Goal: Transaction & Acquisition: Purchase product/service

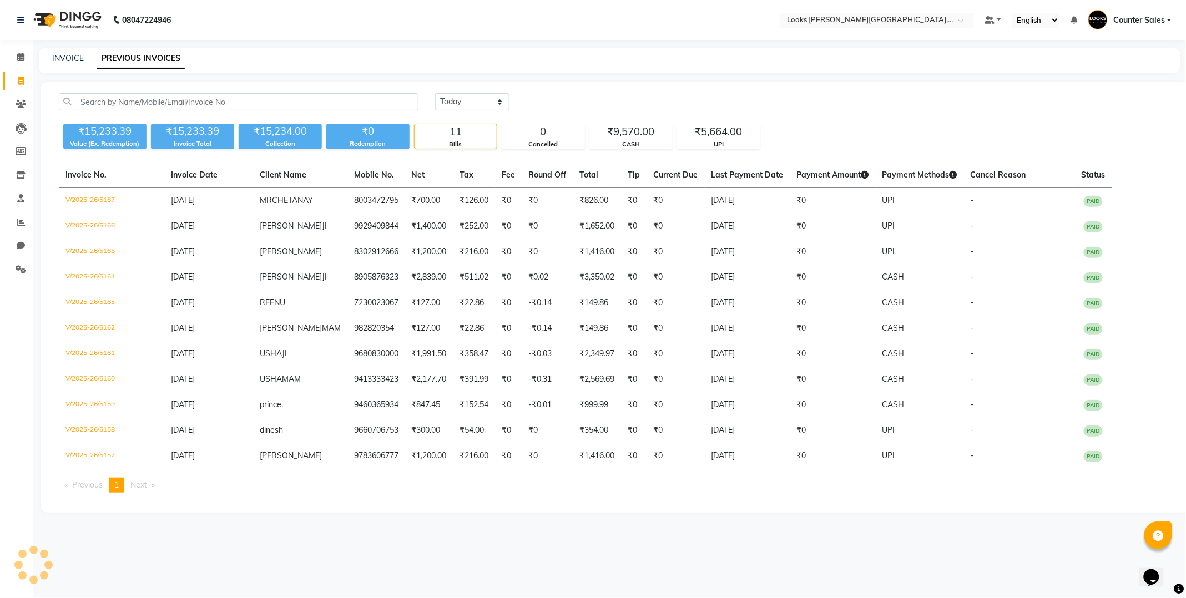
click at [142, 483] on span "Next page" at bounding box center [138, 485] width 17 height 10
click at [92, 482] on span "Previous page" at bounding box center [87, 485] width 31 height 10
click at [157, 489] on li "Next page" at bounding box center [143, 485] width 36 height 15
click at [143, 483] on span "Next page" at bounding box center [138, 485] width 17 height 10
click at [492, 98] on select "[DATE] [DATE] Custom Range" at bounding box center [472, 101] width 74 height 17
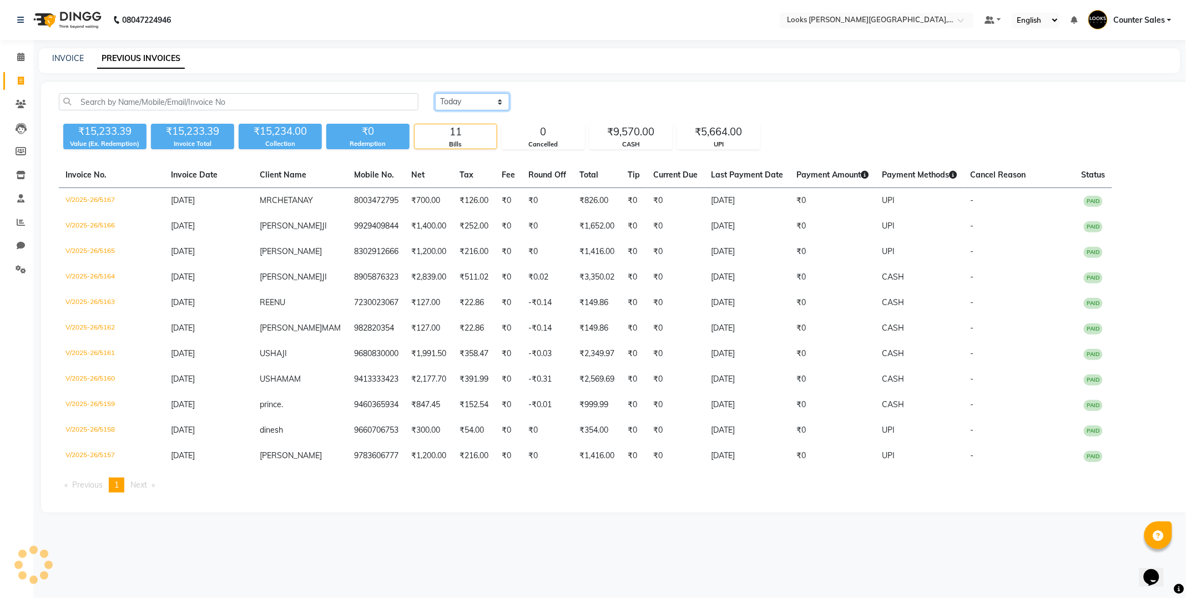
click at [435, 93] on select "[DATE] [DATE] Custom Range" at bounding box center [472, 101] width 74 height 17
click at [475, 101] on select "[DATE] [DATE] Custom Range" at bounding box center [472, 101] width 74 height 17
click at [435, 93] on select "[DATE] [DATE] Custom Range" at bounding box center [472, 101] width 74 height 17
click at [147, 484] on span "Next page" at bounding box center [138, 485] width 17 height 10
click at [502, 104] on select "[DATE] [DATE] Custom Range" at bounding box center [476, 102] width 83 height 17
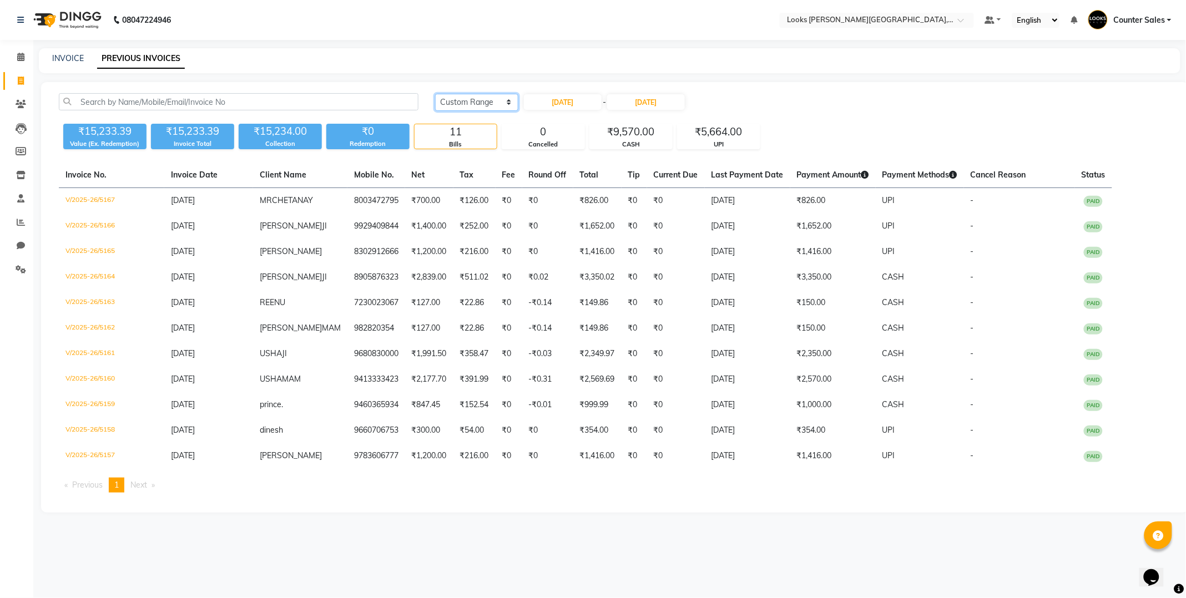
select select "[DATE]"
click at [435, 94] on select "[DATE] [DATE] Custom Range" at bounding box center [476, 102] width 83 height 17
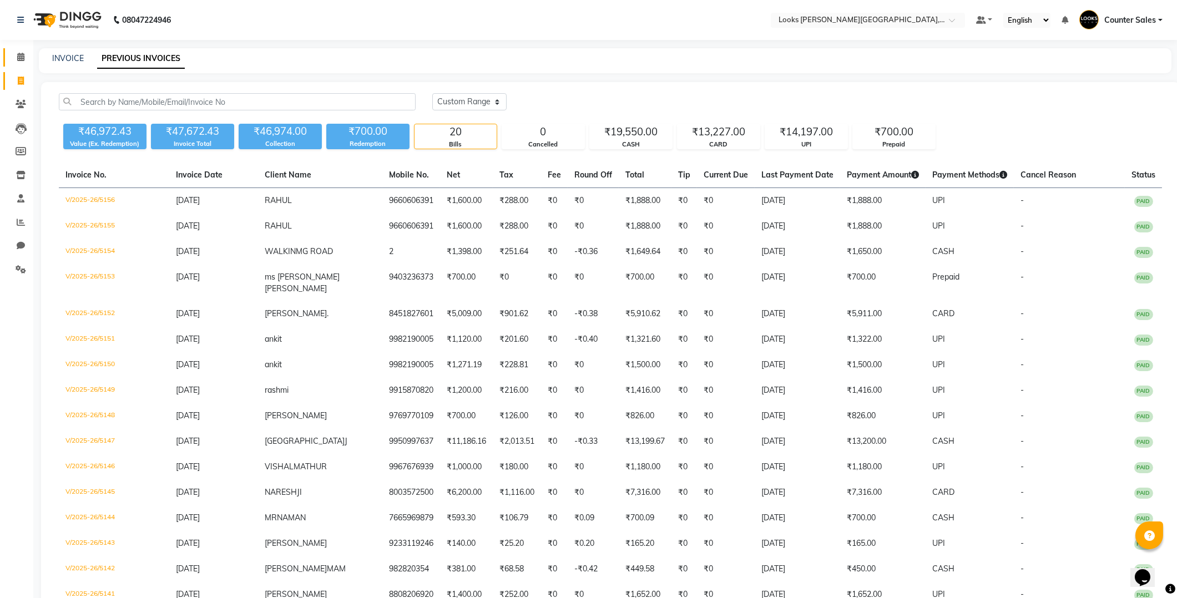
click at [13, 52] on span at bounding box center [20, 57] width 19 height 13
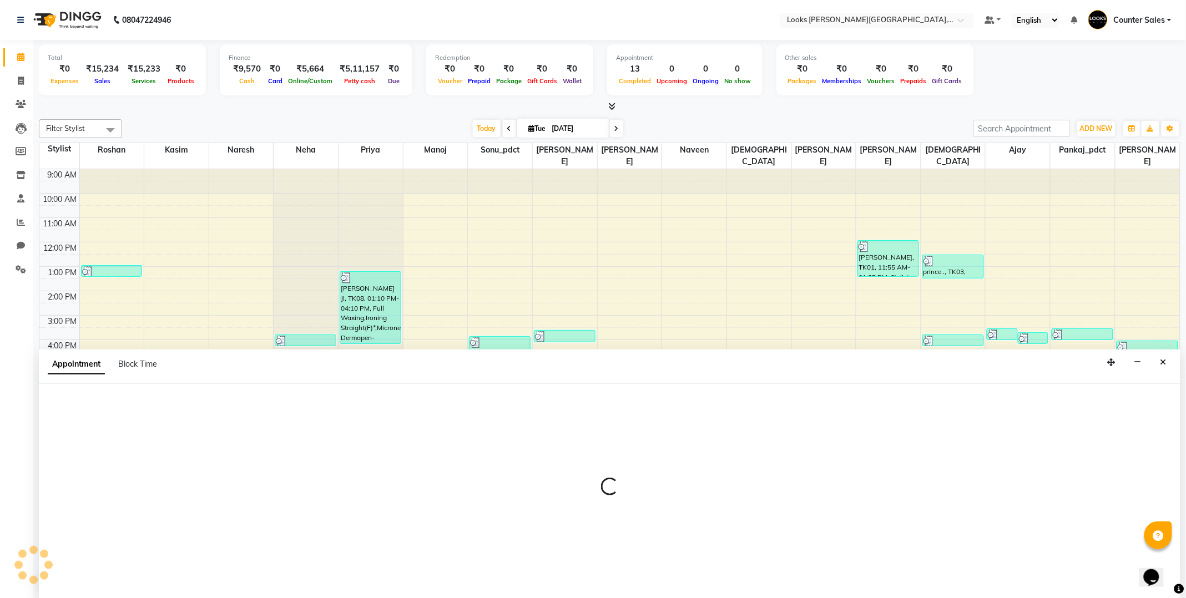
select select "51057"
select select "tentative"
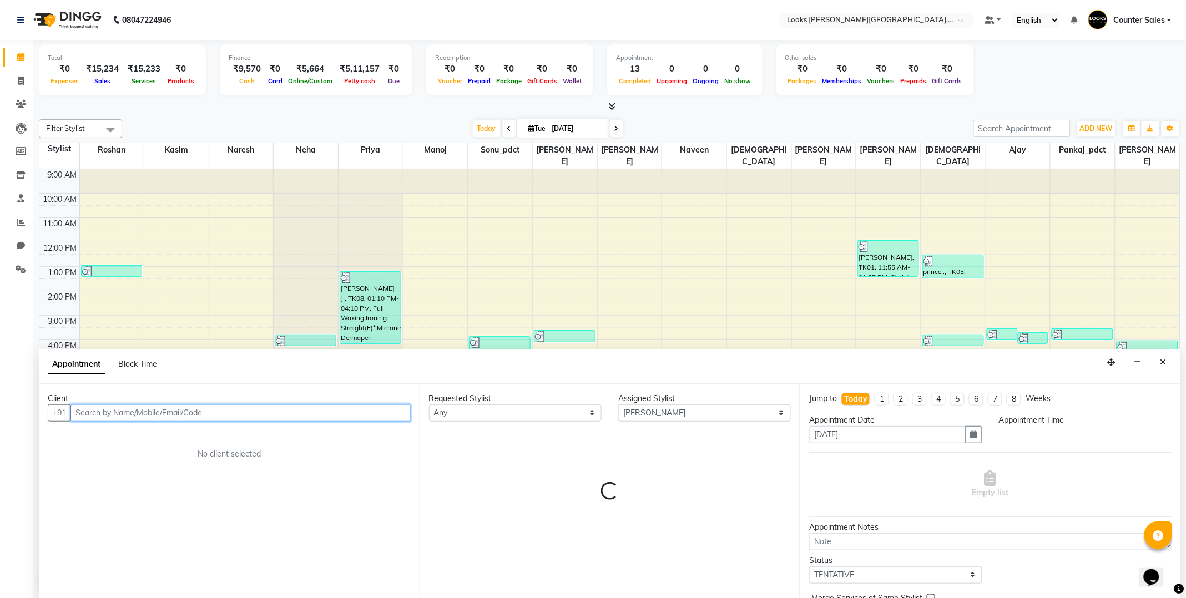
select select "840"
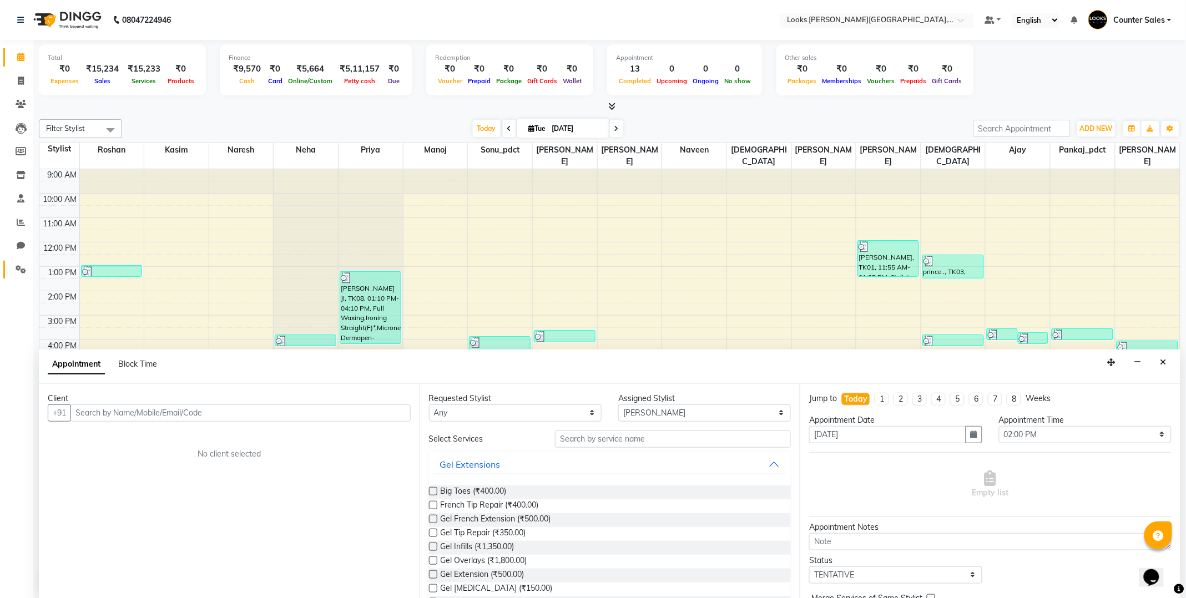
click at [16, 279] on link "Settings" at bounding box center [16, 270] width 27 height 18
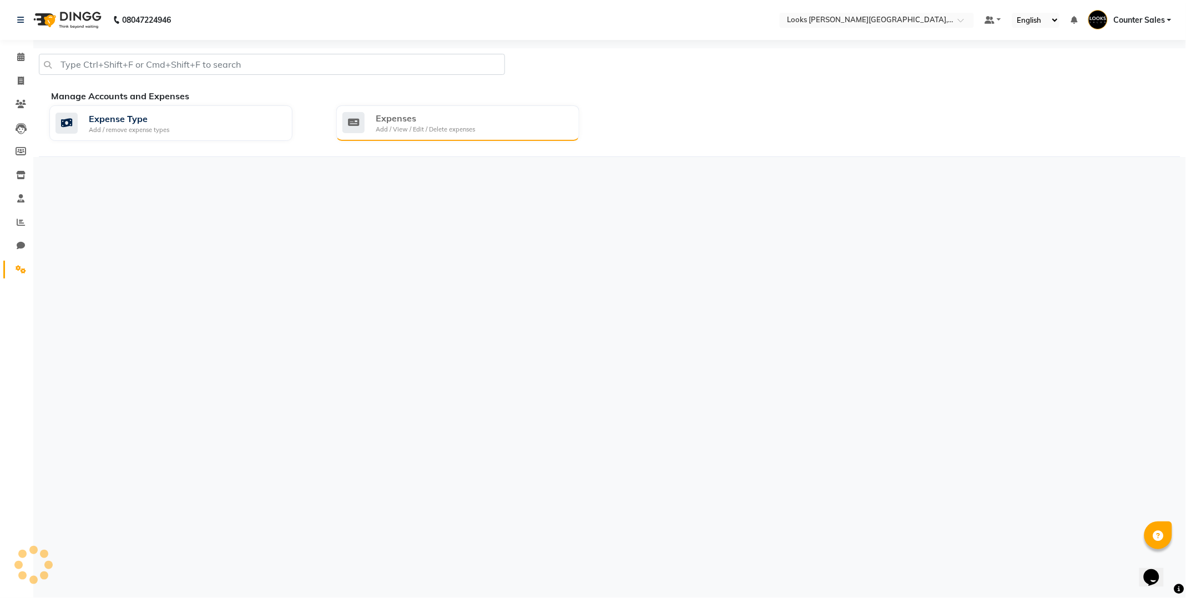
click at [424, 129] on div "Add / View / Edit / Delete expenses" at bounding box center [425, 129] width 99 height 9
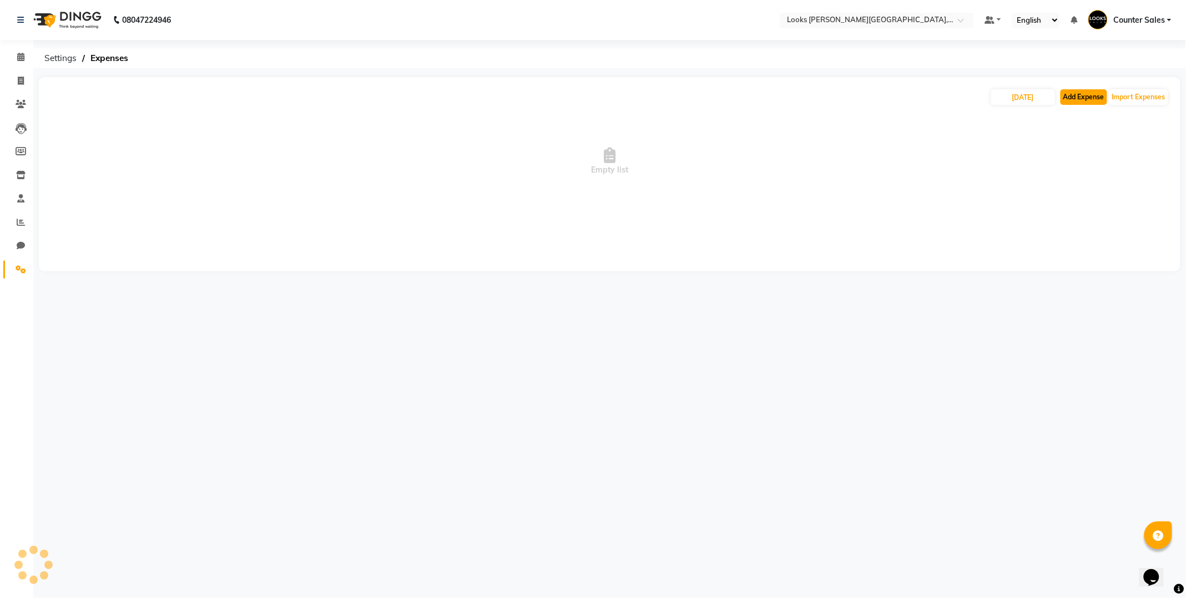
click at [1090, 100] on button "Add Expense" at bounding box center [1083, 97] width 47 height 16
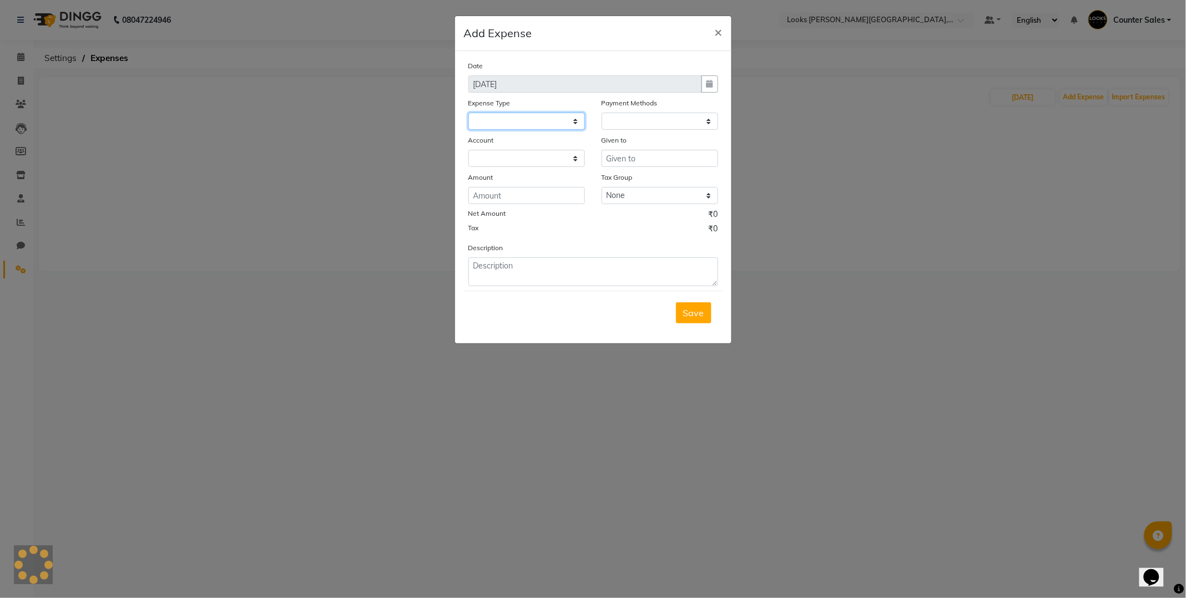
click at [568, 126] on select at bounding box center [526, 121] width 117 height 17
click at [574, 117] on select at bounding box center [526, 121] width 117 height 17
click at [345, 298] on ngb-modal-window "Add Expense × Date [DATE] Expense Type Payment Methods Account Given to Amount …" at bounding box center [593, 299] width 1186 height 598
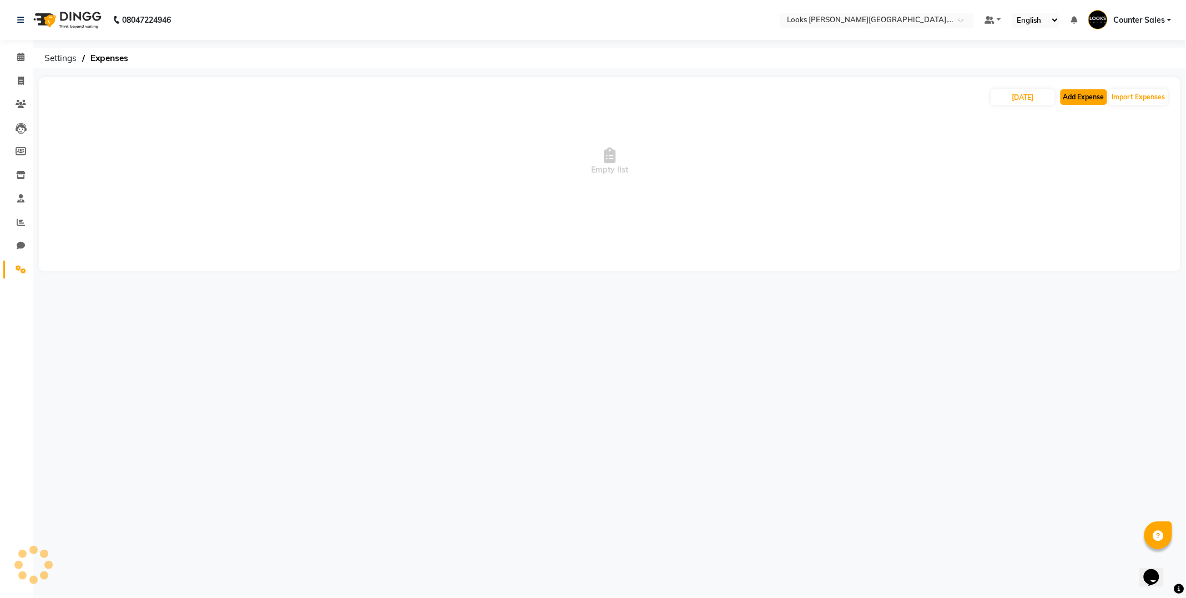
click at [1082, 99] on button "Add Expense" at bounding box center [1083, 97] width 47 height 16
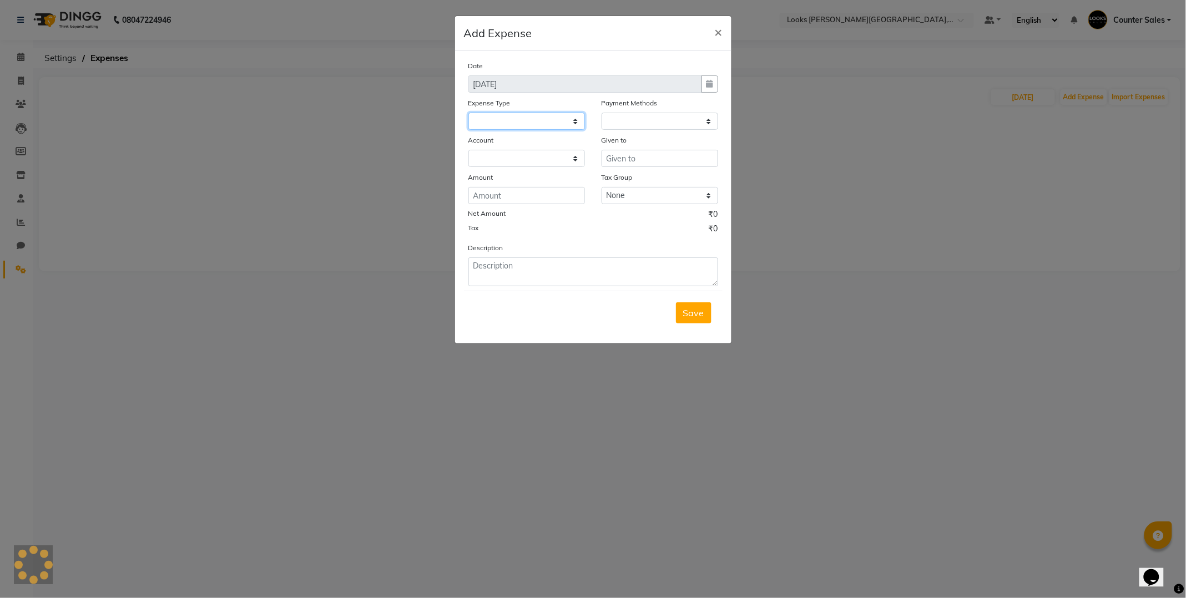
click at [555, 115] on select at bounding box center [526, 121] width 117 height 17
click at [574, 125] on select at bounding box center [526, 121] width 117 height 17
click at [585, 392] on ngb-modal-window "Add Expense × Date [DATE] Expense Type Payment Methods Account Given to Amount …" at bounding box center [593, 299] width 1186 height 598
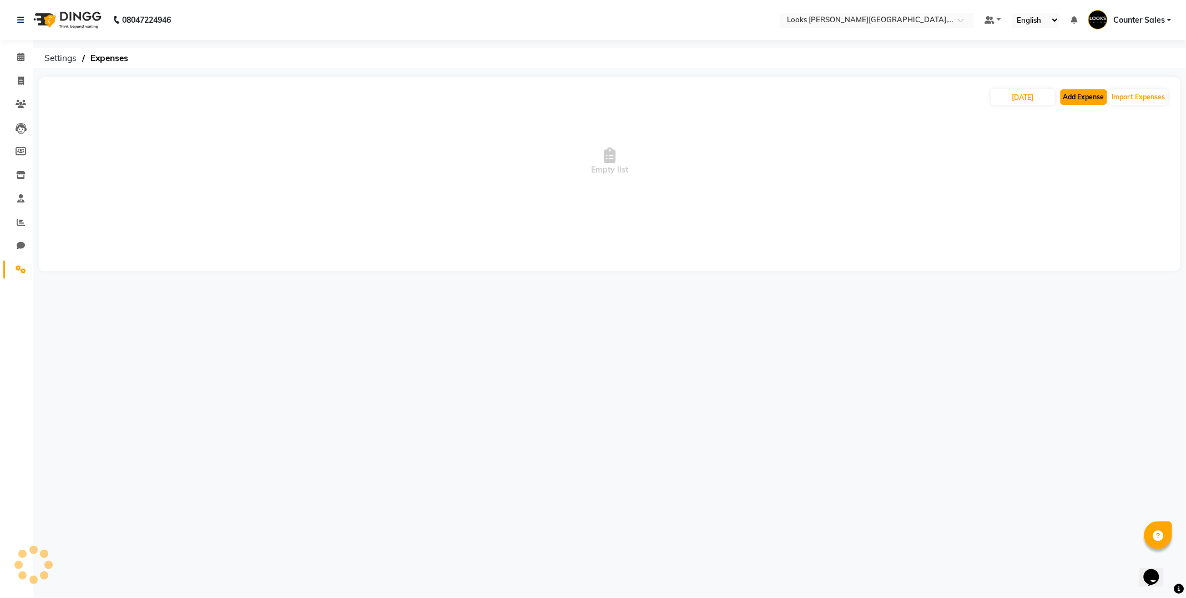
click at [1091, 98] on button "Add Expense" at bounding box center [1083, 97] width 47 height 16
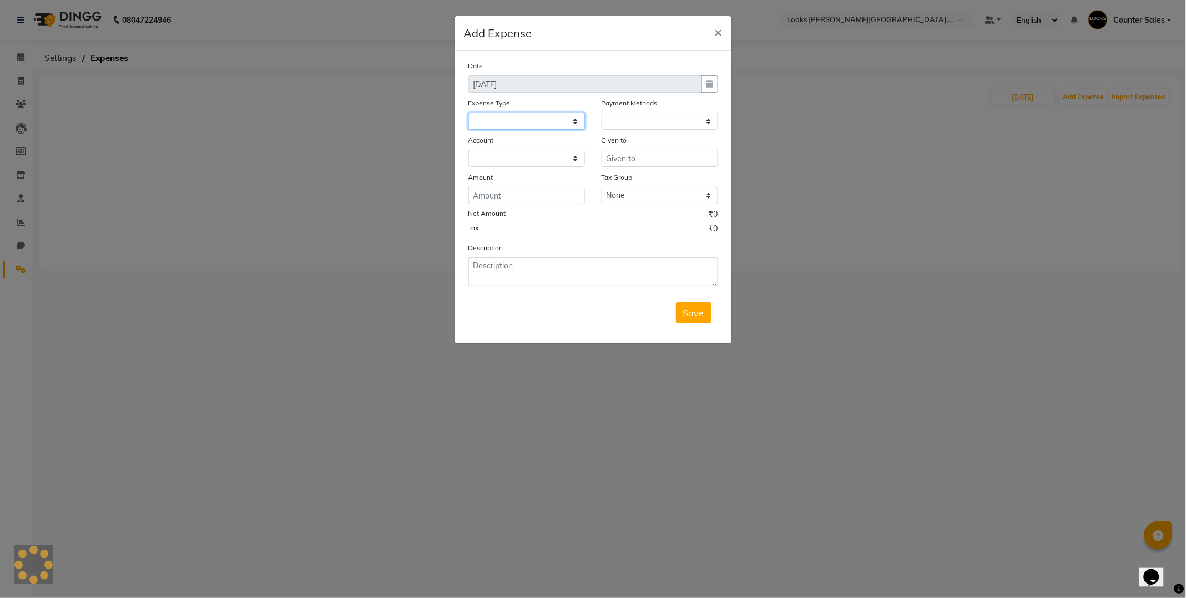
click at [575, 113] on select at bounding box center [526, 121] width 117 height 17
click at [565, 126] on select at bounding box center [526, 121] width 117 height 17
click at [567, 126] on select at bounding box center [526, 121] width 117 height 17
click at [580, 124] on select at bounding box center [526, 121] width 117 height 17
click at [577, 120] on select at bounding box center [526, 121] width 117 height 17
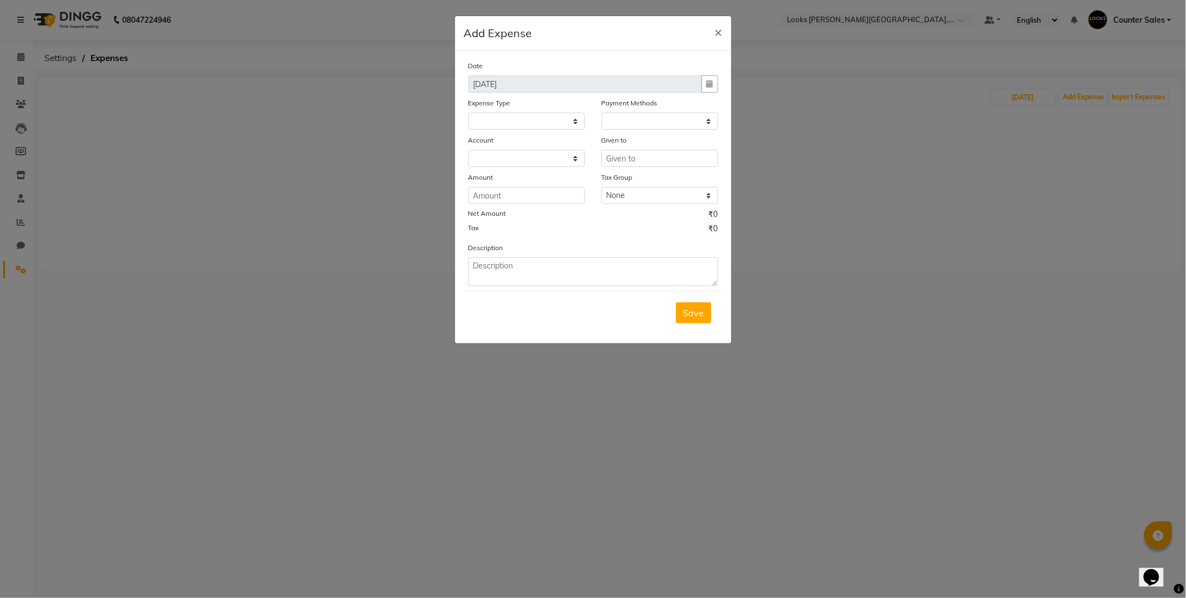
click at [322, 422] on ngb-modal-window "Add Expense × Date [DATE] Expense Type Payment Methods Account Given to Amount …" at bounding box center [593, 299] width 1186 height 598
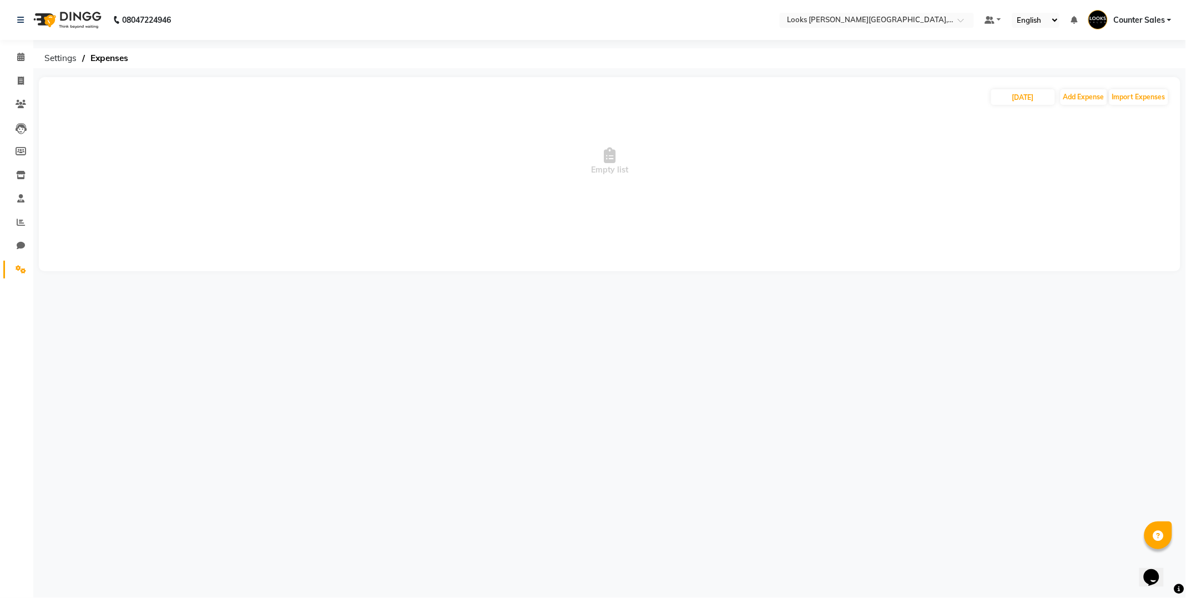
click at [880, 442] on div "08047224946 Select Location × Looks [PERSON_NAME][GEOGRAPHIC_DATA], Jaipur Defa…" at bounding box center [593, 299] width 1186 height 598
click at [1089, 101] on button "Add Expense" at bounding box center [1083, 97] width 47 height 16
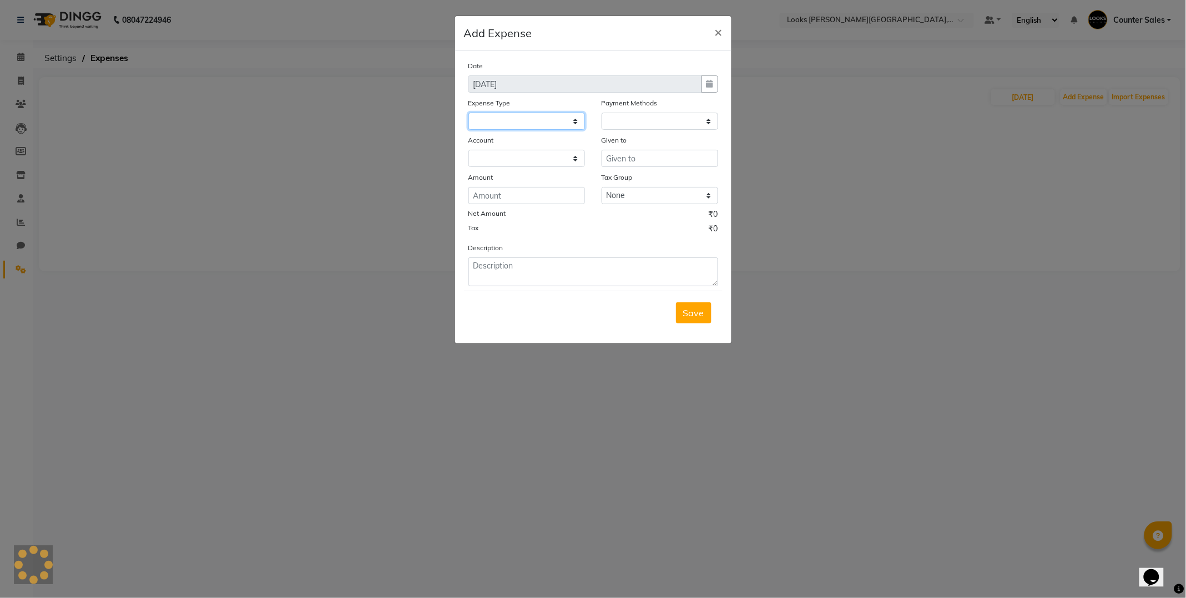
click at [559, 119] on select at bounding box center [526, 121] width 117 height 17
click at [573, 120] on select at bounding box center [526, 121] width 117 height 17
click at [563, 130] on select at bounding box center [526, 121] width 117 height 17
click at [17, 70] on ngb-modal-window "Add Expense × Date [DATE] Expense Type Payment Methods Account Given to Amount …" at bounding box center [593, 299] width 1186 height 598
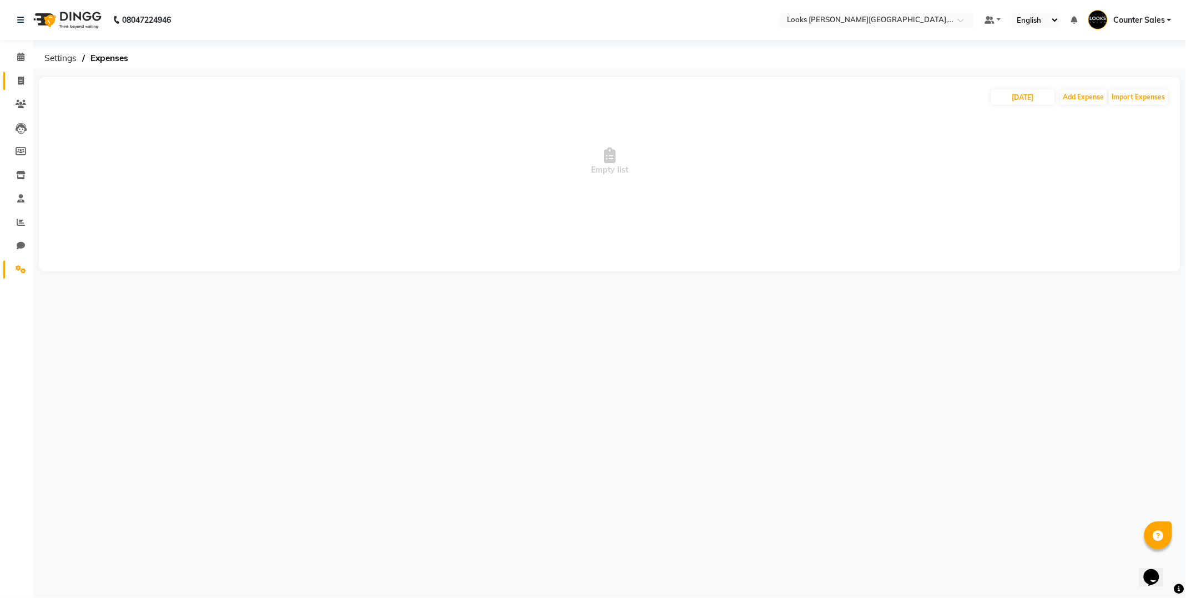
click at [29, 84] on span at bounding box center [20, 81] width 19 height 13
select select "service"
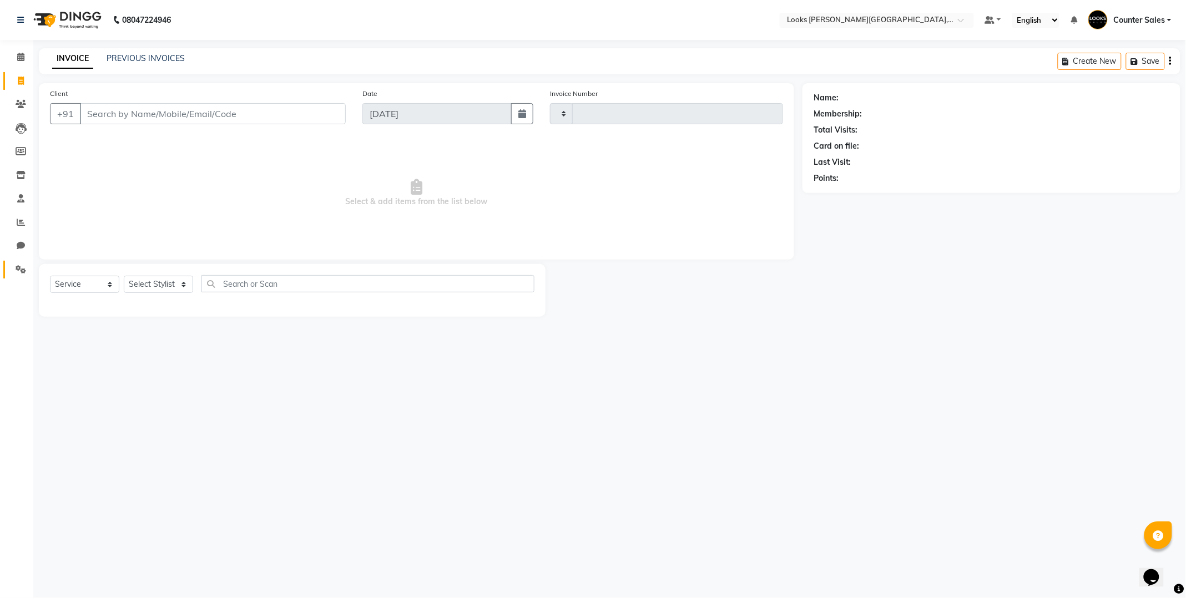
click at [22, 271] on icon at bounding box center [21, 269] width 11 height 8
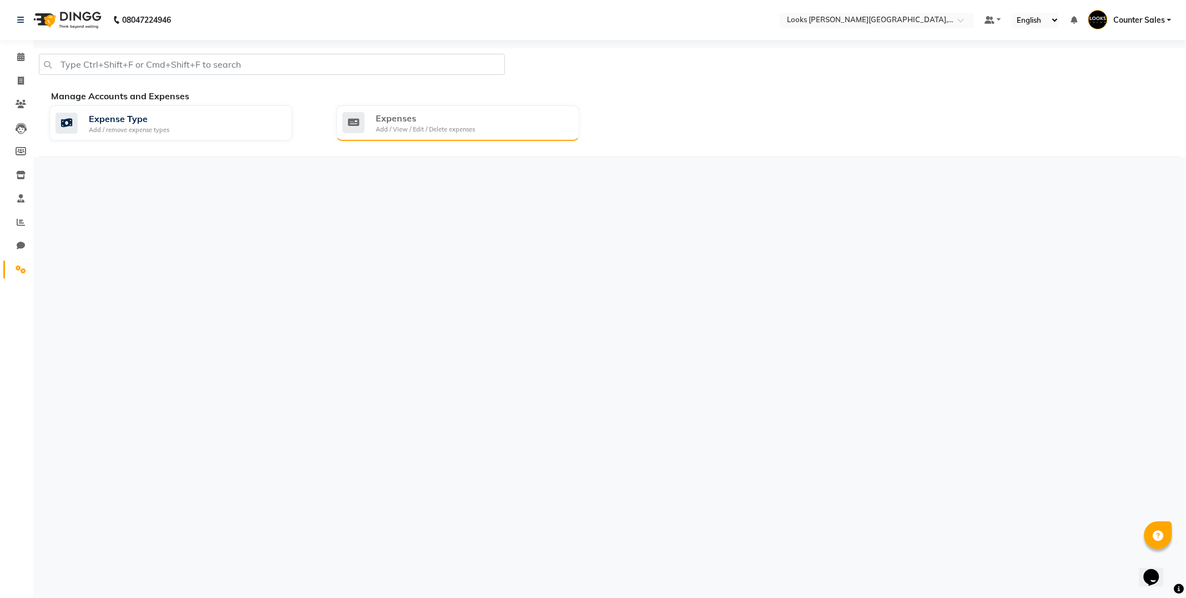
click at [453, 121] on div "Expenses" at bounding box center [425, 118] width 99 height 13
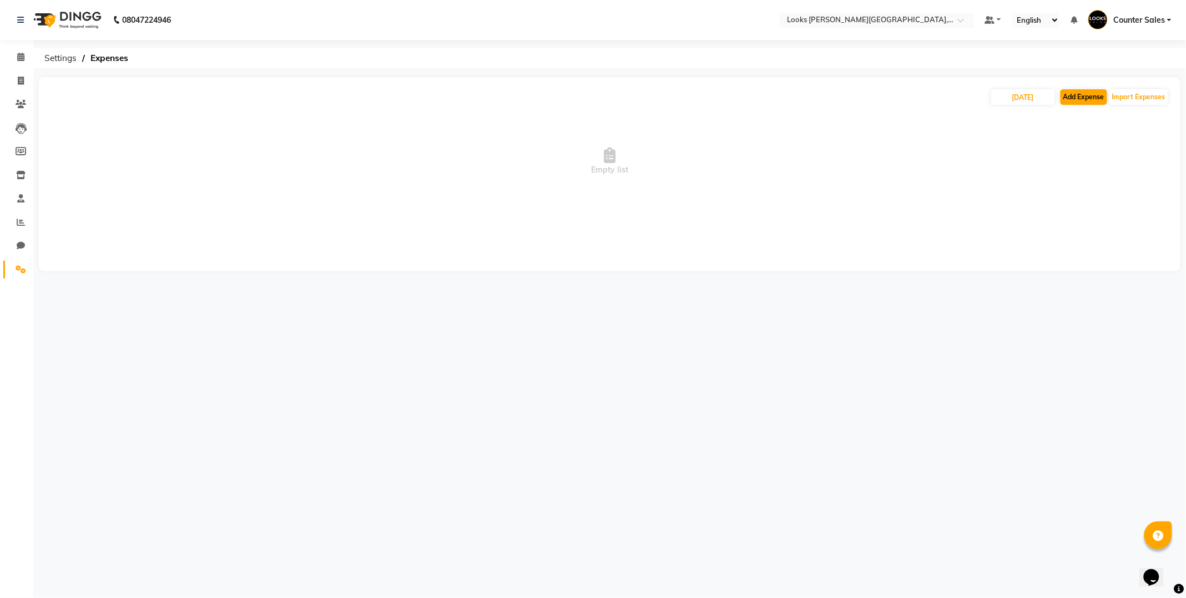
click at [1097, 99] on button "Add Expense" at bounding box center [1083, 97] width 47 height 16
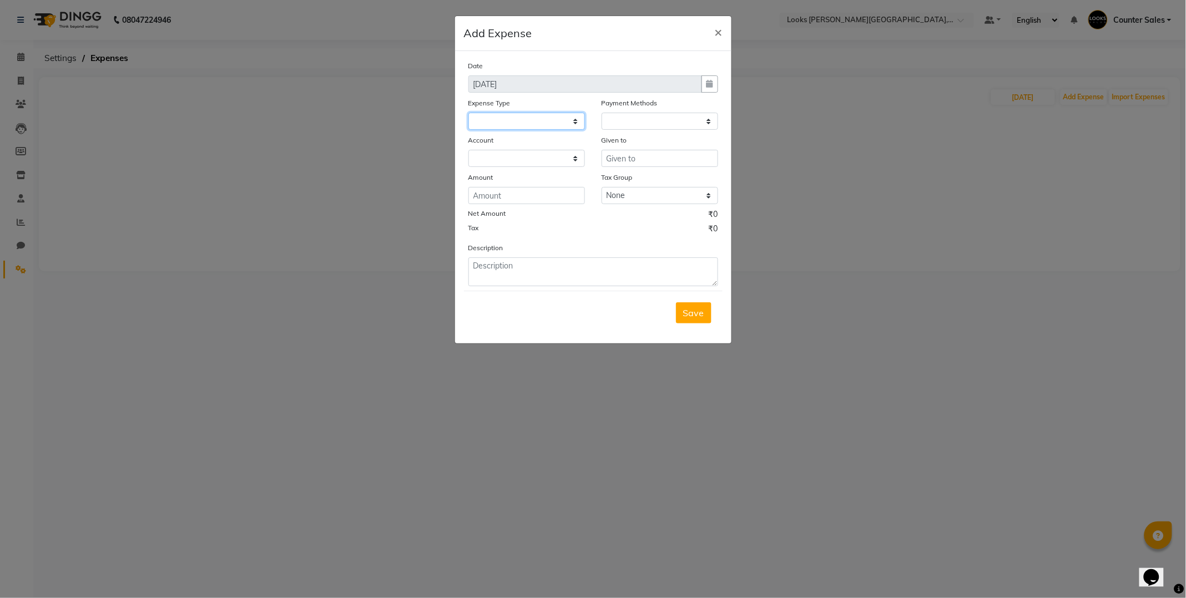
click at [569, 124] on select at bounding box center [526, 121] width 117 height 17
click at [576, 121] on select at bounding box center [526, 121] width 117 height 17
click at [503, 125] on select at bounding box center [526, 121] width 117 height 17
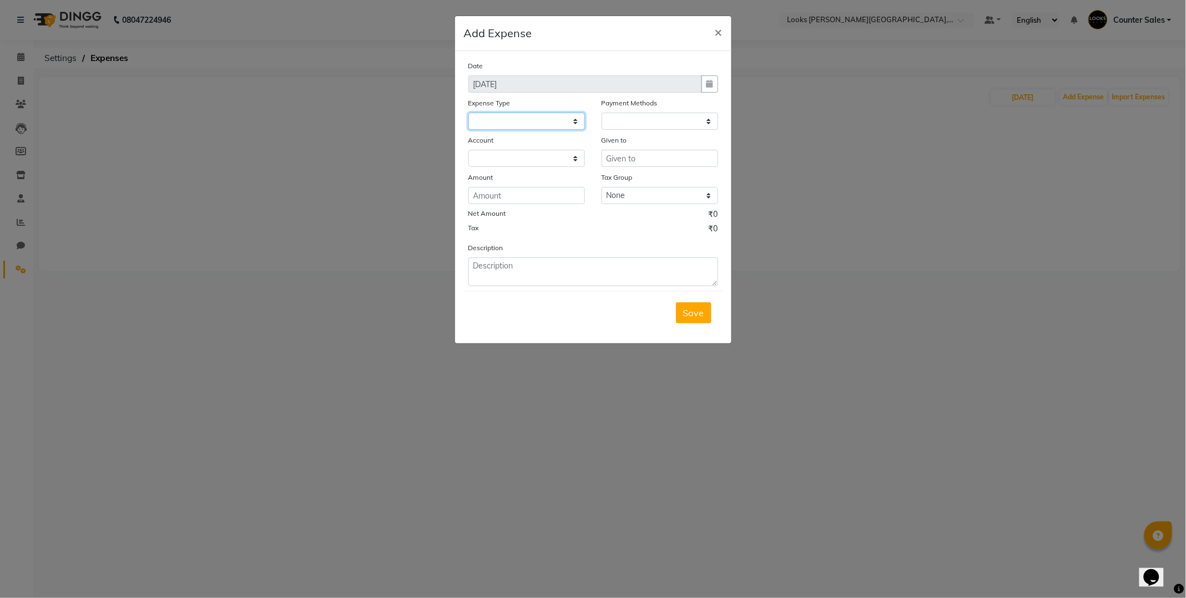
click at [528, 123] on select at bounding box center [526, 121] width 117 height 17
click at [949, 230] on ngb-modal-window "Add Expense × Date [DATE] Expense Type Payment Methods Account Given to Amount …" at bounding box center [593, 299] width 1186 height 598
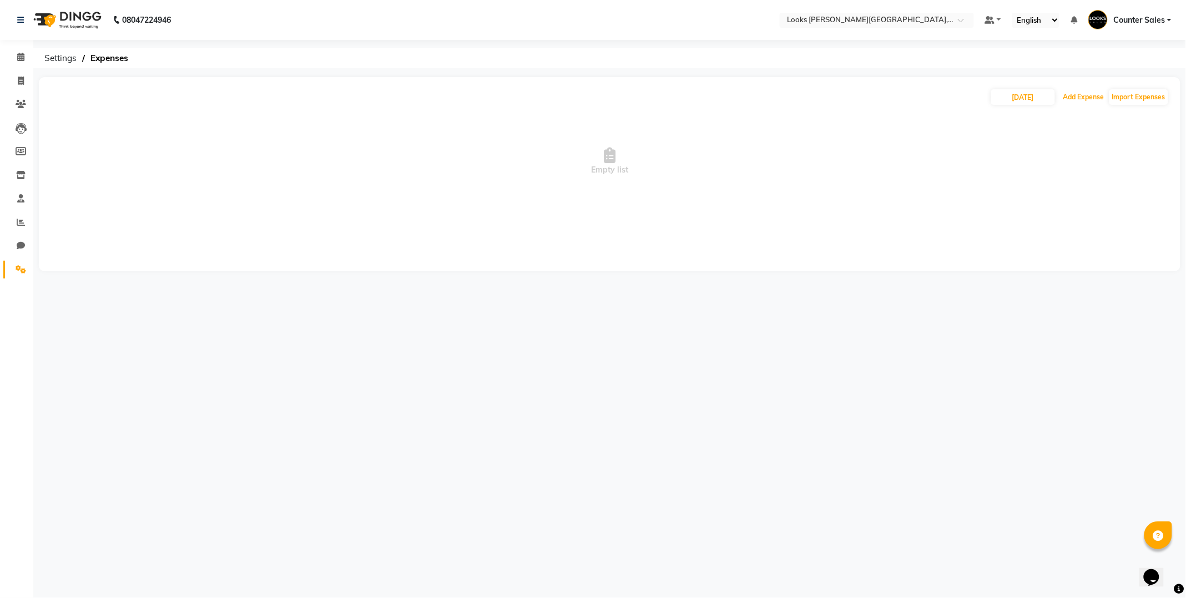
click at [1074, 97] on button "Add Expense" at bounding box center [1083, 97] width 47 height 16
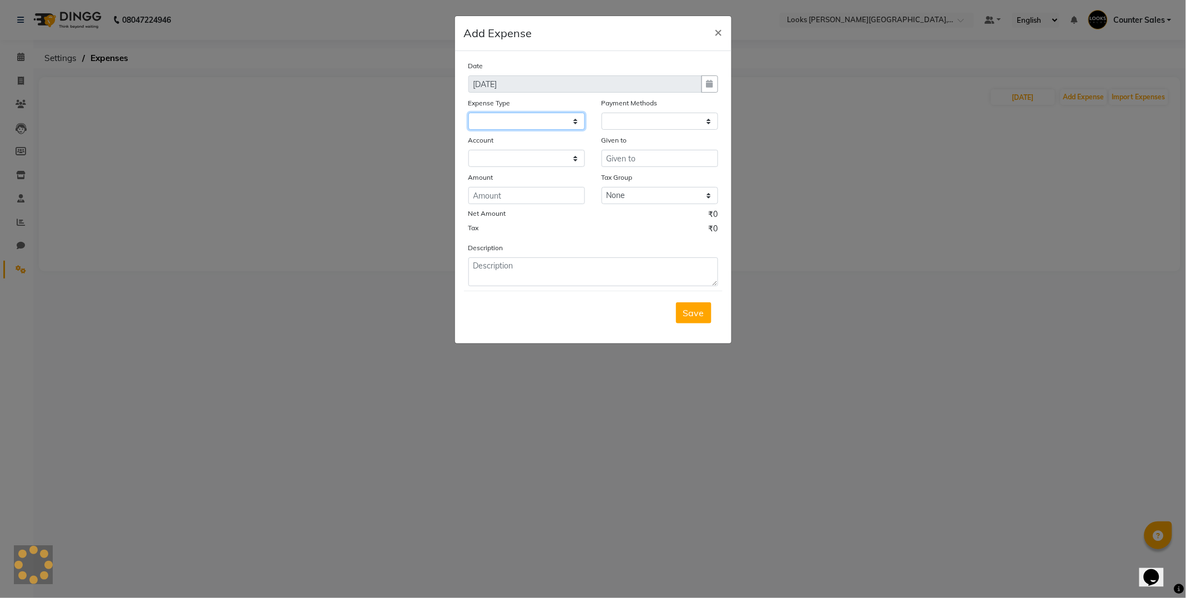
click at [564, 123] on select at bounding box center [526, 121] width 117 height 17
click at [583, 117] on select at bounding box center [526, 121] width 117 height 17
click at [579, 120] on select at bounding box center [526, 121] width 117 height 17
click at [573, 125] on select at bounding box center [526, 121] width 117 height 17
click at [572, 129] on select at bounding box center [526, 121] width 117 height 17
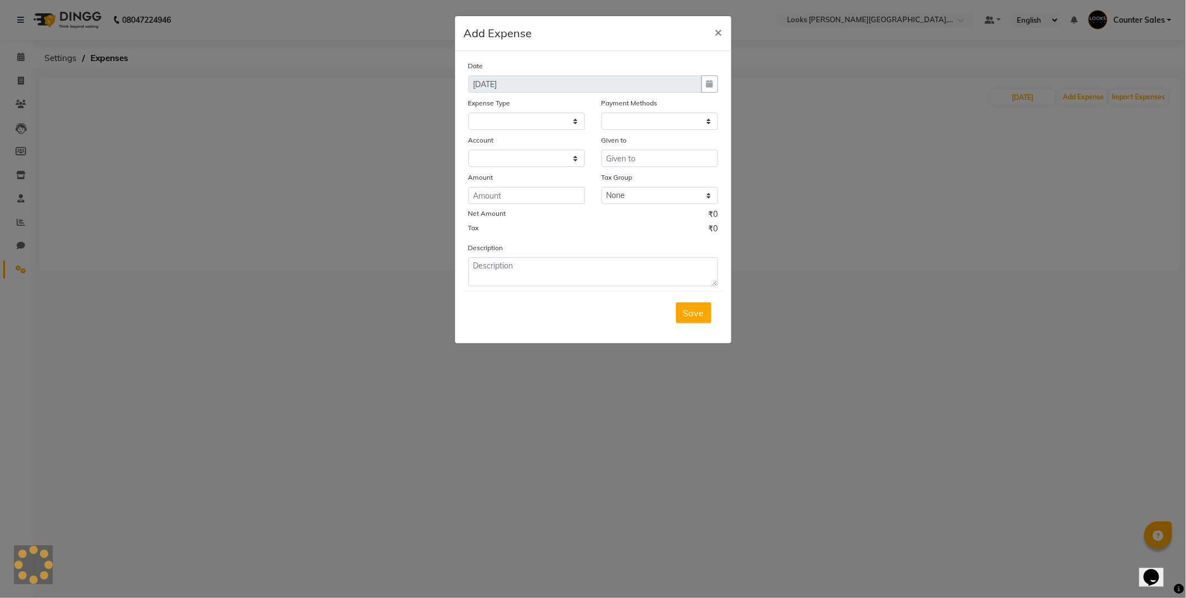
click at [1099, 391] on ngb-modal-window "Add Expense × Date [DATE] Expense Type Payment Methods Account Given to Amount …" at bounding box center [593, 299] width 1186 height 598
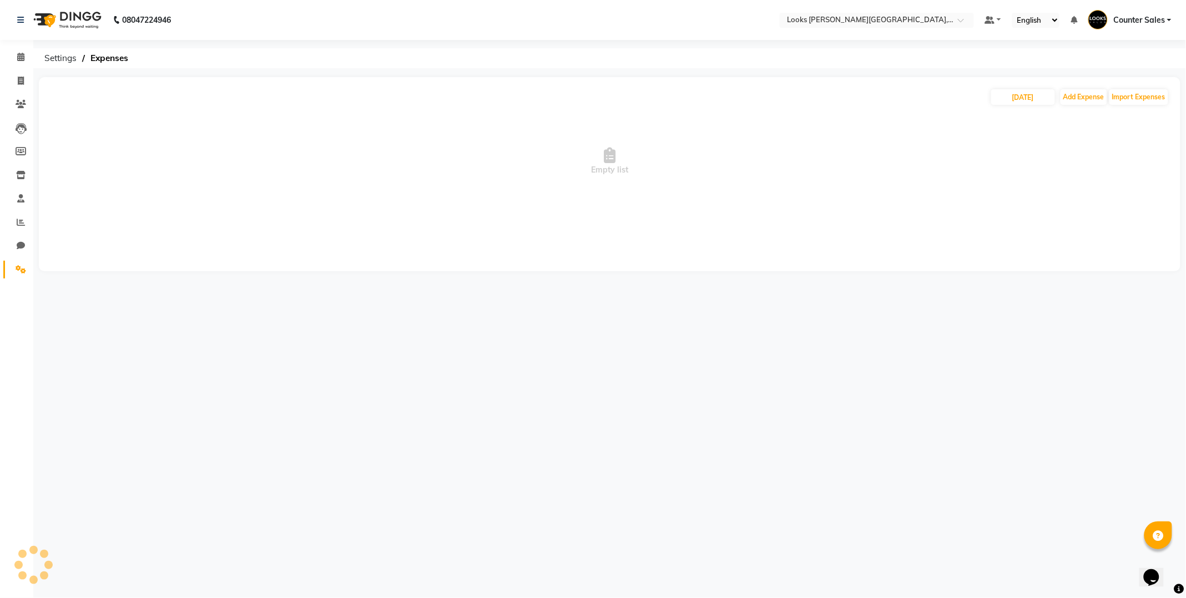
click at [807, 359] on div "08047224946 Select Location × Looks [PERSON_NAME][GEOGRAPHIC_DATA], Jaipur Defa…" at bounding box center [593, 299] width 1186 height 598
click at [1080, 95] on button "Add Expense" at bounding box center [1083, 97] width 47 height 16
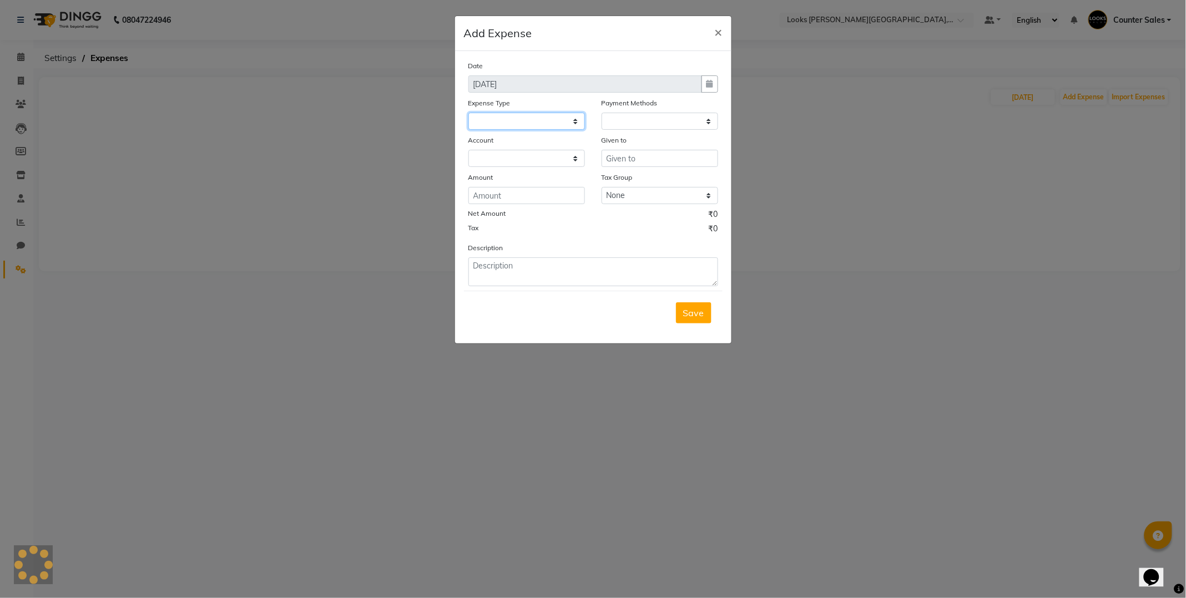
click at [581, 123] on select at bounding box center [526, 121] width 117 height 17
click at [1052, 290] on ngb-modal-window "Add Expense × Date [DATE] Expense Type Payment Methods Account Given to Amount …" at bounding box center [593, 299] width 1186 height 598
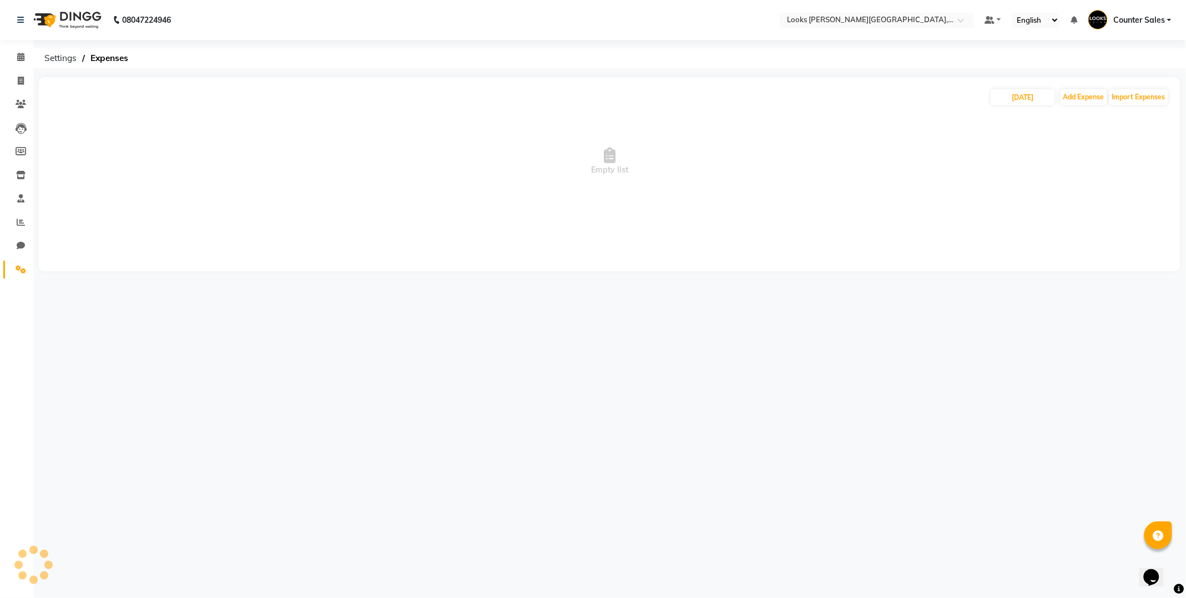
click at [1051, 306] on div "08047224946 Select Location × Looks [PERSON_NAME][GEOGRAPHIC_DATA], Jaipur Defa…" at bounding box center [593, 299] width 1186 height 598
click at [21, 72] on link "Invoice" at bounding box center [16, 81] width 27 height 18
select select "service"
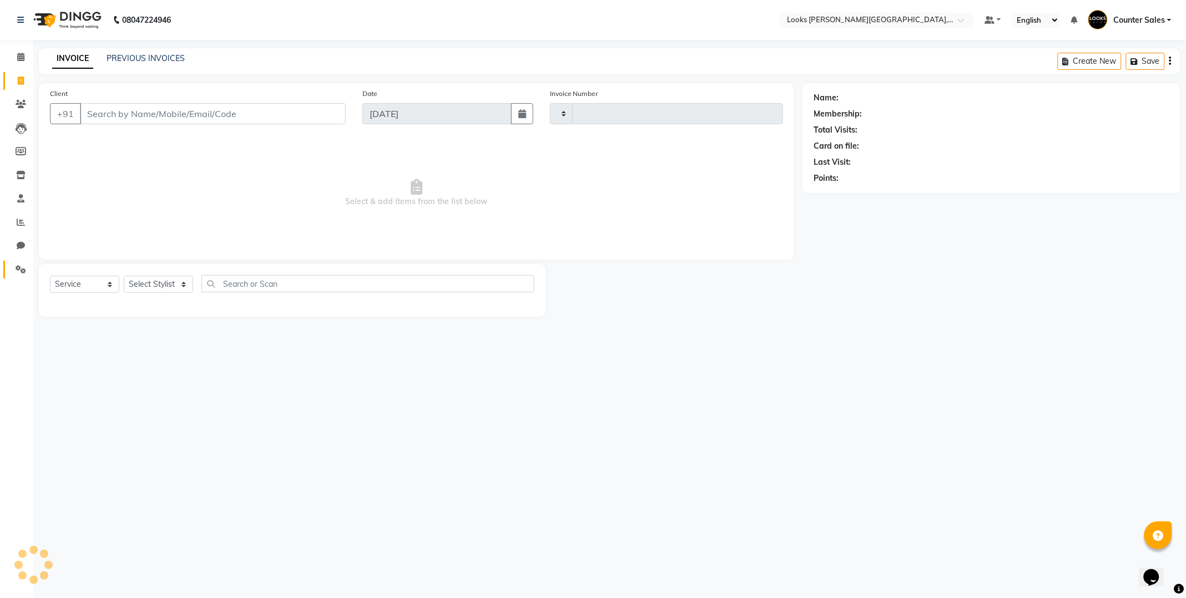
click at [17, 271] on icon at bounding box center [21, 269] width 11 height 8
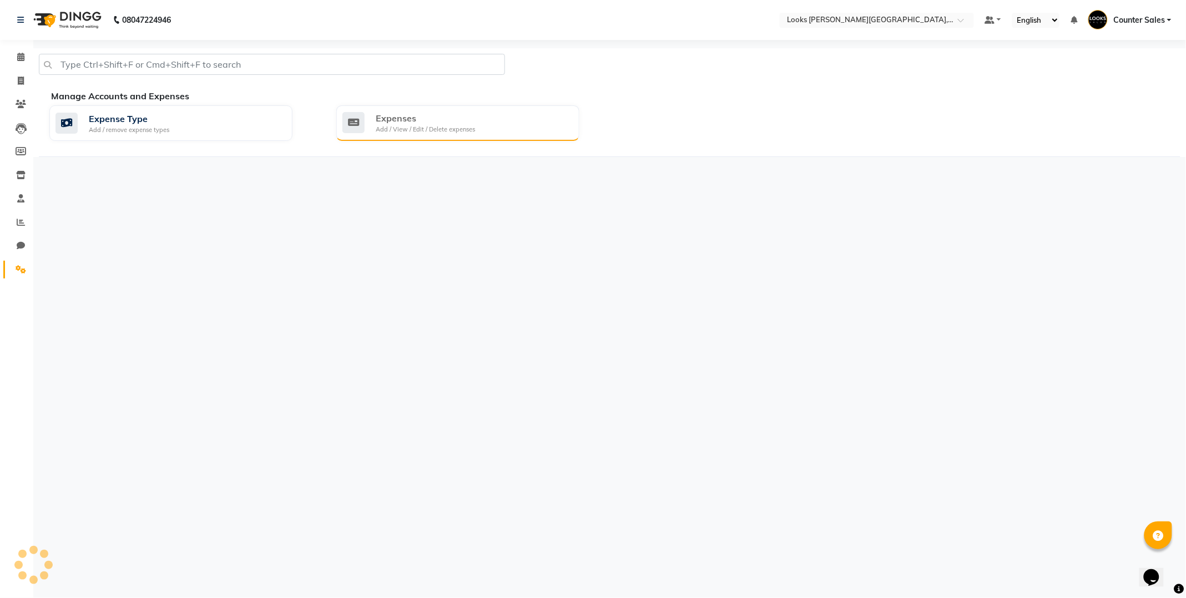
click at [465, 120] on div "Expenses" at bounding box center [425, 118] width 99 height 13
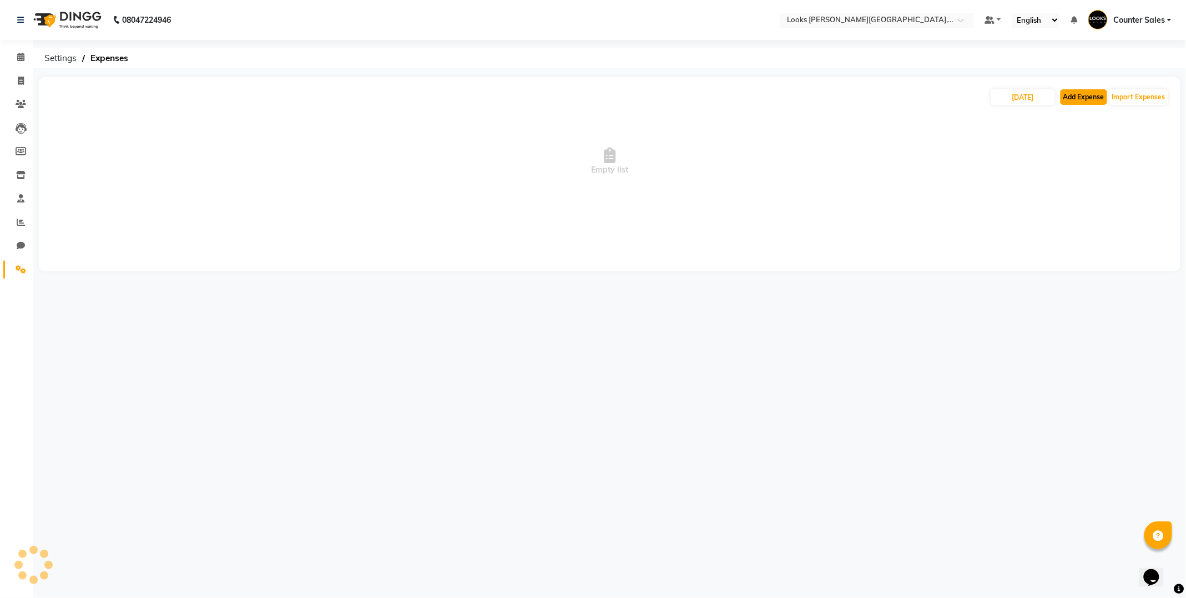
click at [1086, 100] on button "Add Expense" at bounding box center [1083, 97] width 47 height 16
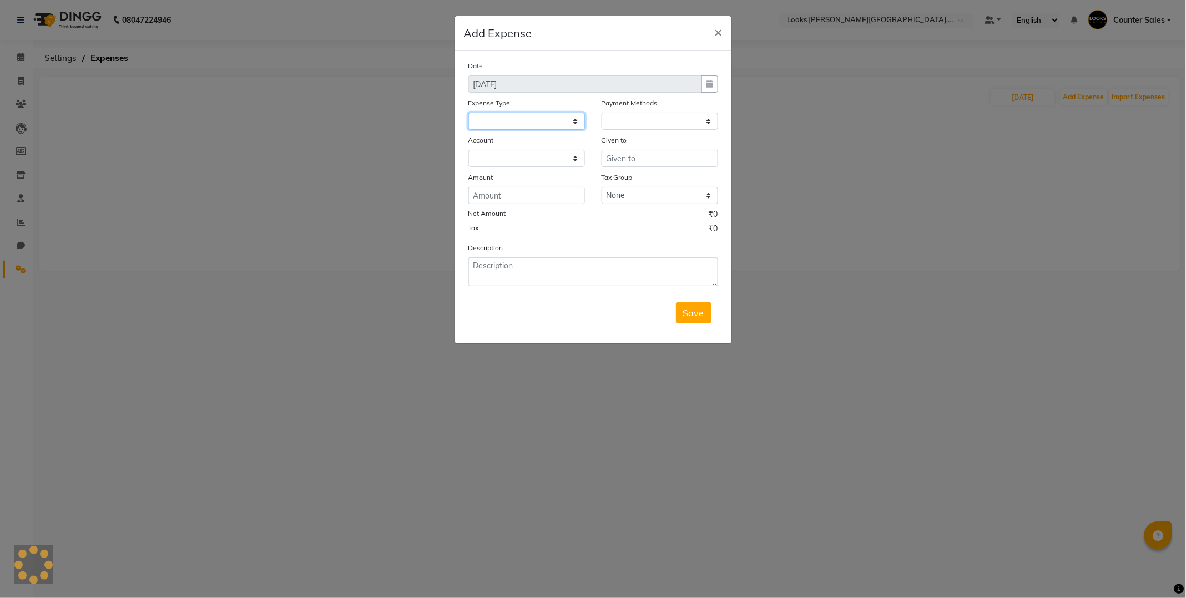
click at [566, 114] on select at bounding box center [526, 121] width 117 height 17
click at [341, 311] on ngb-modal-window "Add Expense × Date [DATE] Expense Type Payment Methods Account Given to Amount …" at bounding box center [593, 299] width 1186 height 598
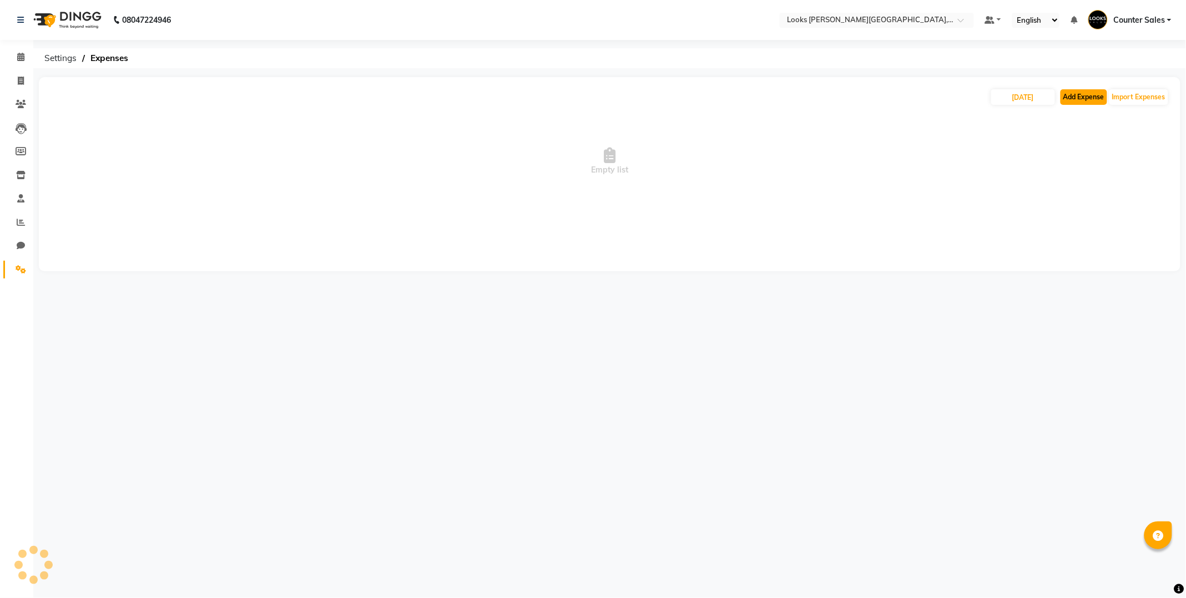
click at [1091, 98] on button "Add Expense" at bounding box center [1083, 97] width 47 height 16
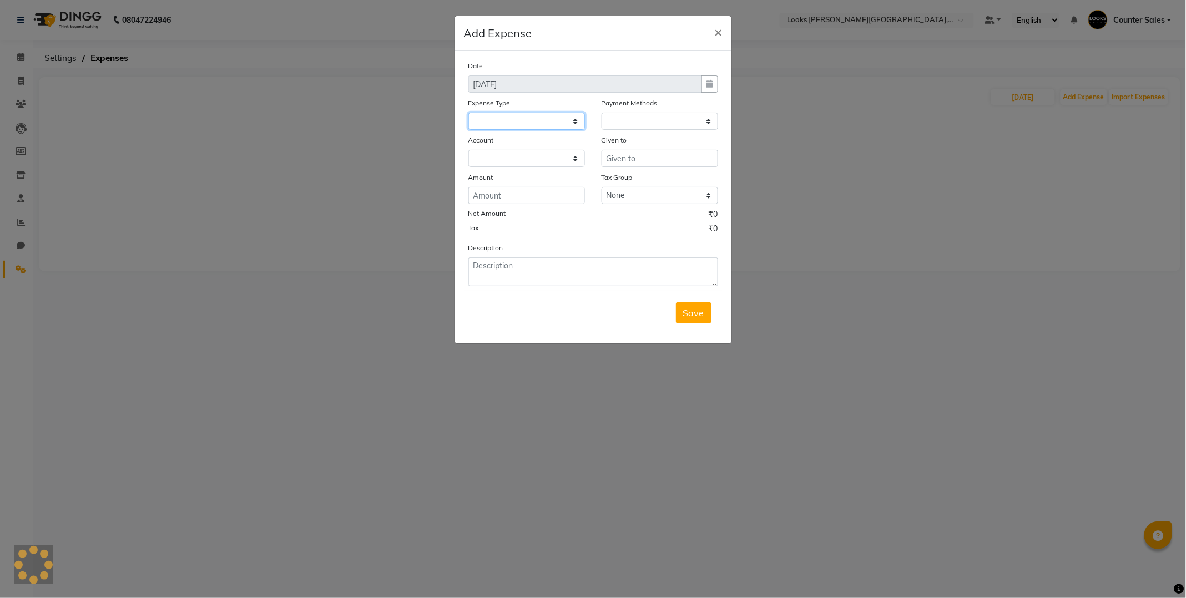
click at [575, 124] on select at bounding box center [526, 121] width 117 height 17
click at [564, 118] on select at bounding box center [526, 121] width 117 height 17
click at [320, 312] on ngb-modal-window "Add Expense × Date [DATE] Expense Type Payment Methods Account Given to Amount …" at bounding box center [593, 299] width 1186 height 598
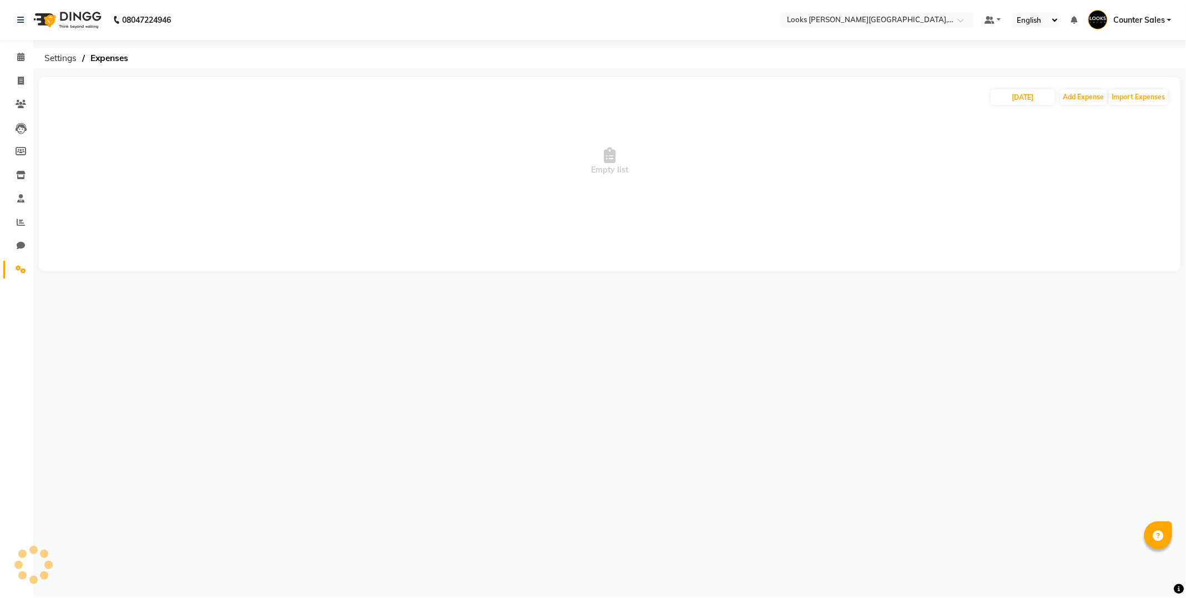
click at [319, 323] on div "08047224946 Select Location × Looks [PERSON_NAME][GEOGRAPHIC_DATA], Jaipur Defa…" at bounding box center [593, 299] width 1186 height 598
click at [424, 301] on div "08047224946 Select Location × Looks [PERSON_NAME][GEOGRAPHIC_DATA], Jaipur Defa…" at bounding box center [593, 299] width 1186 height 598
click at [1082, 101] on button "Add Expense" at bounding box center [1083, 97] width 47 height 16
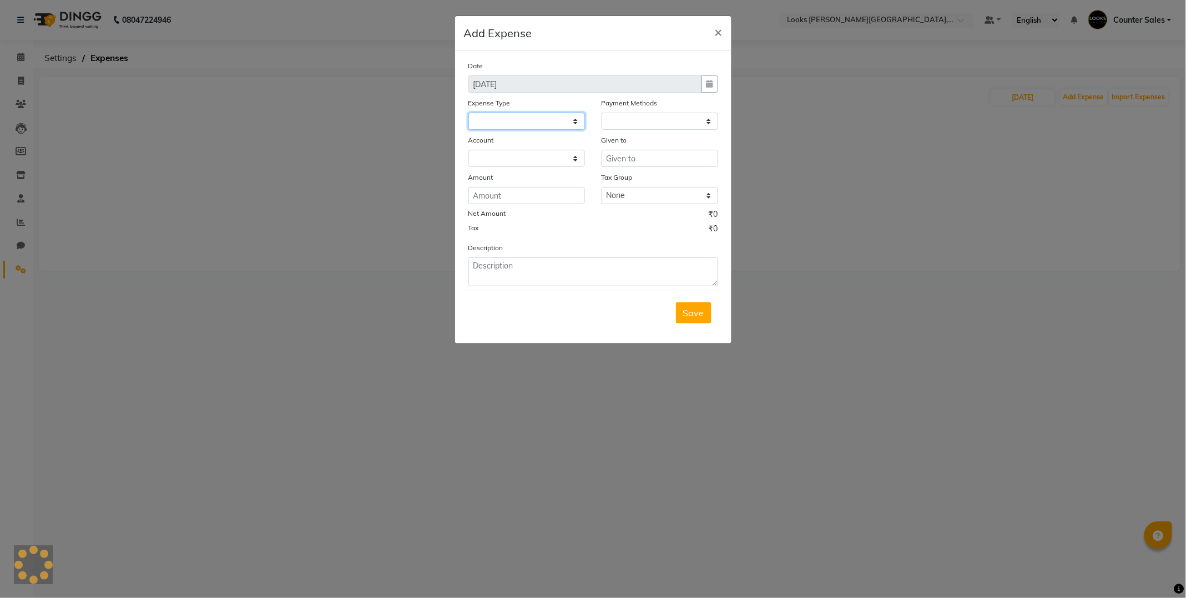
click at [577, 129] on select at bounding box center [526, 121] width 117 height 17
click at [563, 123] on select at bounding box center [526, 121] width 117 height 17
click at [572, 123] on select at bounding box center [526, 121] width 117 height 17
click at [859, 204] on ngb-modal-window "Add Expense × Date [DATE] Expense Type Payment Methods Account Given to Amount …" at bounding box center [593, 299] width 1186 height 598
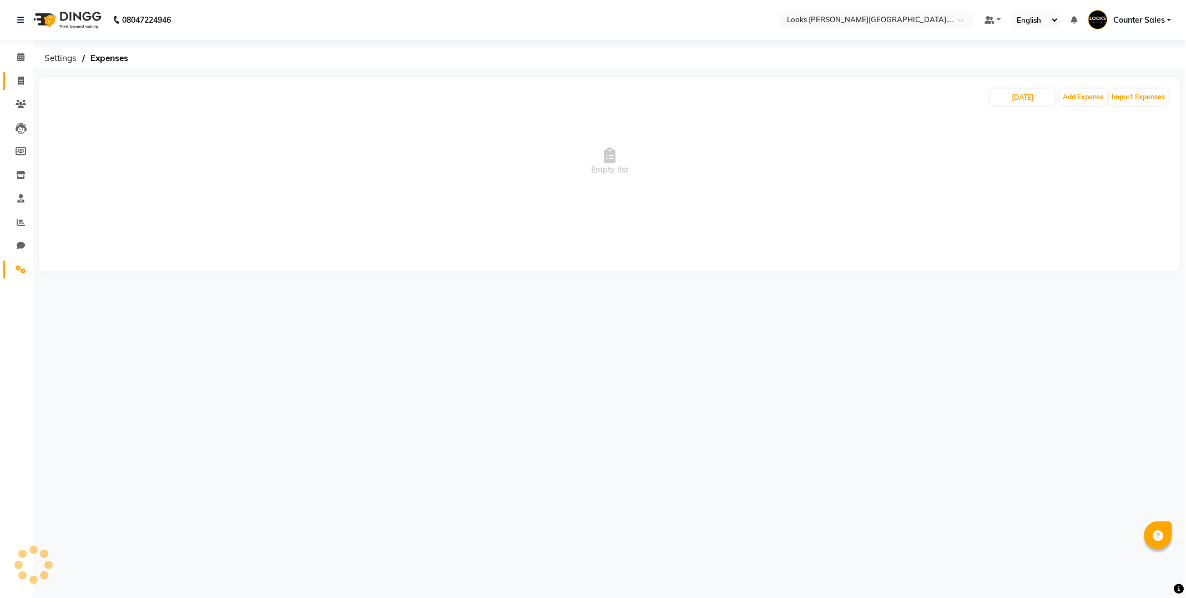
click at [20, 80] on icon at bounding box center [21, 81] width 6 height 8
select select "service"
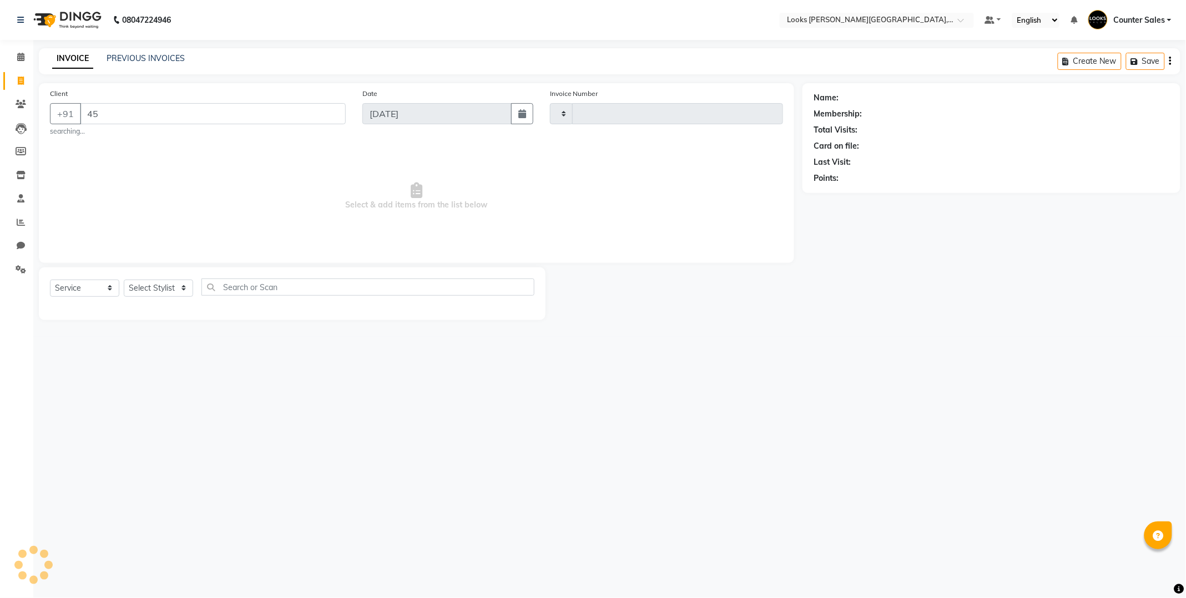
type input "4"
type input "5168"
select select "4385"
type input "823388786"
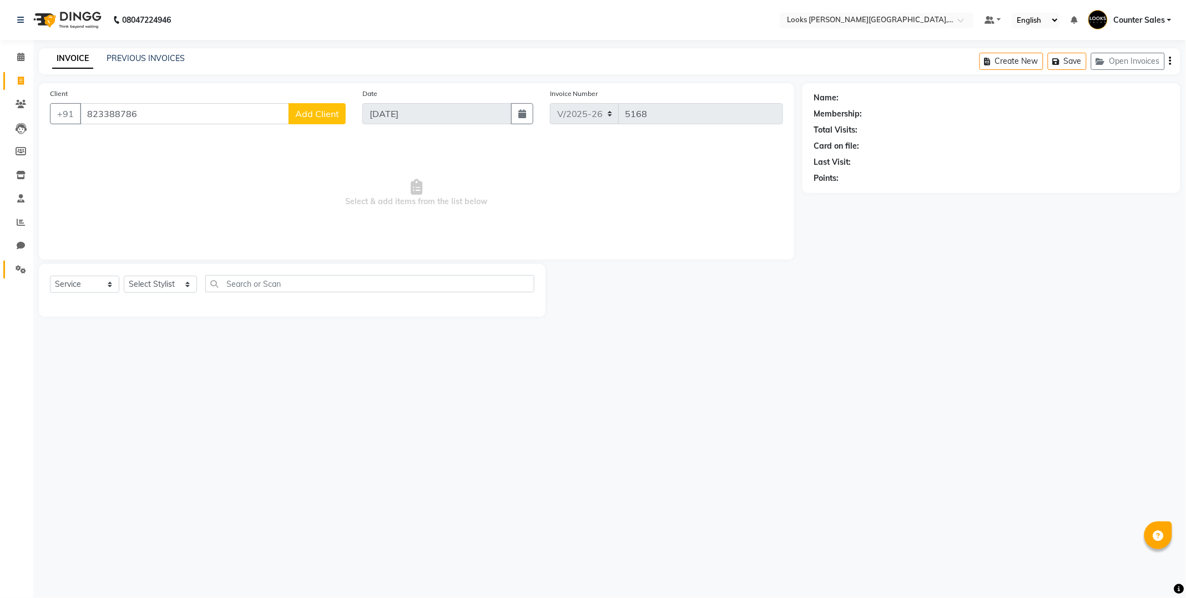
click at [22, 269] on icon at bounding box center [21, 269] width 11 height 8
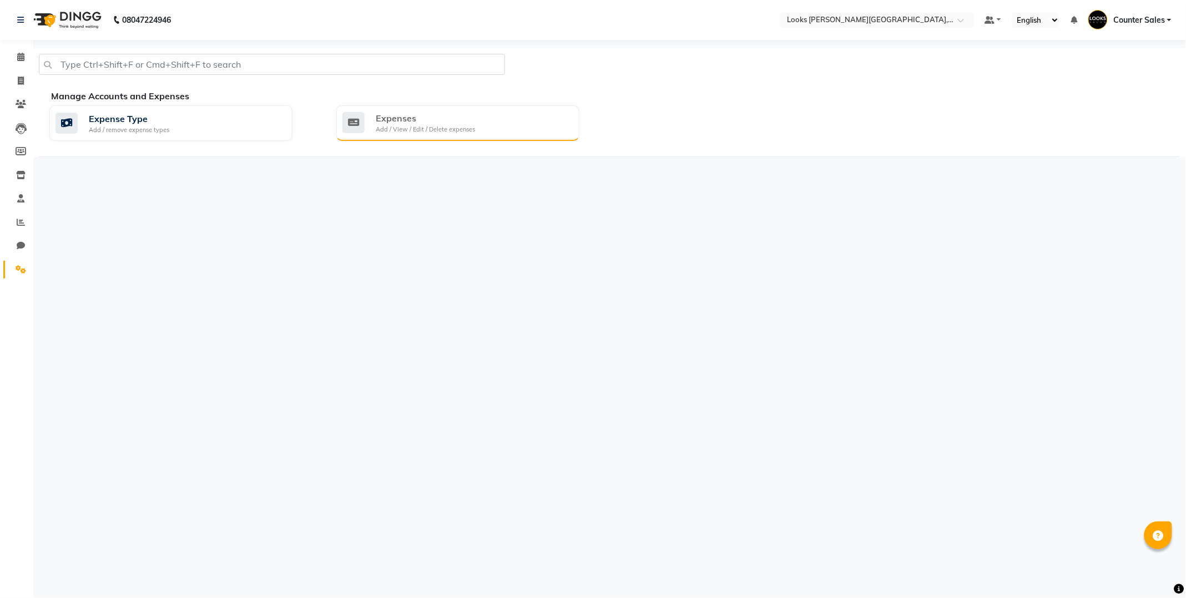
click at [457, 112] on div "Expenses" at bounding box center [425, 118] width 99 height 13
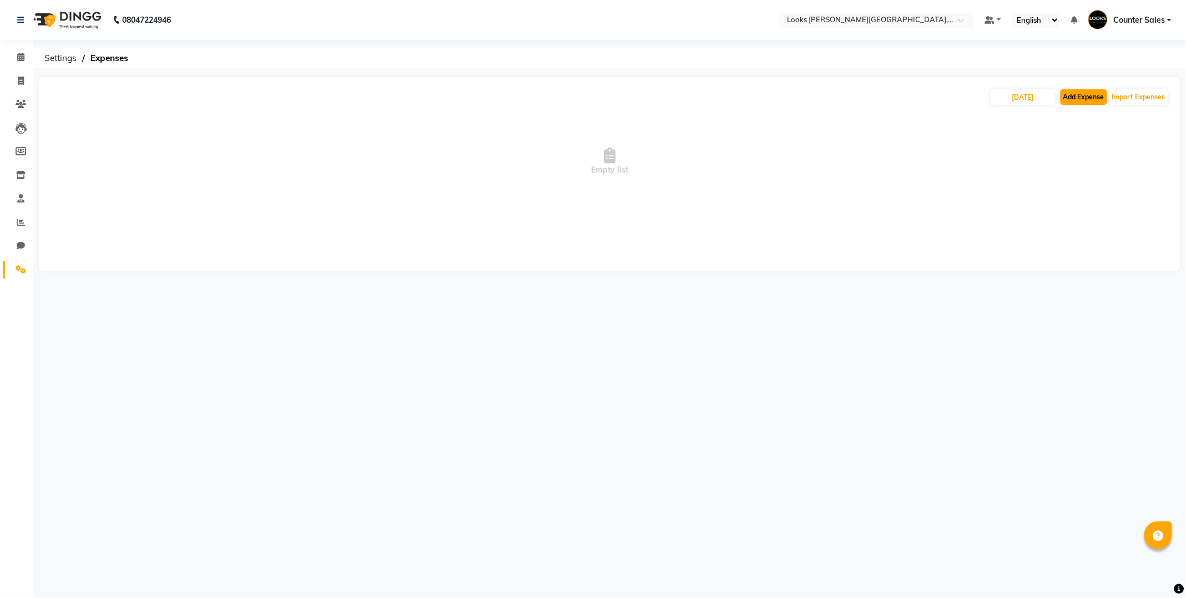
click at [1072, 97] on button "Add Expense" at bounding box center [1083, 97] width 47 height 16
select select "1"
select select "3192"
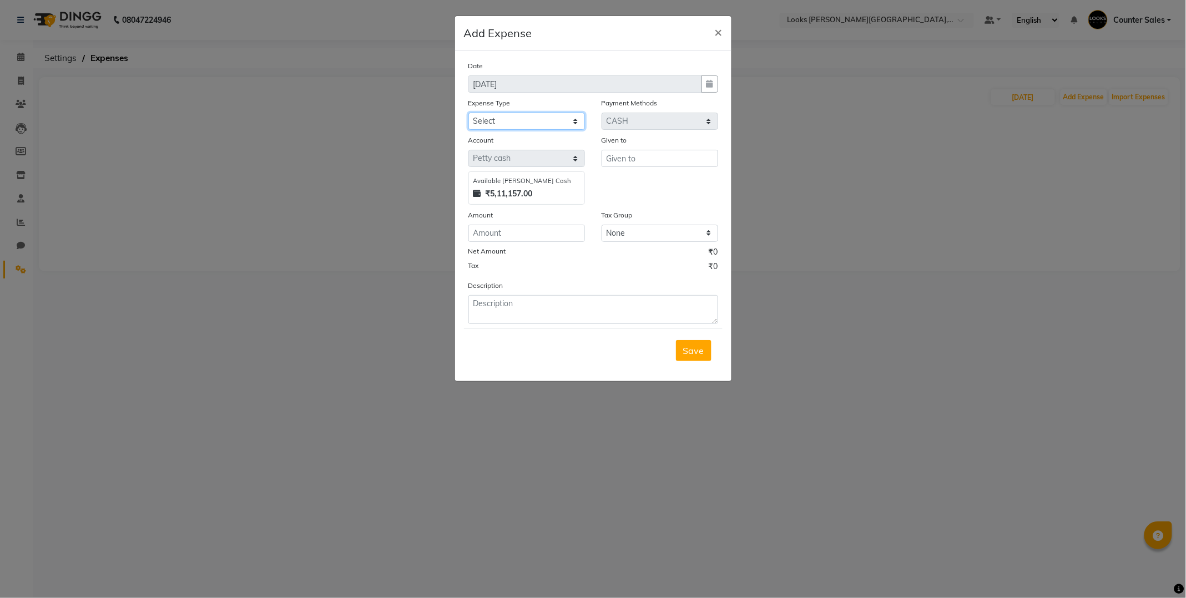
click at [563, 118] on select "Select Bank Deposit Blinkit Cash Handover CLIENT Client ordered food Client Ref…" at bounding box center [526, 121] width 117 height 17
select select "24281"
click at [468, 113] on select "Select Bank Deposit Blinkit Cash Handover CLIENT Client ordered food Client Ref…" at bounding box center [526, 121] width 117 height 17
click at [664, 158] on input "text" at bounding box center [659, 158] width 117 height 17
click at [662, 185] on button "Ajay" at bounding box center [645, 182] width 88 height 18
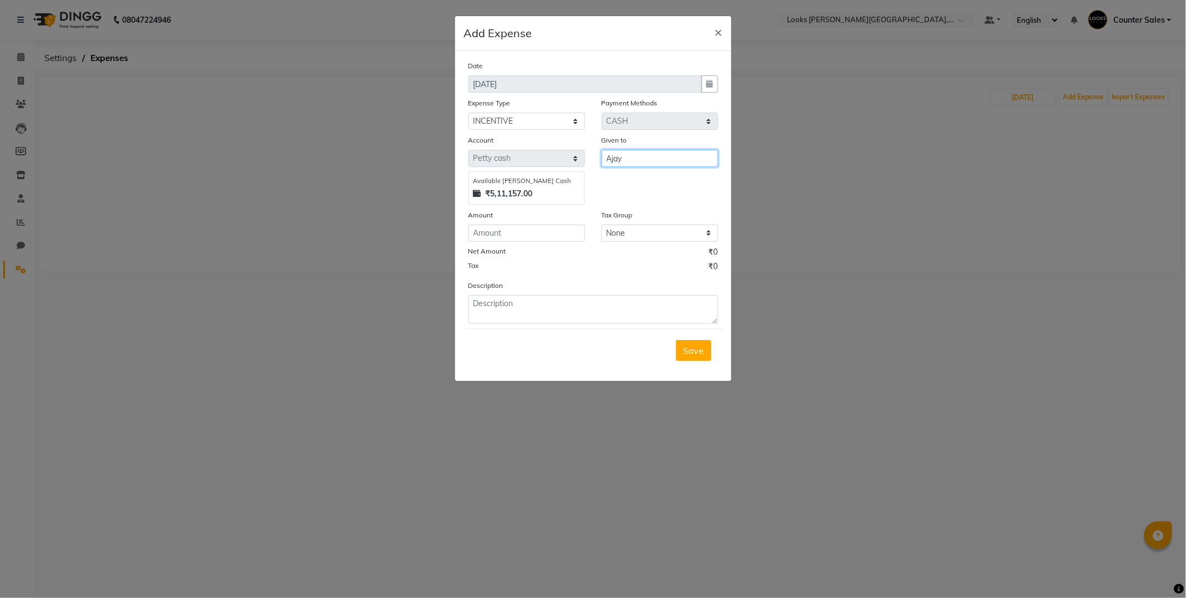
type input "Ajay"
click at [539, 230] on input "number" at bounding box center [526, 233] width 117 height 17
type input "1050"
click at [545, 307] on textarea at bounding box center [593, 309] width 250 height 29
type textarea "FOR SERVICE INCENTIVE 31"
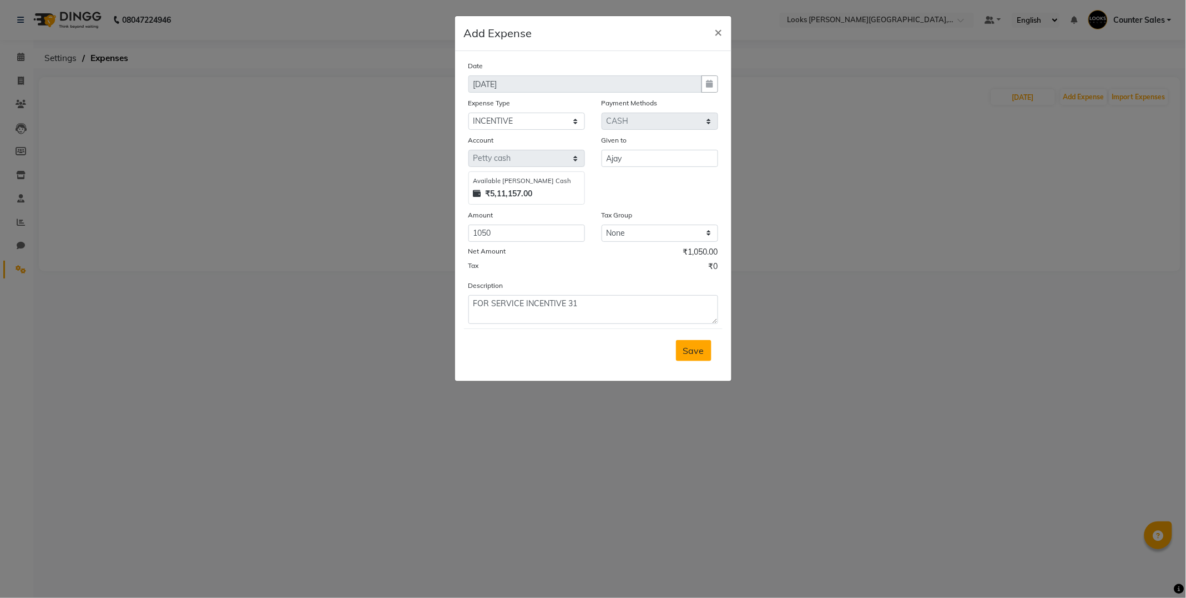
click at [690, 353] on span "Save" at bounding box center [693, 350] width 21 height 11
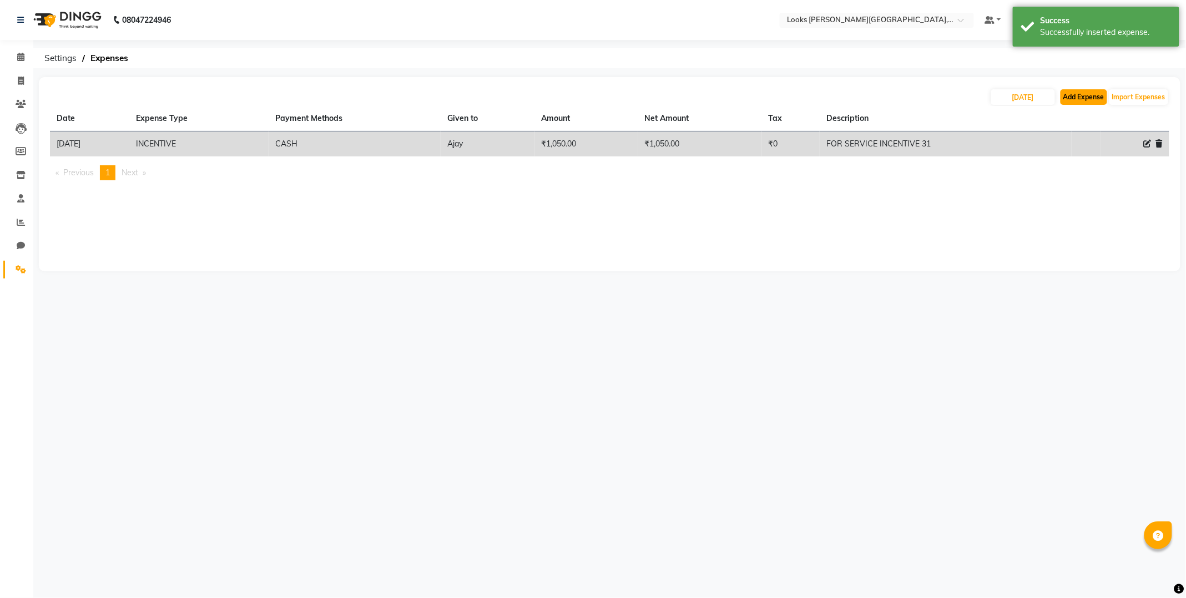
click at [1083, 98] on button "Add Expense" at bounding box center [1083, 97] width 47 height 16
select select "1"
select select "3192"
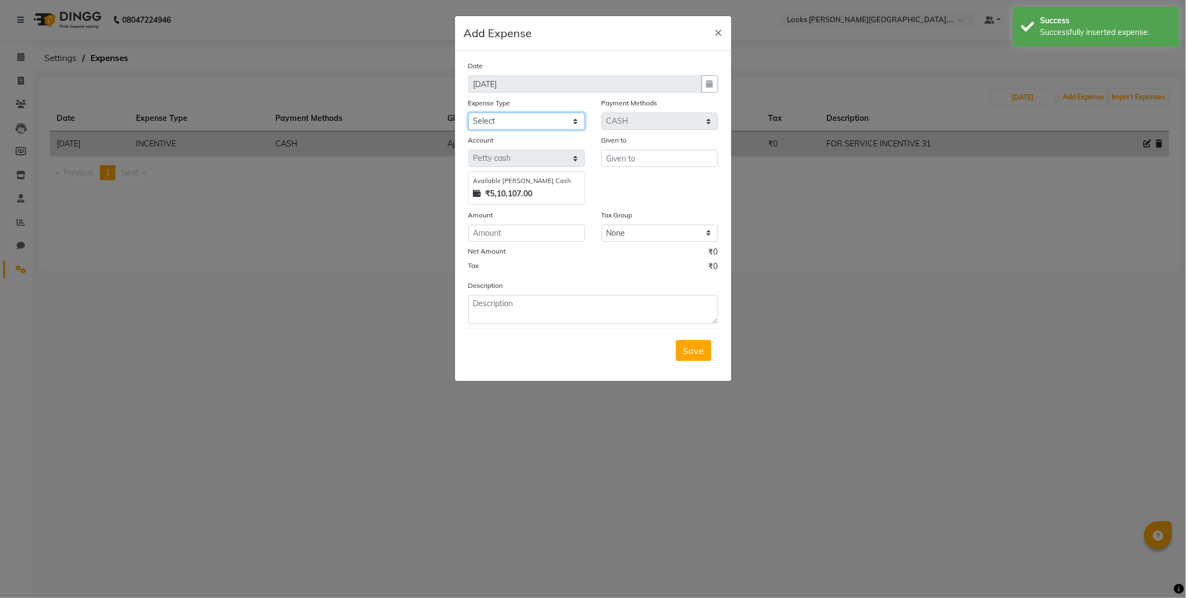
click at [535, 121] on select "Select Bank Deposit Blinkit Cash Handover CLIENT Client ordered food Client Ref…" at bounding box center [526, 121] width 117 height 17
select select "24281"
click at [468, 113] on select "Select Bank Deposit Blinkit Cash Handover CLIENT Client ordered food Client Ref…" at bounding box center [526, 121] width 117 height 17
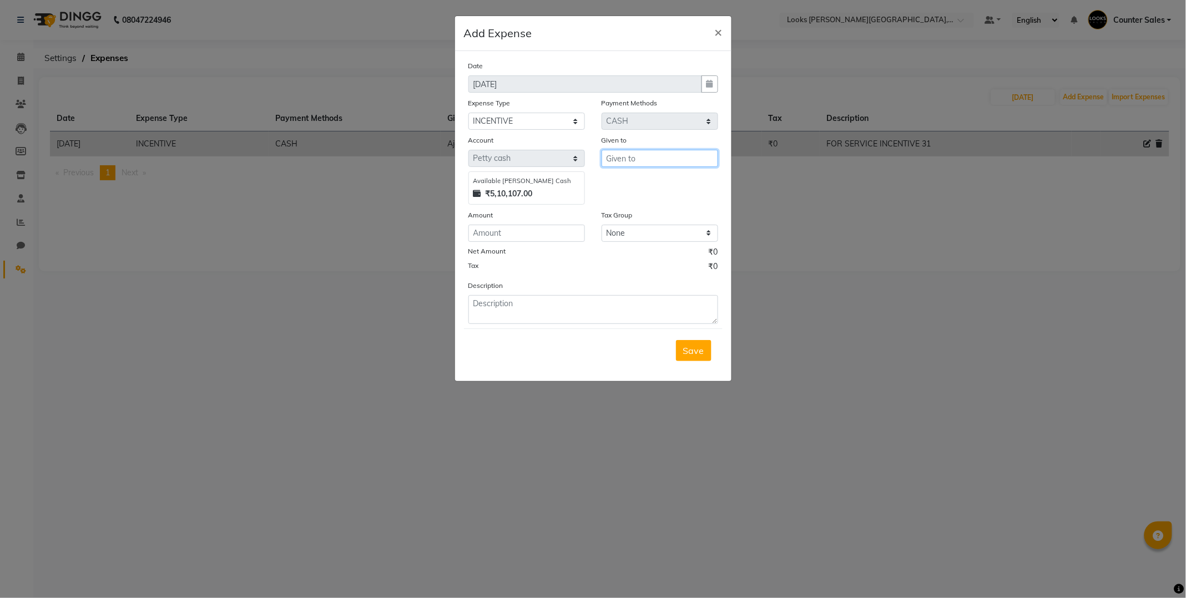
click at [657, 157] on input "text" at bounding box center [659, 158] width 117 height 17
click at [639, 185] on button "Neha" at bounding box center [645, 182] width 88 height 18
type input "Neha"
click at [535, 232] on input "number" at bounding box center [526, 233] width 117 height 17
type input "400"
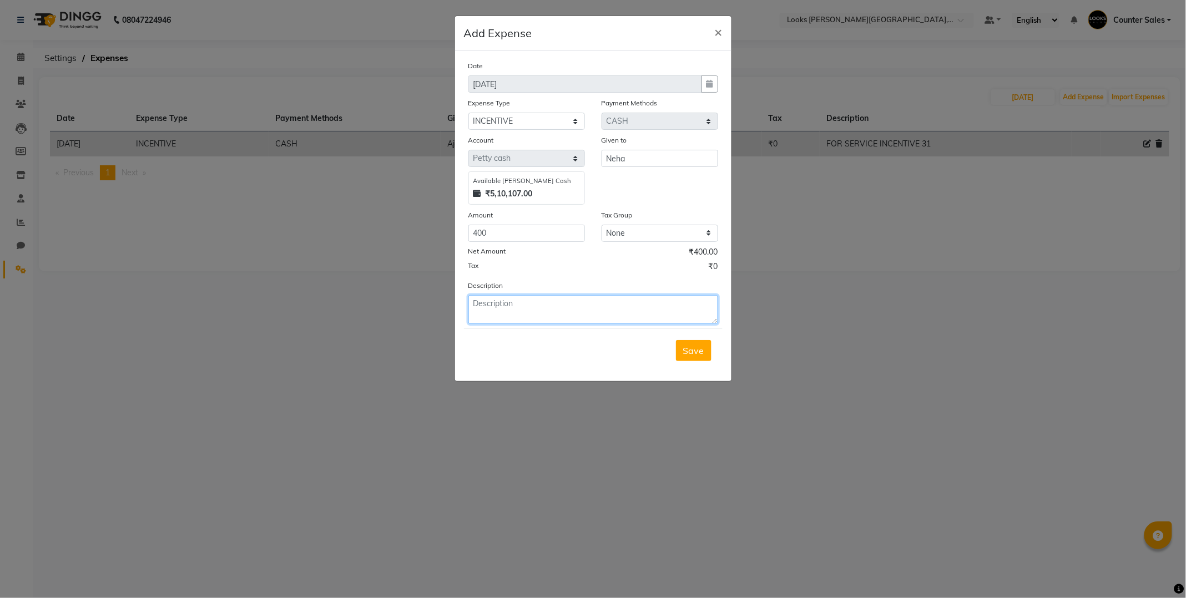
click at [554, 310] on textarea at bounding box center [593, 309] width 250 height 29
type textarea "FOR SERVICE INC 31"
click at [695, 355] on span "Save" at bounding box center [693, 350] width 21 height 11
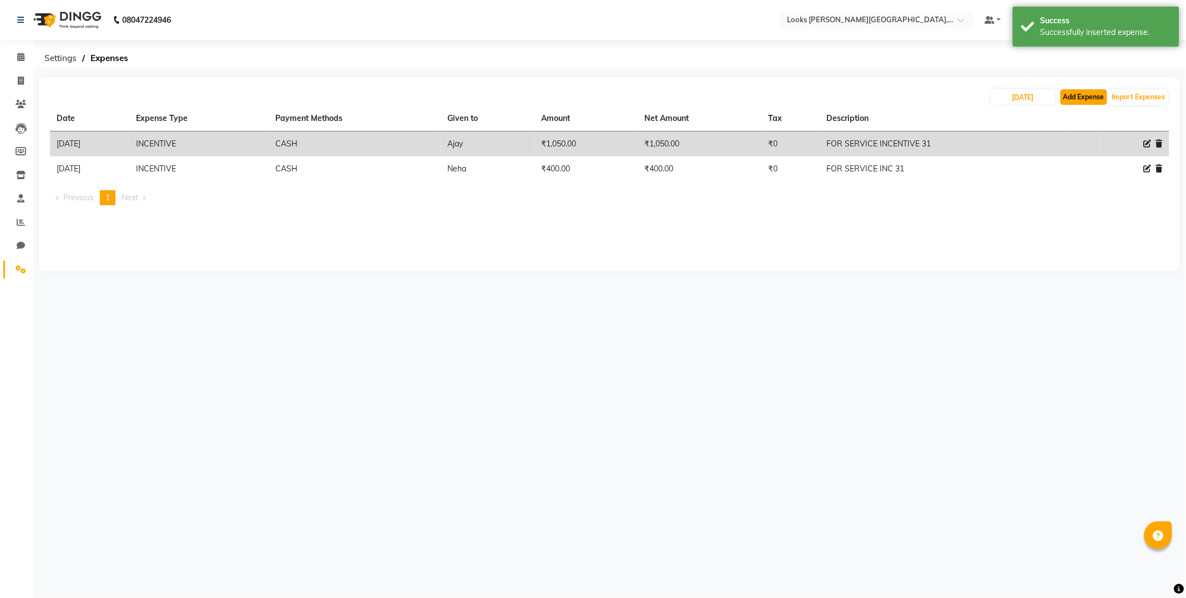
click at [1080, 96] on button "Add Expense" at bounding box center [1083, 97] width 47 height 16
select select "1"
select select "3192"
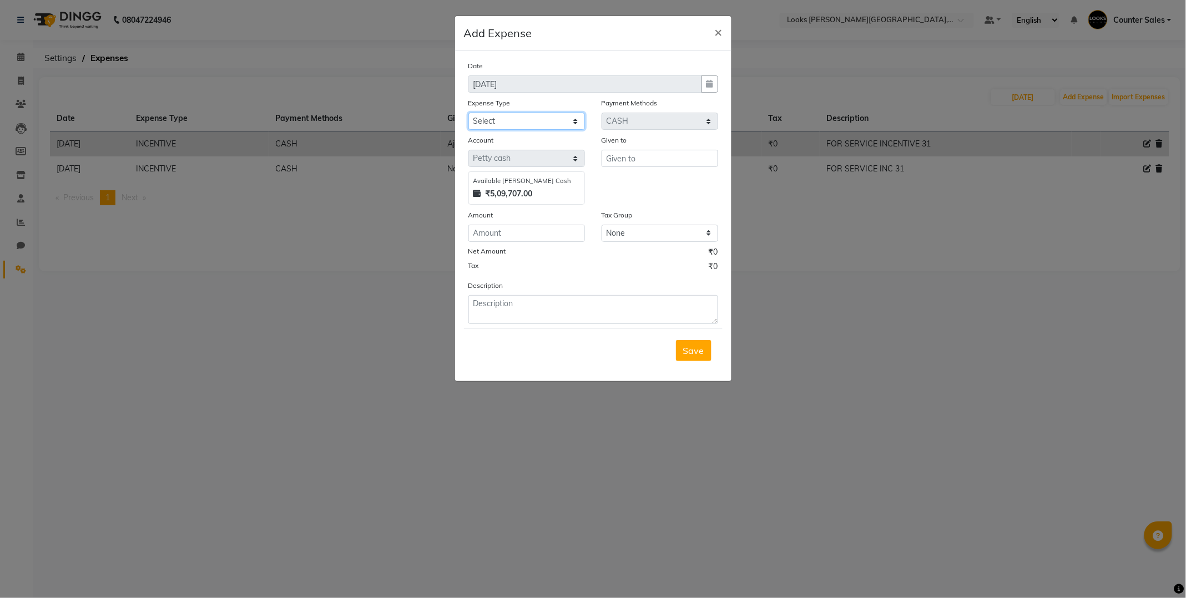
click at [535, 123] on select "Select Bank Deposit Blinkit Cash Handover CLIENT Client ordered food Client Ref…" at bounding box center [526, 121] width 117 height 17
click at [468, 113] on select "Select Bank Deposit Blinkit Cash Handover CLIENT Client ordered food Client Ref…" at bounding box center [526, 121] width 117 height 17
click at [548, 118] on select "Select Bank Deposit Blinkit Cash Handover CLIENT Client ordered food Client Ref…" at bounding box center [526, 121] width 117 height 17
select select "24281"
click at [468, 113] on select "Select Bank Deposit Blinkit Cash Handover CLIENT Client ordered food Client Ref…" at bounding box center [526, 121] width 117 height 17
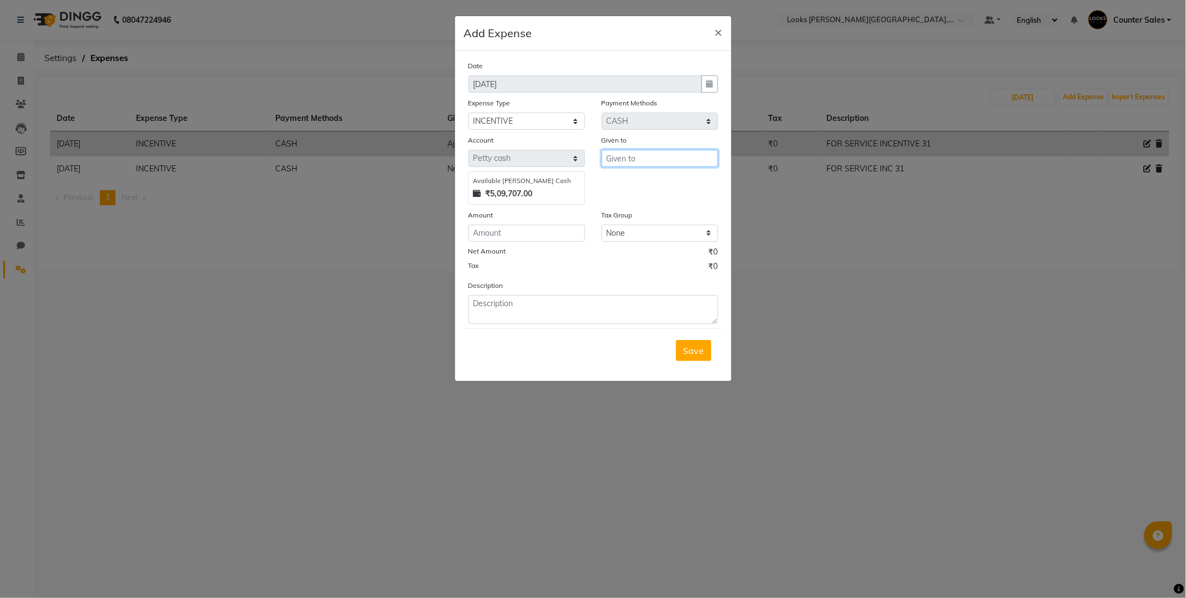
click at [640, 156] on input "text" at bounding box center [659, 158] width 117 height 17
type input "[PERSON_NAME]"
click at [535, 231] on input "number" at bounding box center [526, 233] width 117 height 17
type input "600"
click at [566, 301] on textarea at bounding box center [593, 309] width 250 height 29
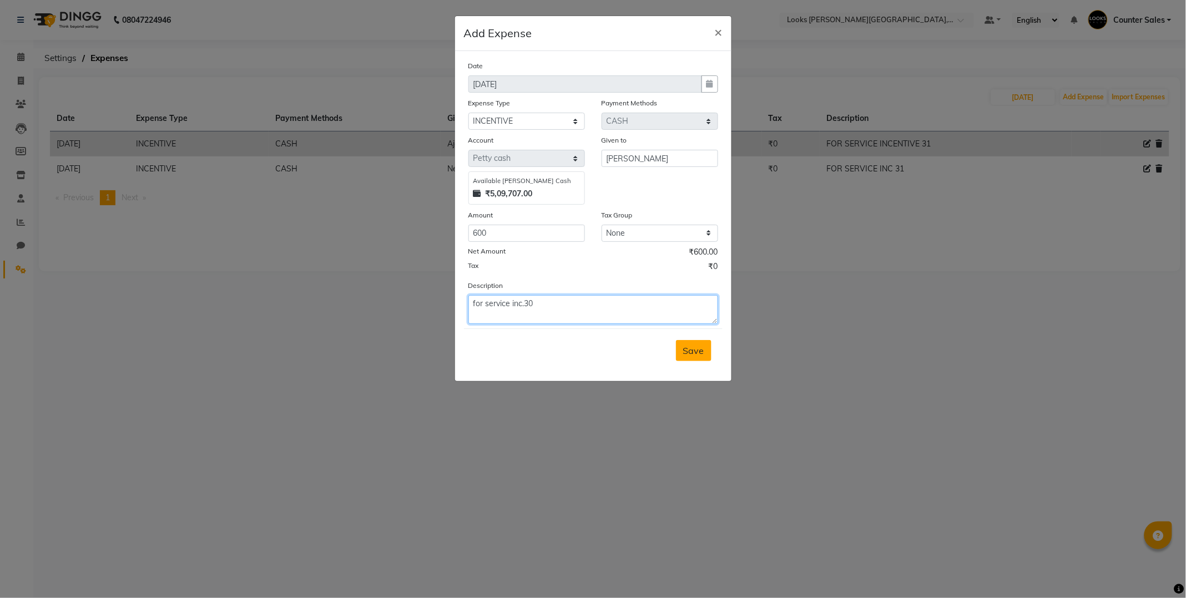
type textarea "for service inc.30"
click at [699, 352] on span "Save" at bounding box center [693, 350] width 21 height 11
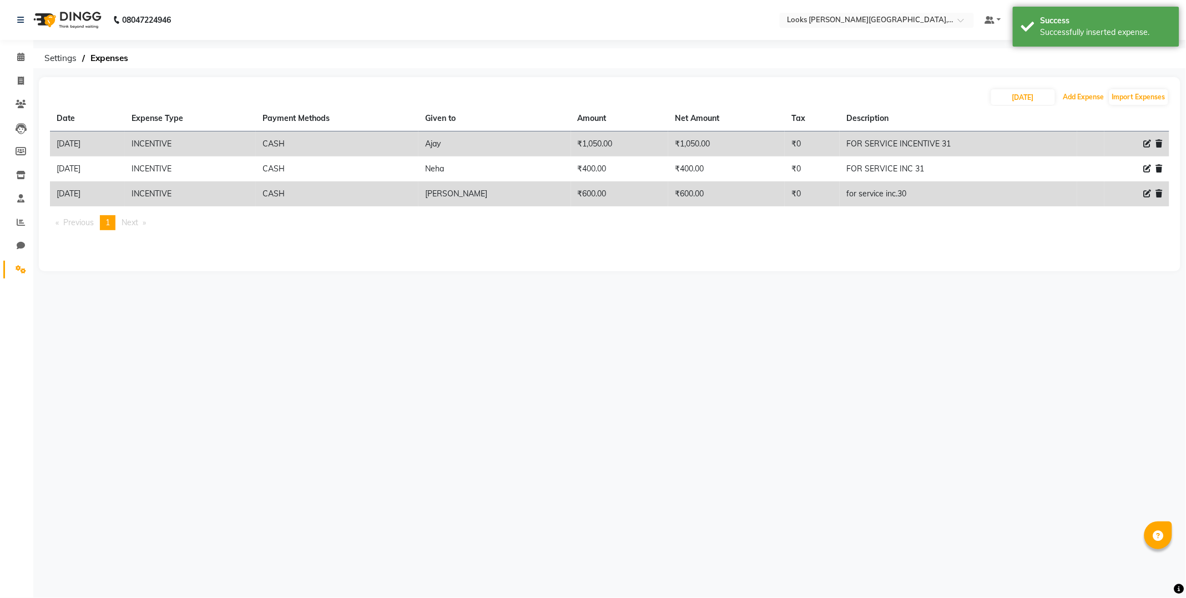
click at [1084, 92] on button "Add Expense" at bounding box center [1083, 97] width 47 height 16
select select "1"
select select "3192"
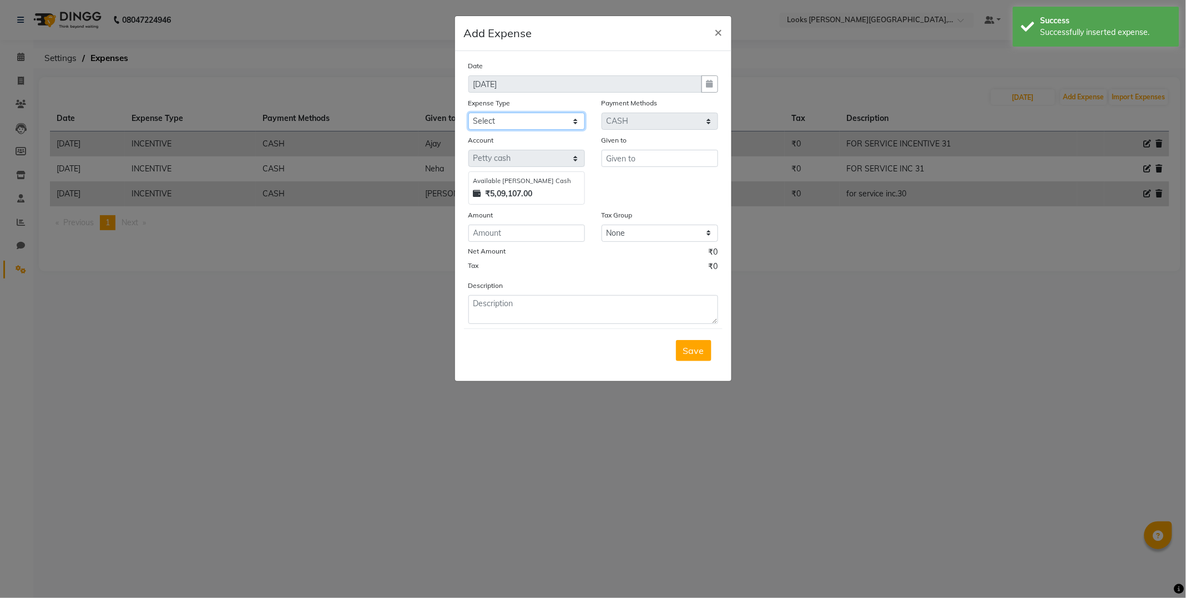
click at [551, 119] on select "Select Bank Deposit Blinkit Cash Handover CLIENT Client ordered food Client Ref…" at bounding box center [526, 121] width 117 height 17
select select "24076"
click at [468, 113] on select "Select Bank Deposit Blinkit Cash Handover CLIENT Client ordered food Client Ref…" at bounding box center [526, 121] width 117 height 17
click at [654, 158] on input "text" at bounding box center [659, 158] width 117 height 17
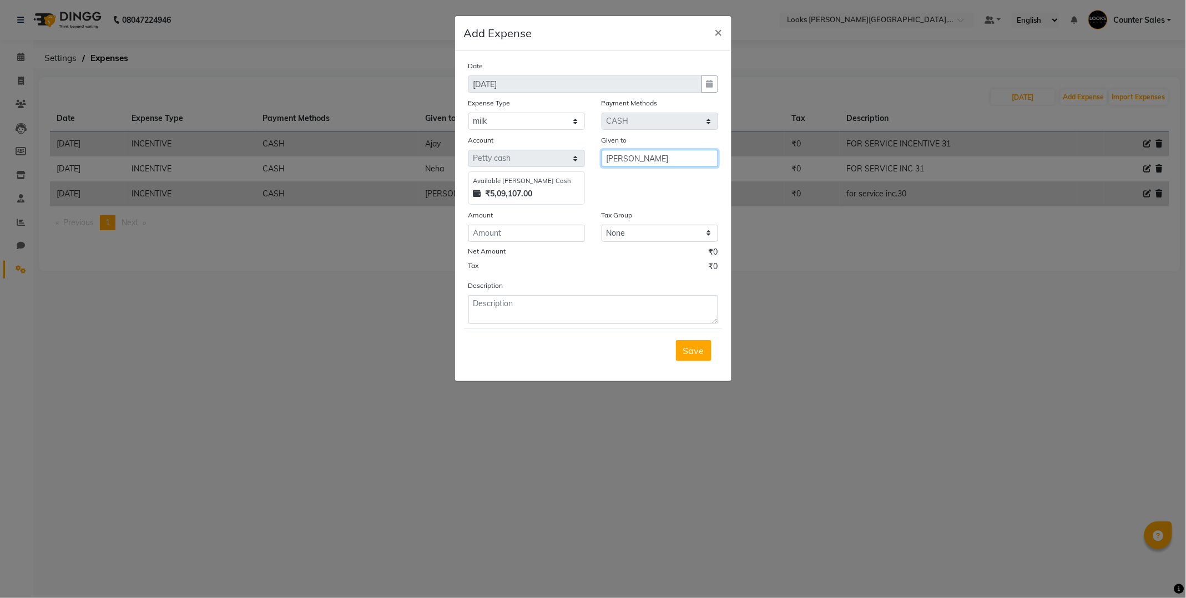
type input "[PERSON_NAME]"
click at [548, 229] on input "number" at bounding box center [526, 233] width 117 height 17
type input "216"
click at [575, 302] on textarea at bounding box center [593, 309] width 250 height 29
type textarea "for milk"
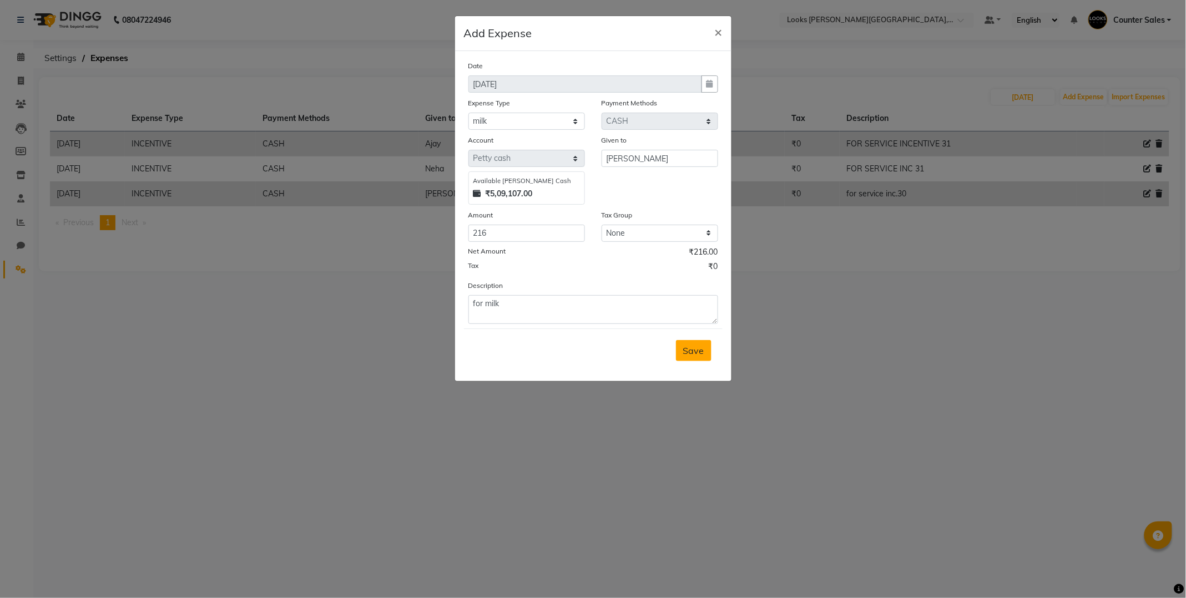
click at [691, 350] on span "Save" at bounding box center [693, 350] width 21 height 11
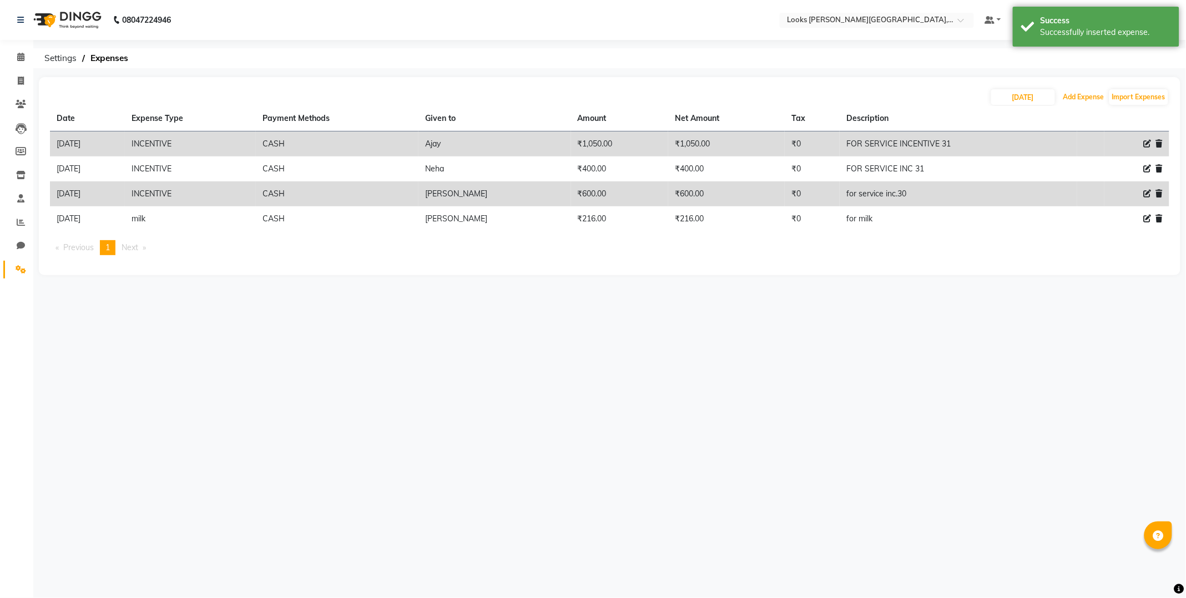
click at [1097, 98] on button "Add Expense" at bounding box center [1083, 97] width 47 height 16
select select "1"
select select "3192"
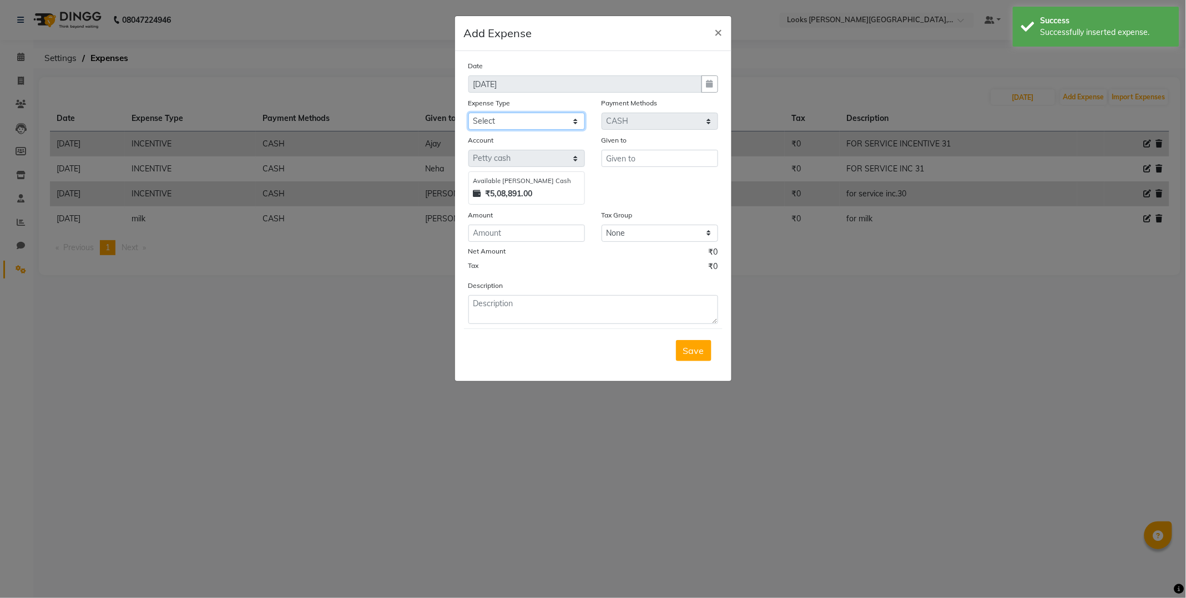
click at [537, 119] on select "Select Bank Deposit Blinkit Cash Handover CLIENT Client ordered food Client Ref…" at bounding box center [526, 121] width 117 height 17
click at [468, 113] on select "Select Bank Deposit Blinkit Cash Handover CLIENT Client ordered food Client Ref…" at bounding box center [526, 121] width 117 height 17
click at [561, 126] on select "Select Bank Deposit Blinkit Cash Handover CLIENT Client ordered food Client Ref…" at bounding box center [526, 121] width 117 height 17
select select "23704"
click at [468, 113] on select "Select Bank Deposit Blinkit Cash Handover CLIENT Client ordered food Client Ref…" at bounding box center [526, 121] width 117 height 17
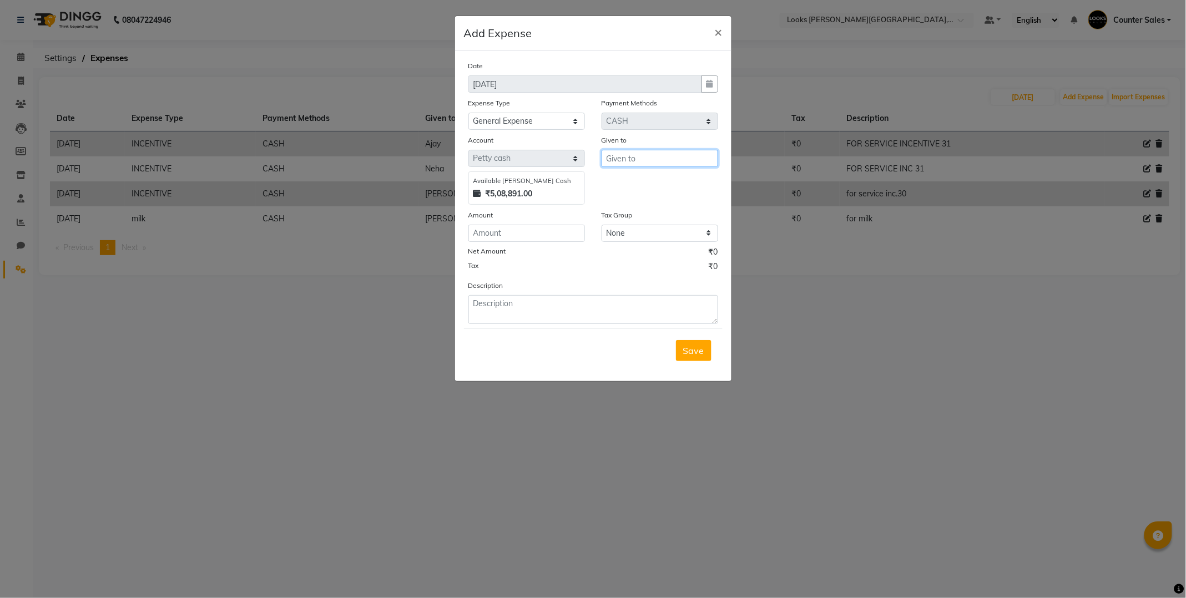
click at [669, 159] on input "text" at bounding box center [659, 158] width 117 height 17
click at [589, 301] on textarea at bounding box center [593, 309] width 250 height 29
click at [663, 155] on input "100" at bounding box center [659, 158] width 117 height 17
type input "1"
type input "[PERSON_NAME]"
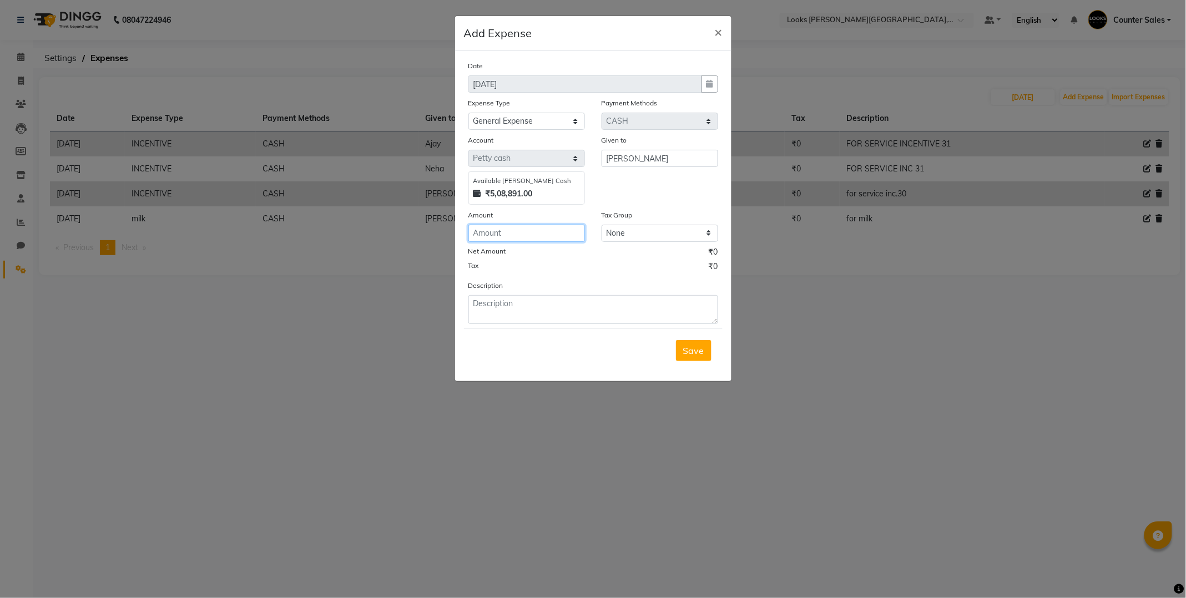
click at [537, 235] on input "number" at bounding box center [526, 233] width 117 height 17
type input "100"
click at [569, 301] on textarea at bounding box center [593, 309] width 250 height 29
type textarea "for flowers"
click at [701, 357] on button "Save" at bounding box center [694, 350] width 36 height 21
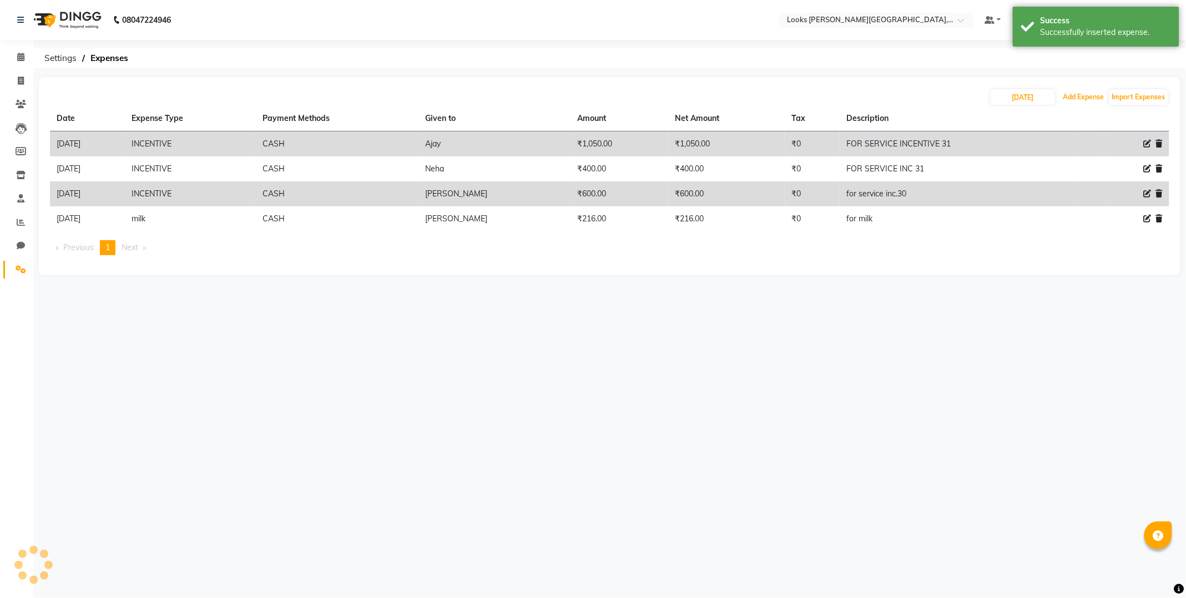
click at [1091, 97] on button "Add Expense" at bounding box center [1083, 97] width 47 height 16
select select "1"
select select "3192"
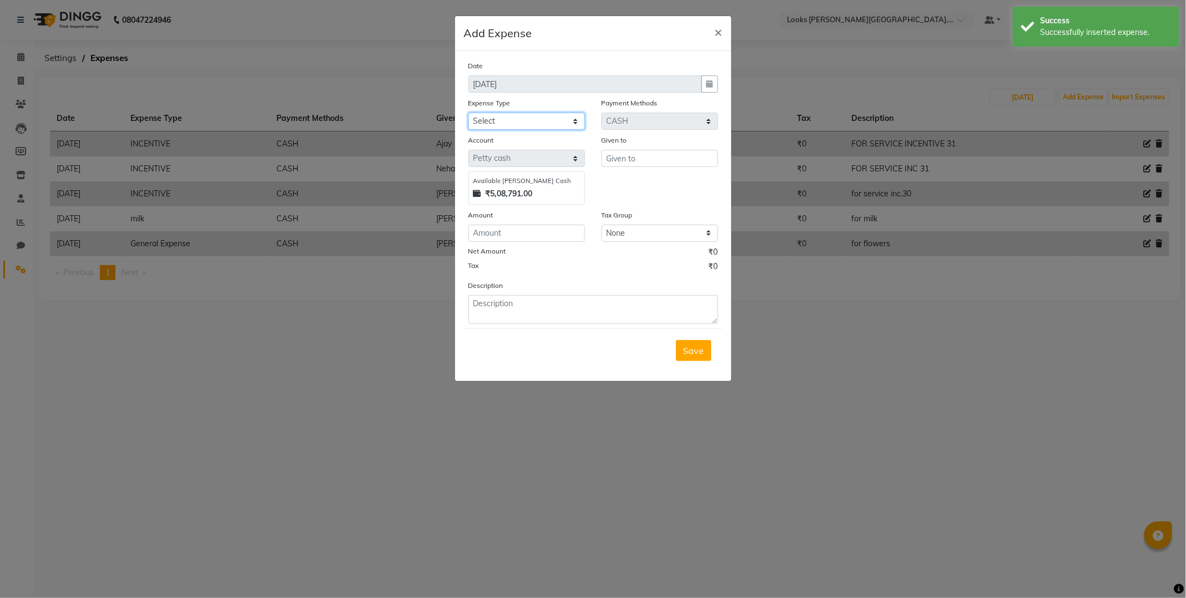
click at [541, 119] on select "Select Bank Deposit Blinkit Cash Handover CLIENT Client ordered food Client Ref…" at bounding box center [526, 121] width 117 height 17
select select "23704"
click at [468, 113] on select "Select Bank Deposit Blinkit Cash Handover CLIENT Client ordered food Client Ref…" at bounding box center [526, 121] width 117 height 17
click at [658, 159] on input "text" at bounding box center [659, 158] width 117 height 17
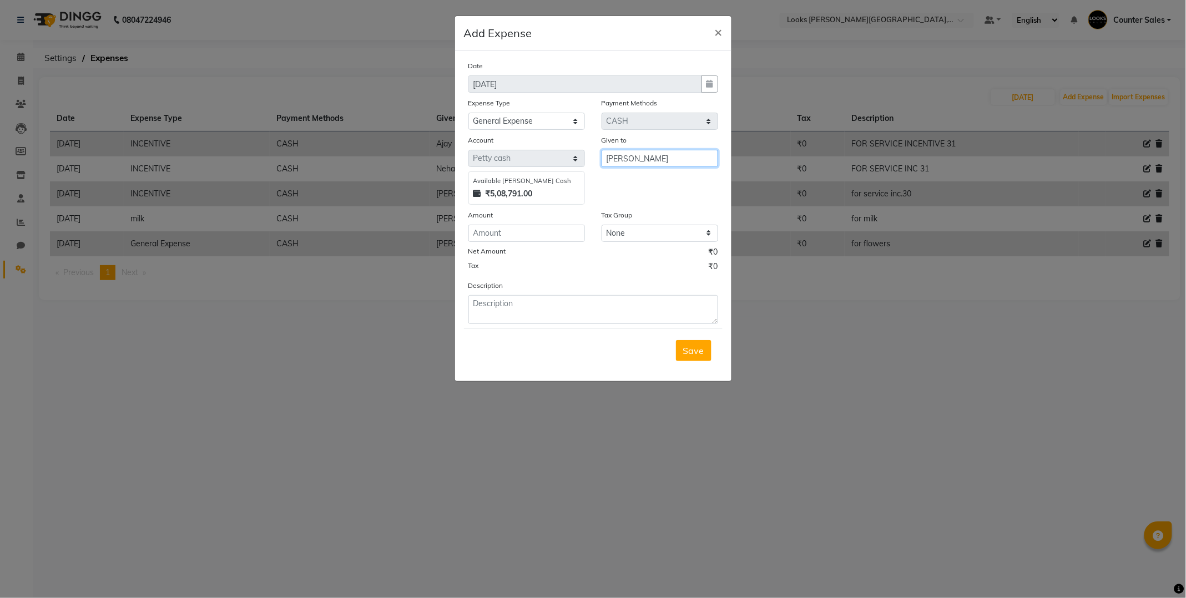
type input "[PERSON_NAME]"
click at [535, 235] on input "number" at bounding box center [526, 233] width 117 height 17
type input "30"
click at [573, 301] on textarea at bounding box center [593, 309] width 250 height 29
type textarea "for clients juice"
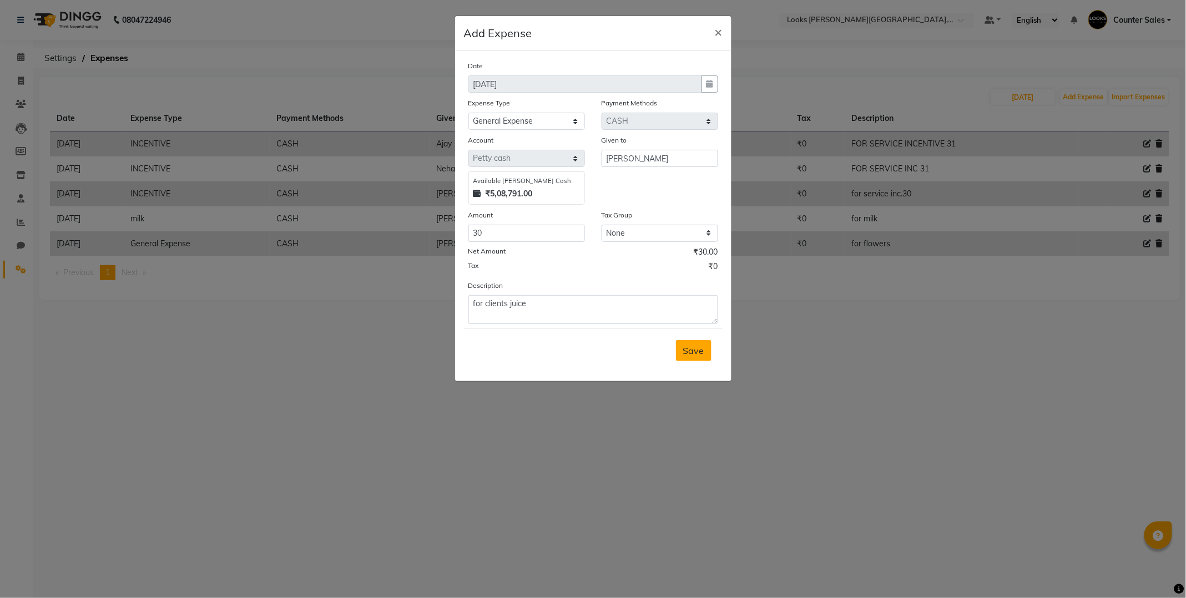
click at [690, 351] on span "Save" at bounding box center [693, 350] width 21 height 11
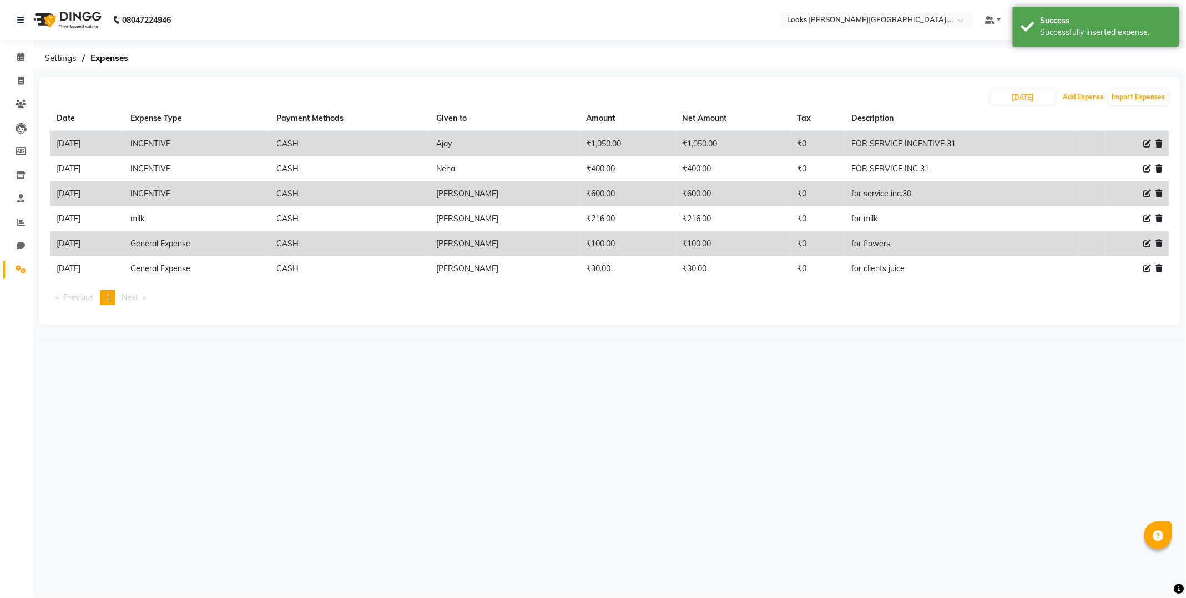
click at [1084, 98] on button "Add Expense" at bounding box center [1083, 97] width 47 height 16
select select "1"
select select "3192"
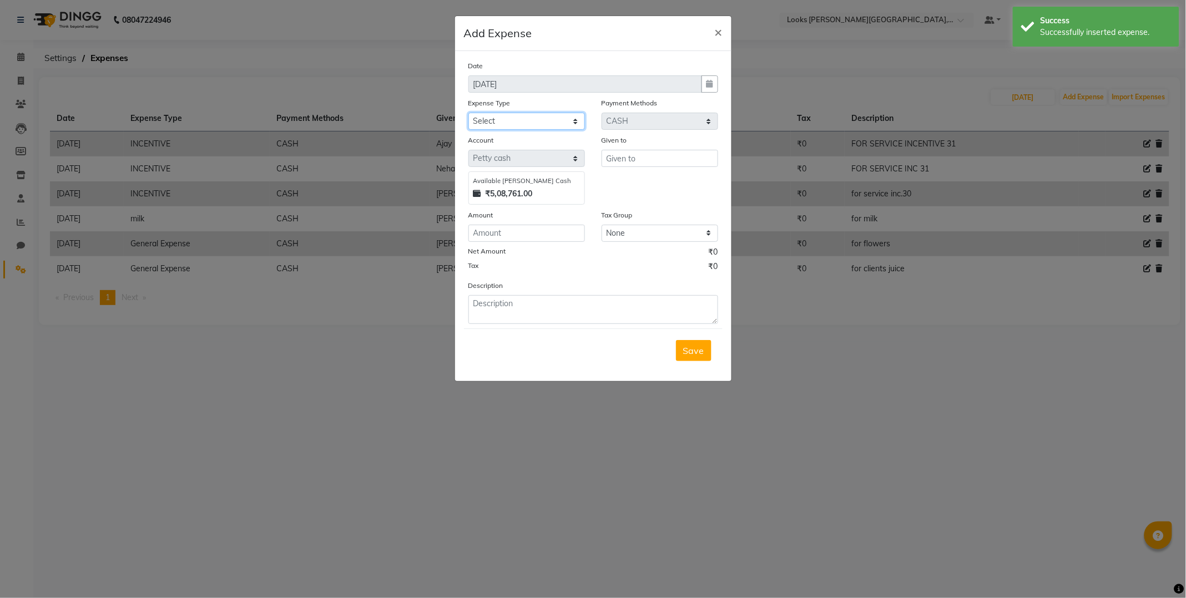
click at [545, 119] on select "Select Bank Deposit Blinkit Cash Handover CLIENT Client ordered food Client Ref…" at bounding box center [526, 121] width 117 height 17
select select "24281"
click at [468, 113] on select "Select Bank Deposit Blinkit Cash Handover CLIENT Client ordered food Client Ref…" at bounding box center [526, 121] width 117 height 17
click at [654, 154] on input "text" at bounding box center [659, 158] width 117 height 17
type input "[PERSON_NAME]"
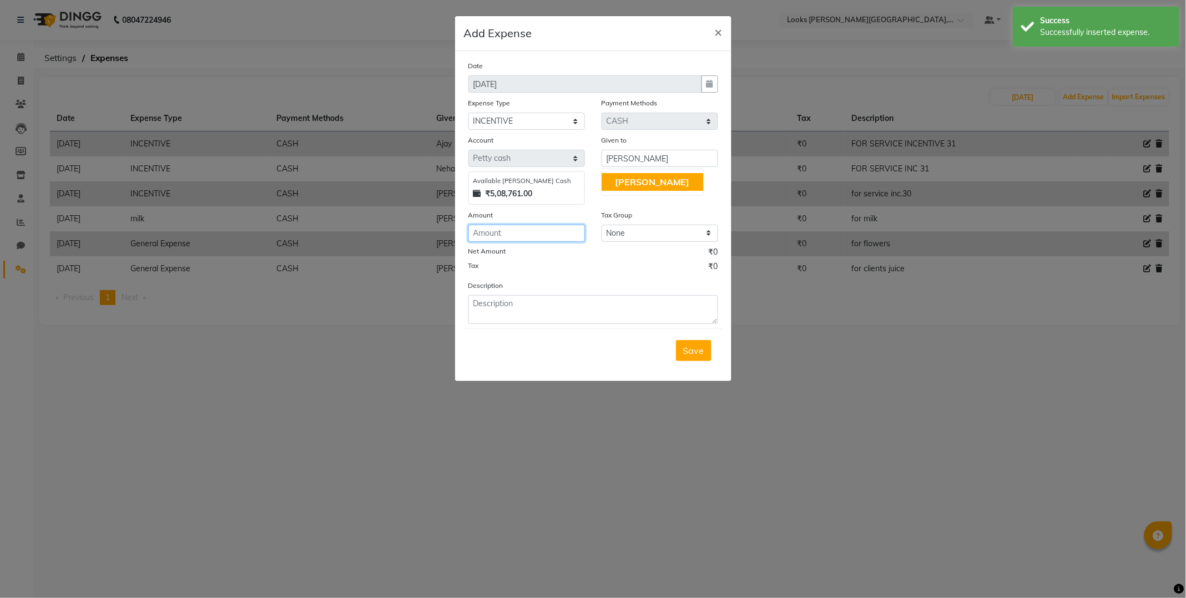
click at [545, 232] on input "number" at bounding box center [526, 233] width 117 height 17
type input "100"
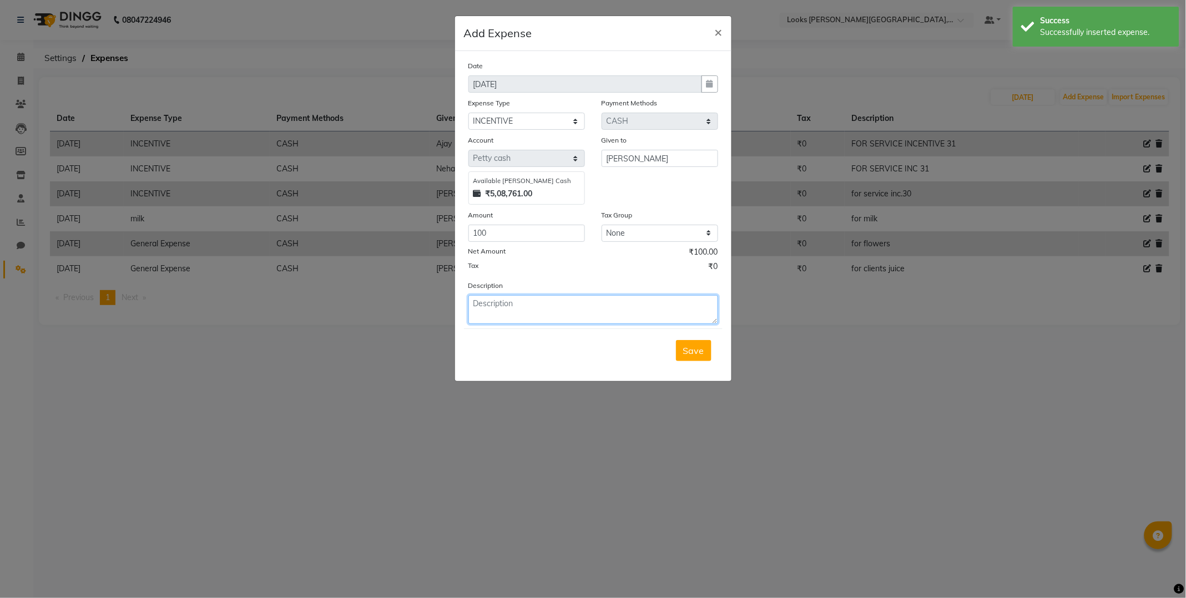
click at [576, 305] on textarea at bounding box center [593, 309] width 250 height 29
type textarea "for service inc.31"
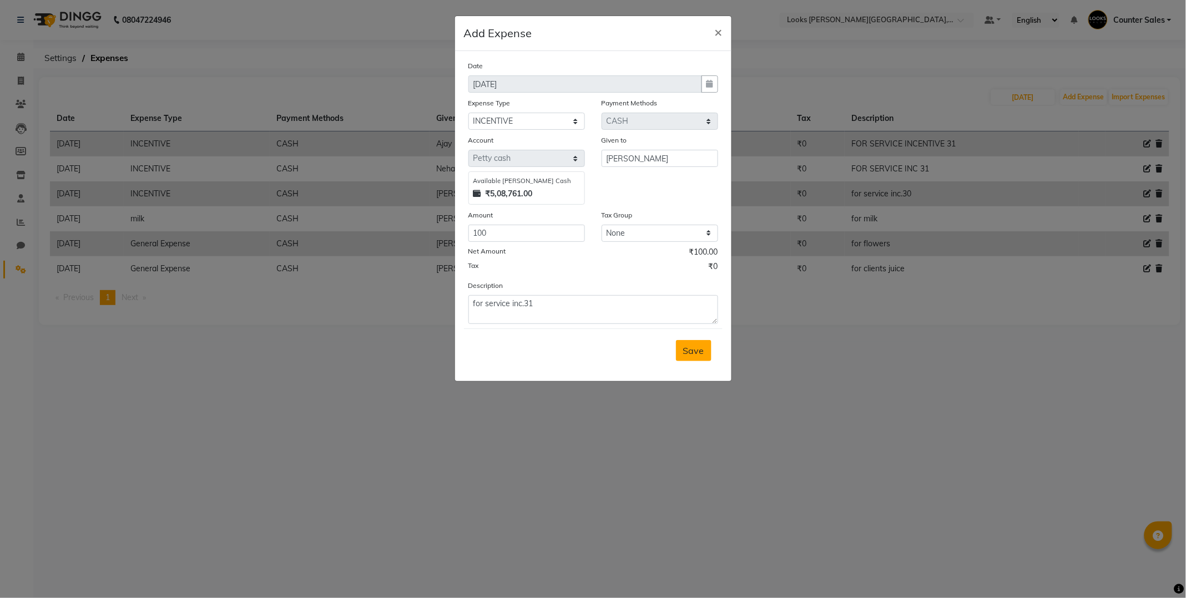
click at [694, 356] on span "Save" at bounding box center [693, 350] width 21 height 11
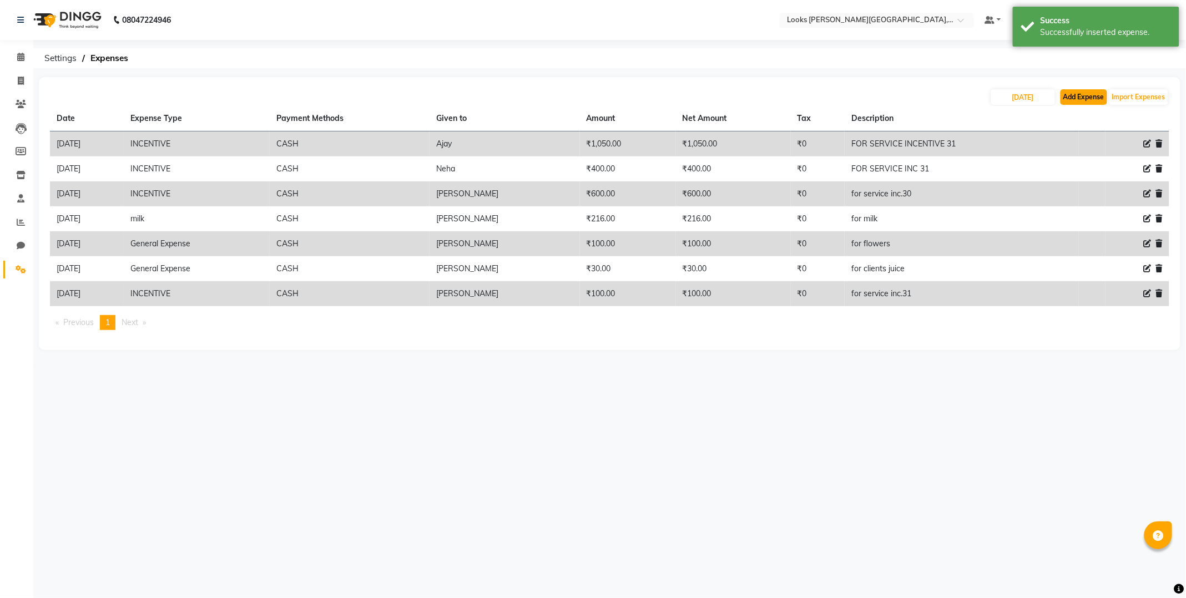
click at [1079, 94] on button "Add Expense" at bounding box center [1083, 97] width 47 height 16
select select "1"
select select "3192"
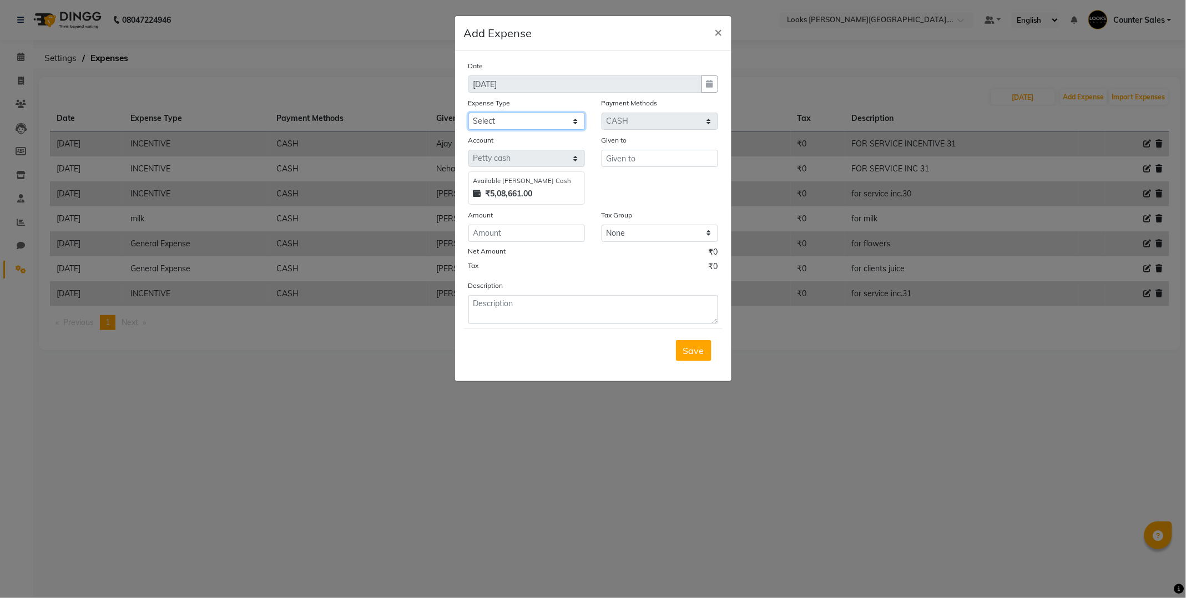
click at [535, 117] on select "Select Bank Deposit Blinkit Cash Handover CLIENT Client ordered food Client Ref…" at bounding box center [526, 121] width 117 height 17
select select "23704"
click at [468, 113] on select "Select Bank Deposit Blinkit Cash Handover CLIENT Client ordered food Client Ref…" at bounding box center [526, 121] width 117 height 17
click at [668, 158] on input "text" at bounding box center [659, 158] width 117 height 17
type input "zomato"
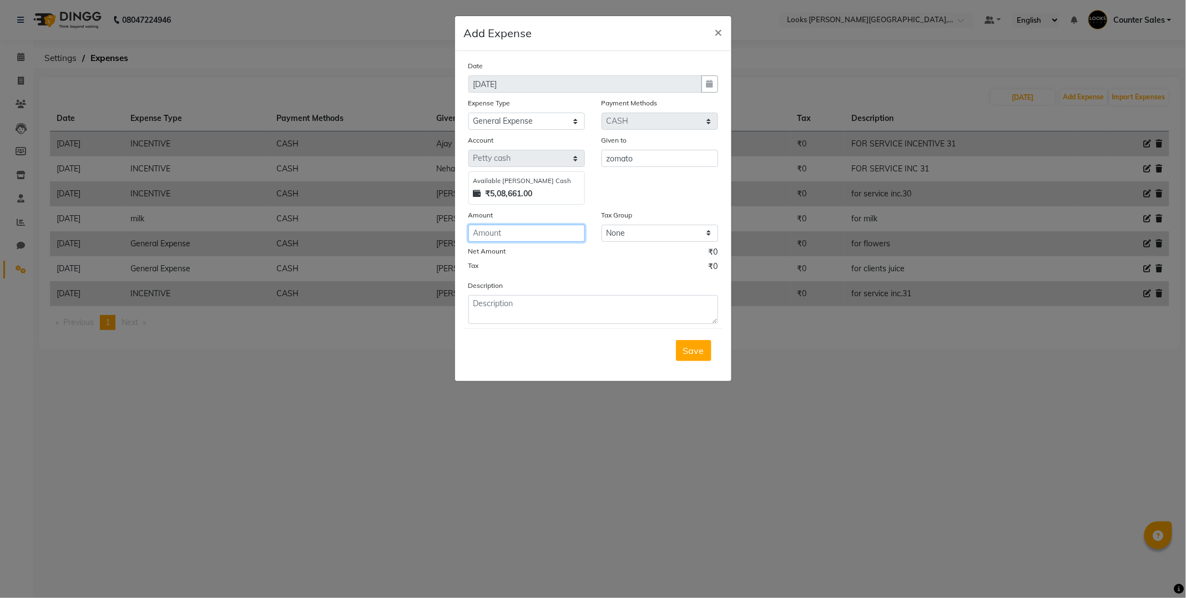
click at [541, 230] on input "number" at bounding box center [526, 233] width 117 height 17
type input "1520"
click at [592, 302] on textarea at bounding box center [593, 309] width 250 height 29
type textarea "f"
click at [497, 303] on textarea "burgers for staff" at bounding box center [593, 309] width 250 height 29
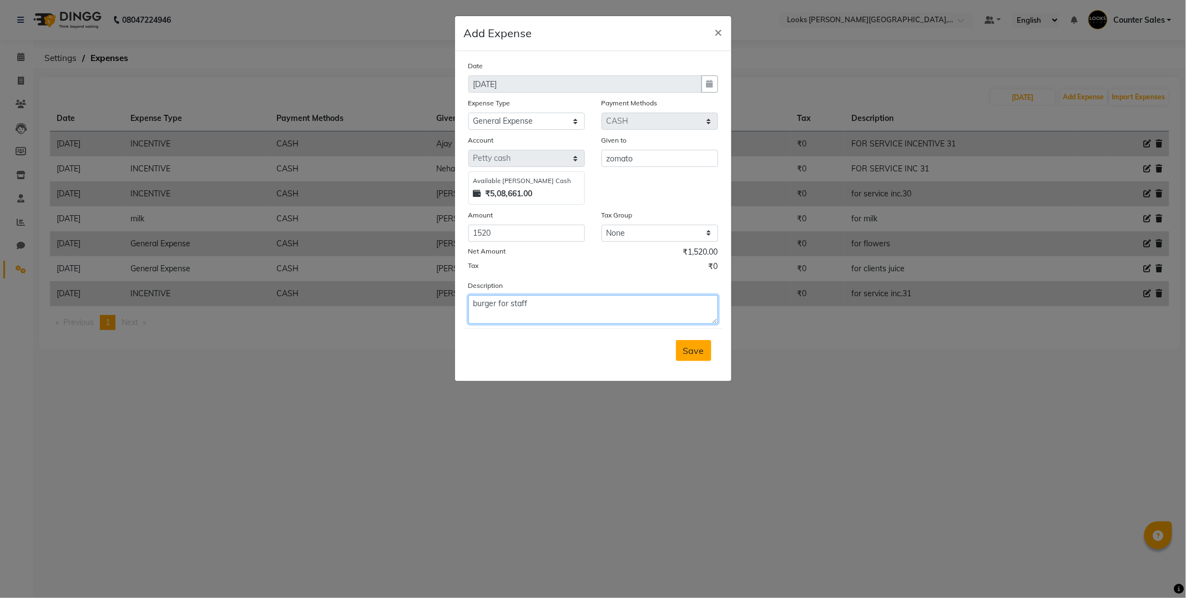
type textarea "burger for staff"
click at [709, 350] on button "Save" at bounding box center [694, 350] width 36 height 21
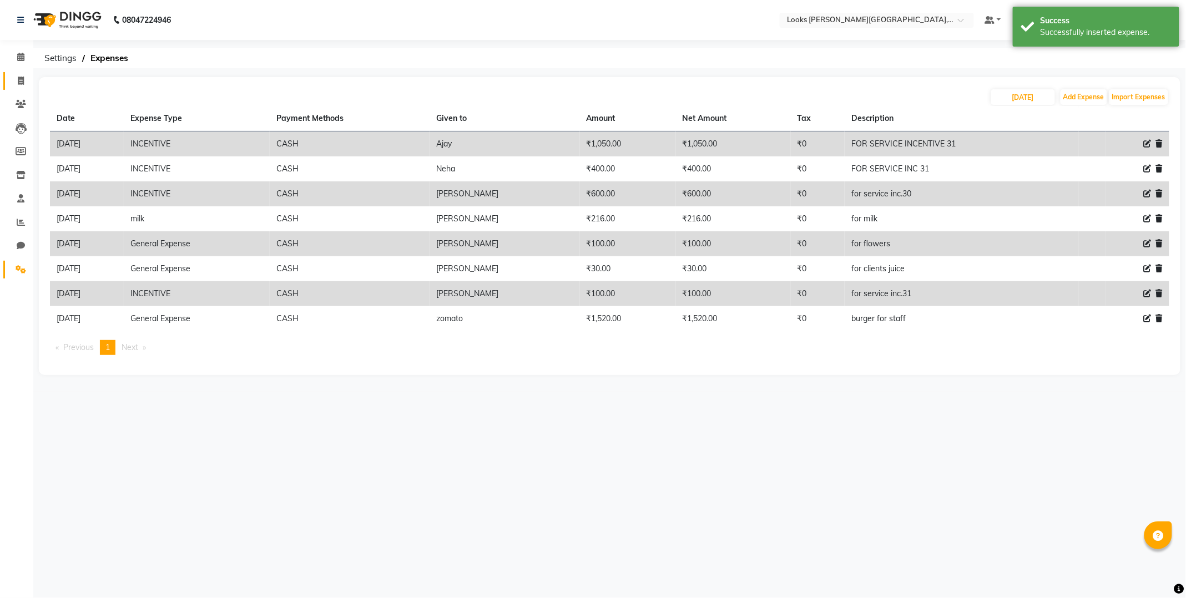
click at [19, 80] on icon at bounding box center [21, 81] width 6 height 8
select select "service"
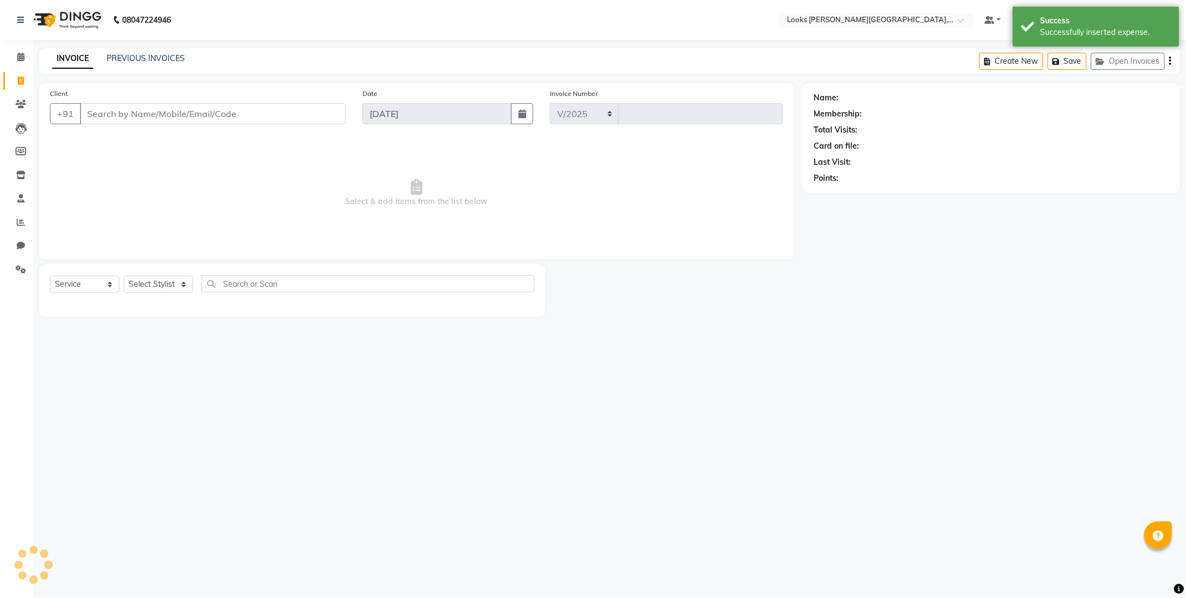
select select "4385"
type input "5168"
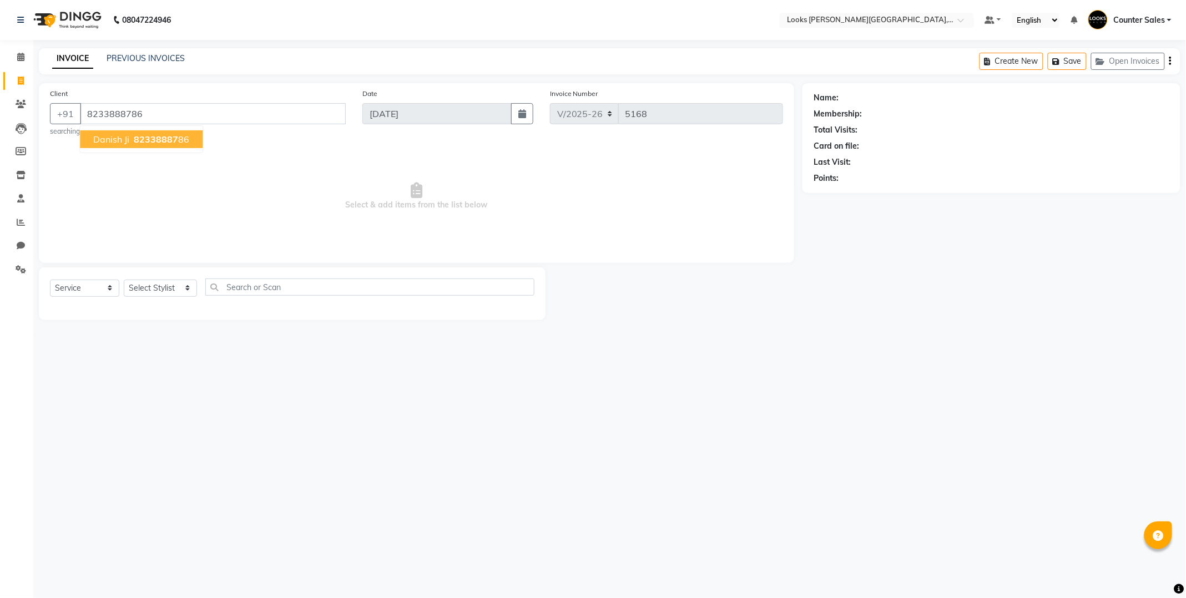
type input "8233888786"
click at [132, 139] on ngb-highlight "82338887 86" at bounding box center [160, 139] width 58 height 11
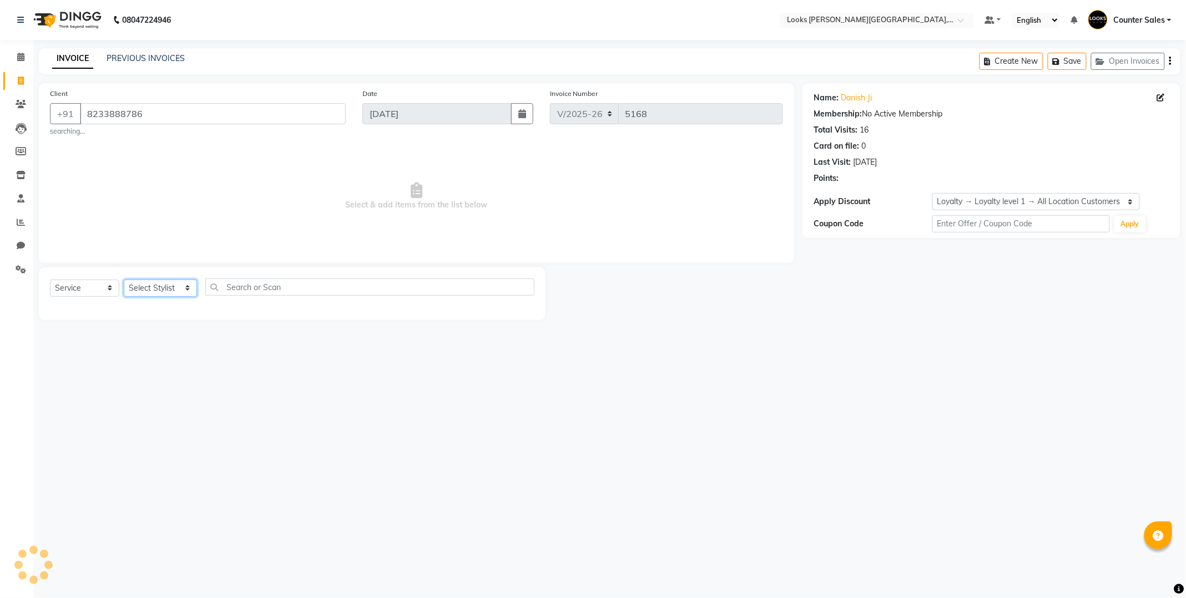
click at [168, 289] on select "Select Stylist Ajay [PERSON_NAME] [PERSON_NAME] Counter Sales [PERSON_NAME] Kri…" at bounding box center [160, 288] width 73 height 17
select select "1: Object"
select select "88118"
click at [124, 280] on select "Select Stylist Ajay [PERSON_NAME] [PERSON_NAME] Counter Sales [PERSON_NAME] Kri…" at bounding box center [160, 288] width 73 height 17
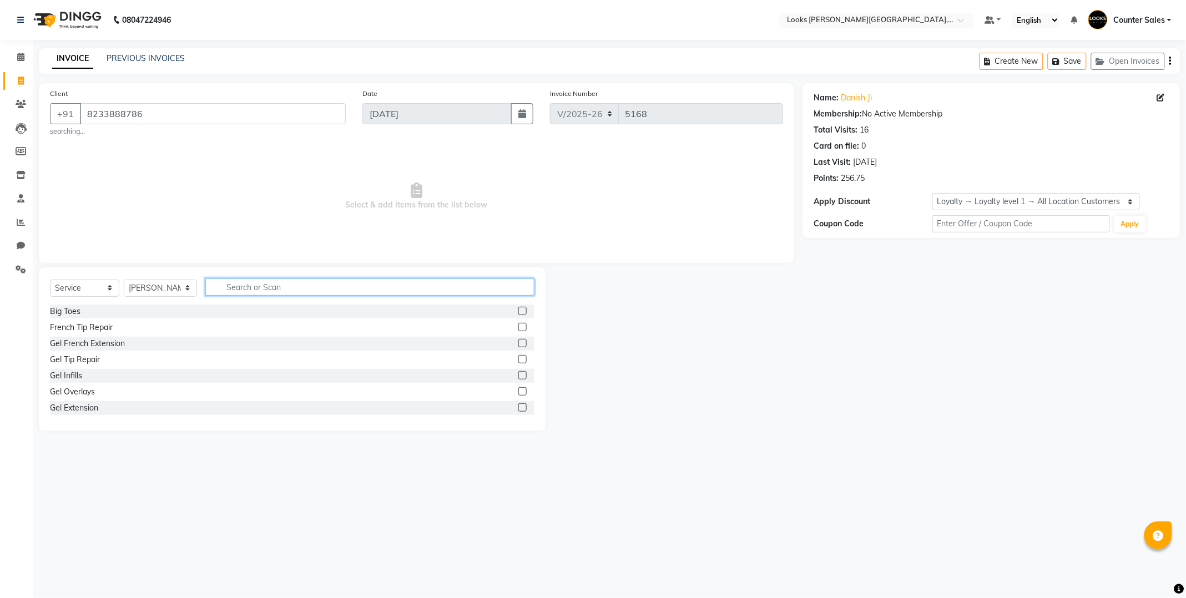
click at [312, 285] on input "text" at bounding box center [369, 287] width 329 height 17
type input "c"
type input "d"
type input "clean"
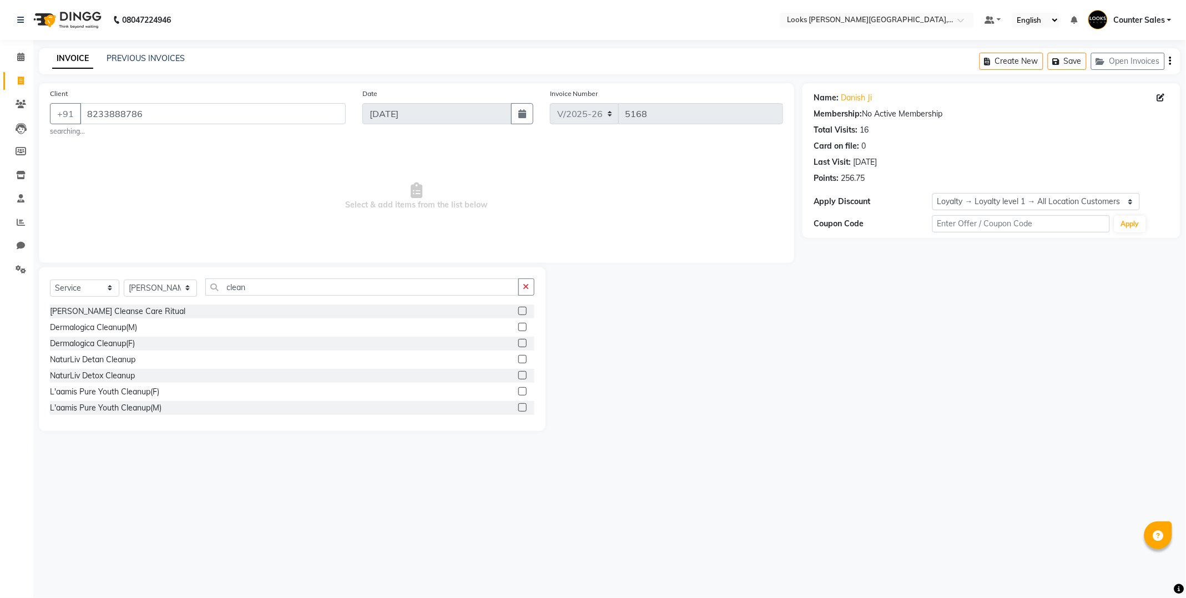
click at [518, 359] on label at bounding box center [522, 359] width 8 height 8
click at [518, 359] on input "checkbox" at bounding box center [521, 359] width 7 height 7
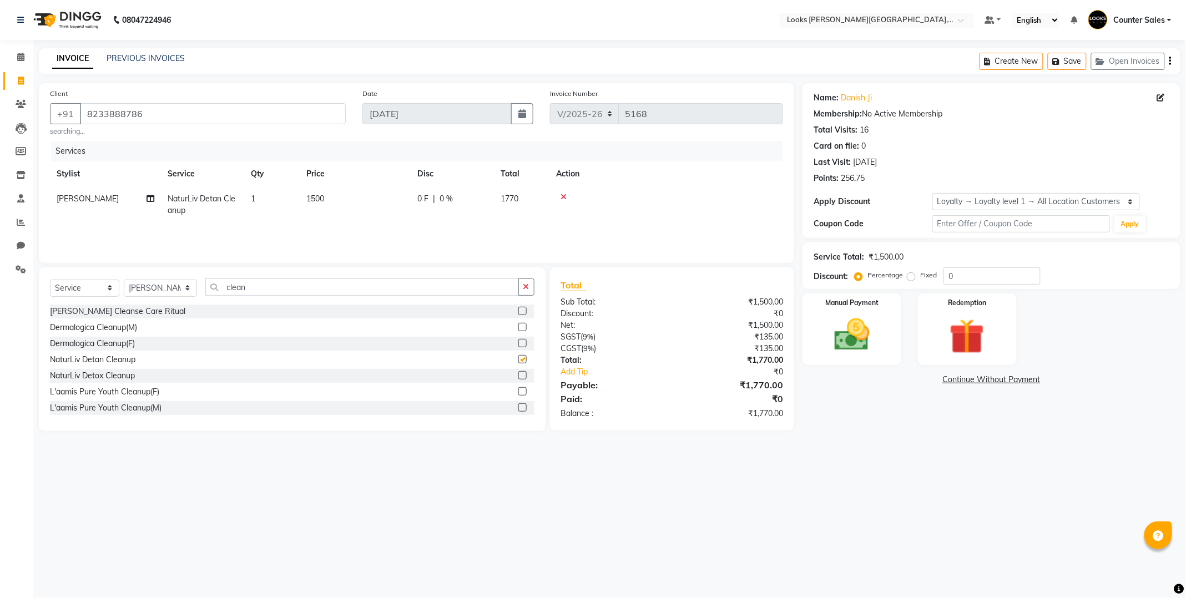
checkbox input "false"
click at [353, 196] on td "1500" at bounding box center [355, 204] width 111 height 37
select select "88118"
click at [402, 201] on input "1500" at bounding box center [407, 201] width 98 height 17
type input "1800"
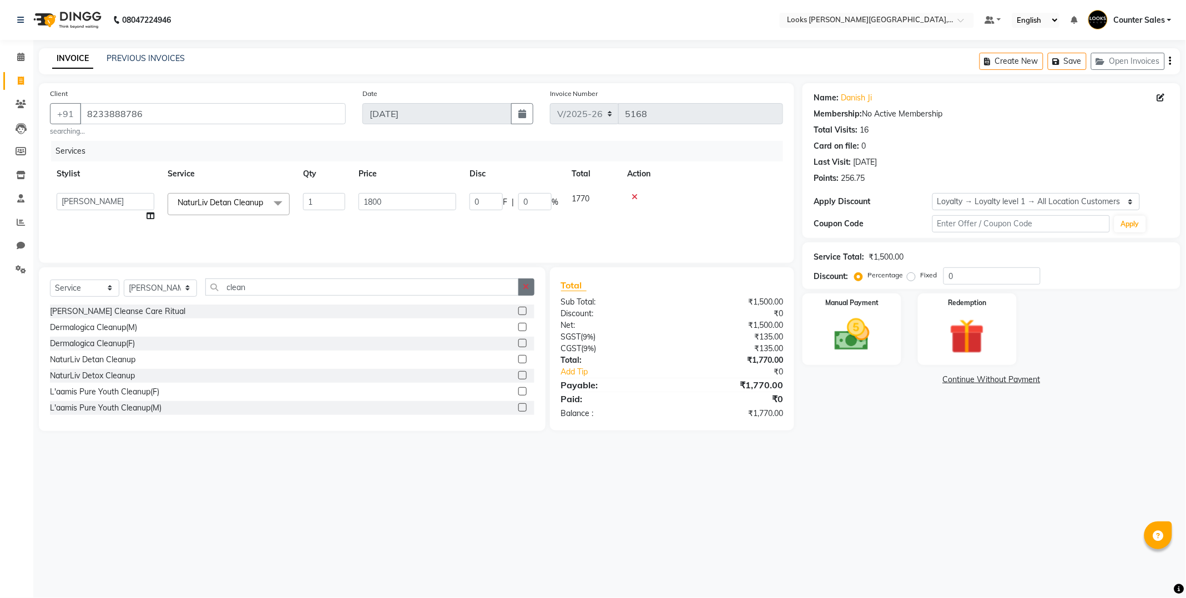
click at [527, 287] on icon "button" at bounding box center [526, 287] width 6 height 8
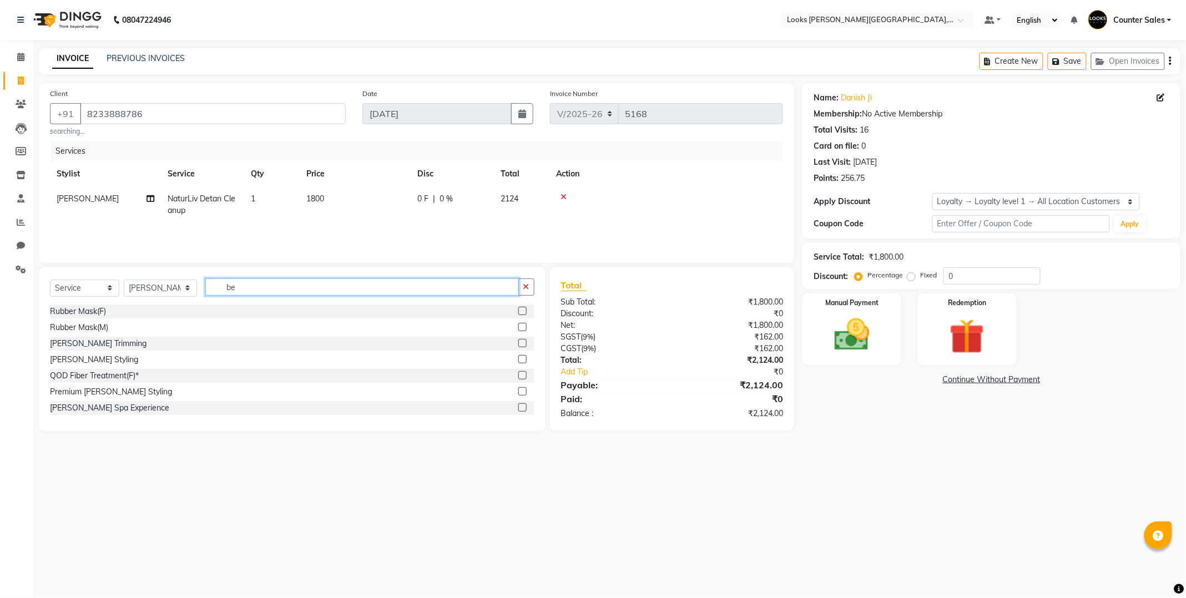
type input "be"
click at [518, 344] on label at bounding box center [522, 343] width 8 height 8
click at [518, 344] on input "checkbox" at bounding box center [521, 343] width 7 height 7
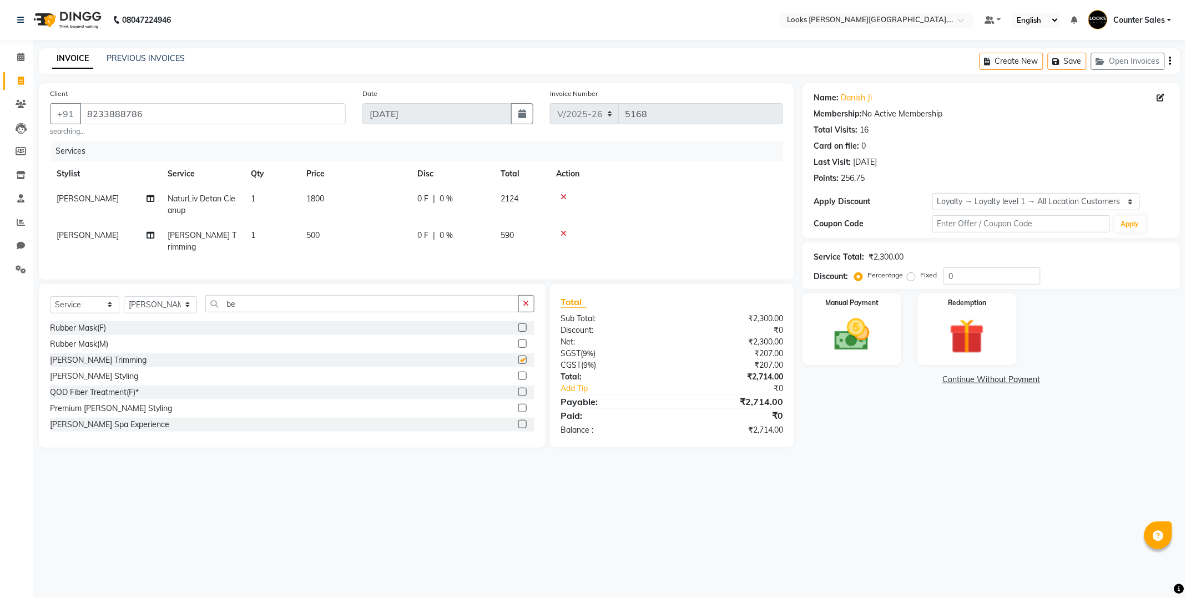
checkbox input "false"
click at [362, 232] on td "500" at bounding box center [355, 241] width 111 height 37
select select "88118"
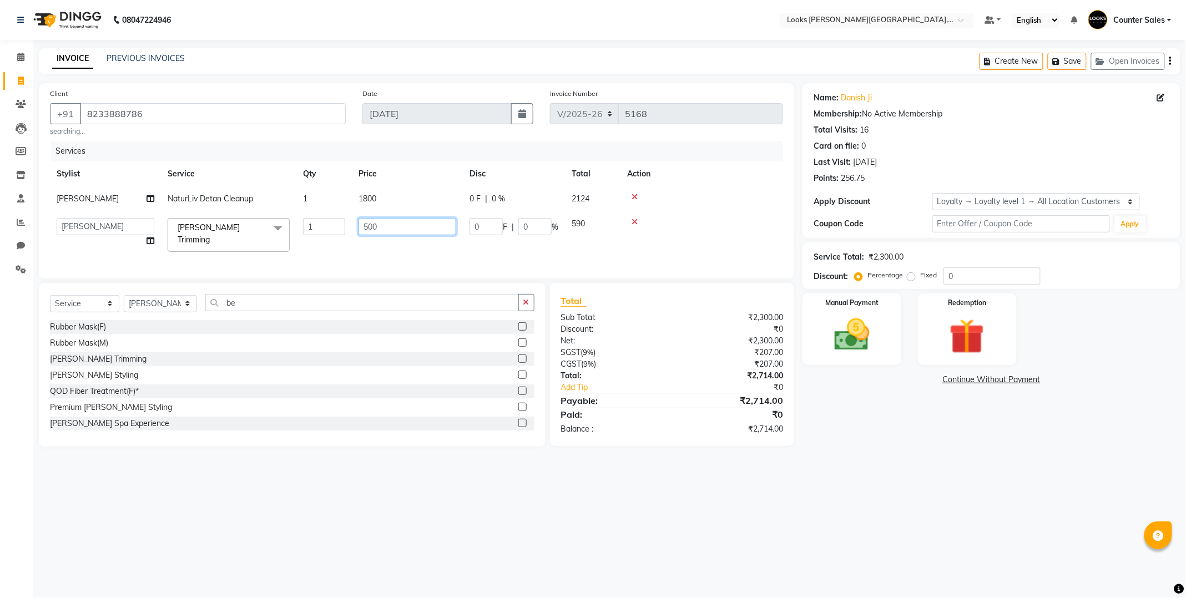
click at [419, 224] on input "500" at bounding box center [407, 226] width 98 height 17
type input "5"
type input "300"
click at [606, 484] on div "08047224946 Select Location × Looks [PERSON_NAME][GEOGRAPHIC_DATA], Jaipur Defa…" at bounding box center [593, 299] width 1186 height 598
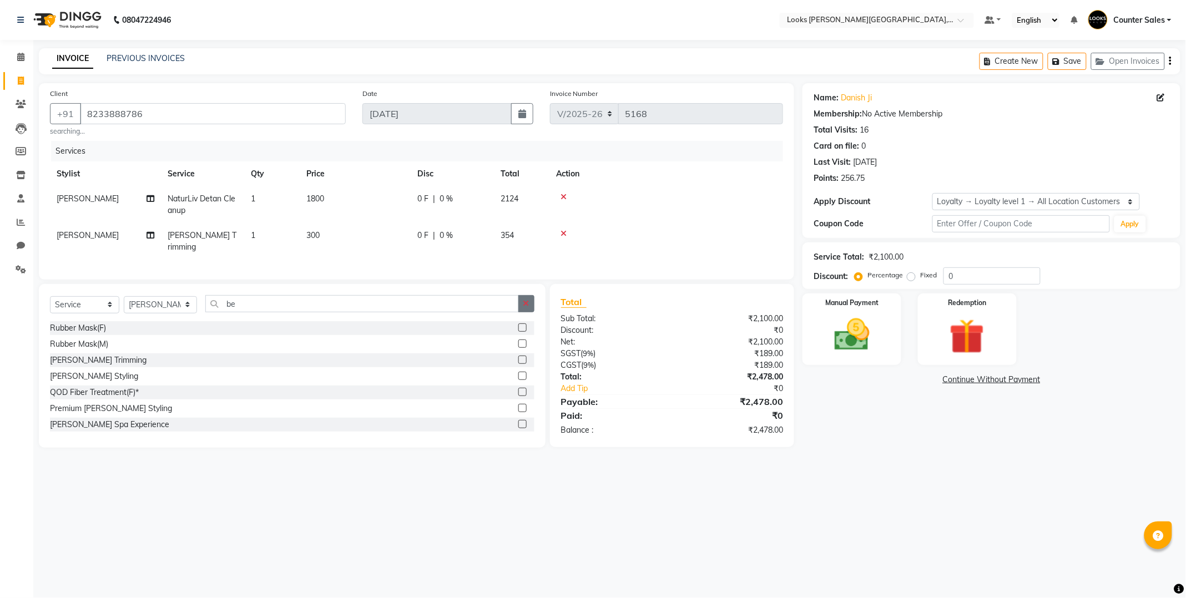
click at [527, 304] on icon "button" at bounding box center [526, 304] width 6 height 8
click at [983, 276] on input "0" at bounding box center [991, 275] width 97 height 17
type input "50"
click at [348, 201] on td "1800" at bounding box center [355, 204] width 111 height 37
select select "88118"
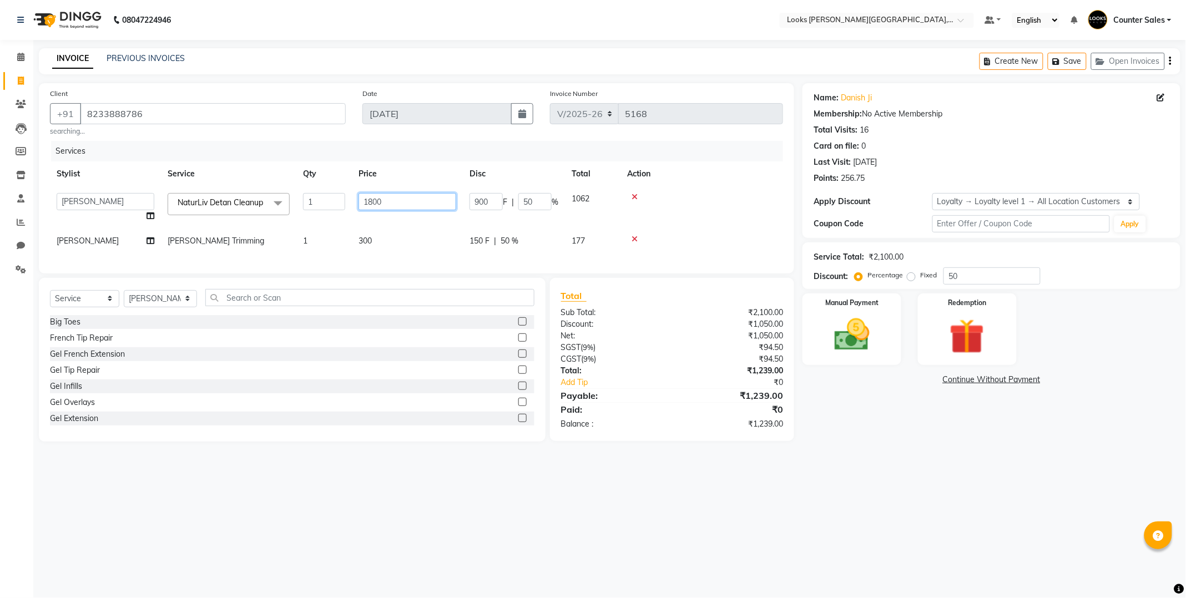
click at [368, 206] on input "1800" at bounding box center [407, 201] width 98 height 17
click at [402, 201] on input "1800" at bounding box center [407, 201] width 98 height 17
type input "1767"
click at [898, 458] on main "INVOICE PREVIOUS INVOICES Create New Save Open Invoices Client [PHONE_NUMBER] s…" at bounding box center [609, 253] width 1152 height 410
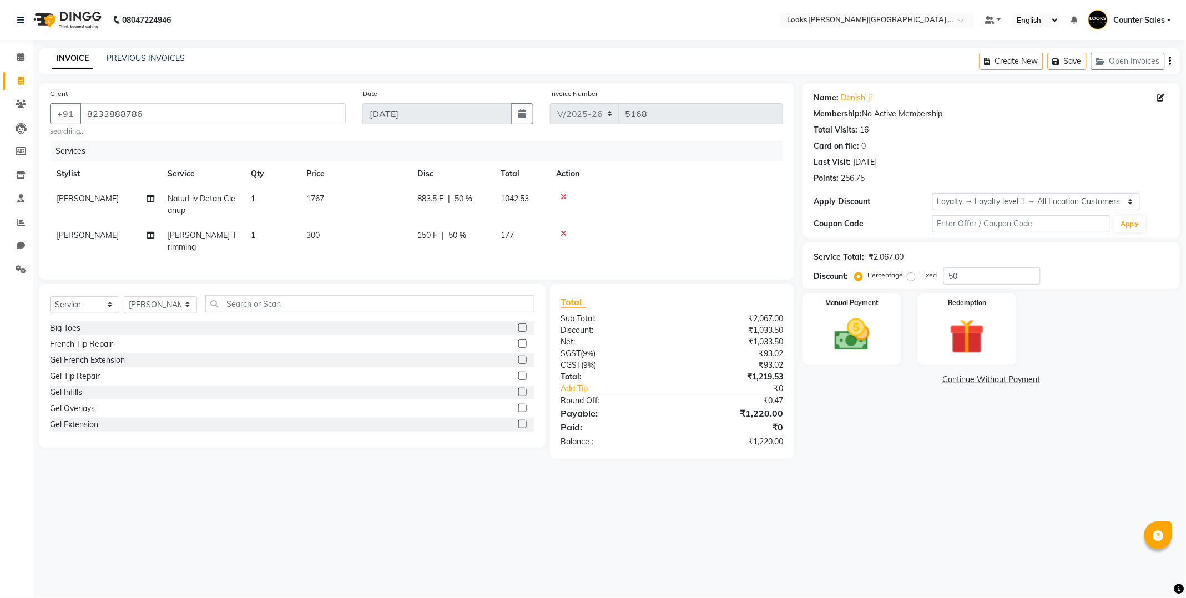
click at [358, 194] on td "1767" at bounding box center [355, 204] width 111 height 37
select select "88118"
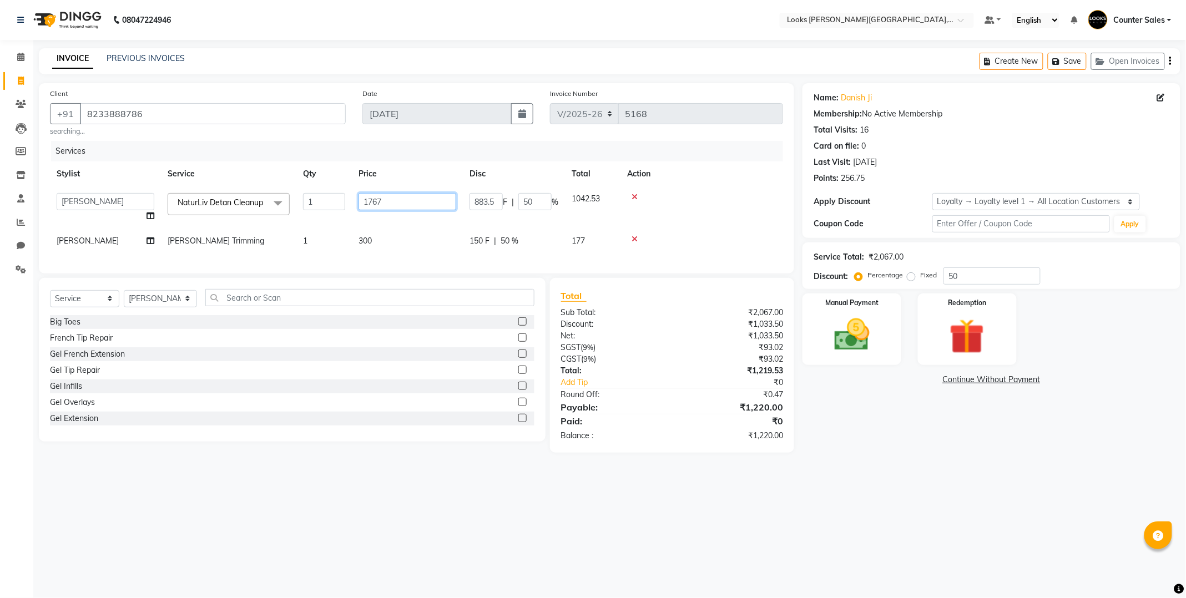
click at [417, 201] on input "1767" at bounding box center [407, 201] width 98 height 17
type input "1736"
click at [889, 474] on div "08047224946 Select Location × Looks [PERSON_NAME][GEOGRAPHIC_DATA], Jaipur Defa…" at bounding box center [593, 299] width 1186 height 598
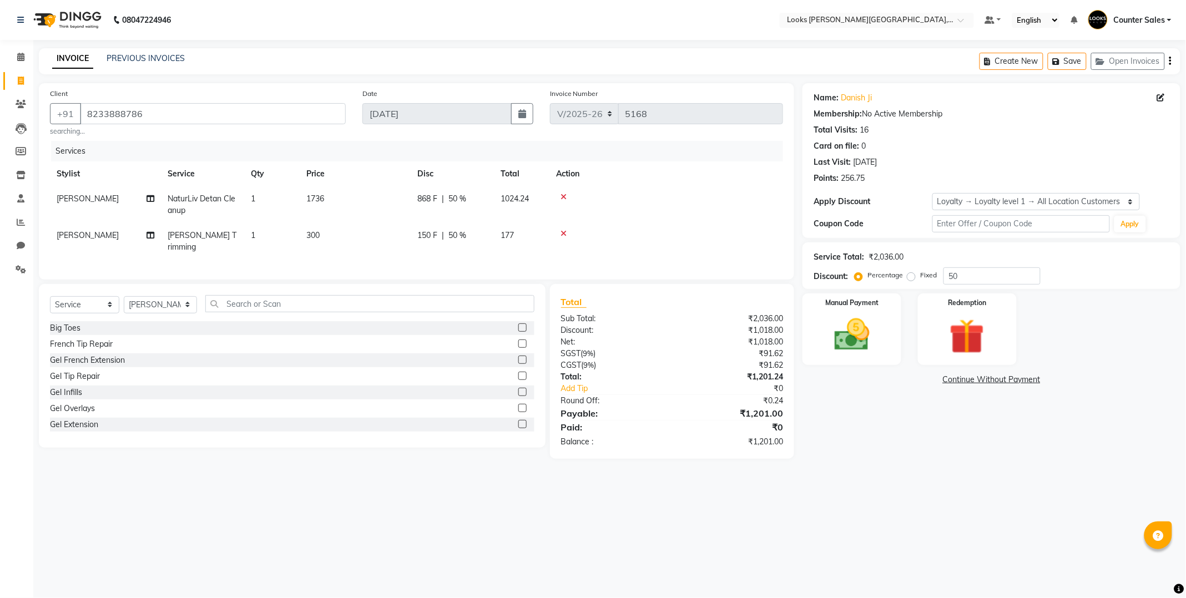
click at [350, 195] on td "1736" at bounding box center [355, 204] width 111 height 37
select select "88118"
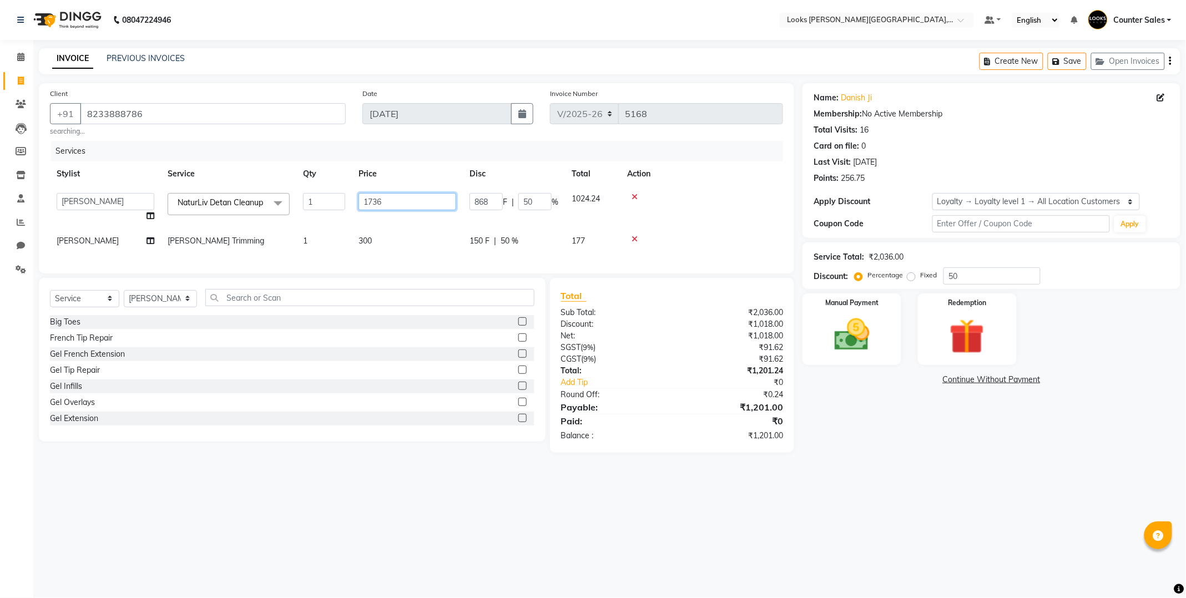
click at [406, 200] on input "1736" at bounding box center [407, 201] width 98 height 17
type input "1735"
click at [875, 453] on div "Name: Danish Ji Membership: No Active Membership Total Visits: 16 Card on file:…" at bounding box center [995, 268] width 386 height 370
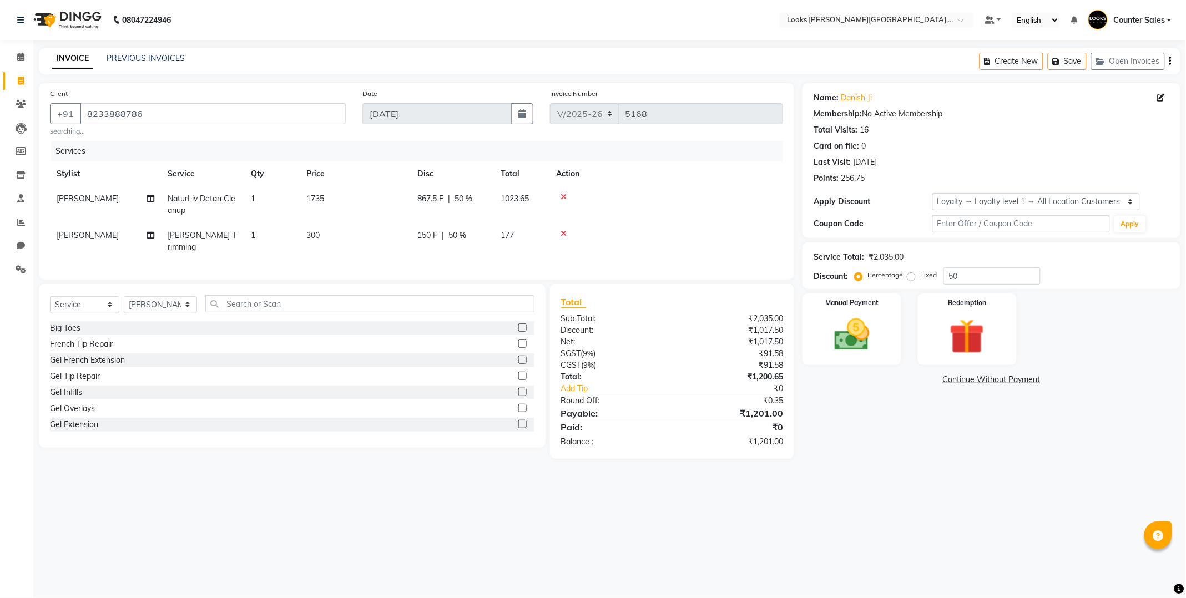
click at [363, 194] on td "1735" at bounding box center [355, 204] width 111 height 37
select select "88118"
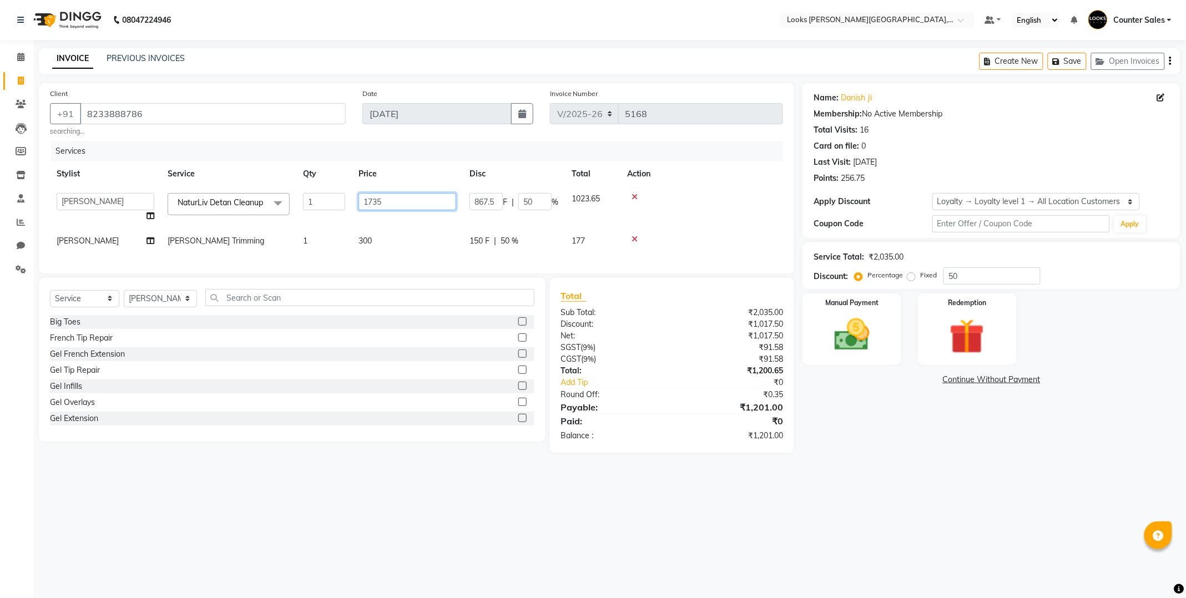
click at [425, 199] on input "1735" at bounding box center [407, 201] width 98 height 17
type input "1734"
click at [898, 461] on main "INVOICE PREVIOUS INVOICES Create New Save Open Invoices Client [PHONE_NUMBER] s…" at bounding box center [609, 258] width 1152 height 421
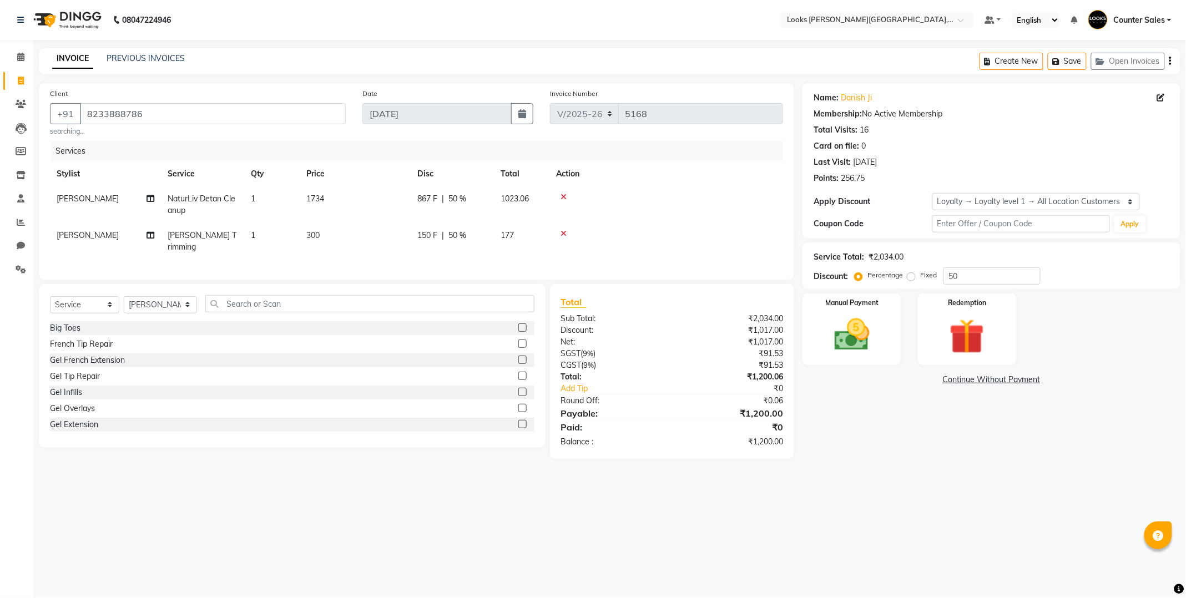
click at [849, 328] on img at bounding box center [851, 335] width 57 height 41
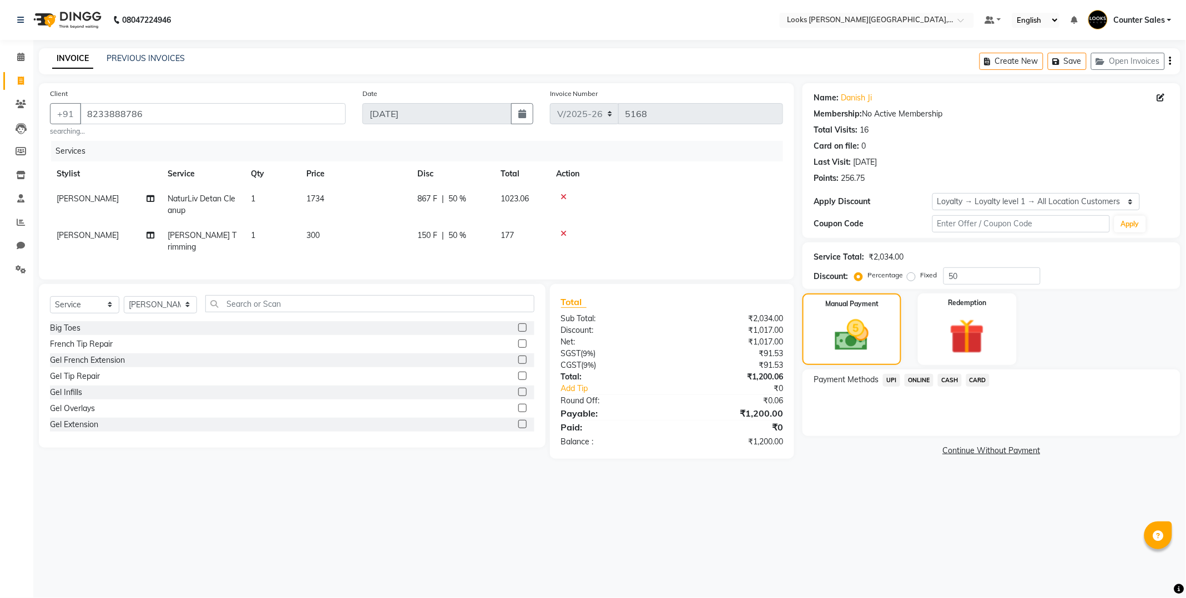
click at [956, 381] on span "CASH" at bounding box center [950, 380] width 24 height 13
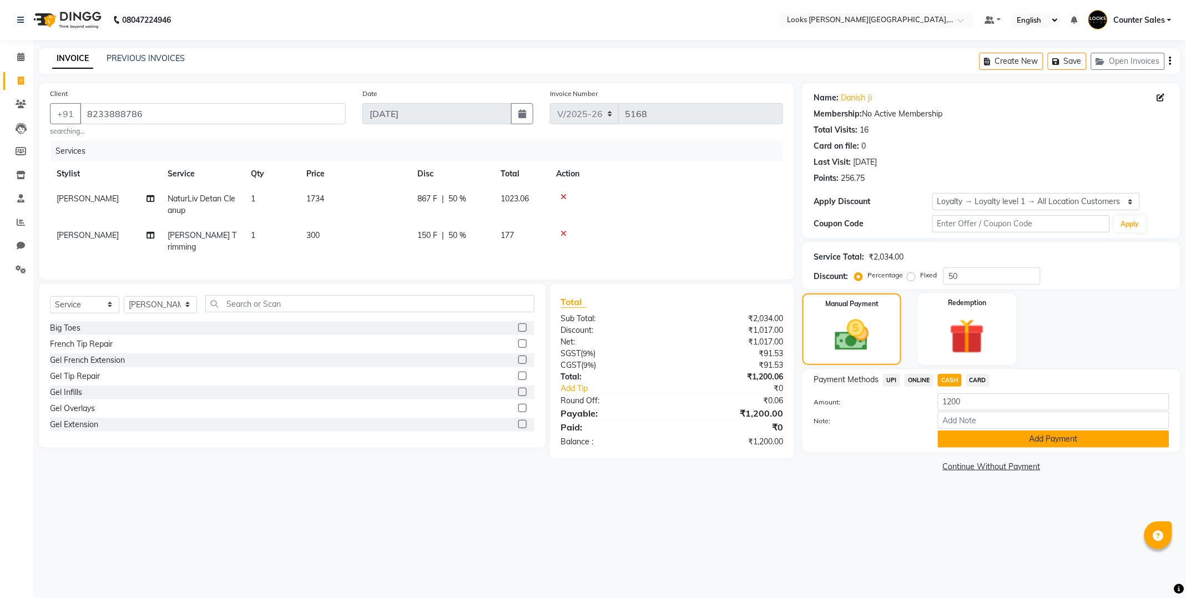
click at [1046, 437] on button "Add Payment" at bounding box center [1053, 439] width 231 height 17
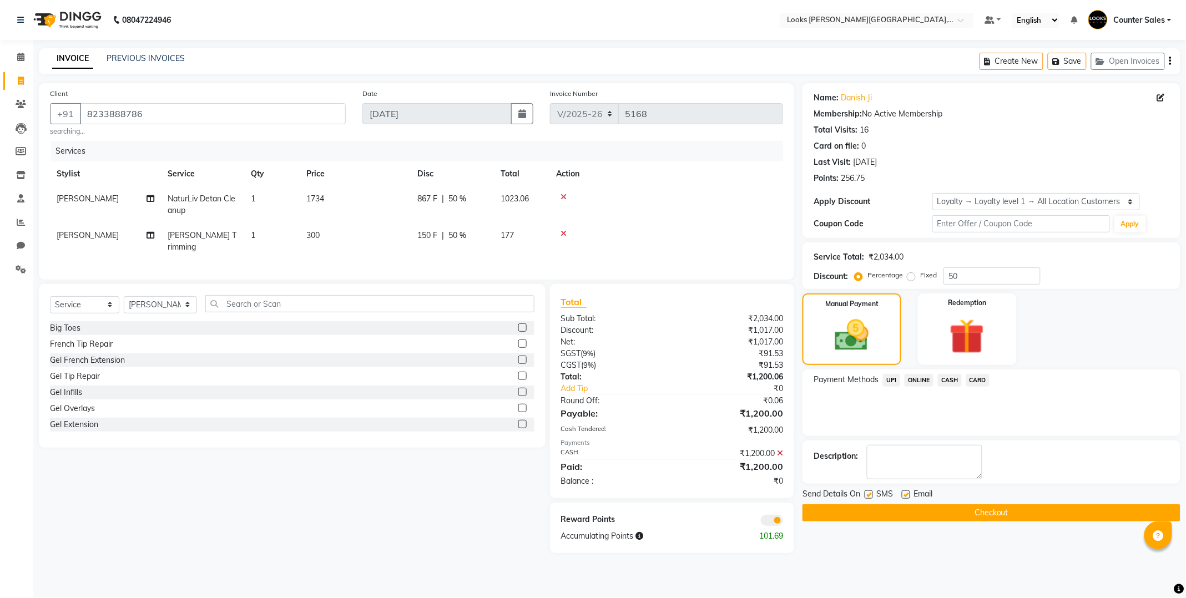
click at [1023, 512] on button "Checkout" at bounding box center [991, 512] width 378 height 17
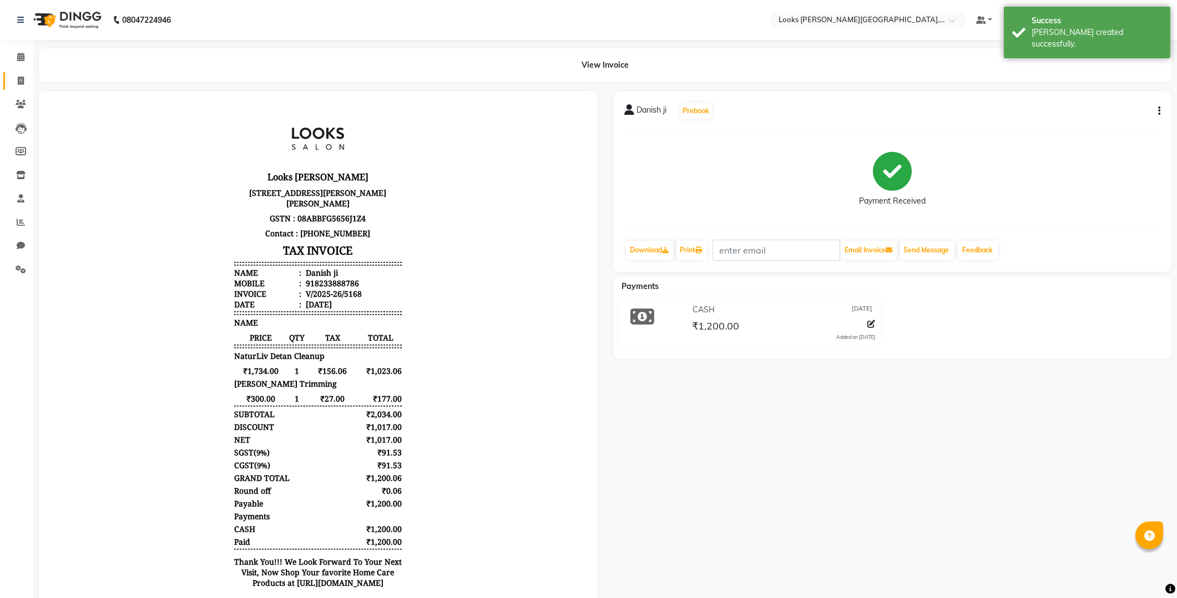
click at [20, 80] on icon at bounding box center [21, 81] width 6 height 8
select select "service"
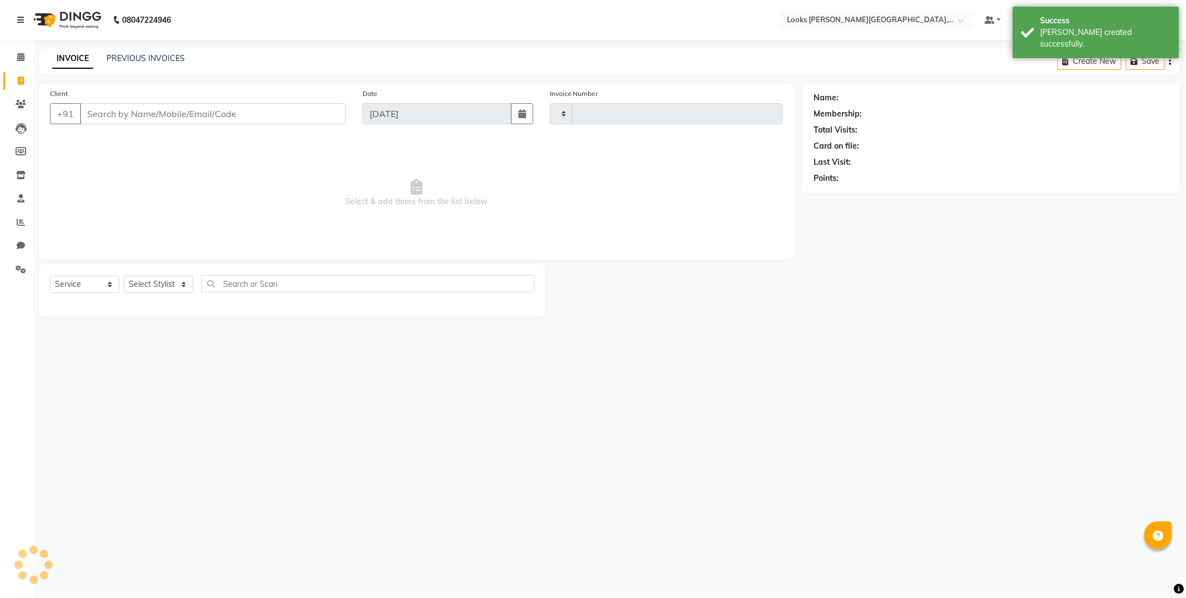
click at [184, 114] on input "Client" at bounding box center [213, 113] width 266 height 21
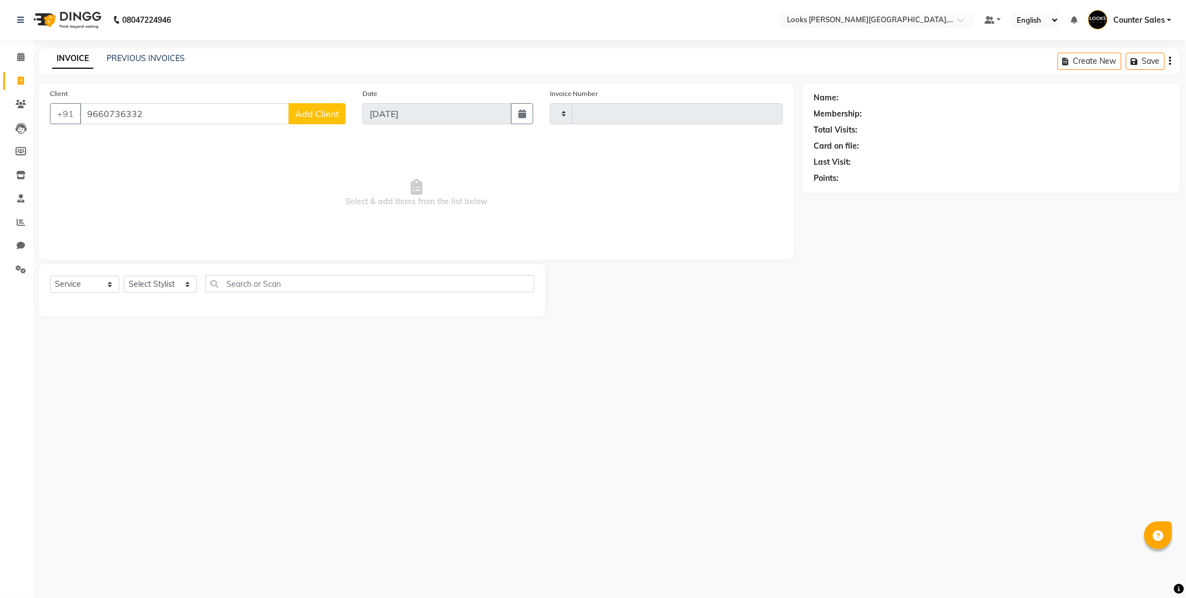
type input "9660736332"
click at [331, 105] on button "Add Client" at bounding box center [317, 113] width 57 height 21
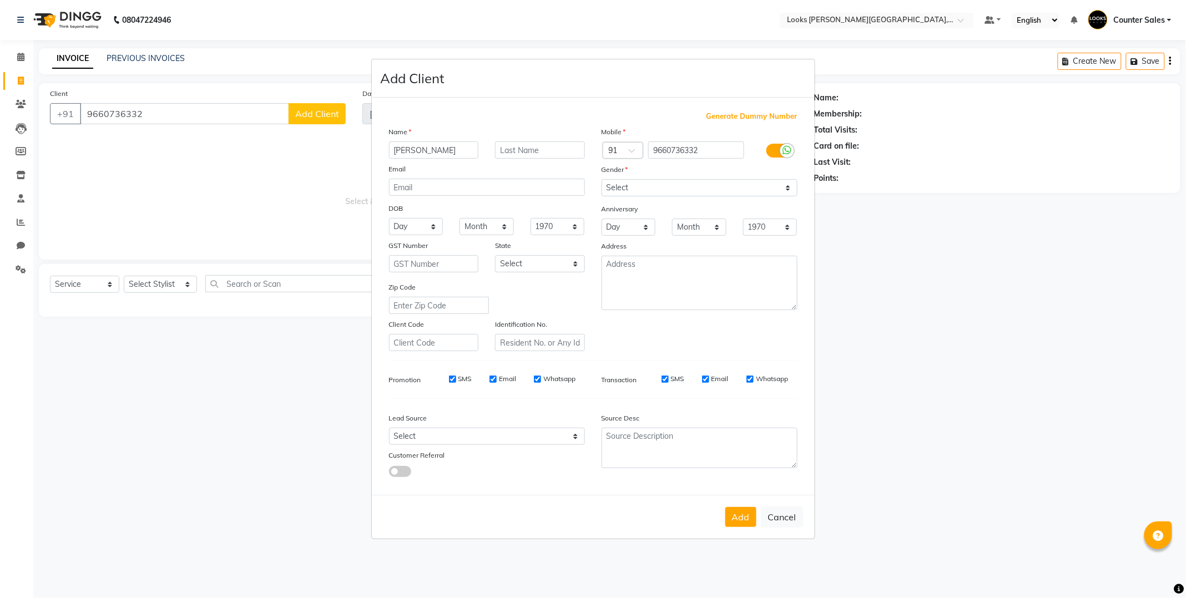
type input "[PERSON_NAME]"
click at [674, 184] on select "Select [DEMOGRAPHIC_DATA] [DEMOGRAPHIC_DATA] Other Prefer Not To Say" at bounding box center [699, 187] width 196 height 17
select select "[DEMOGRAPHIC_DATA]"
click at [601, 179] on select "Select [DEMOGRAPHIC_DATA] [DEMOGRAPHIC_DATA] Other Prefer Not To Say" at bounding box center [699, 187] width 196 height 17
click at [730, 525] on button "Add" at bounding box center [740, 517] width 31 height 20
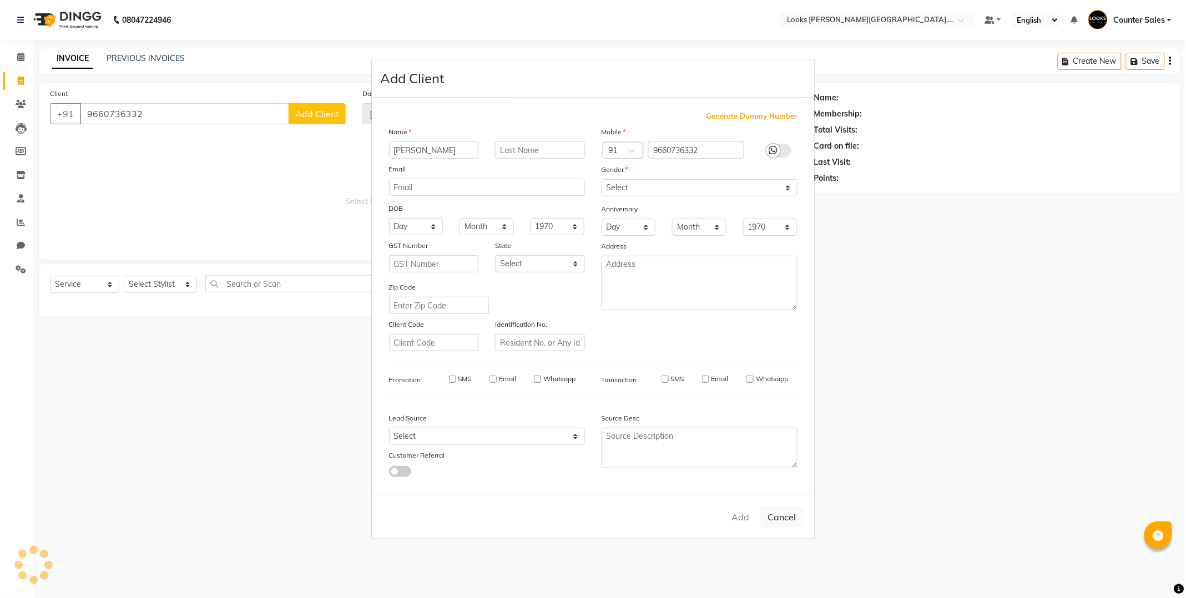
select select
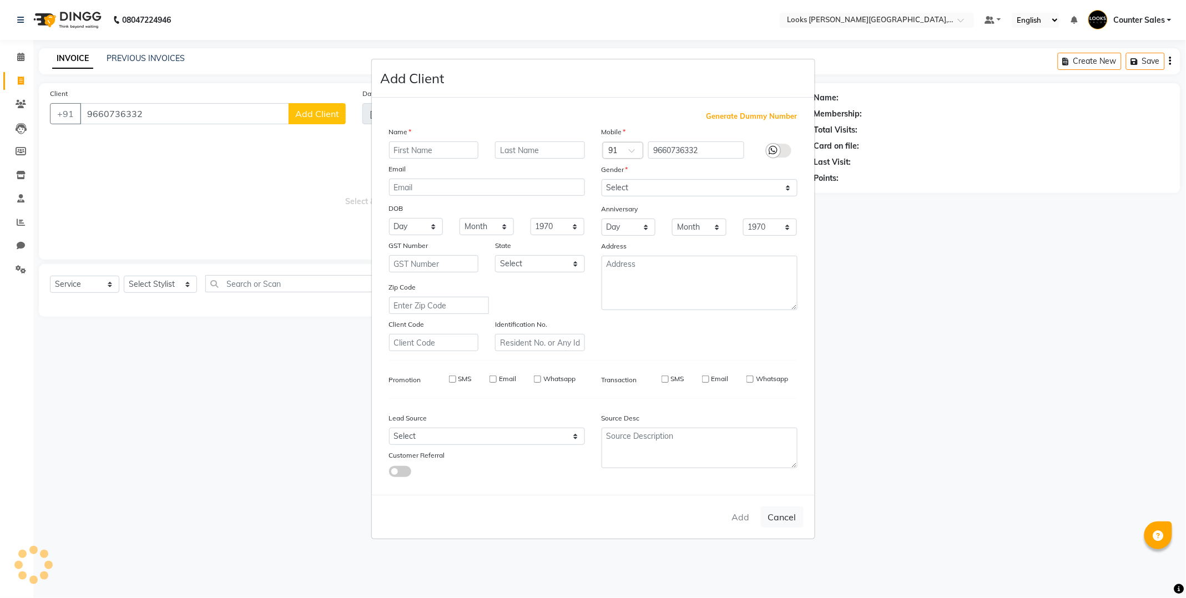
select select
checkbox input "false"
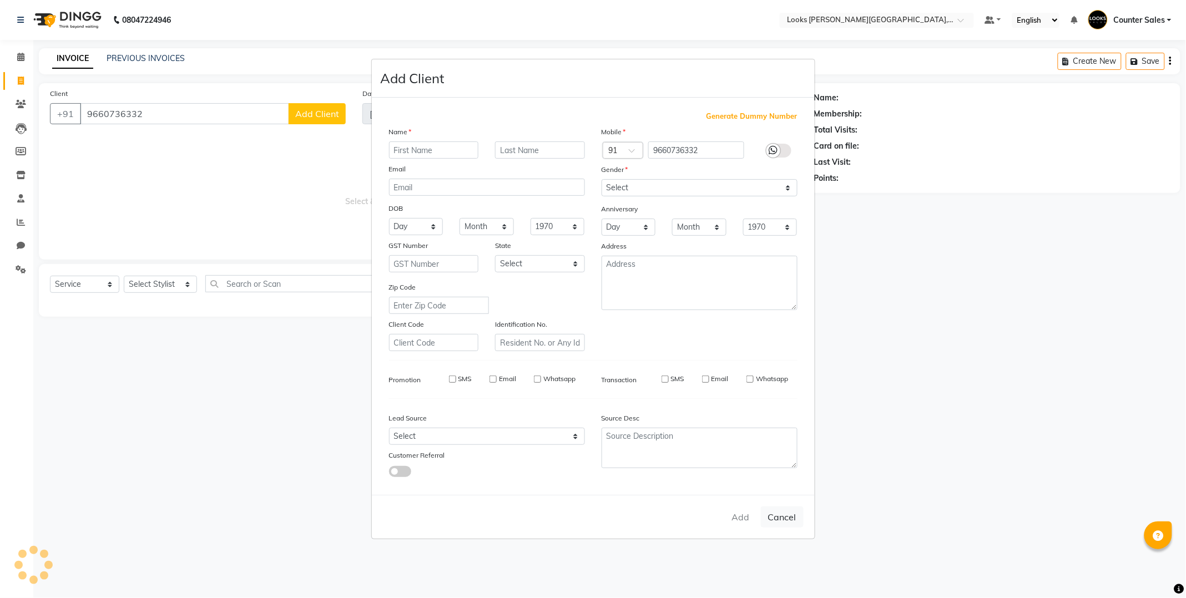
checkbox input "false"
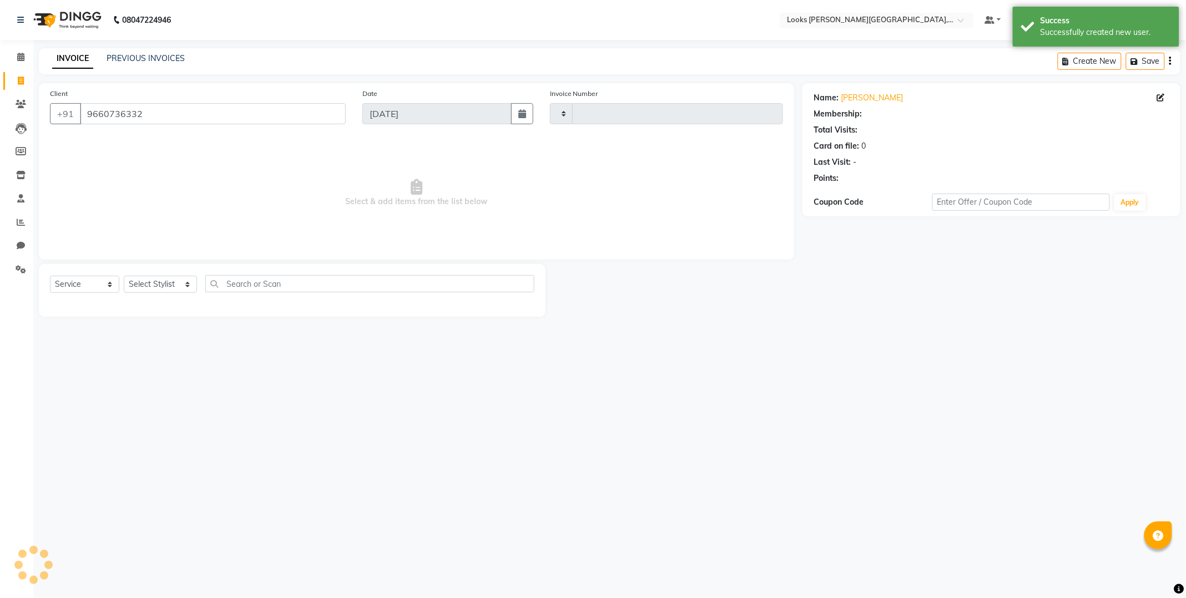
select select "1: Object"
click at [166, 281] on select "Select Stylist Ajay [PERSON_NAME] [PERSON_NAME] Counter Sales [PERSON_NAME] Kri…" at bounding box center [160, 284] width 73 height 17
select select "88119"
click at [124, 276] on select "Select Stylist Ajay [PERSON_NAME] [PERSON_NAME] Counter Sales [PERSON_NAME] Kri…" at bounding box center [160, 284] width 73 height 17
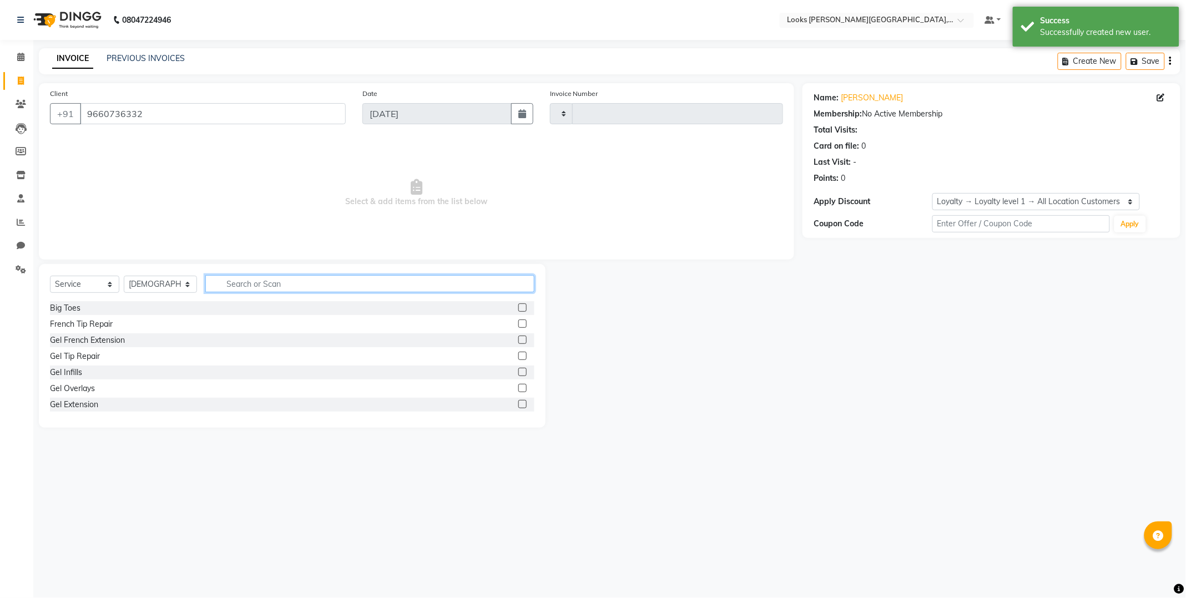
click at [286, 282] on input "text" at bounding box center [369, 283] width 329 height 17
type input "high"
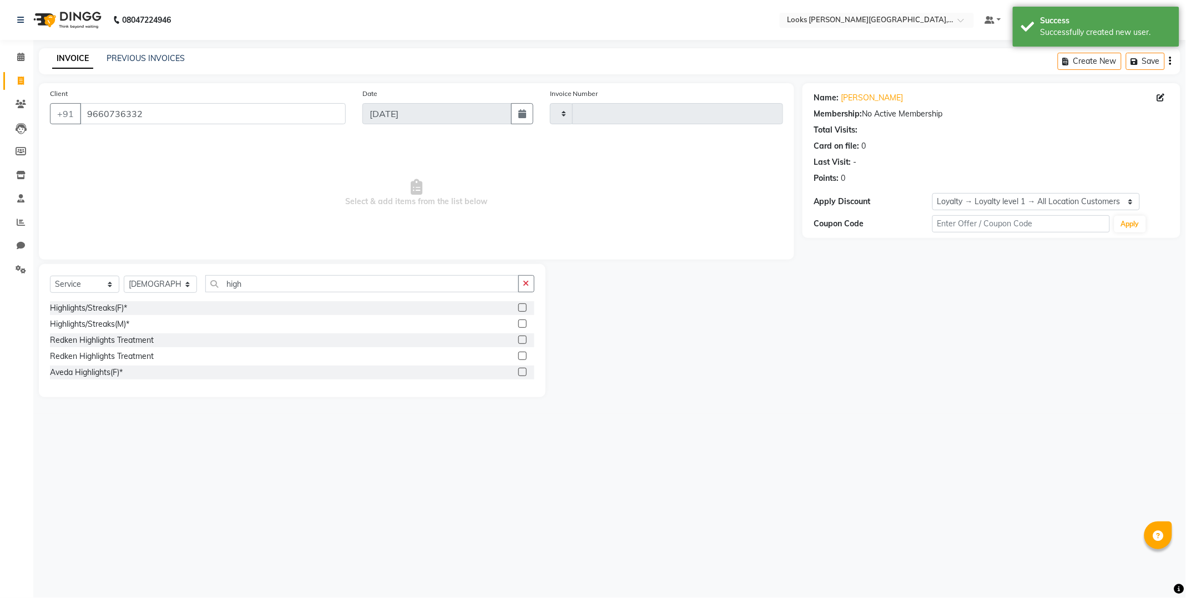
click at [522, 307] on label at bounding box center [522, 307] width 8 height 8
click at [522, 307] on input "checkbox" at bounding box center [521, 308] width 7 height 7
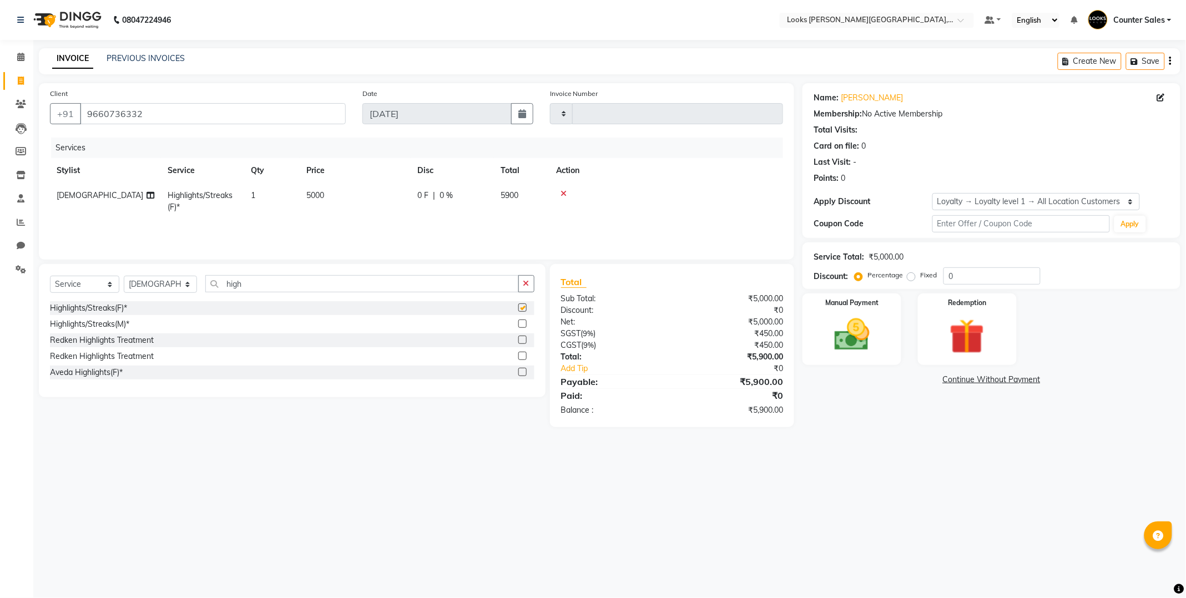
checkbox input "false"
click at [524, 340] on label at bounding box center [522, 340] width 8 height 8
click at [524, 340] on input "checkbox" at bounding box center [521, 340] width 7 height 7
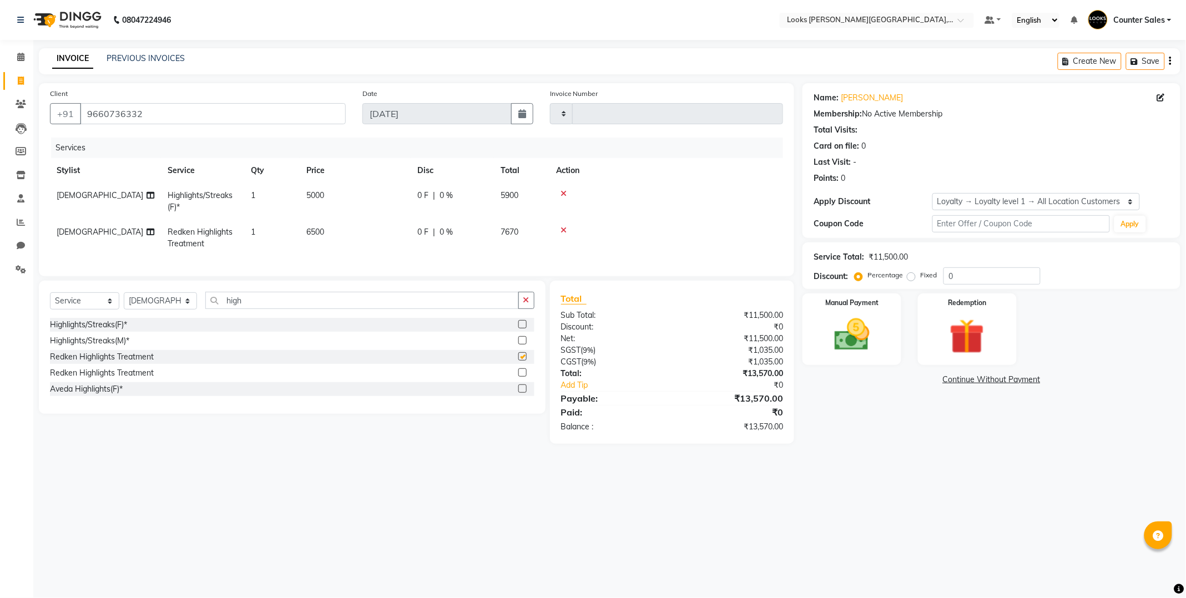
checkbox input "false"
click at [564, 193] on icon at bounding box center [563, 194] width 6 height 8
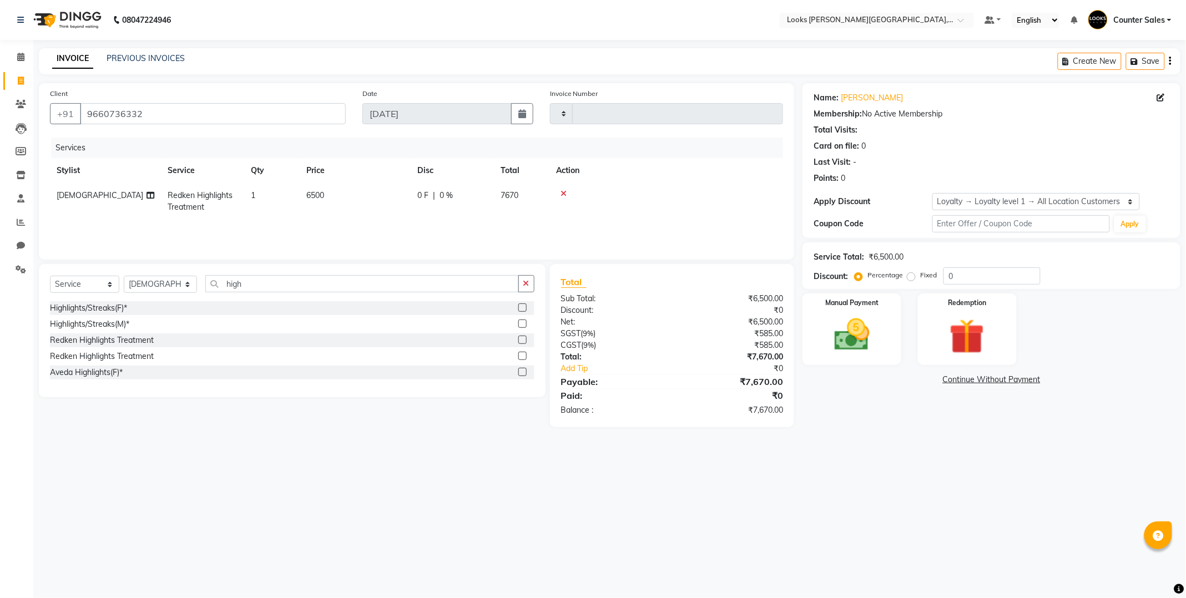
click at [330, 187] on td "6500" at bounding box center [355, 201] width 111 height 37
select select "88119"
click at [348, 212] on td "1" at bounding box center [323, 206] width 55 height 47
click at [390, 198] on input "6500" at bounding box center [407, 198] width 98 height 17
type input "6"
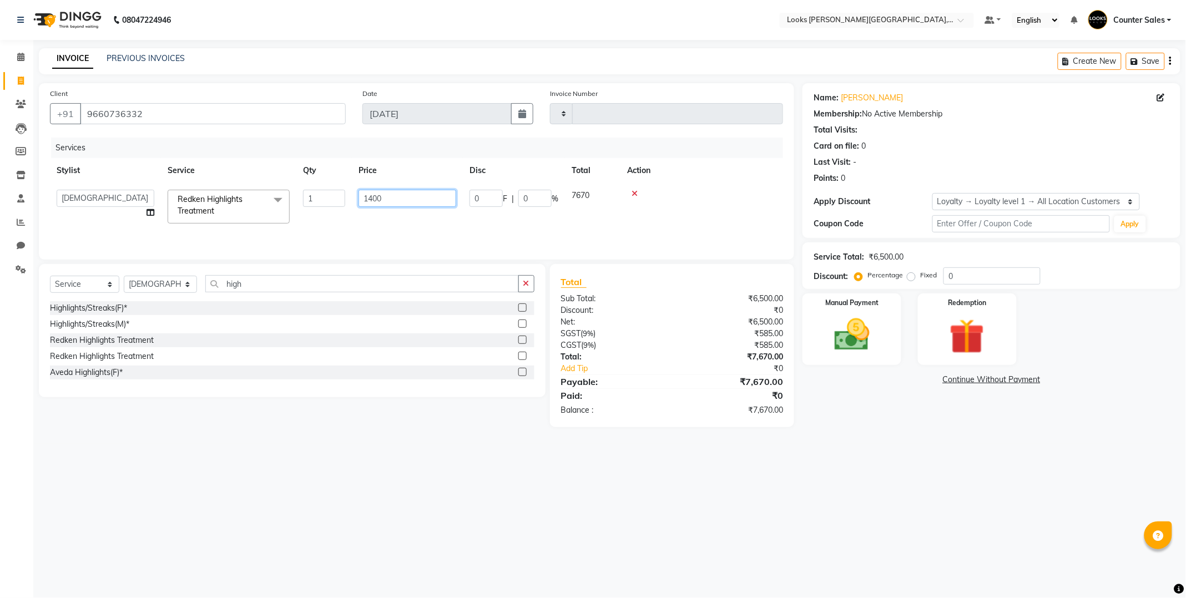
type input "14000"
click at [923, 463] on div "08047224946 Select Location × Looks [PERSON_NAME][GEOGRAPHIC_DATA], Jaipur Defa…" at bounding box center [593, 299] width 1186 height 598
click at [267, 306] on div "Highlights/Streaks(F)*" at bounding box center [292, 308] width 484 height 14
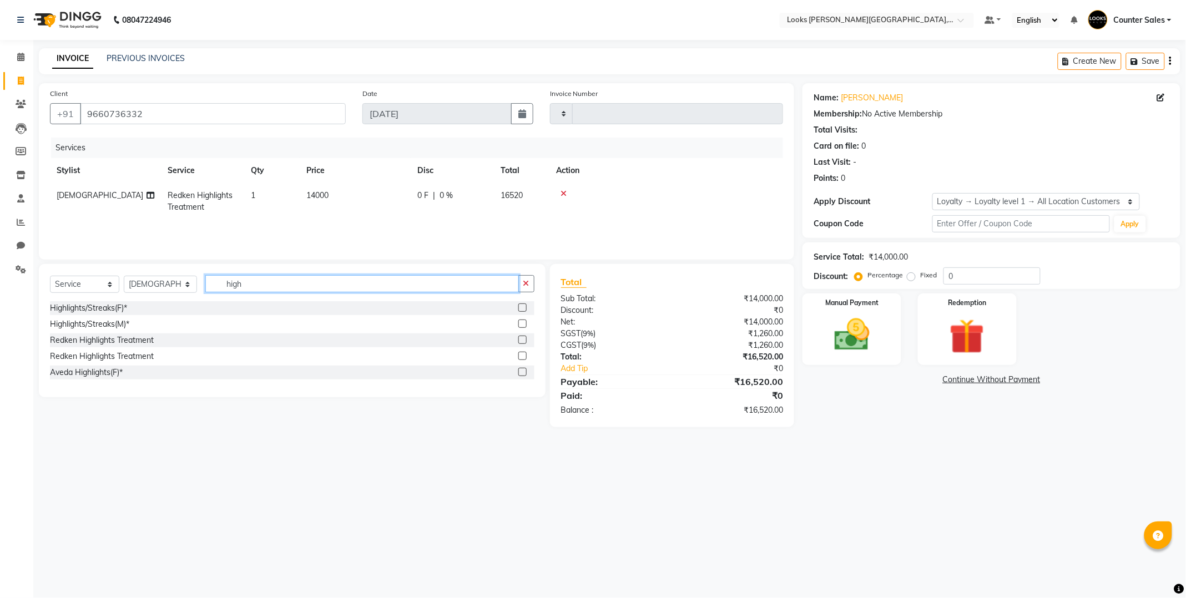
click at [273, 287] on input "high" at bounding box center [361, 283] width 313 height 17
click at [524, 275] on button "button" at bounding box center [526, 283] width 16 height 17
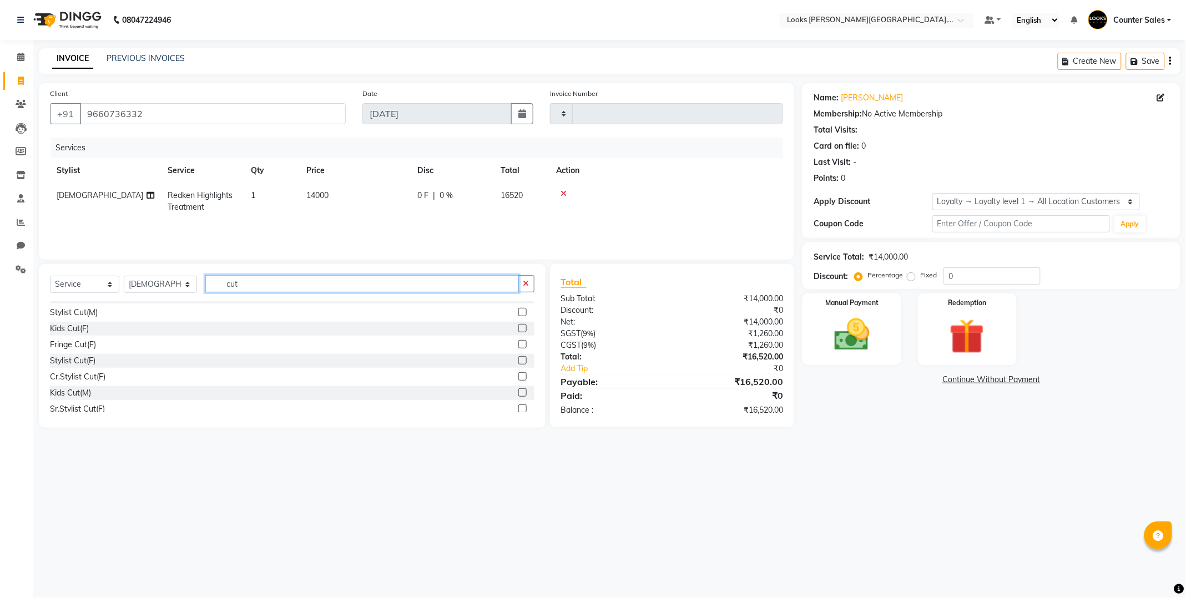
scroll to position [4, 0]
type input "cut"
click at [518, 371] on label at bounding box center [522, 367] width 8 height 8
click at [518, 371] on input "checkbox" at bounding box center [521, 368] width 7 height 7
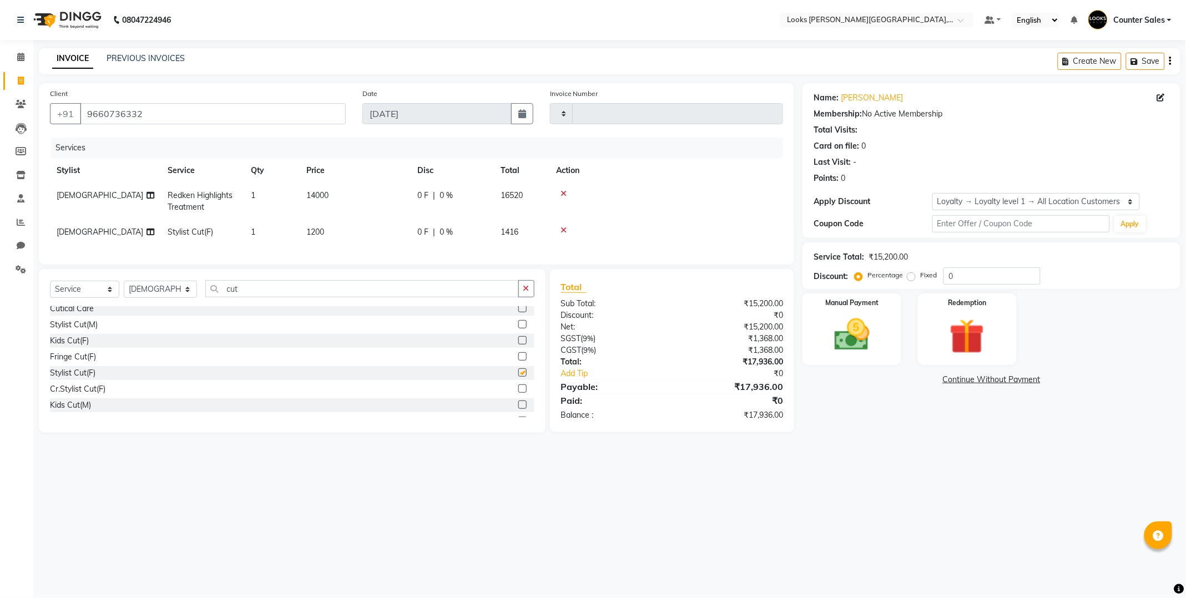
checkbox input "false"
click at [524, 292] on icon "button" at bounding box center [526, 289] width 6 height 8
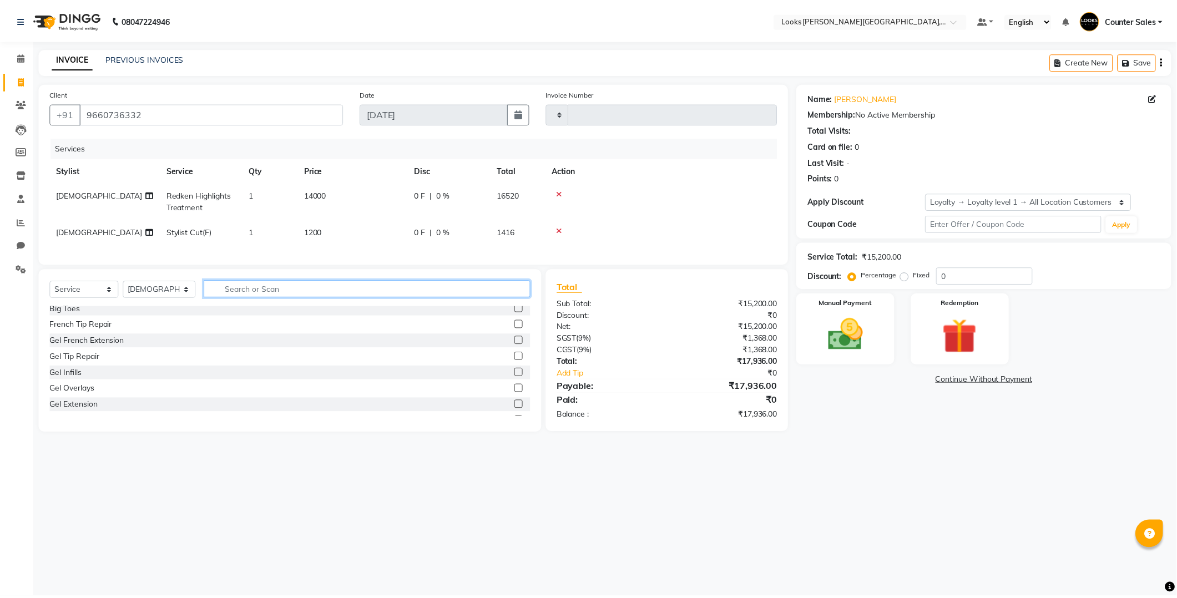
scroll to position [246, 0]
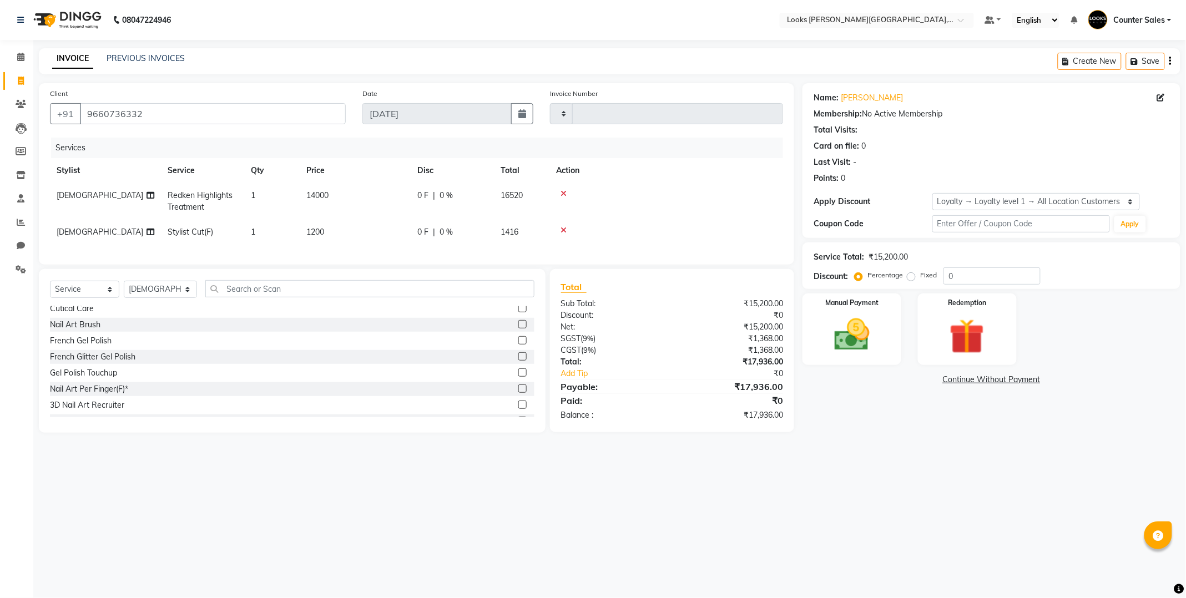
click at [904, 469] on div "08047224946 Select Location × Looks [PERSON_NAME][GEOGRAPHIC_DATA], Jaipur Defa…" at bounding box center [593, 299] width 1186 height 598
click at [860, 339] on img at bounding box center [851, 335] width 59 height 42
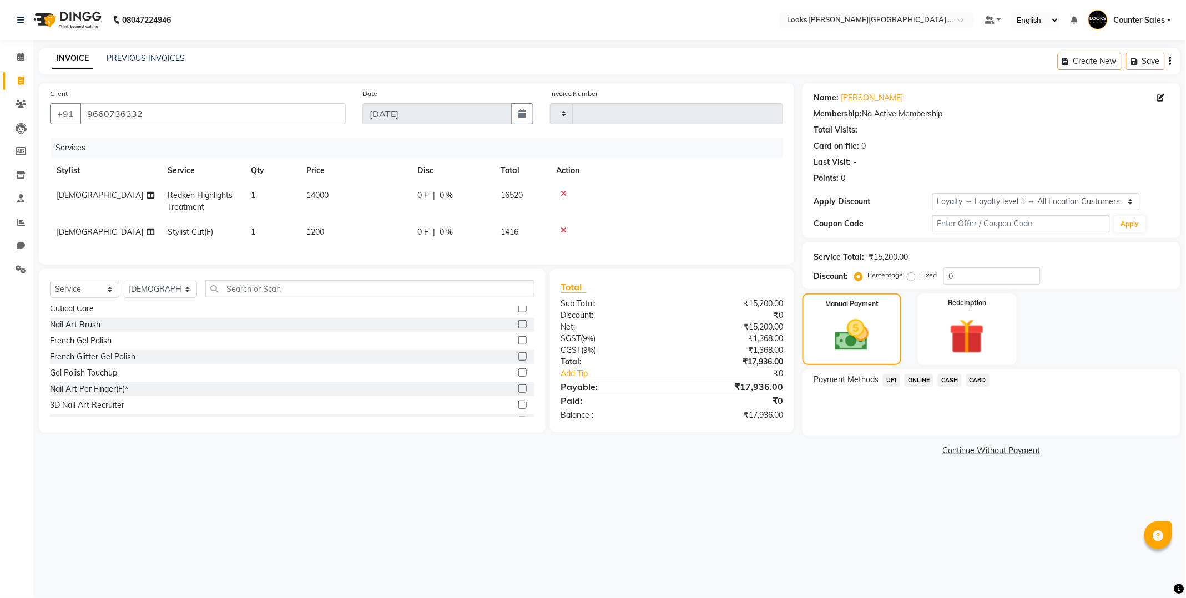
click at [890, 379] on span "UPI" at bounding box center [891, 380] width 17 height 13
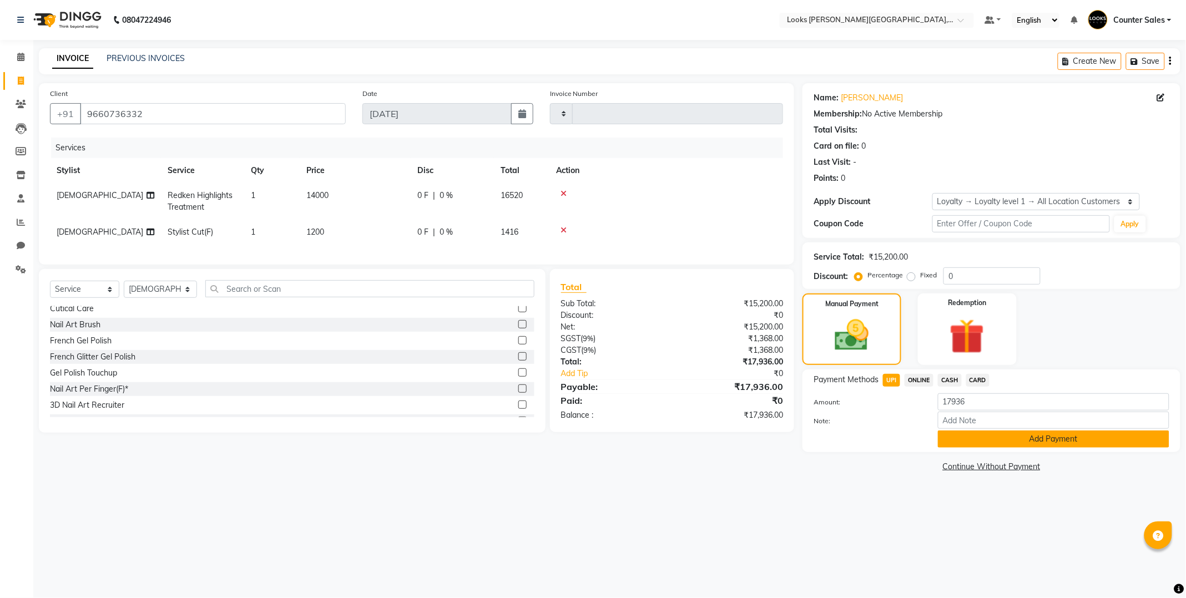
click at [1051, 442] on button "Add Payment" at bounding box center [1053, 439] width 231 height 17
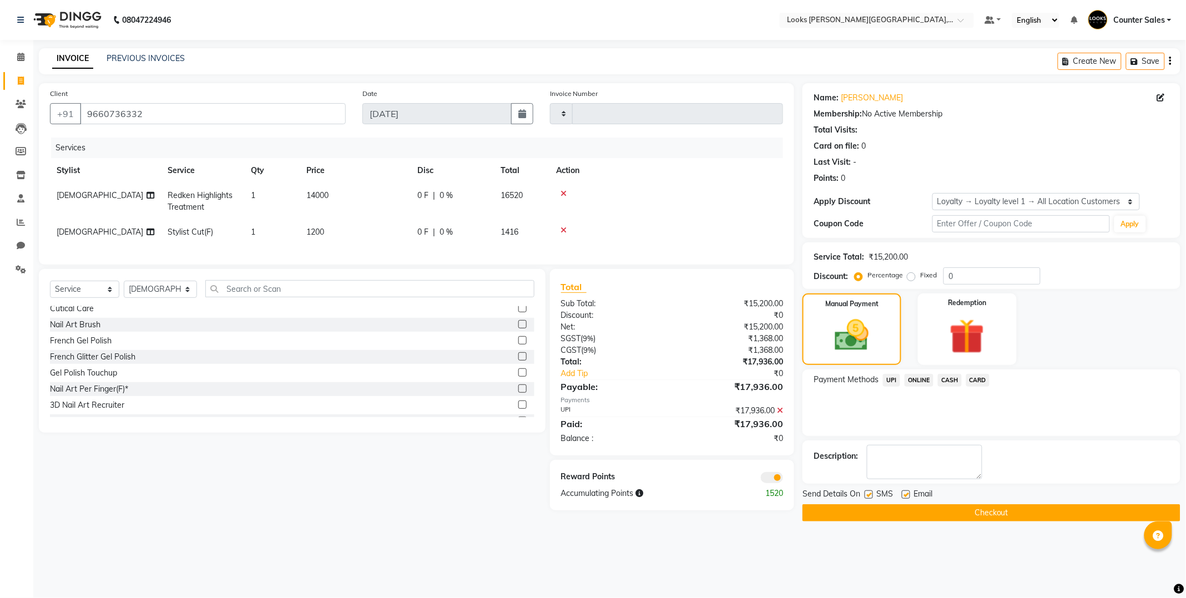
click at [1015, 513] on button "Checkout" at bounding box center [991, 512] width 378 height 17
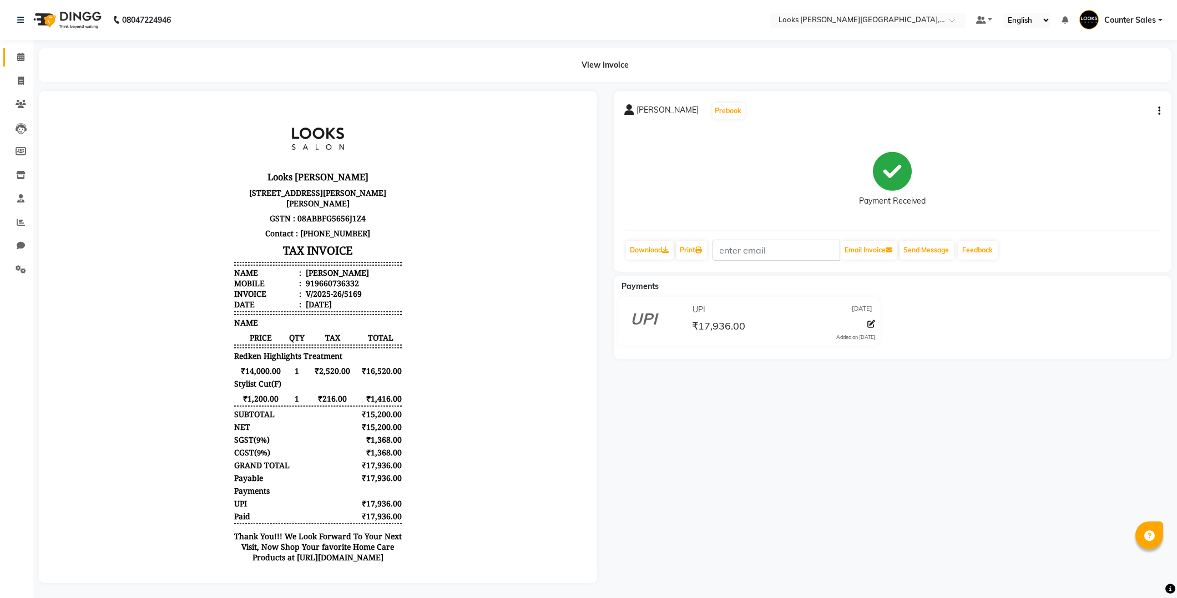
click at [20, 57] on icon at bounding box center [20, 57] width 7 height 8
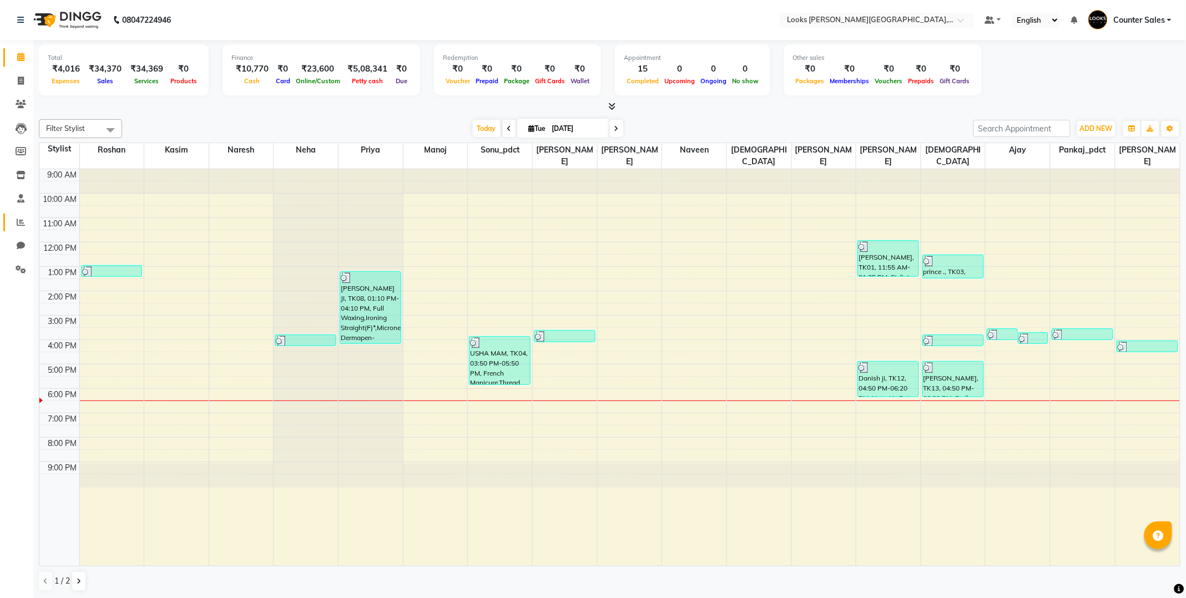
click at [11, 222] on span at bounding box center [20, 222] width 19 height 13
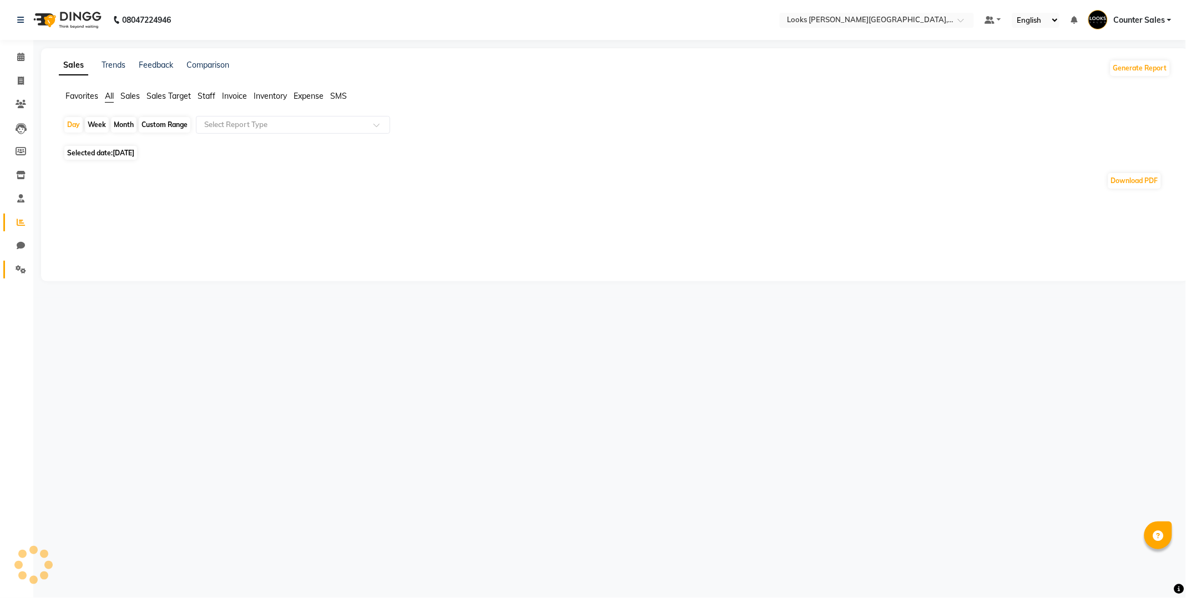
click at [16, 267] on icon at bounding box center [21, 269] width 11 height 8
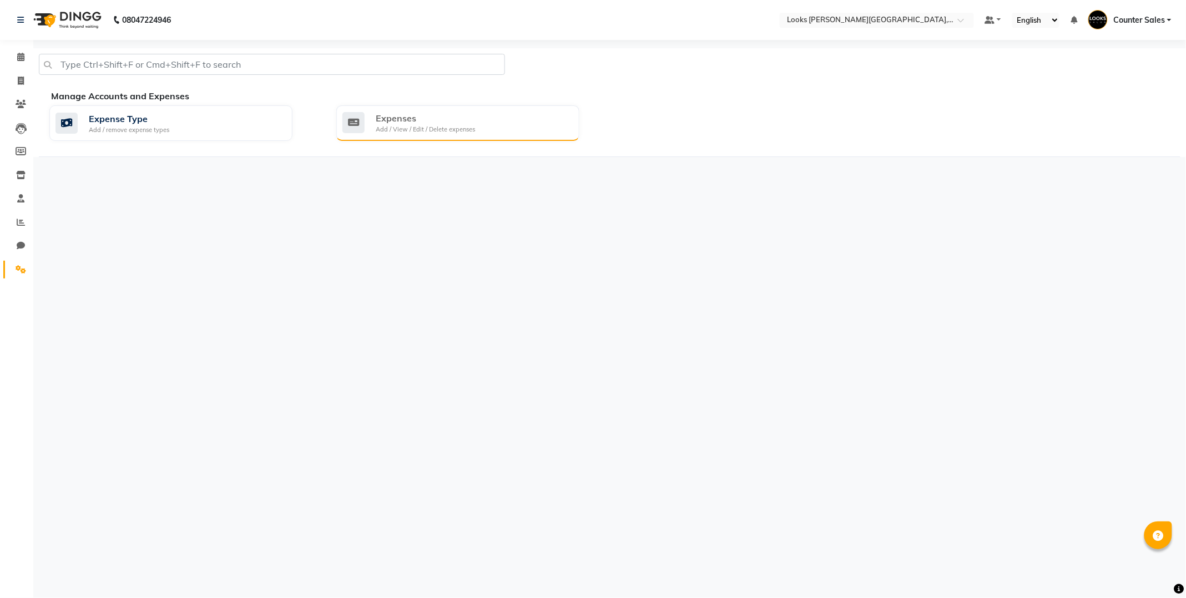
click at [433, 123] on div "Expenses" at bounding box center [425, 118] width 99 height 13
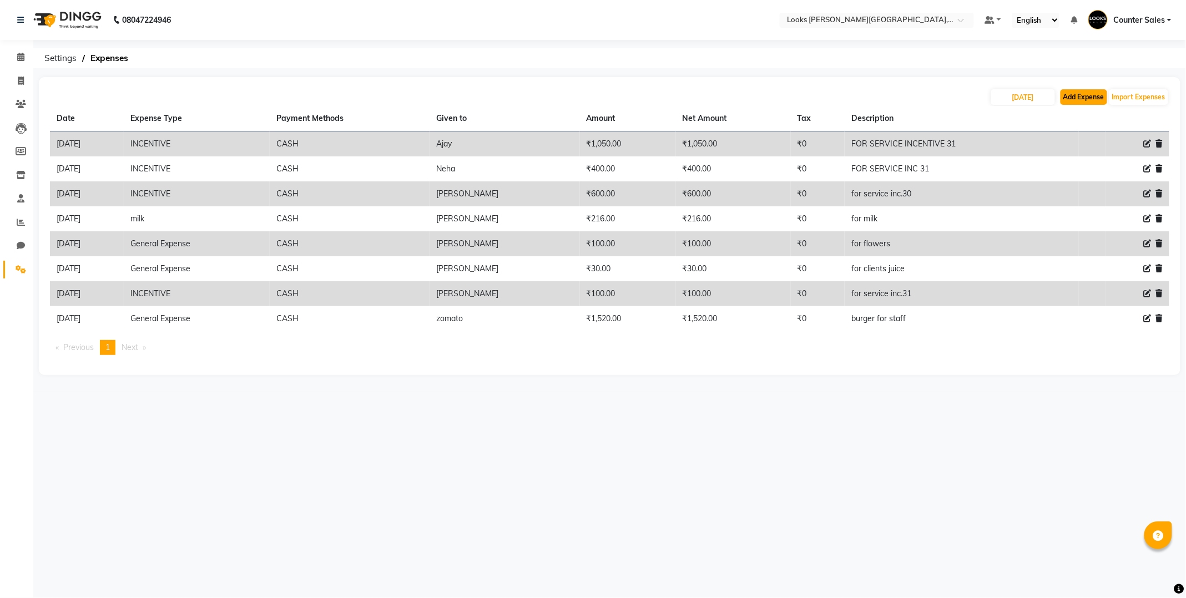
click at [1086, 97] on button "Add Expense" at bounding box center [1083, 97] width 47 height 16
select select "1"
select select "3192"
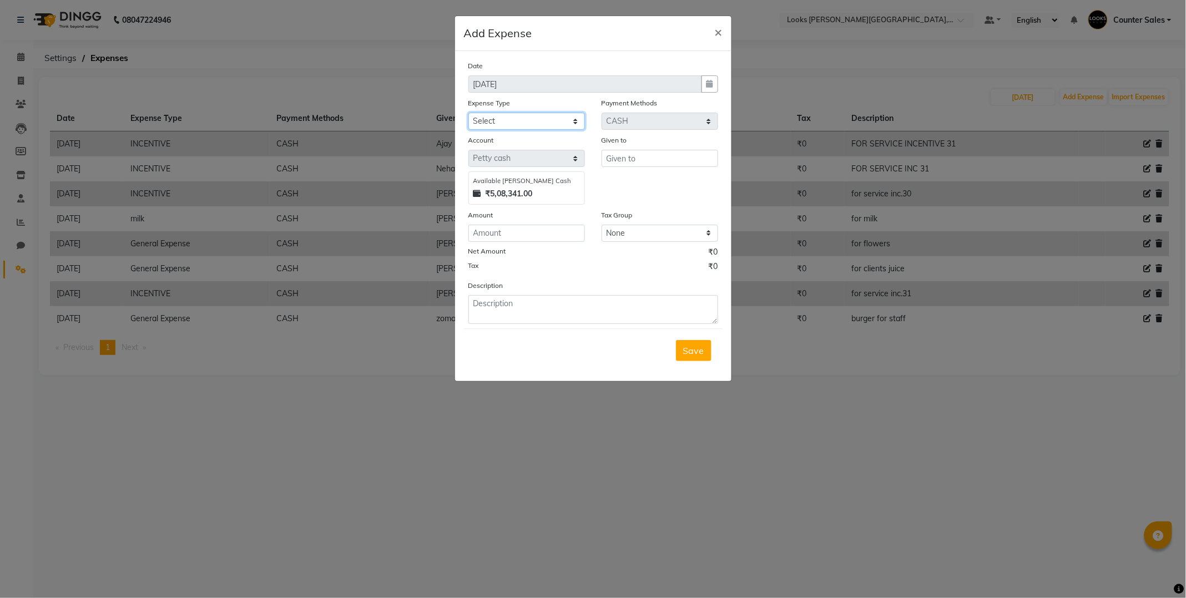
click at [540, 115] on select "Select Bank Deposit Blinkit Cash Handover CLIENT Client ordered food Client Ref…" at bounding box center [526, 121] width 117 height 17
select select "23704"
click at [468, 113] on select "Select Bank Deposit Blinkit Cash Handover CLIENT Client ordered food Client Ref…" at bounding box center [526, 121] width 117 height 17
click at [650, 161] on input "text" at bounding box center [659, 158] width 117 height 17
click at [534, 231] on input "number" at bounding box center [526, 233] width 117 height 17
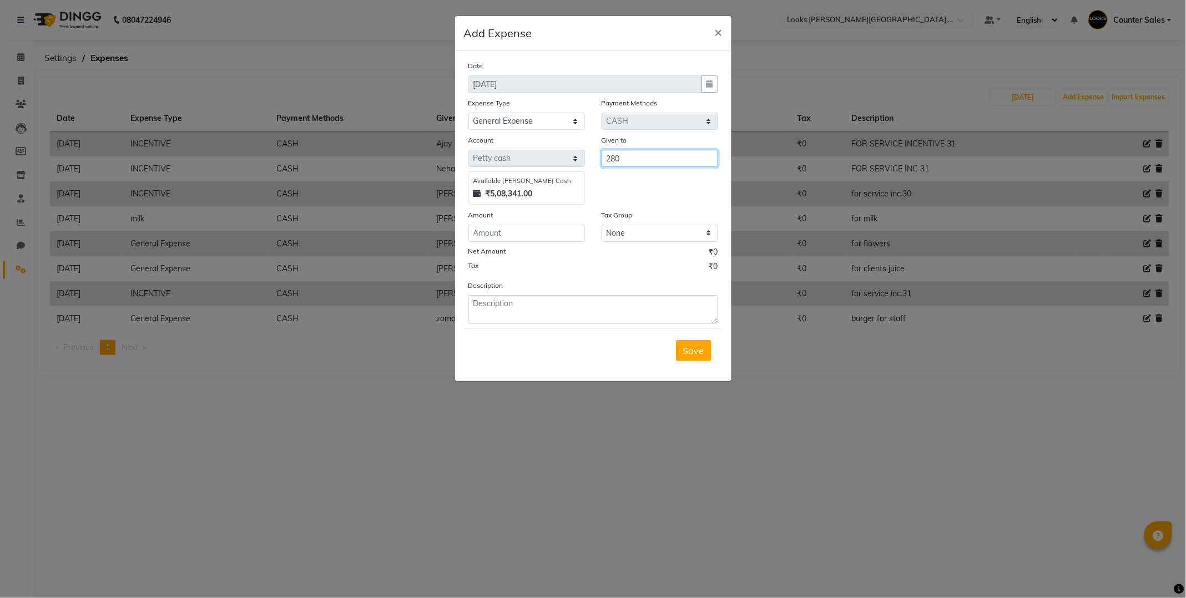
click at [631, 159] on input "280" at bounding box center [659, 158] width 117 height 17
type input "2"
type input "[PERSON_NAME]"
click at [535, 233] on input "number" at bounding box center [526, 233] width 117 height 17
type input "280"
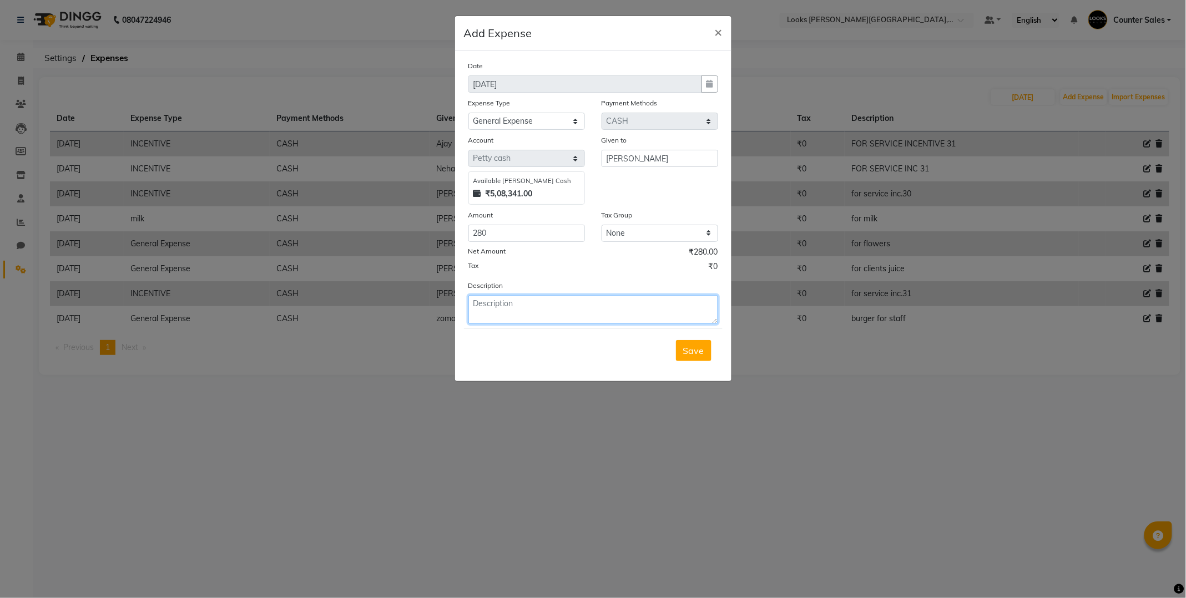
click at [561, 302] on textarea at bounding box center [593, 309] width 250 height 29
type textarea "cab fair for rambagh"
click at [691, 356] on span "Save" at bounding box center [693, 350] width 21 height 11
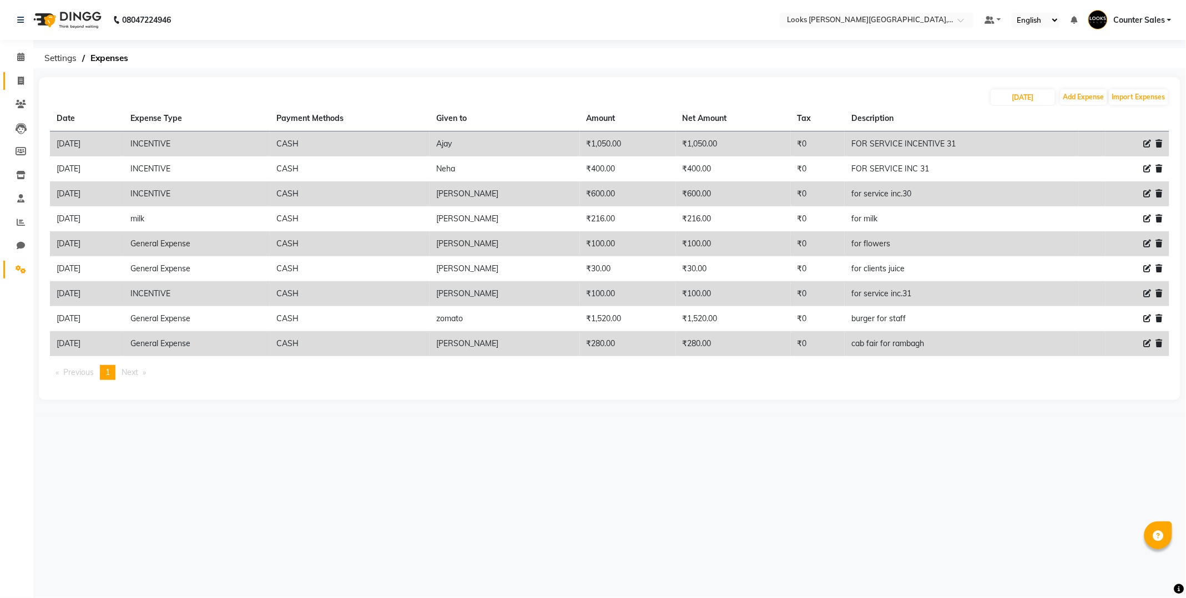
click at [21, 80] on icon at bounding box center [21, 81] width 6 height 8
select select "service"
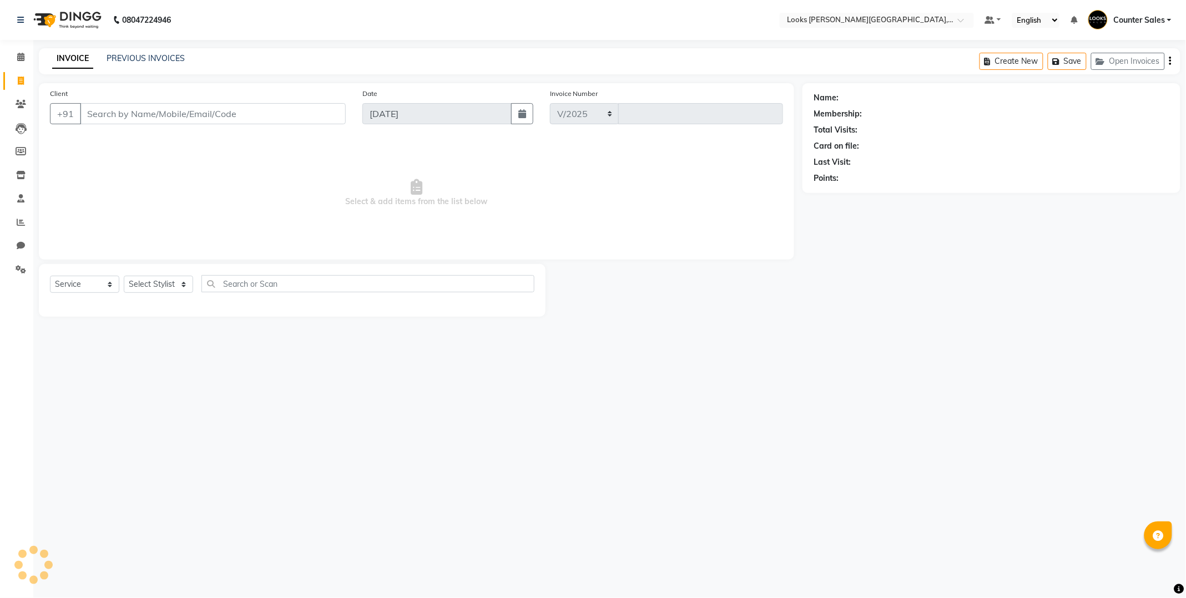
select select "4385"
type input "5170"
click at [21, 57] on icon at bounding box center [20, 57] width 7 height 8
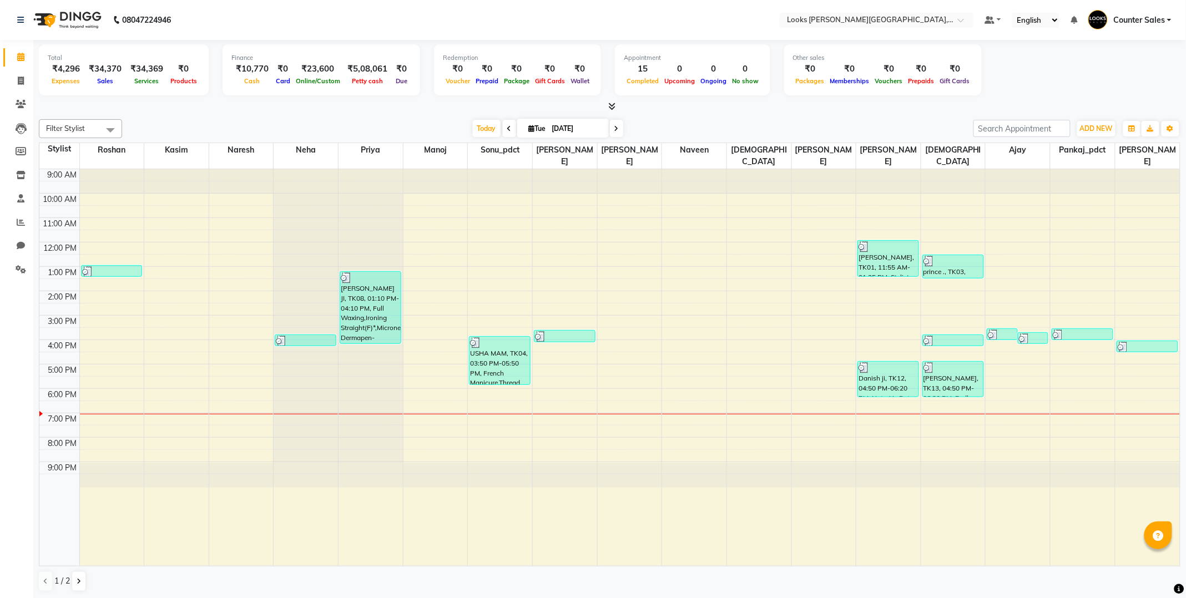
click at [18, 52] on span at bounding box center [20, 57] width 19 height 13
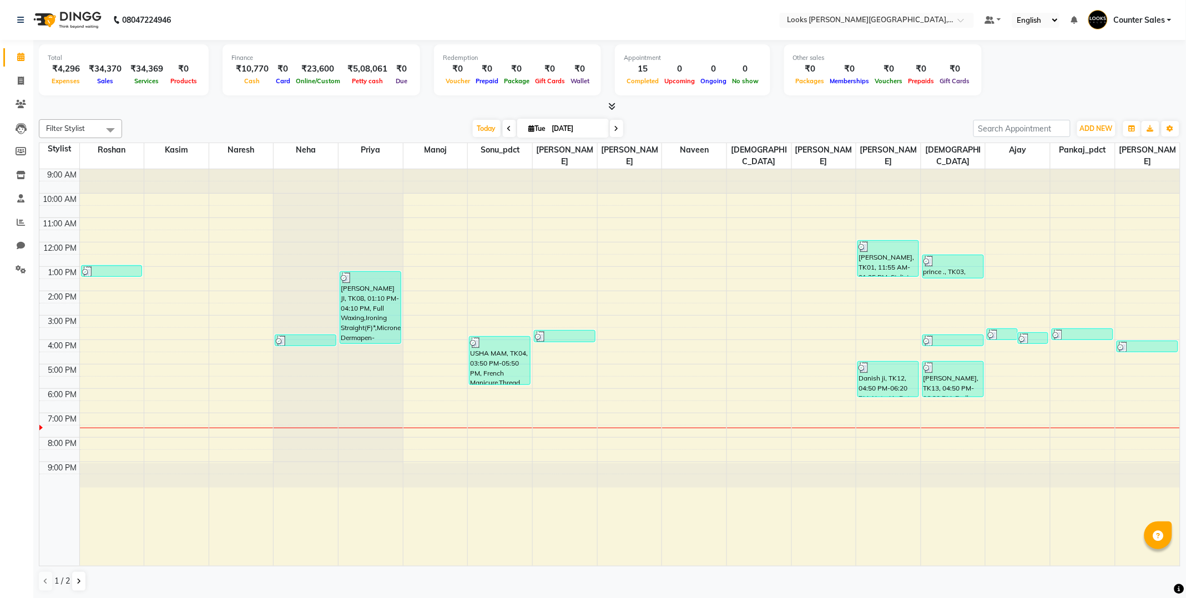
click at [730, 315] on td at bounding box center [629, 321] width 1100 height 12
click at [19, 269] on icon at bounding box center [21, 269] width 11 height 8
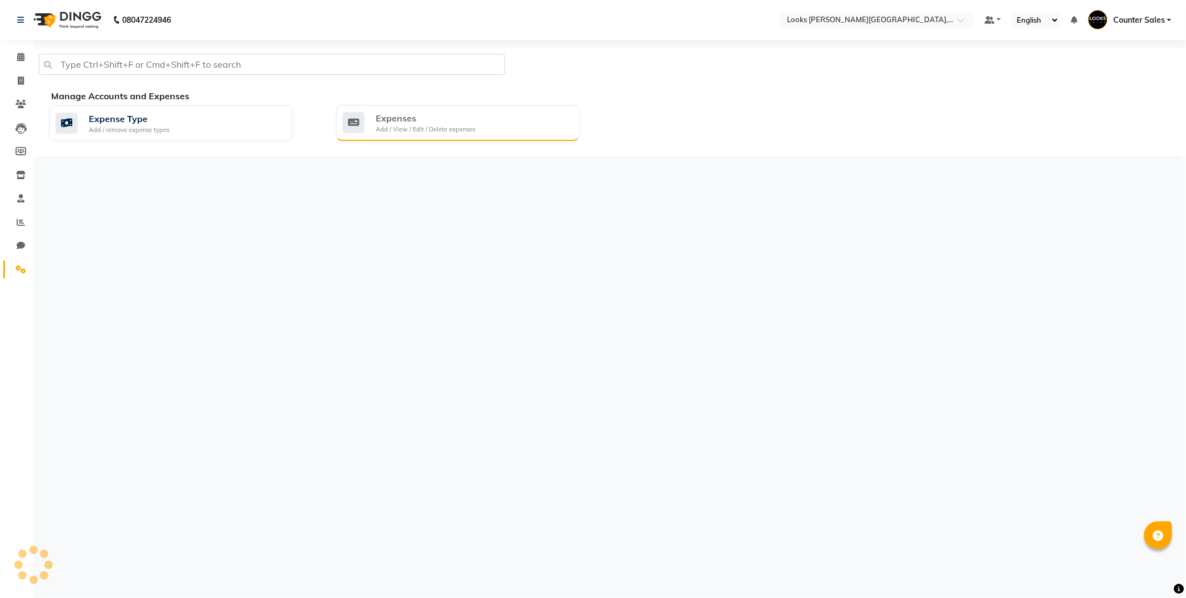
click at [418, 112] on div "Expenses" at bounding box center [425, 118] width 99 height 13
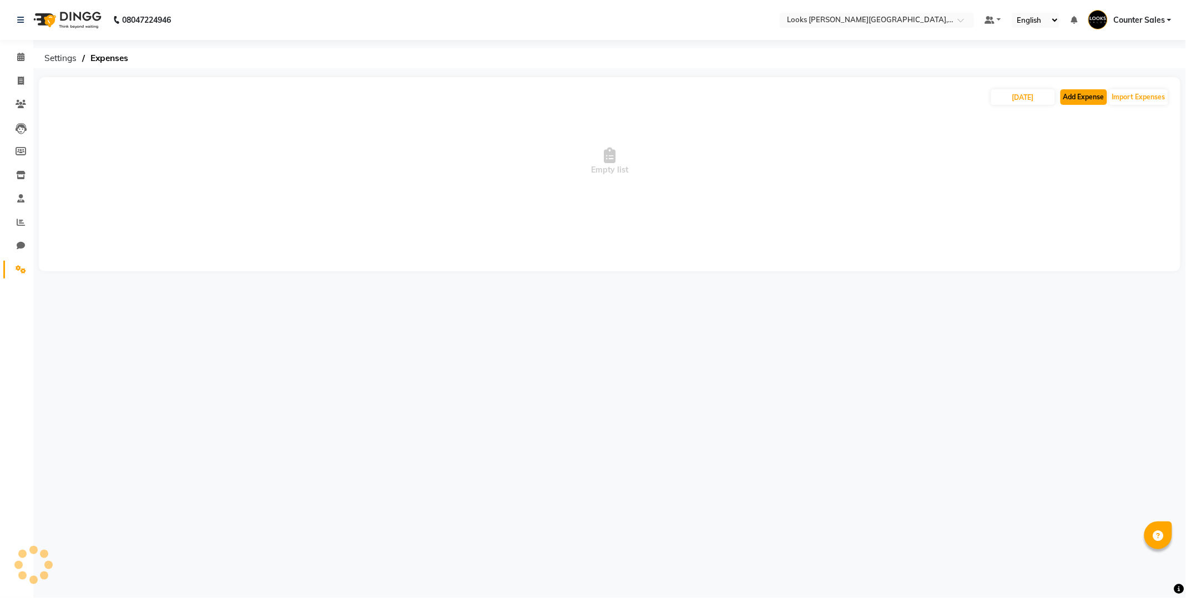
click at [1086, 93] on button "Add Expense" at bounding box center [1083, 97] width 47 height 16
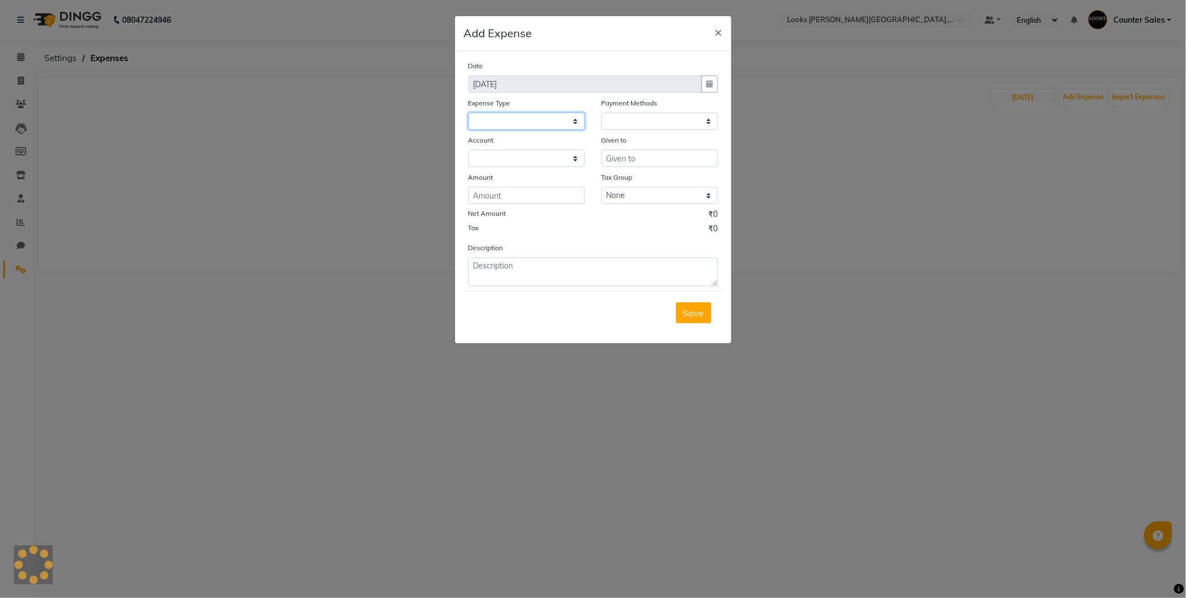
click at [502, 119] on select at bounding box center [526, 121] width 117 height 17
select select "1"
select select "3192"
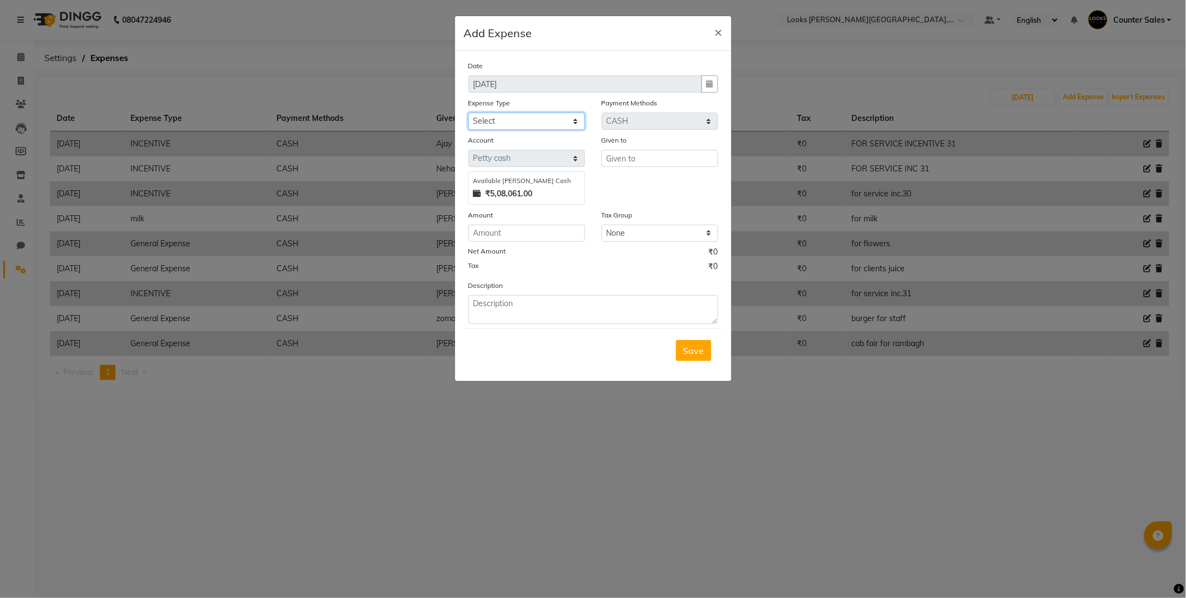
select select "24281"
click at [468, 113] on select "Select Bank Deposit Blinkit Cash Handover CLIENT Client ordered food Client Ref…" at bounding box center [526, 121] width 117 height 17
click at [635, 161] on input "text" at bounding box center [659, 158] width 117 height 17
click at [640, 185] on button "[PERSON_NAME]" at bounding box center [652, 182] width 102 height 18
type input "[PERSON_NAME]"
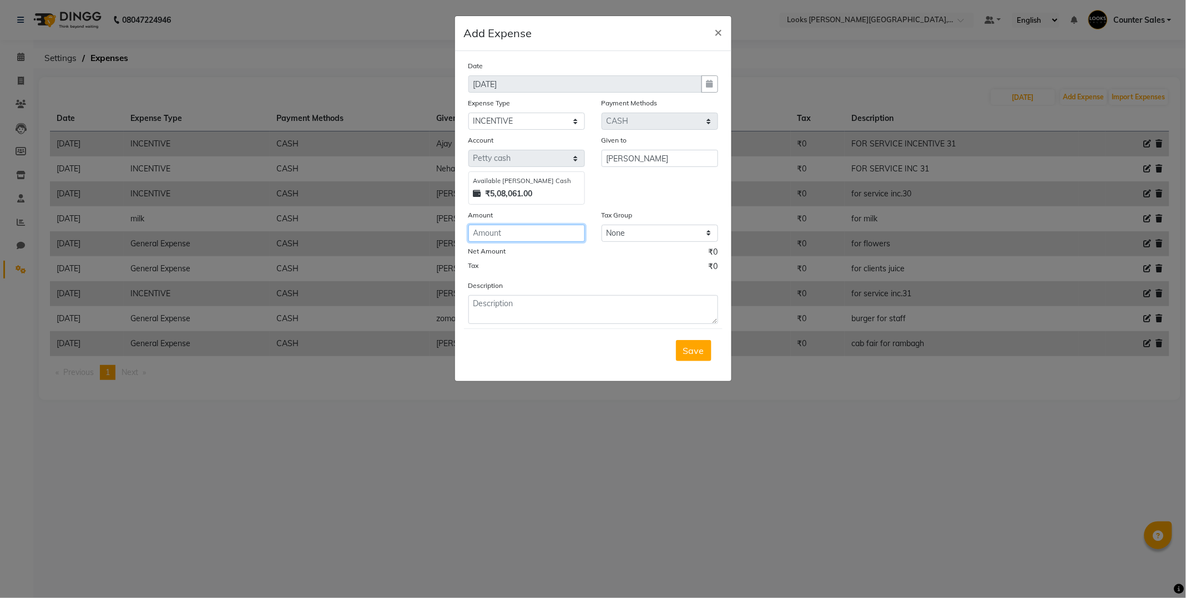
click at [507, 239] on input "number" at bounding box center [526, 233] width 117 height 17
type input "550"
click at [513, 305] on textarea at bounding box center [593, 309] width 250 height 29
type textarea "d"
type textarea "for service incentive 31"
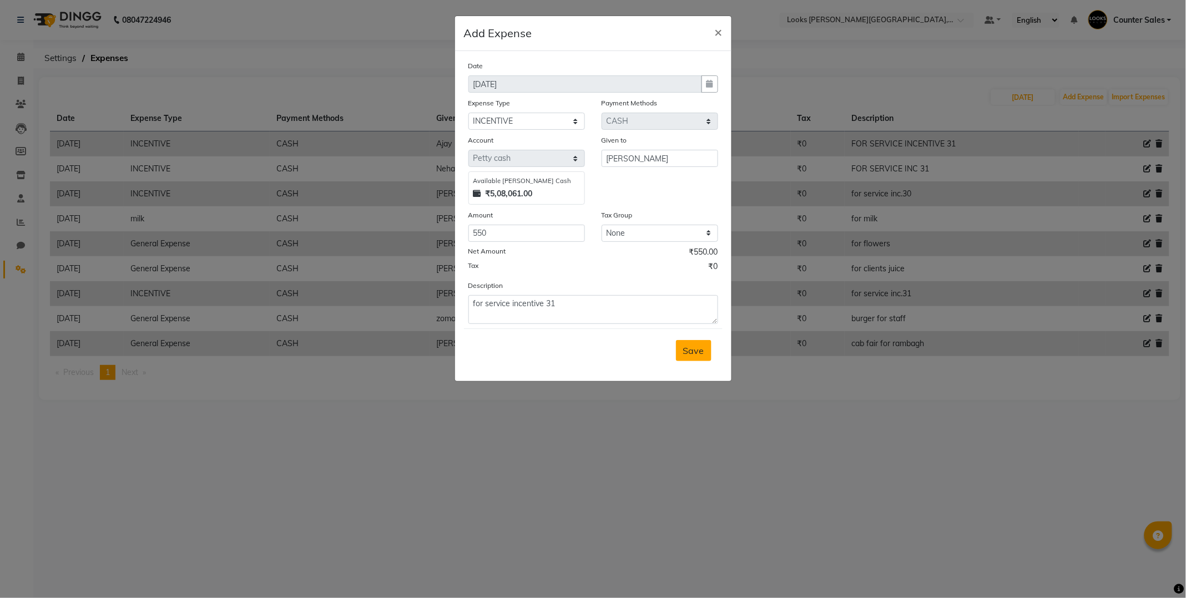
click at [688, 342] on button "Save" at bounding box center [694, 350] width 36 height 21
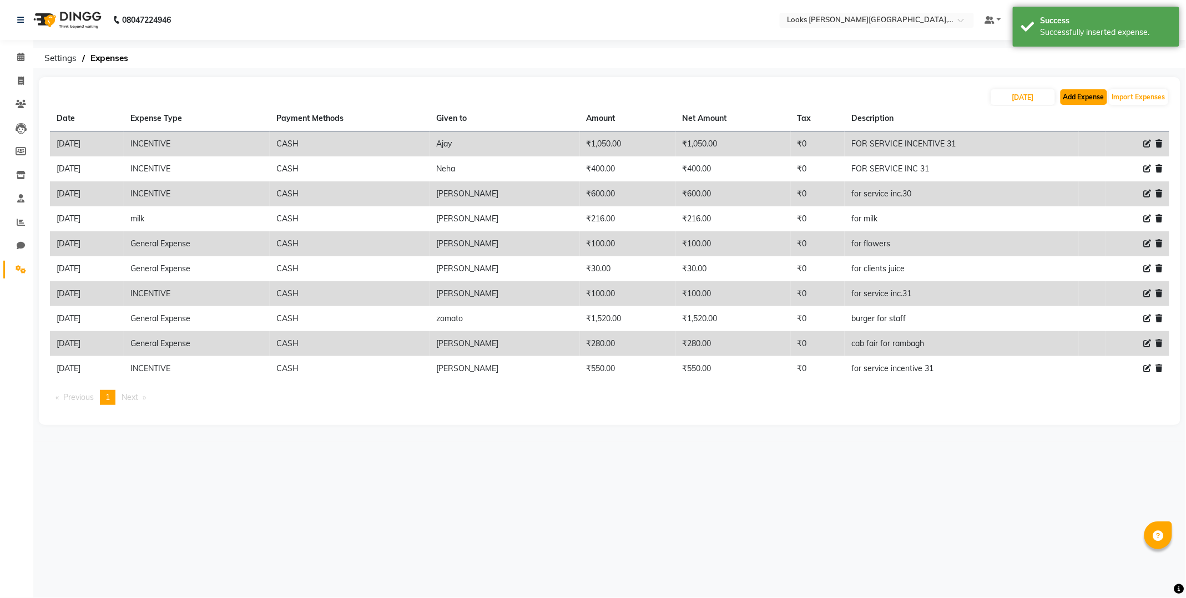
click at [1076, 94] on button "Add Expense" at bounding box center [1083, 97] width 47 height 16
select select "1"
select select "3192"
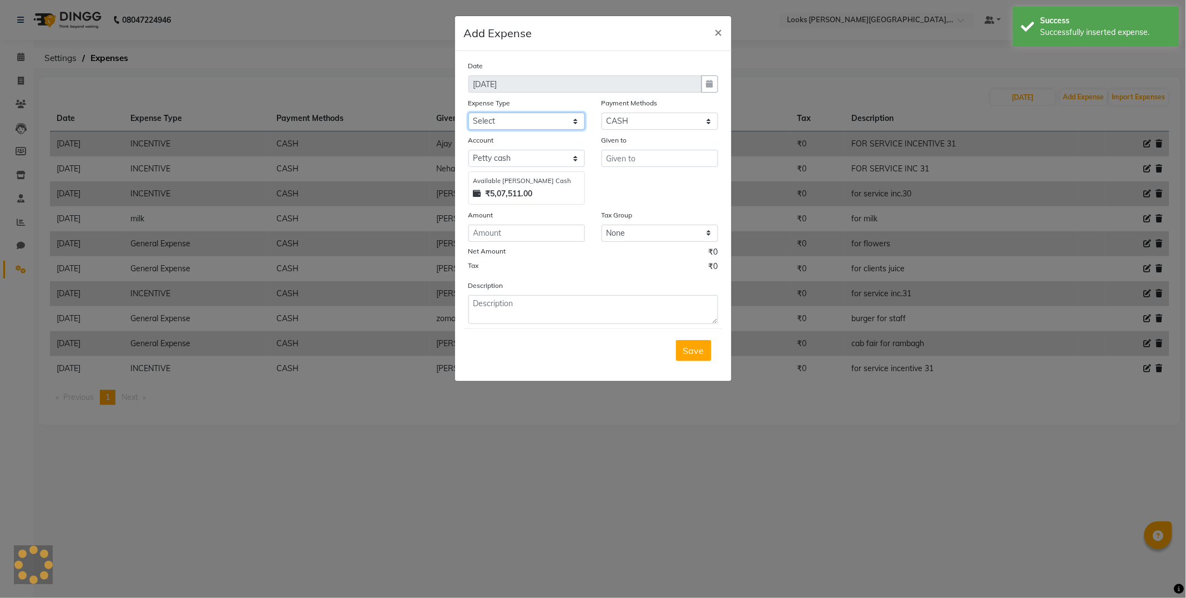
click at [505, 117] on select "Select Bank Deposit Blinkit Cash Handover CLIENT Client ordered food Client Ref…" at bounding box center [526, 121] width 117 height 17
select select "24281"
click at [468, 113] on select "Select Bank Deposit Blinkit Cash Handover CLIENT Client ordered food Client Ref…" at bounding box center [526, 121] width 117 height 17
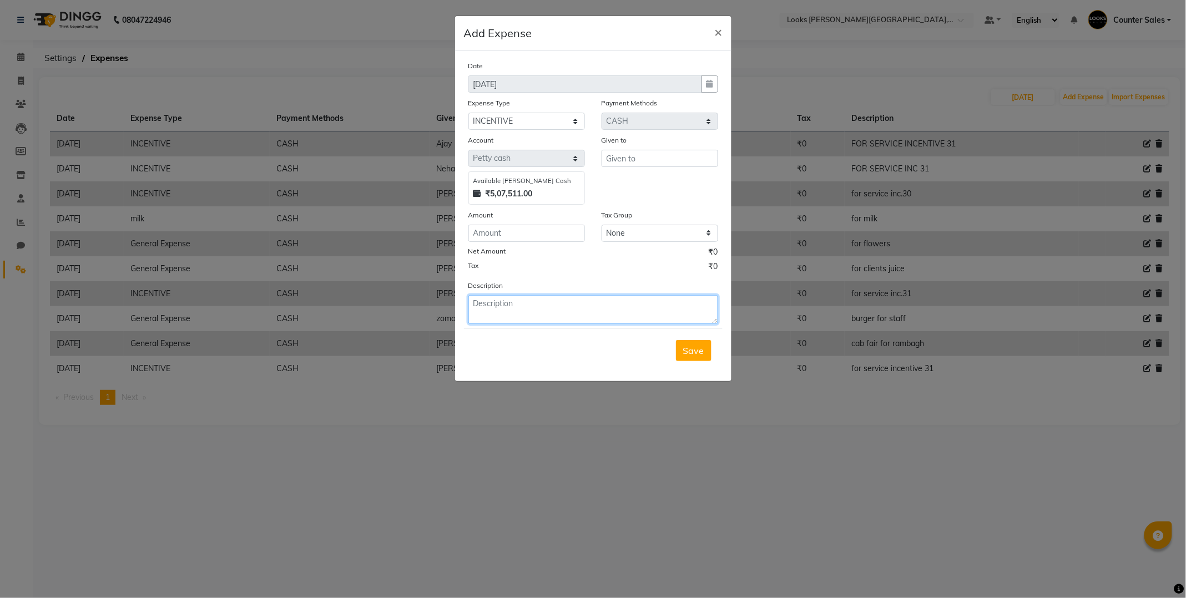
click at [523, 300] on textarea at bounding box center [593, 309] width 250 height 29
click at [518, 301] on textarea at bounding box center [593, 309] width 250 height 29
click at [503, 235] on input "number" at bounding box center [526, 233] width 117 height 17
click at [630, 158] on input "text" at bounding box center [659, 158] width 117 height 17
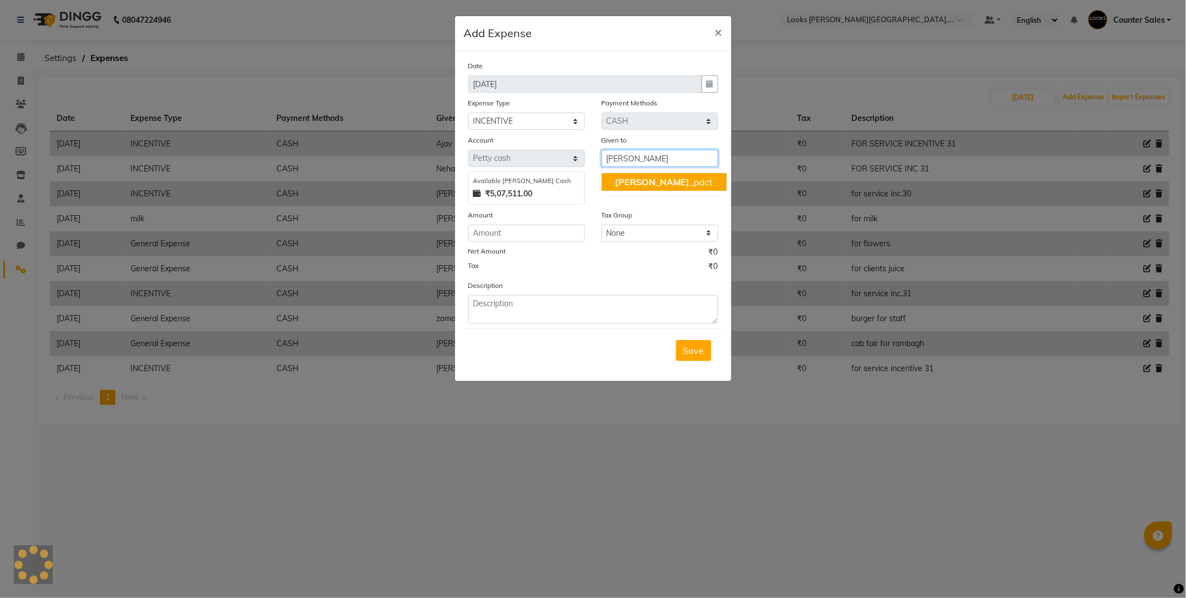
click at [641, 180] on ngb-highlight "[PERSON_NAME] _pdct" at bounding box center [664, 181] width 98 height 11
type input "Sonu_pdct"
click at [500, 236] on input "number" at bounding box center [526, 233] width 117 height 17
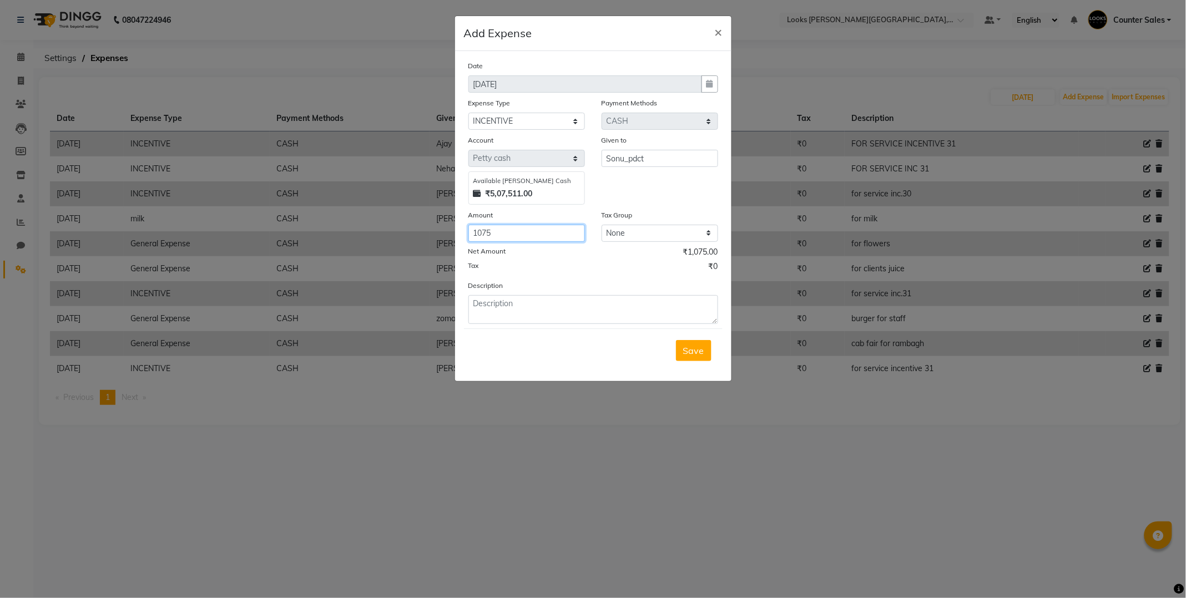
type input "1075"
click at [535, 300] on textarea at bounding box center [593, 309] width 250 height 29
type textarea "for service incentive 31,1"
click at [684, 348] on span "Save" at bounding box center [693, 350] width 21 height 11
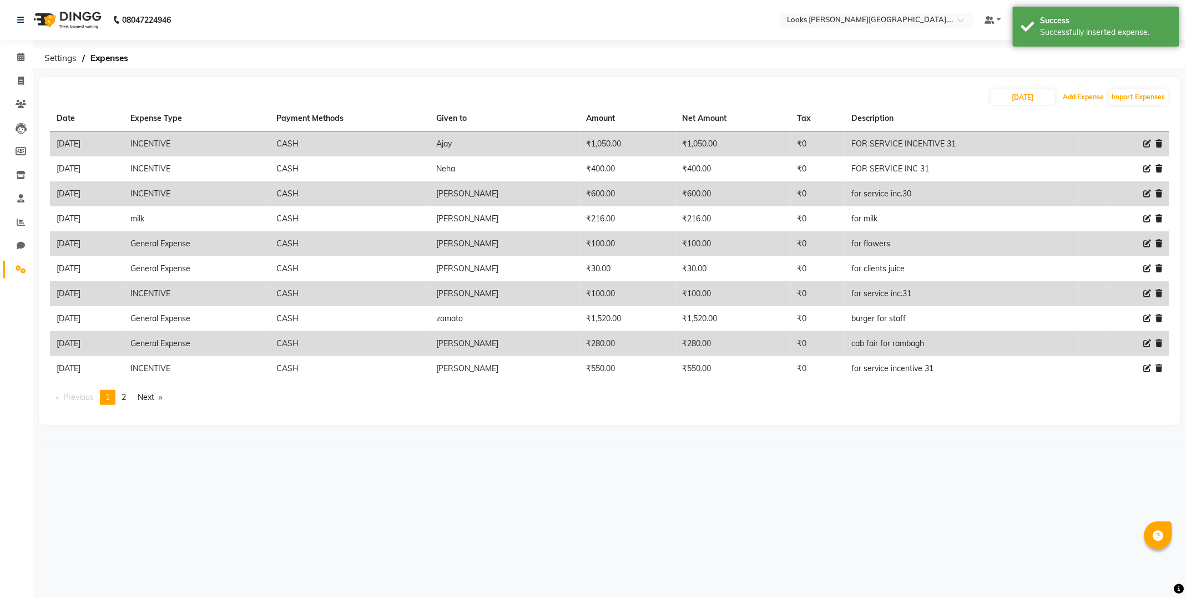
click at [1081, 97] on button "Add Expense" at bounding box center [1083, 97] width 47 height 16
select select "1"
select select "3192"
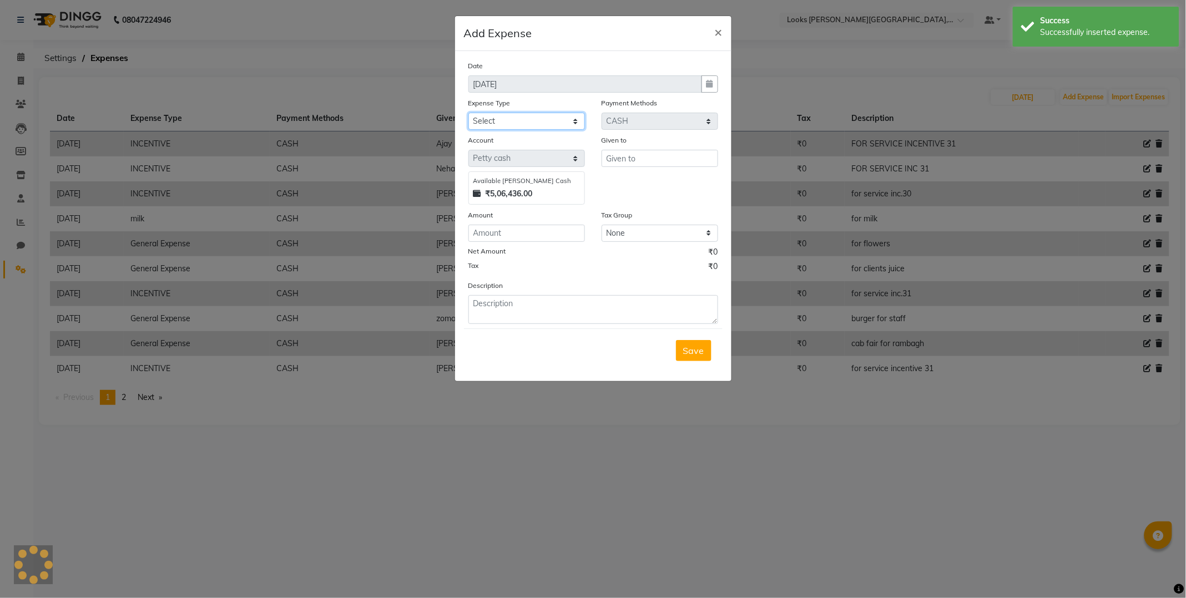
click at [513, 115] on select "Select Bank Deposit Blinkit Cash Handover CLIENT Client ordered food Client Ref…" at bounding box center [526, 121] width 117 height 17
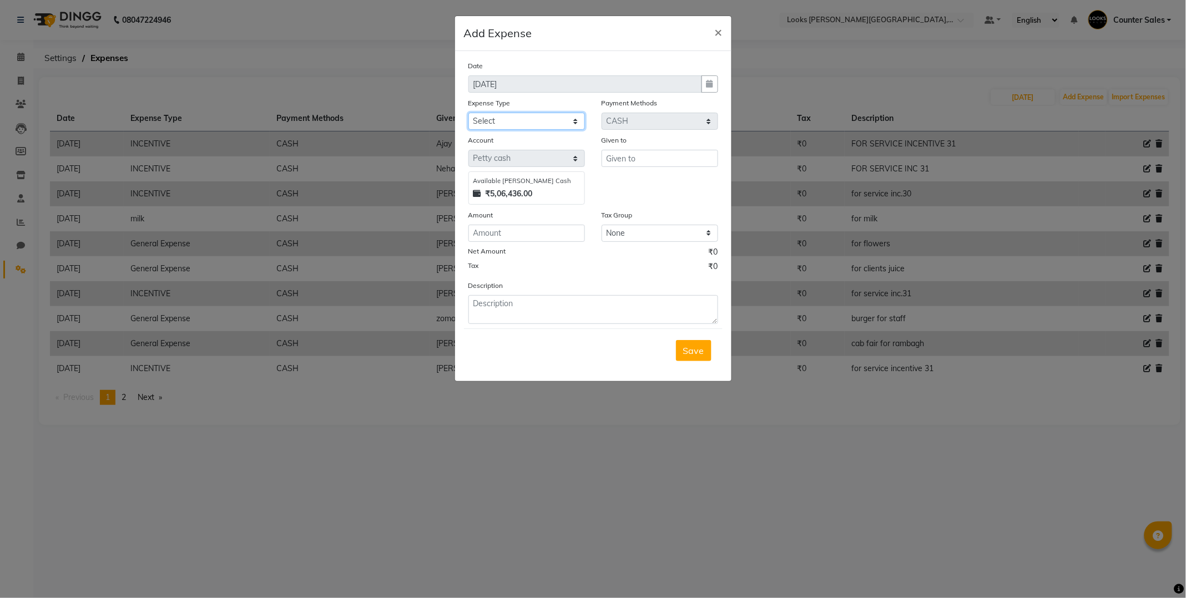
select select "24170"
click at [468, 113] on select "Select Bank Deposit Blinkit Cash Handover CLIENT Client ordered food Client Ref…" at bounding box center [526, 121] width 117 height 17
click at [504, 231] on input "number" at bounding box center [526, 233] width 117 height 17
type input "200"
click at [641, 155] on input "text" at bounding box center [659, 158] width 117 height 17
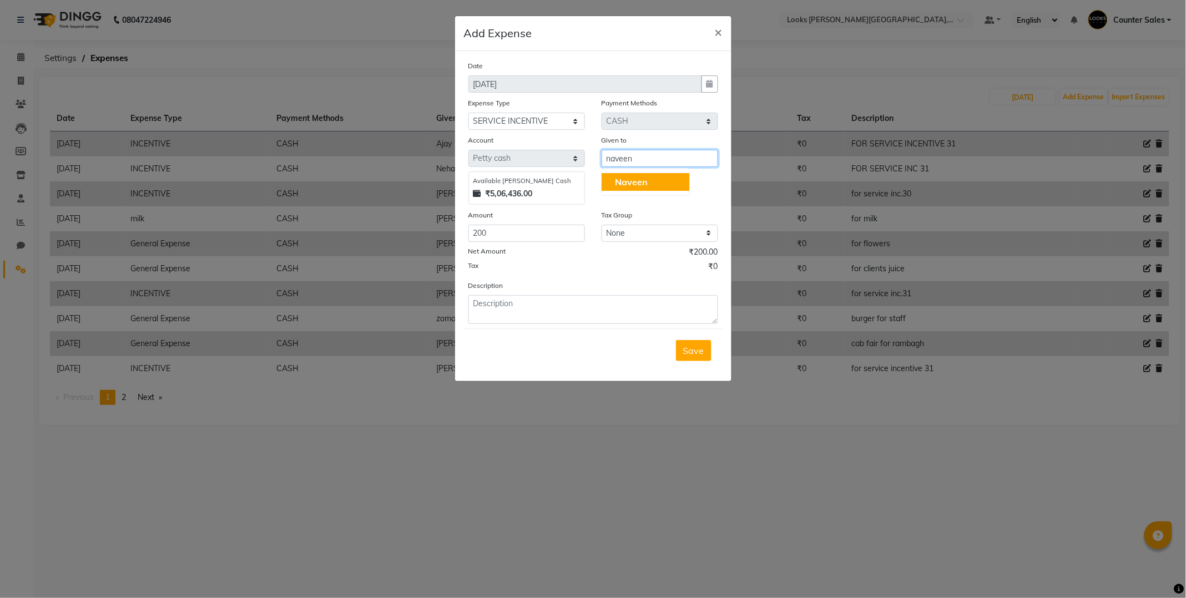
click at [639, 182] on span "Naveen" at bounding box center [631, 181] width 33 height 11
type input "Naveen"
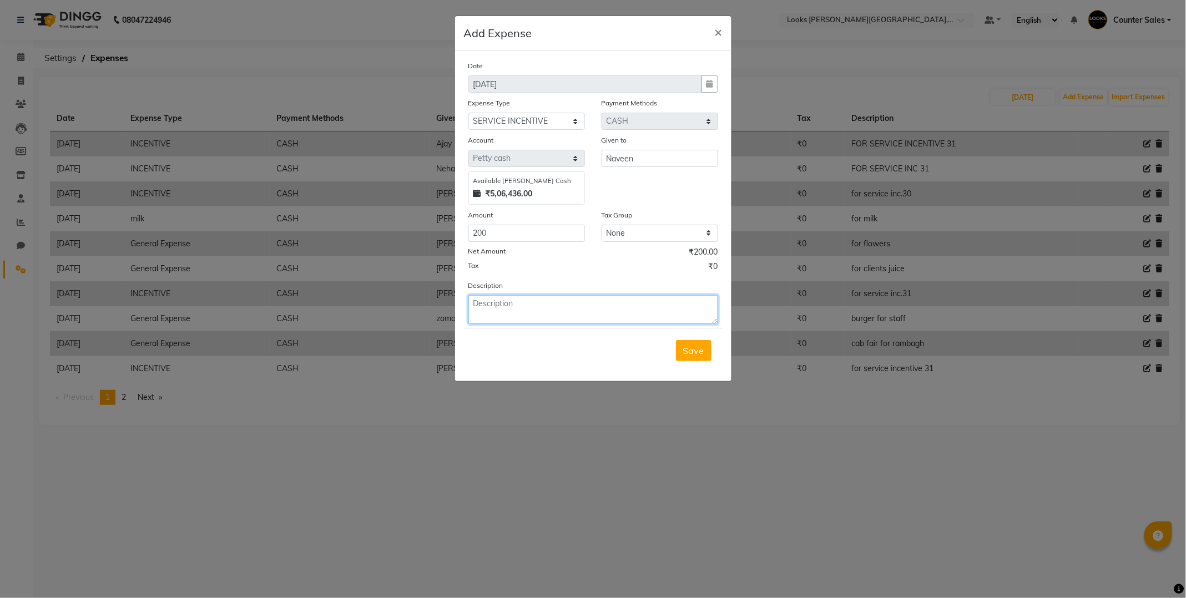
click at [507, 307] on textarea at bounding box center [593, 309] width 250 height 29
type textarea "for service incentive 31"
click at [684, 342] on button "Save" at bounding box center [694, 350] width 36 height 21
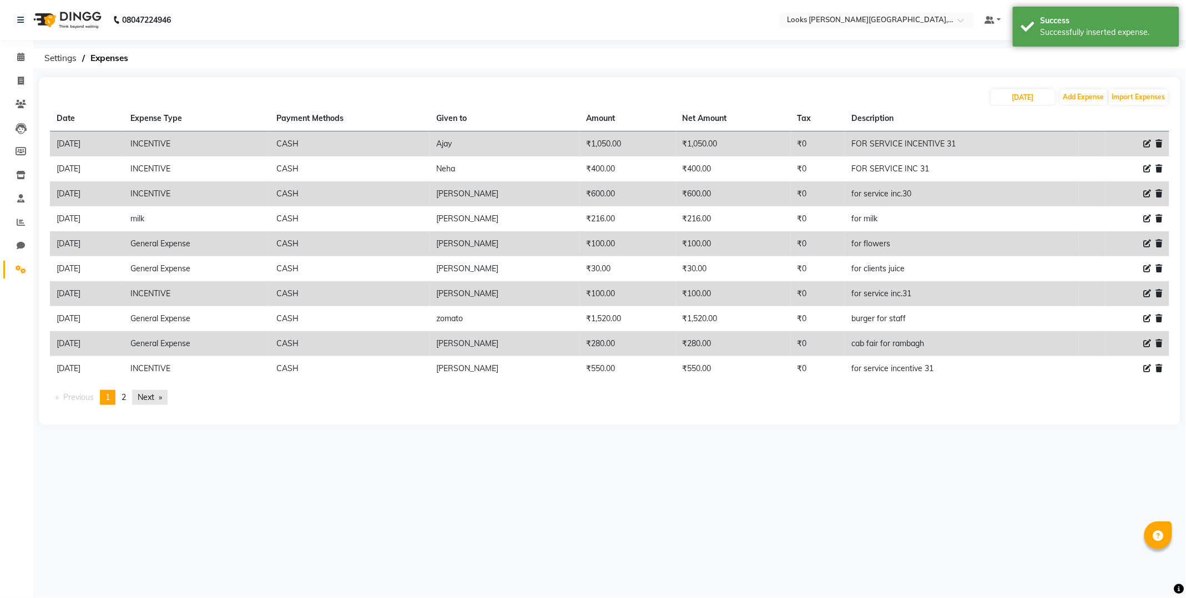
click at [143, 399] on link "Next page" at bounding box center [150, 397] width 36 height 15
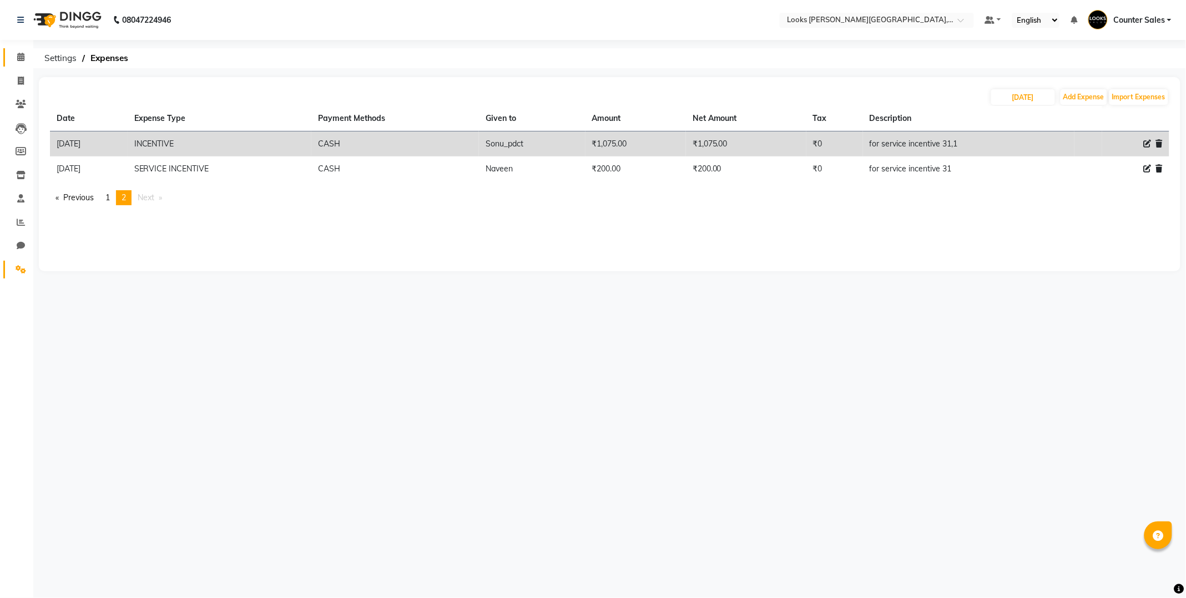
click at [18, 53] on icon at bounding box center [20, 57] width 7 height 8
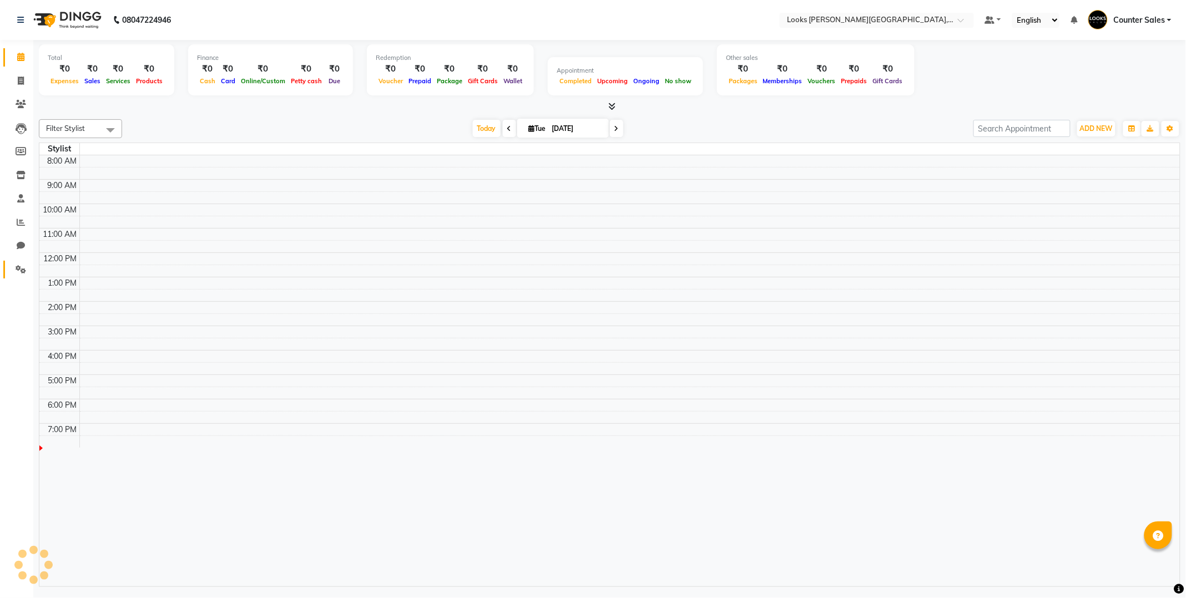
click at [16, 267] on icon at bounding box center [21, 269] width 11 height 8
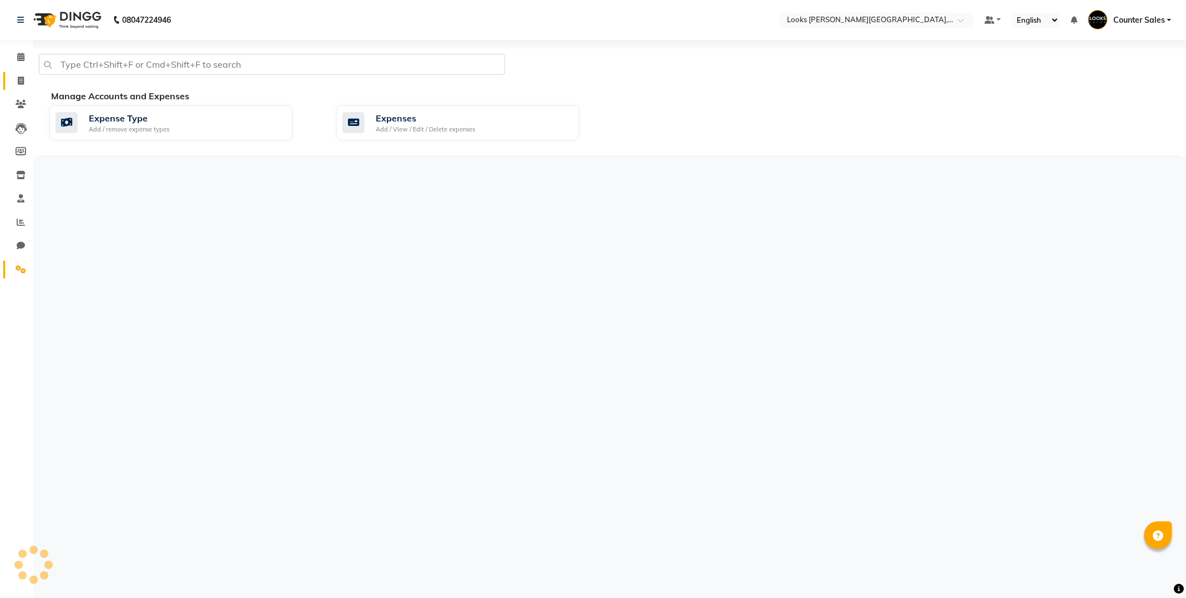
click at [19, 84] on icon at bounding box center [21, 81] width 6 height 8
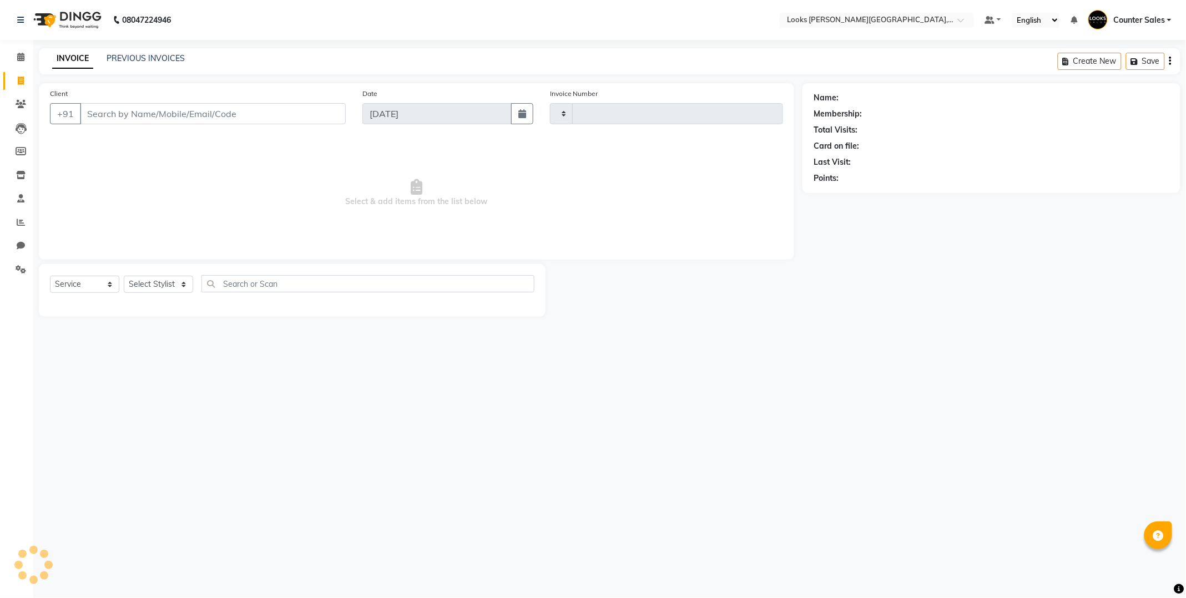
click at [29, 84] on span at bounding box center [20, 81] width 19 height 13
select select "service"
type input "5170"
select select "4385"
click at [118, 110] on input "Client" at bounding box center [213, 113] width 266 height 21
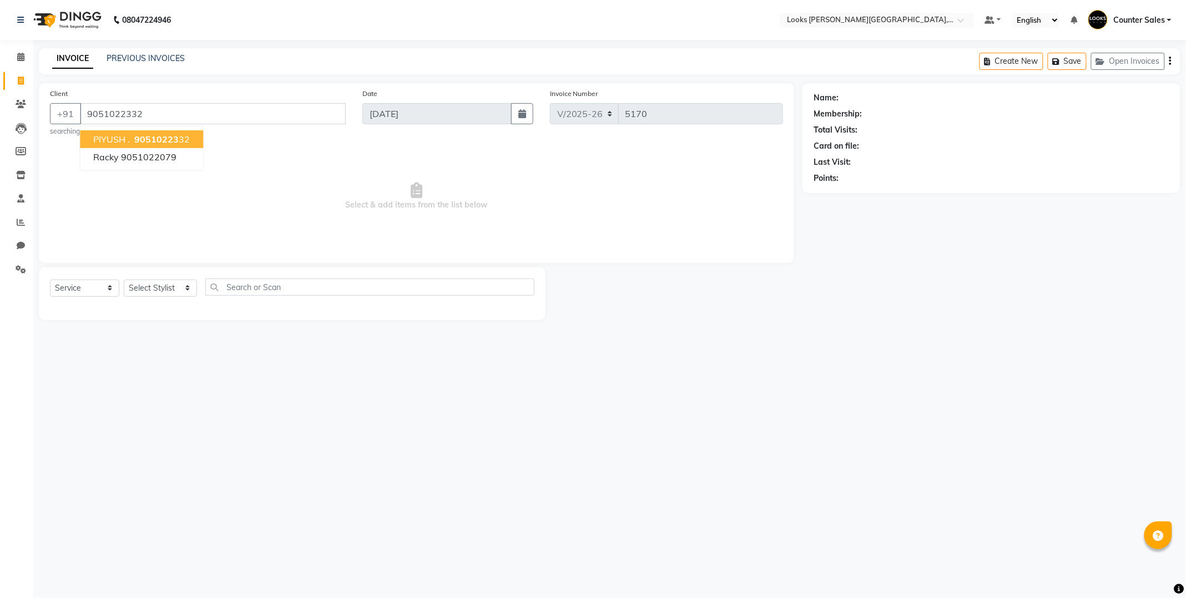
type input "9051022332"
select select "1: Object"
click at [154, 136] on span "90510223" at bounding box center [156, 139] width 44 height 11
select select "1: Object"
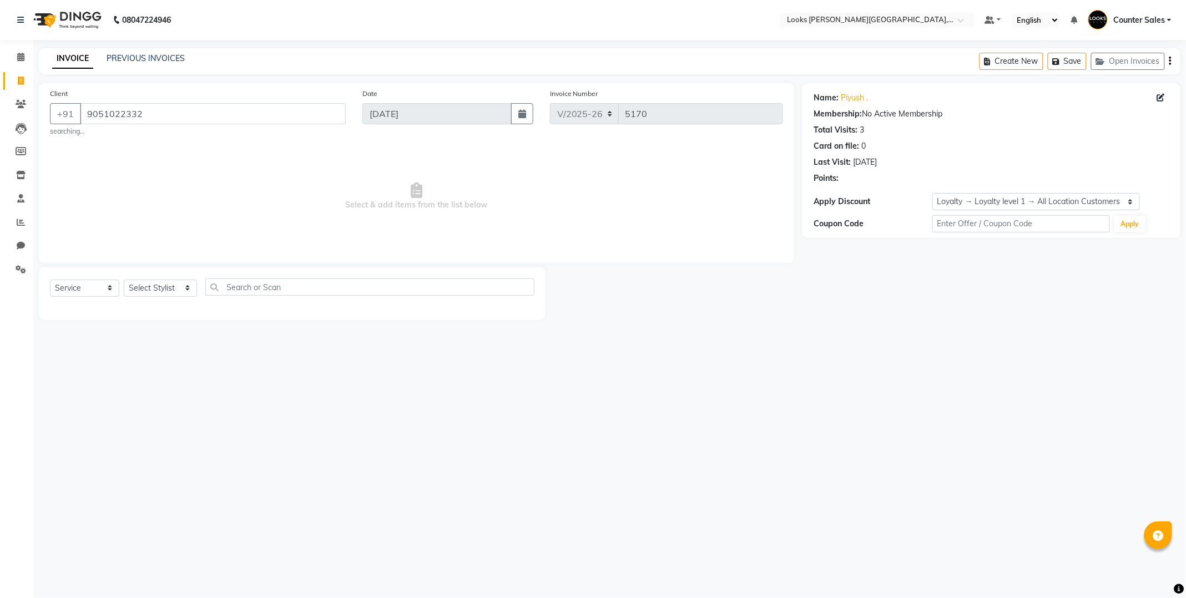
click at [1161, 97] on icon at bounding box center [1161, 98] width 8 height 8
select select "[DEMOGRAPHIC_DATA]"
select select
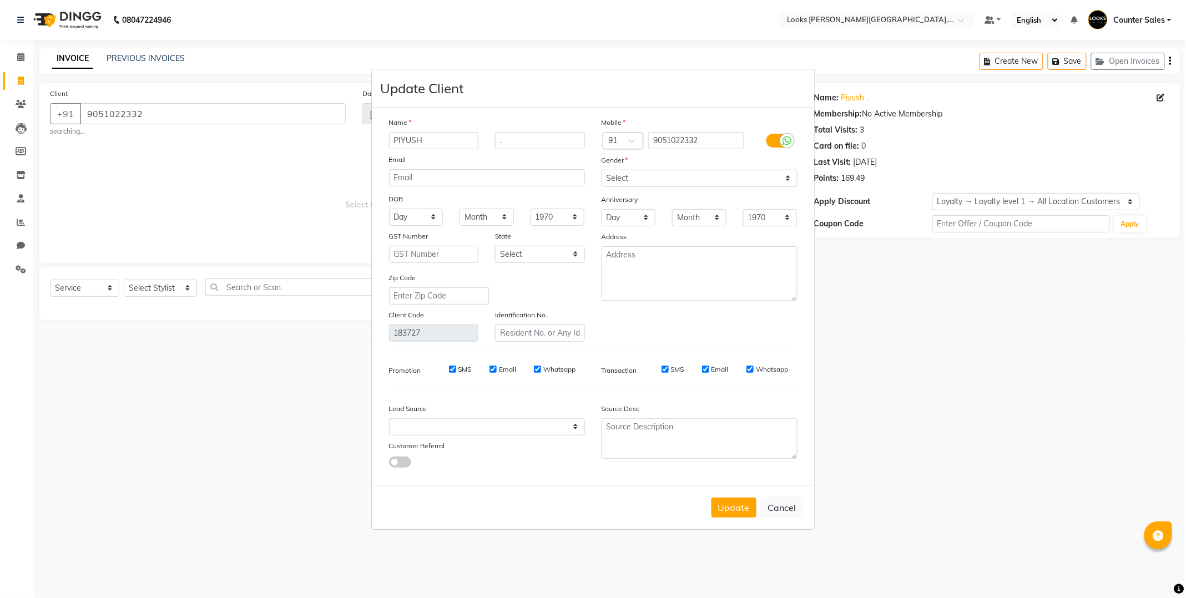
click at [434, 139] on input "PIYUSH" at bounding box center [434, 140] width 90 height 17
type input "Piryensh"
click at [641, 176] on select "Select [DEMOGRAPHIC_DATA] [DEMOGRAPHIC_DATA] Other Prefer Not To Say" at bounding box center [699, 178] width 196 height 17
click at [601, 170] on select "Select [DEMOGRAPHIC_DATA] [DEMOGRAPHIC_DATA] Other Prefer Not To Say" at bounding box center [699, 178] width 196 height 17
click at [730, 506] on button "Update" at bounding box center [733, 508] width 45 height 20
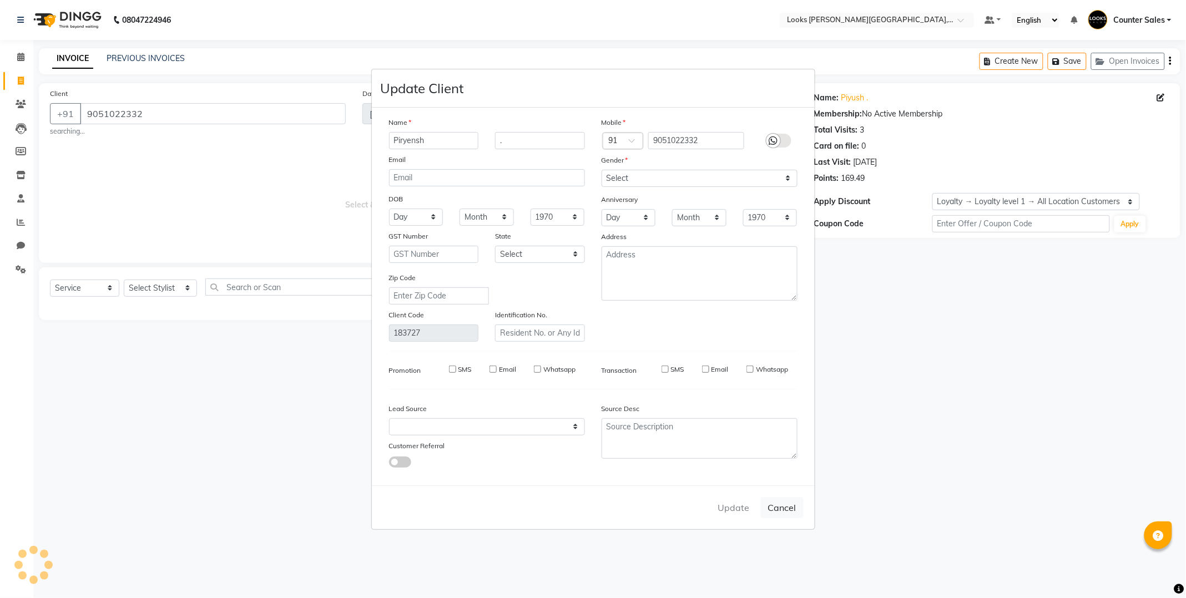
select select
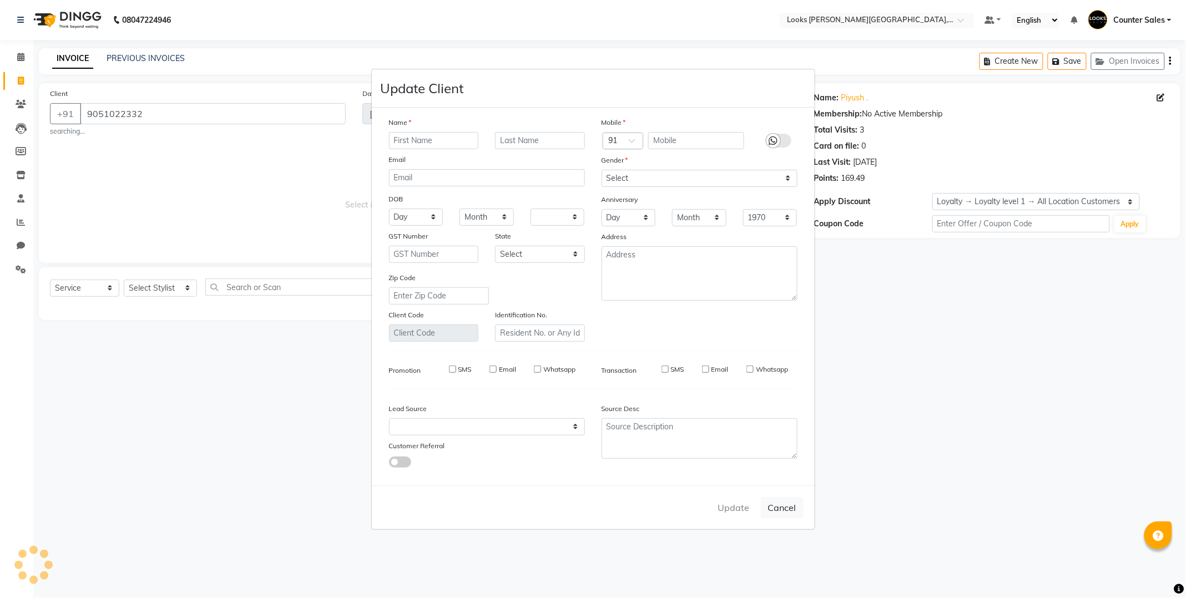
select select
checkbox input "false"
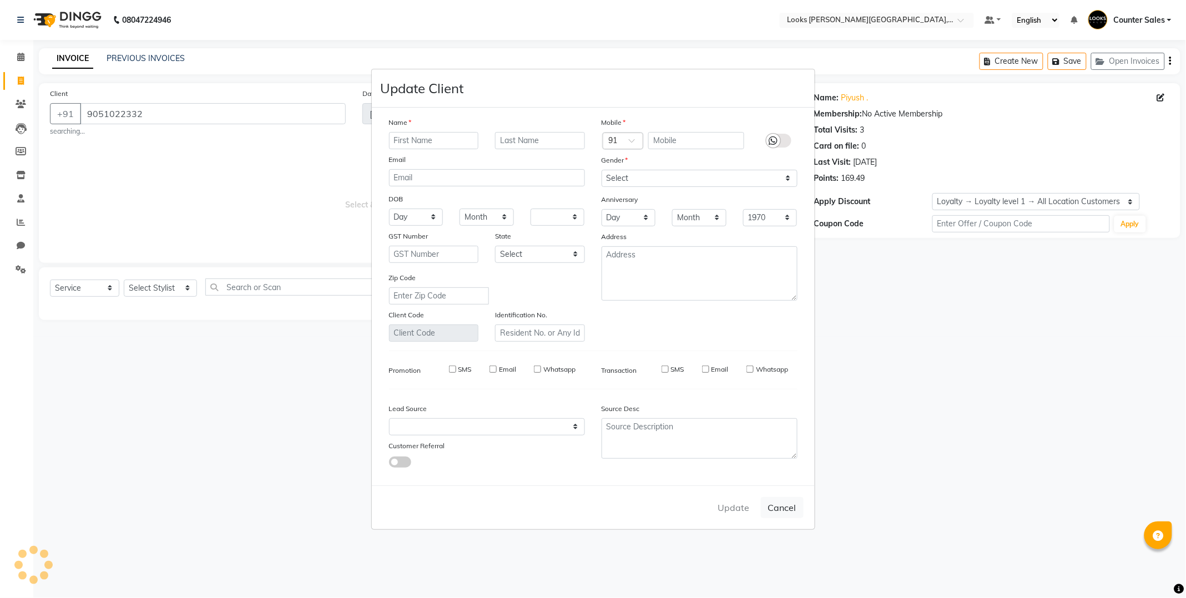
checkbox input "false"
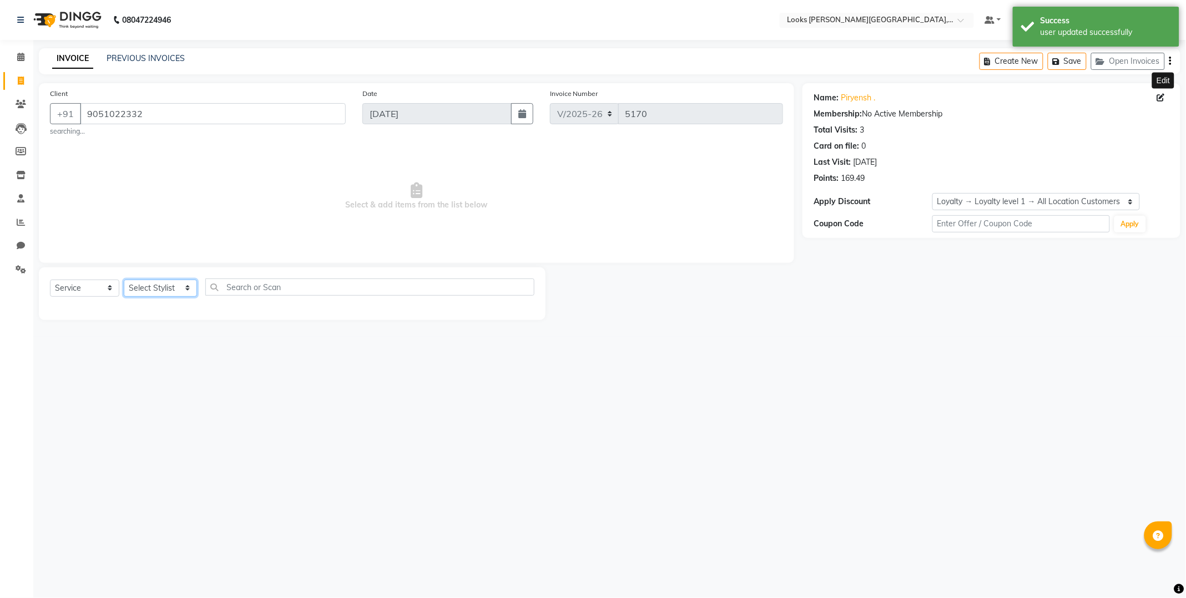
click at [156, 289] on select "Select Stylist Ajay [PERSON_NAME] [PERSON_NAME] Counter Sales [PERSON_NAME] Kri…" at bounding box center [160, 288] width 73 height 17
select select "1: Object"
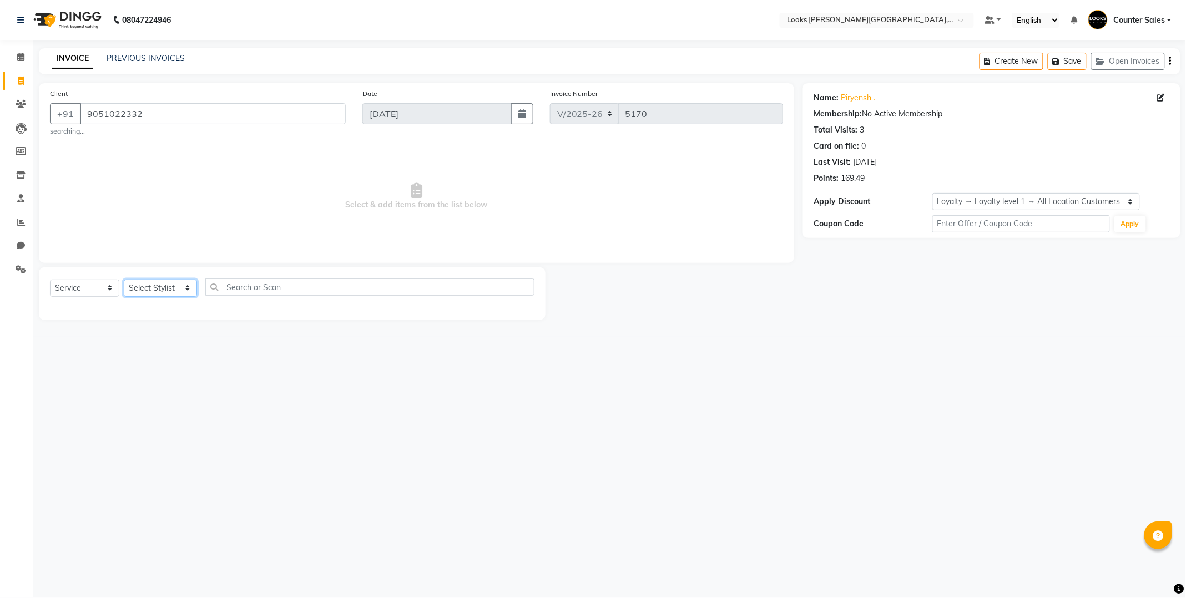
select select "40731"
click at [124, 280] on select "Select Stylist Ajay [PERSON_NAME] [PERSON_NAME] Counter Sales [PERSON_NAME] Kri…" at bounding box center [160, 288] width 73 height 17
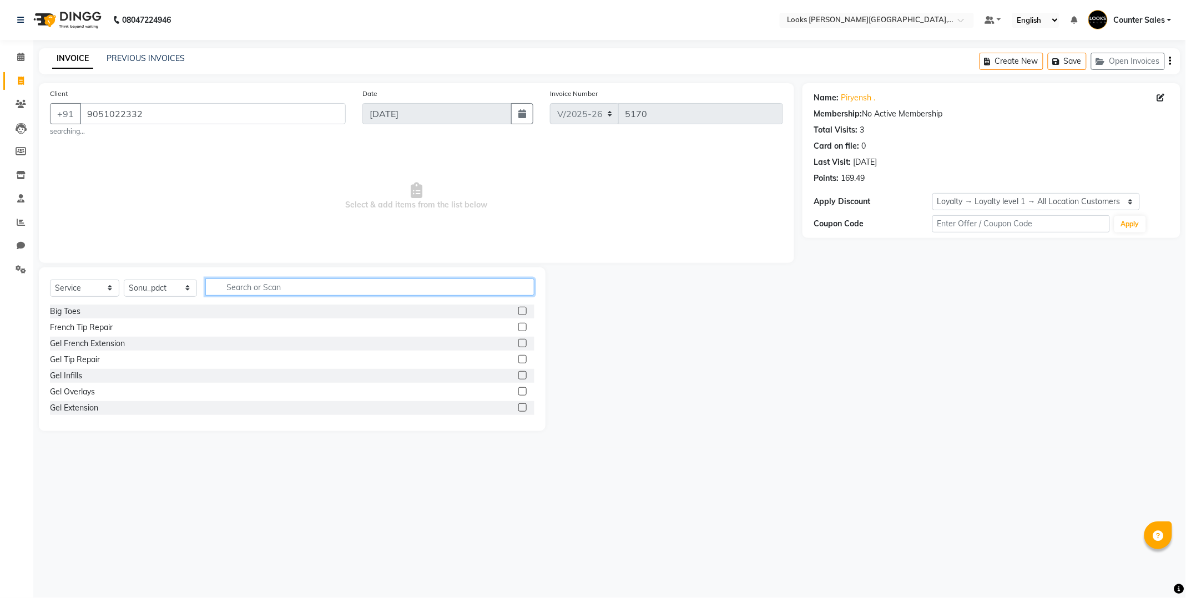
click at [247, 282] on input "text" at bounding box center [369, 287] width 329 height 17
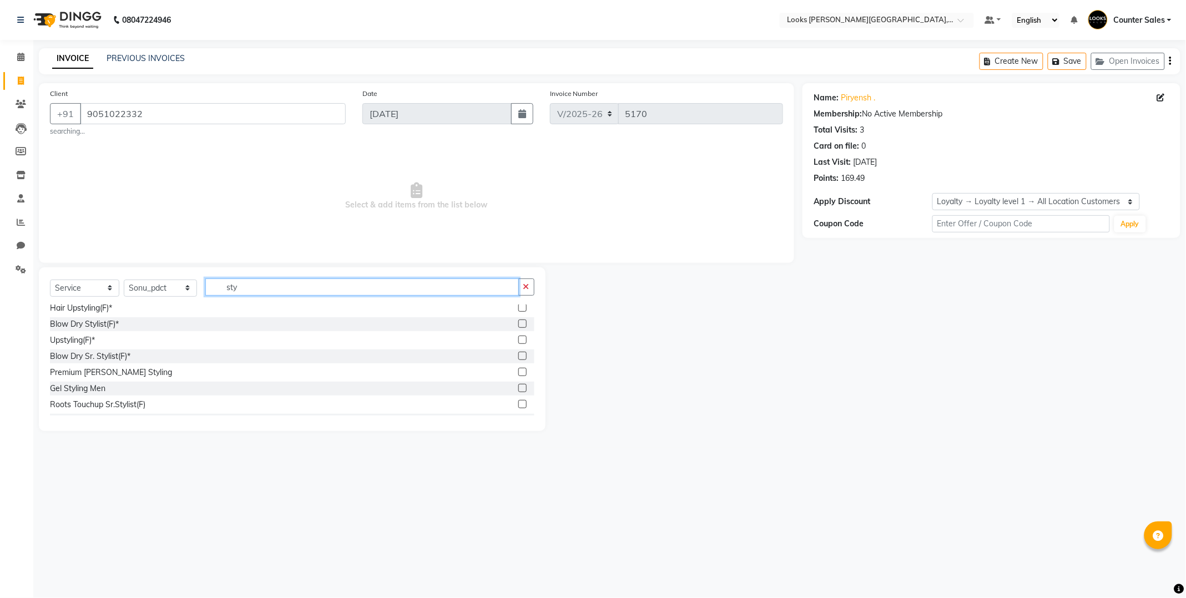
type input "sty"
click at [518, 387] on label at bounding box center [522, 388] width 8 height 8
click at [518, 387] on input "checkbox" at bounding box center [521, 388] width 7 height 7
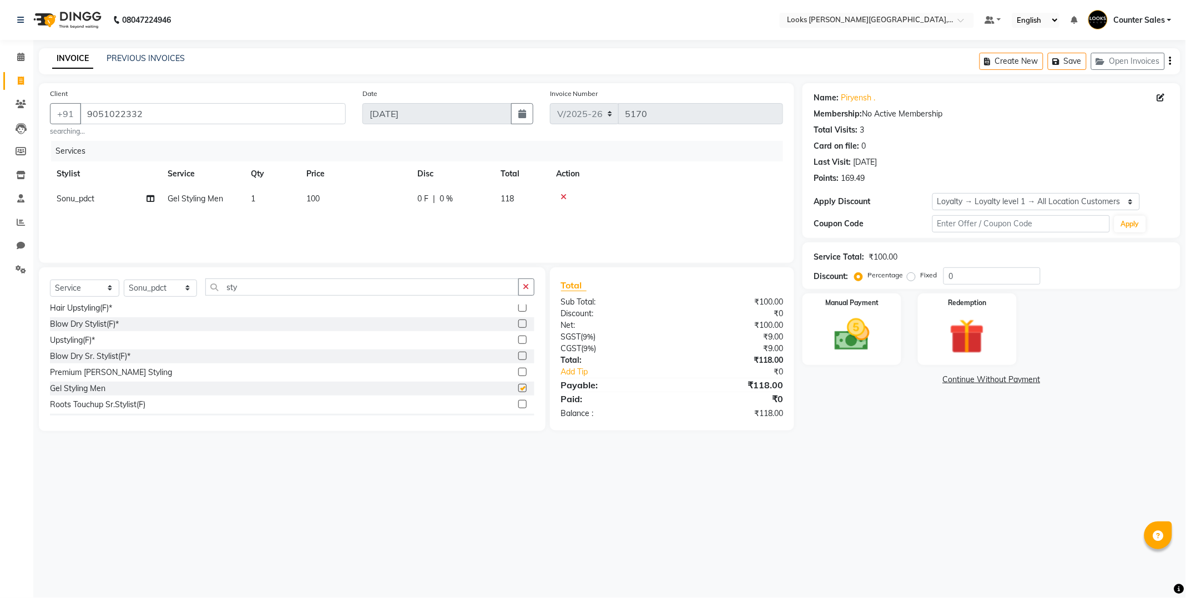
checkbox input "false"
click at [337, 206] on td "100" at bounding box center [355, 198] width 111 height 25
select select "40731"
click at [389, 202] on input "100" at bounding box center [407, 201] width 98 height 17
type input "1"
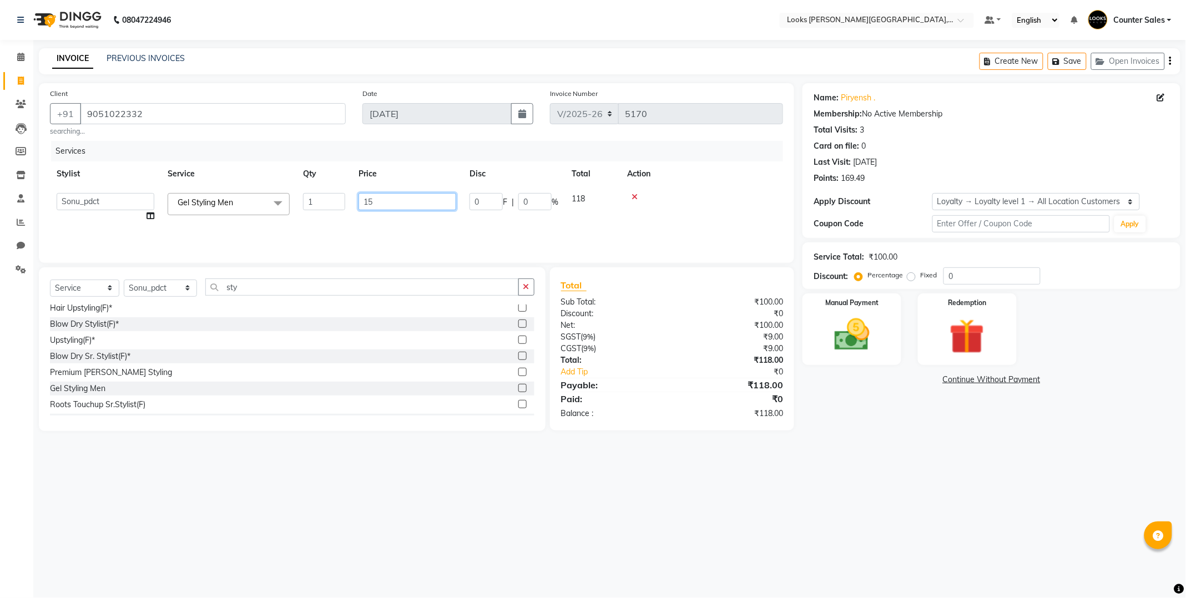
type input "150"
click at [839, 338] on img at bounding box center [851, 335] width 59 height 42
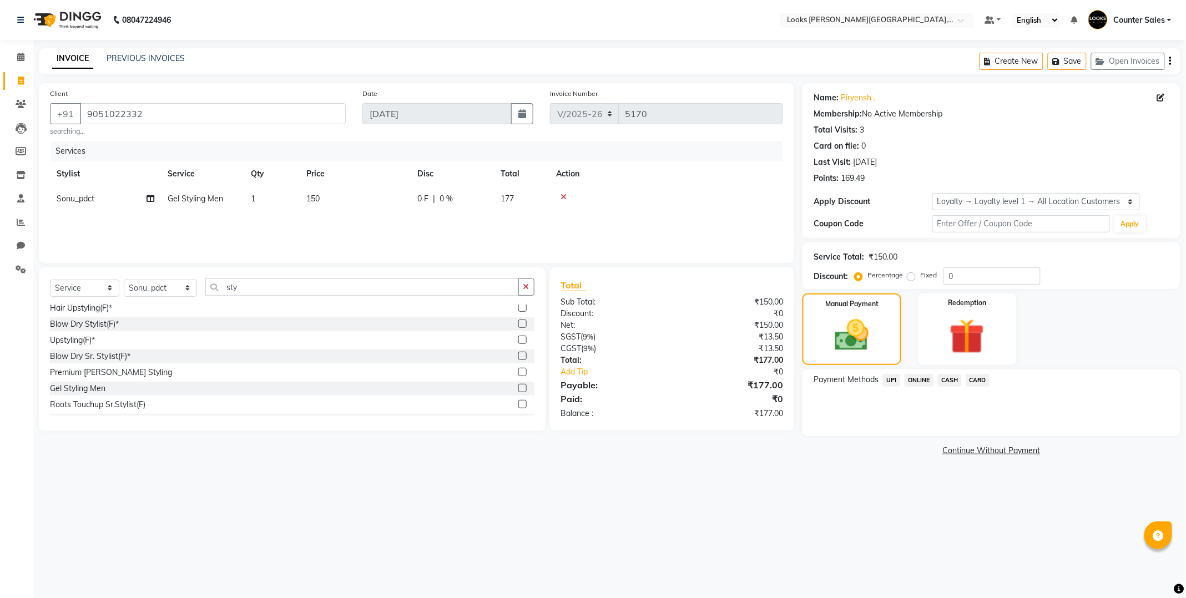
click at [347, 202] on td "150" at bounding box center [355, 198] width 111 height 25
select select "40731"
click at [390, 204] on input "150" at bounding box center [407, 201] width 98 height 17
type input "170"
click at [831, 333] on img at bounding box center [852, 335] width 58 height 41
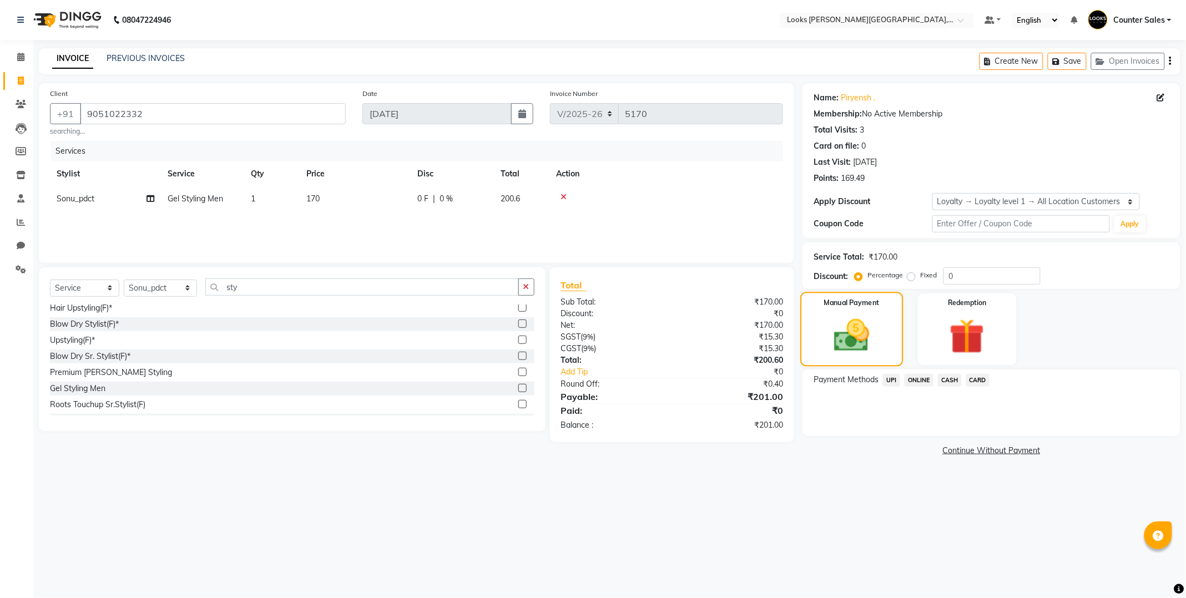
click at [346, 190] on td "170" at bounding box center [355, 198] width 111 height 25
select select "40731"
click at [400, 203] on input "170" at bounding box center [407, 201] width 98 height 17
type input "169"
click at [841, 326] on img at bounding box center [852, 335] width 58 height 41
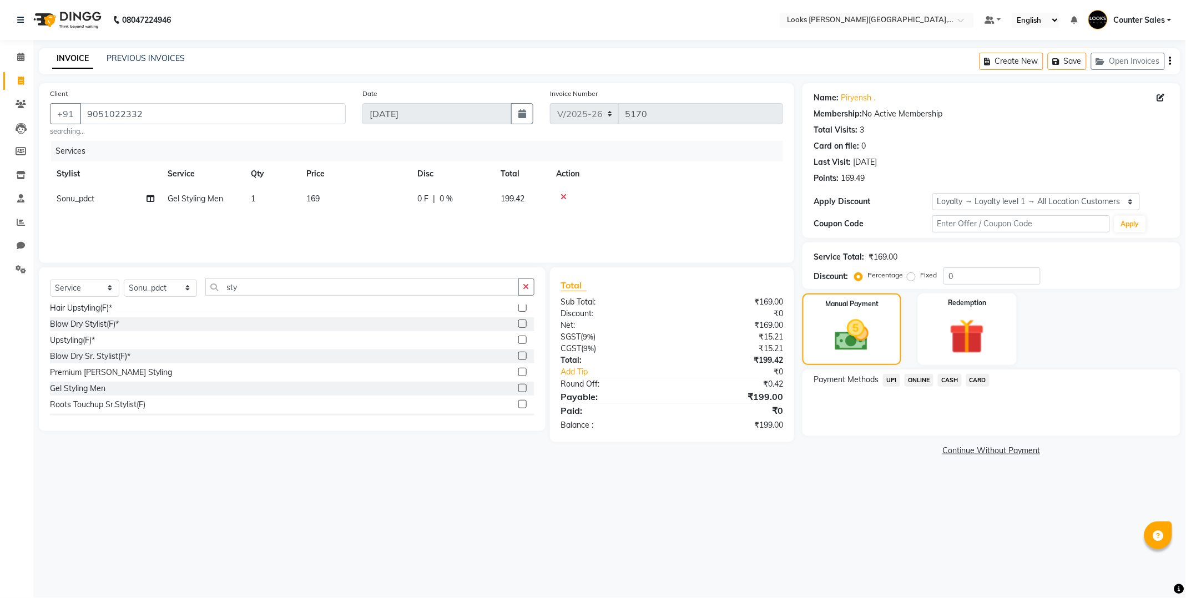
click at [347, 196] on td "169" at bounding box center [355, 198] width 111 height 25
select select "40731"
type input "169.5"
click at [847, 337] on img at bounding box center [852, 335] width 58 height 41
click at [251, 291] on input "sty" at bounding box center [361, 287] width 313 height 17
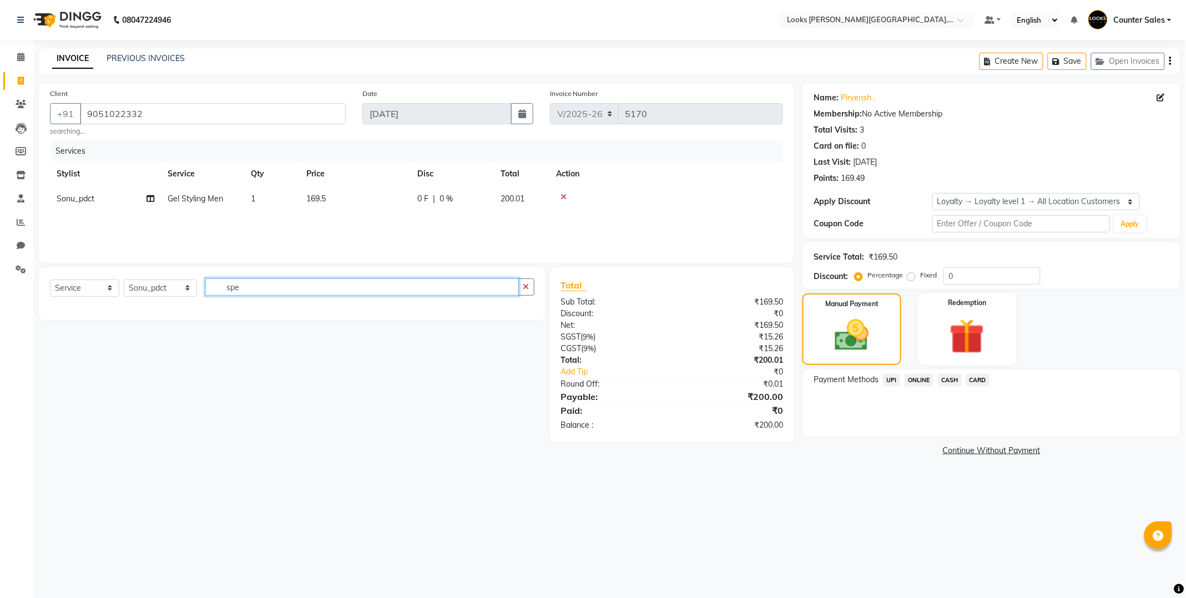
scroll to position [0, 0]
type input "s"
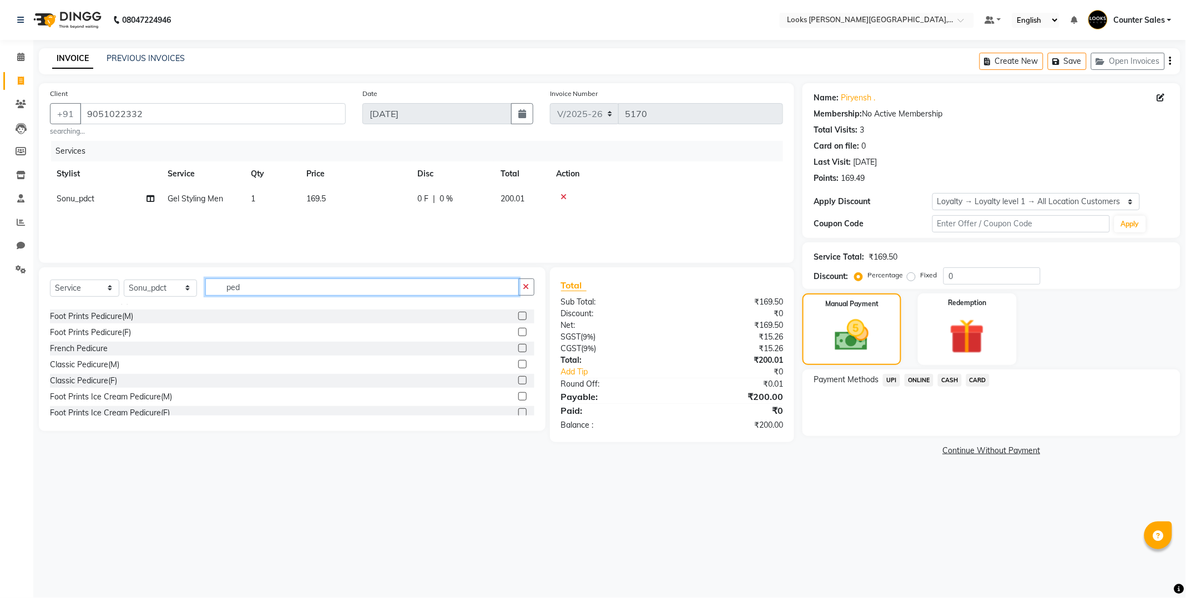
scroll to position [84, 0]
type input "ped"
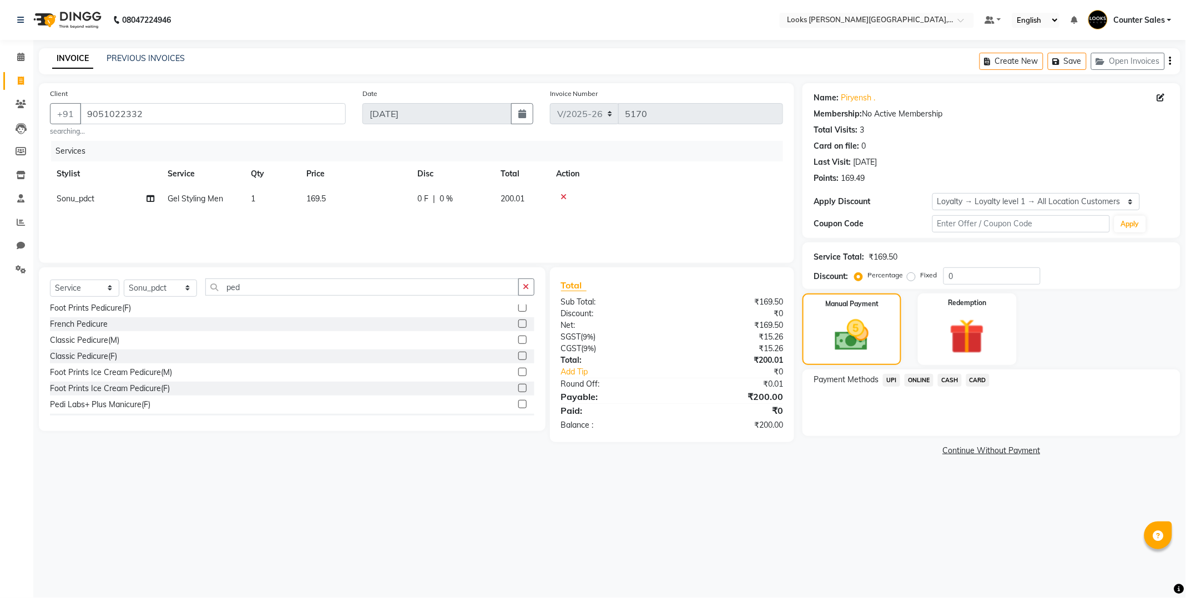
click at [518, 356] on label at bounding box center [522, 356] width 8 height 8
click at [518, 356] on input "checkbox" at bounding box center [521, 356] width 7 height 7
checkbox input "false"
click at [345, 222] on td "600" at bounding box center [355, 223] width 111 height 25
select select "40731"
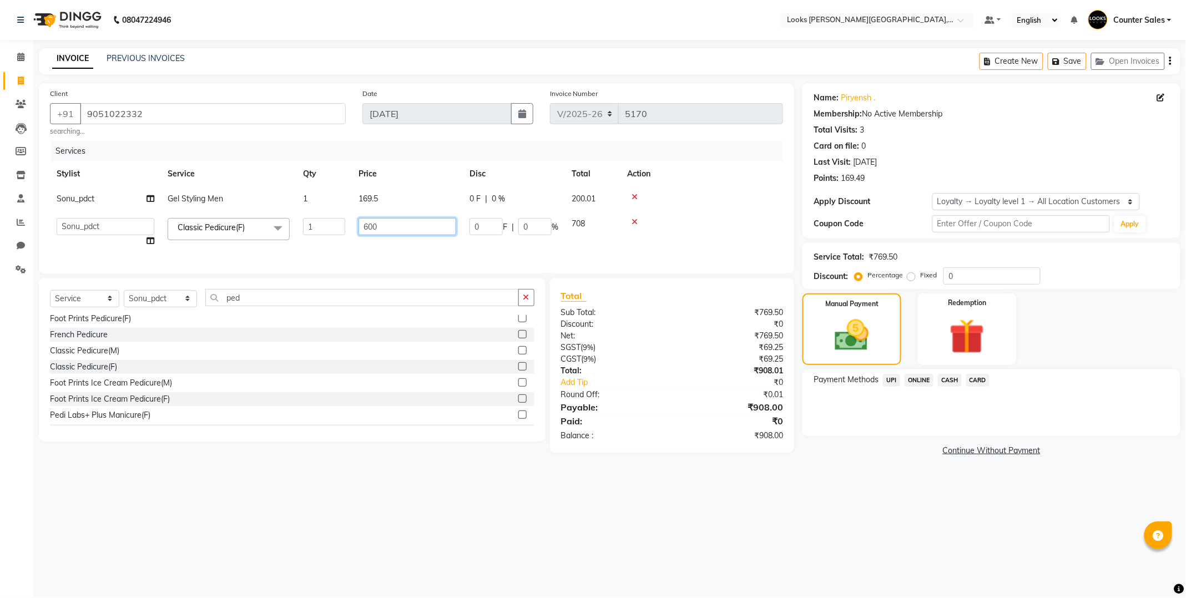
click at [391, 226] on input "600" at bounding box center [407, 226] width 98 height 17
type input "6"
click at [615, 226] on tr "Ajay [PERSON_NAME] [PERSON_NAME] Counter Sales [PERSON_NAME] Krishna [PERSON_NA…" at bounding box center [416, 232] width 733 height 42
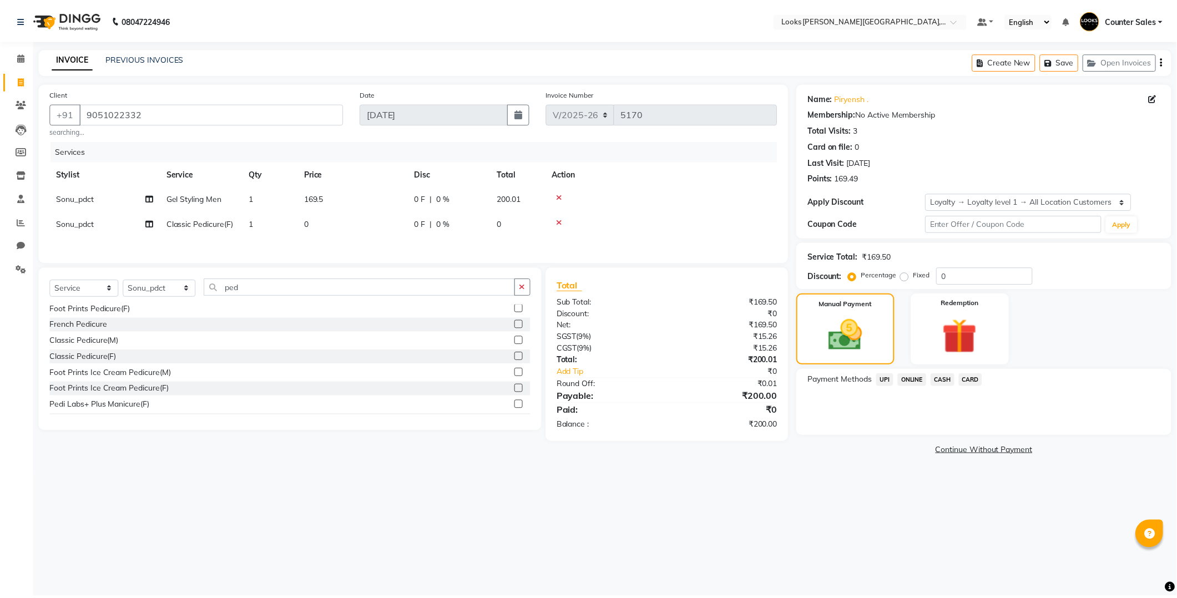
scroll to position [82, 0]
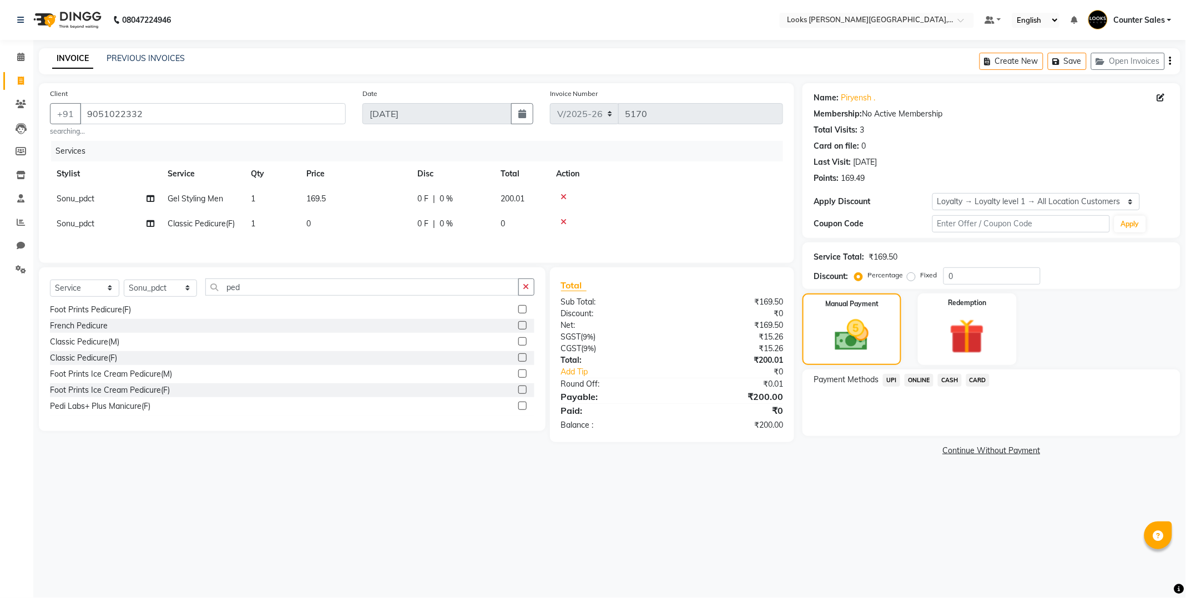
click at [518, 344] on label at bounding box center [522, 341] width 8 height 8
click at [518, 344] on input "checkbox" at bounding box center [521, 341] width 7 height 7
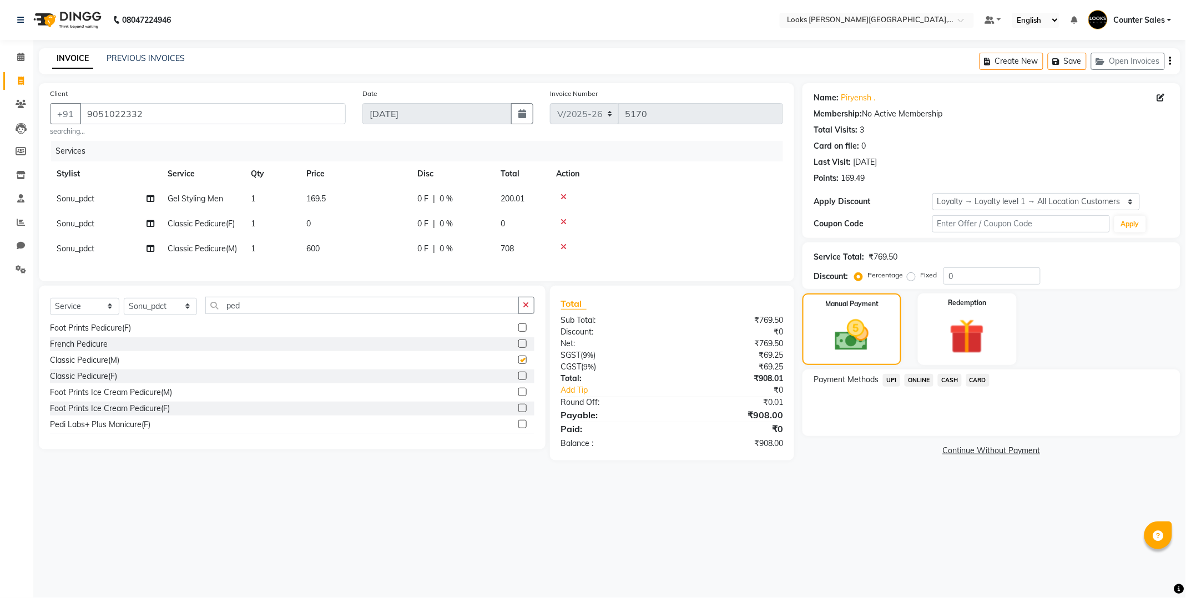
checkbox input "false"
click at [564, 218] on icon at bounding box center [563, 222] width 6 height 8
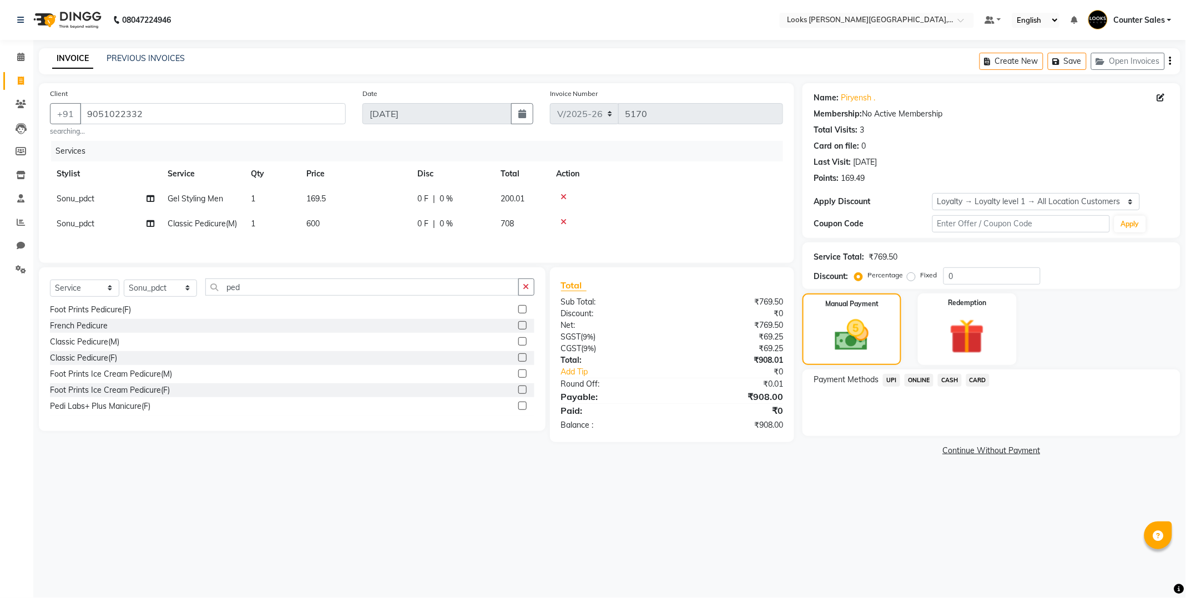
click at [345, 225] on td "600" at bounding box center [355, 223] width 111 height 25
select select "40731"
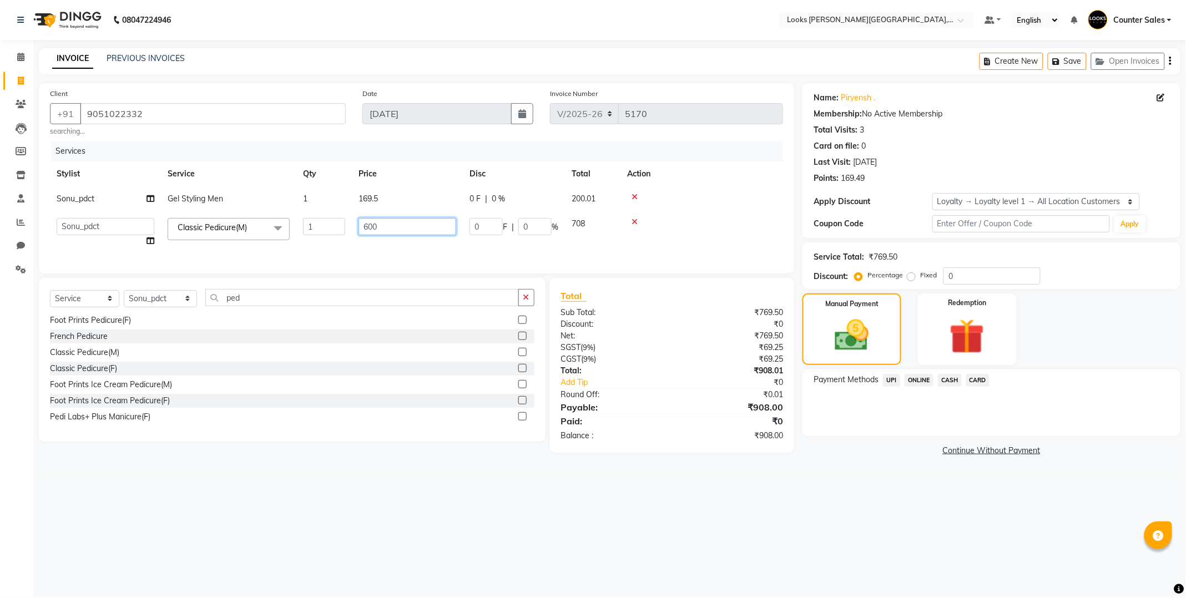
click at [388, 229] on input "600" at bounding box center [407, 226] width 98 height 17
type input "6"
type input "1000"
click at [849, 336] on img at bounding box center [852, 335] width 58 height 41
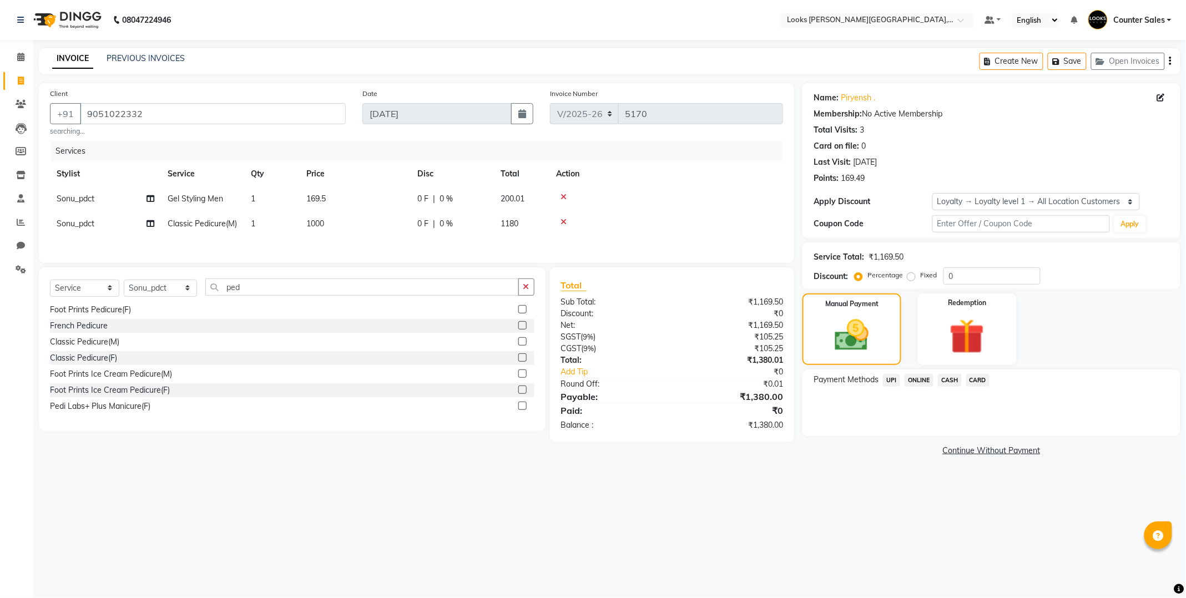
click at [358, 215] on td "1000" at bounding box center [355, 223] width 111 height 25
select select "40731"
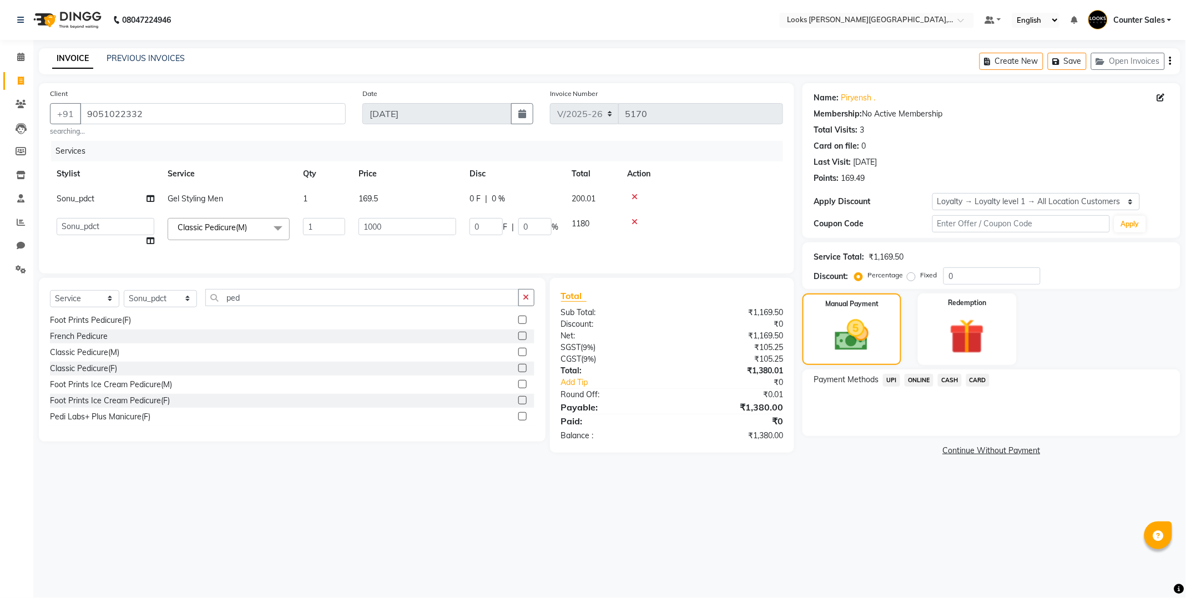
click at [396, 193] on td "169.5" at bounding box center [407, 198] width 111 height 25
select select "40731"
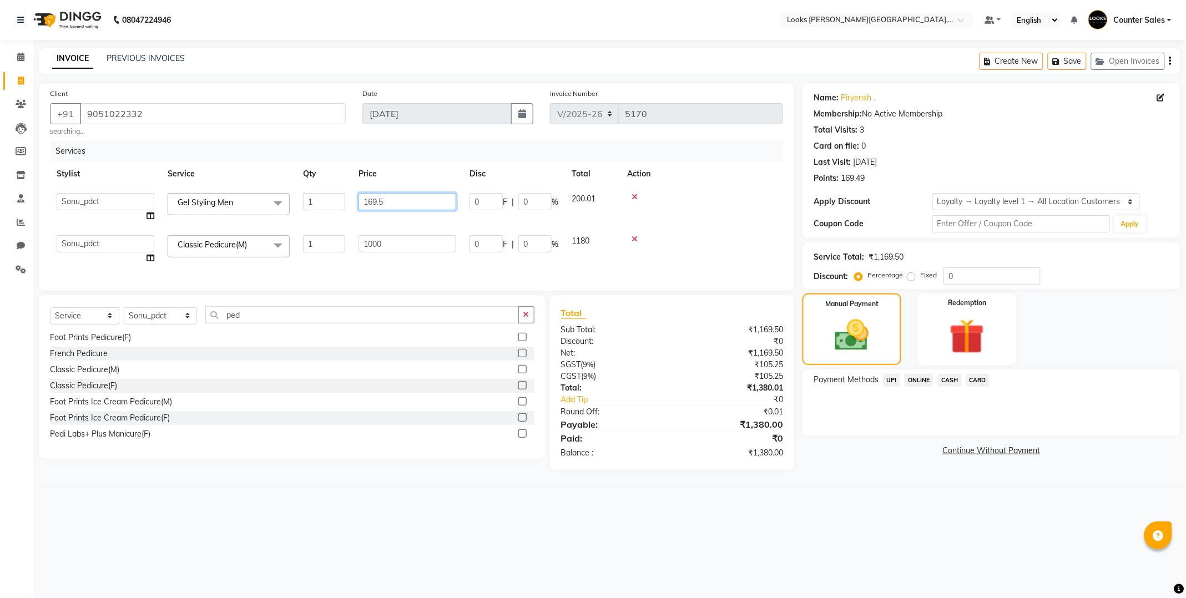
click at [418, 196] on input "169.5" at bounding box center [407, 201] width 98 height 17
type input "1"
type input "200"
click at [837, 337] on img at bounding box center [852, 335] width 58 height 41
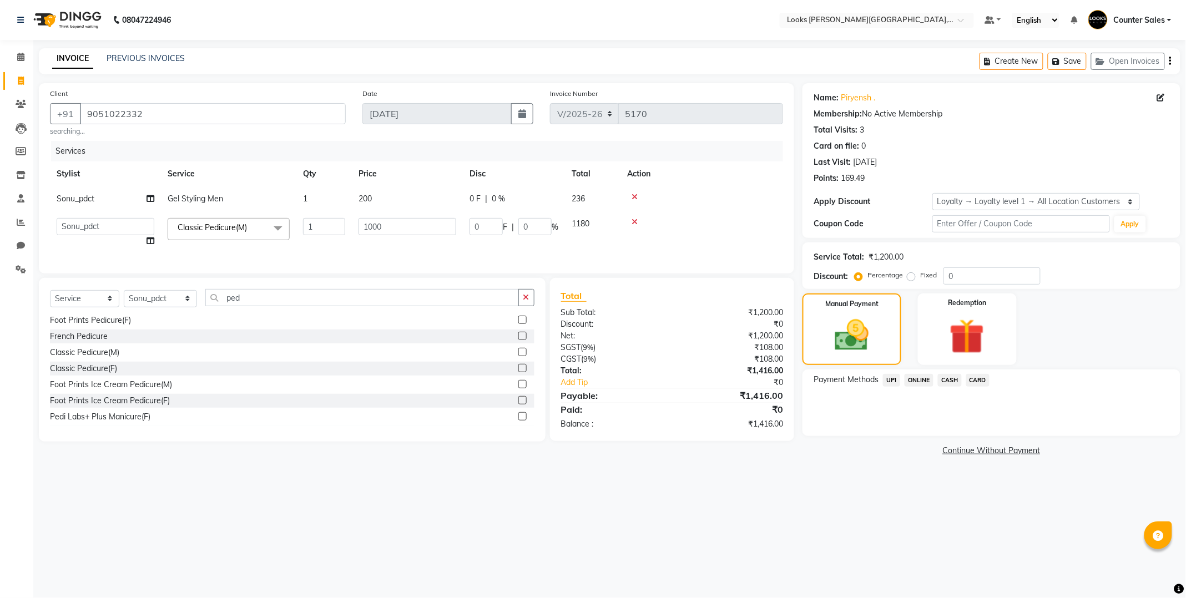
click at [409, 204] on td "200" at bounding box center [407, 198] width 111 height 25
select select "40731"
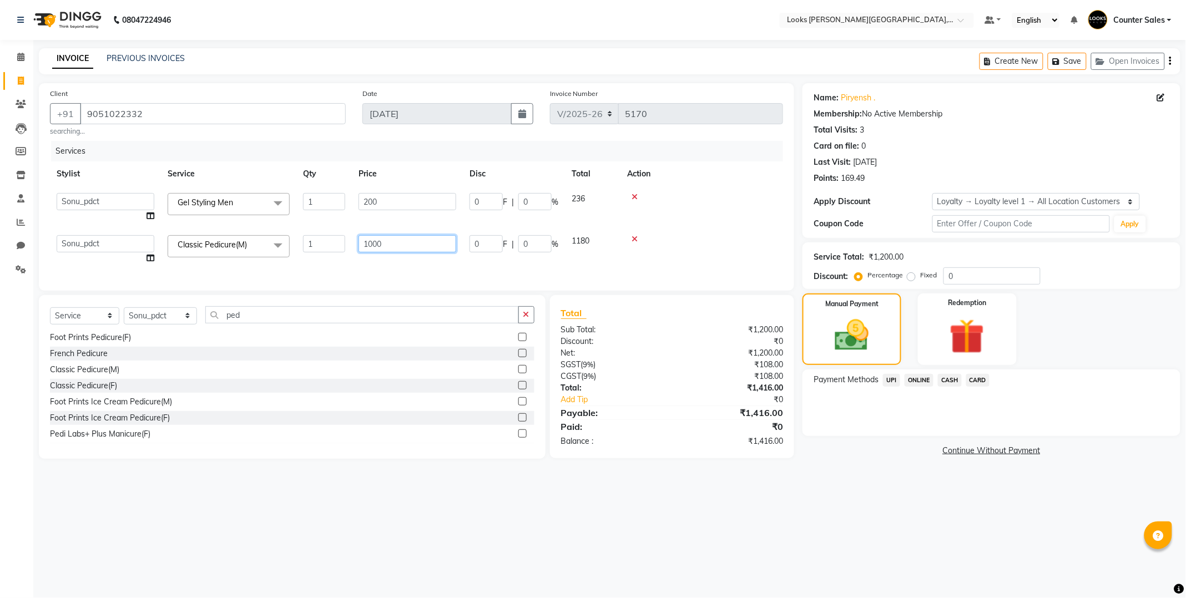
click at [398, 242] on input "1000" at bounding box center [407, 243] width 98 height 17
click at [417, 246] on input "1000" at bounding box center [407, 243] width 98 height 17
type input "995"
click at [851, 353] on img at bounding box center [852, 335] width 58 height 41
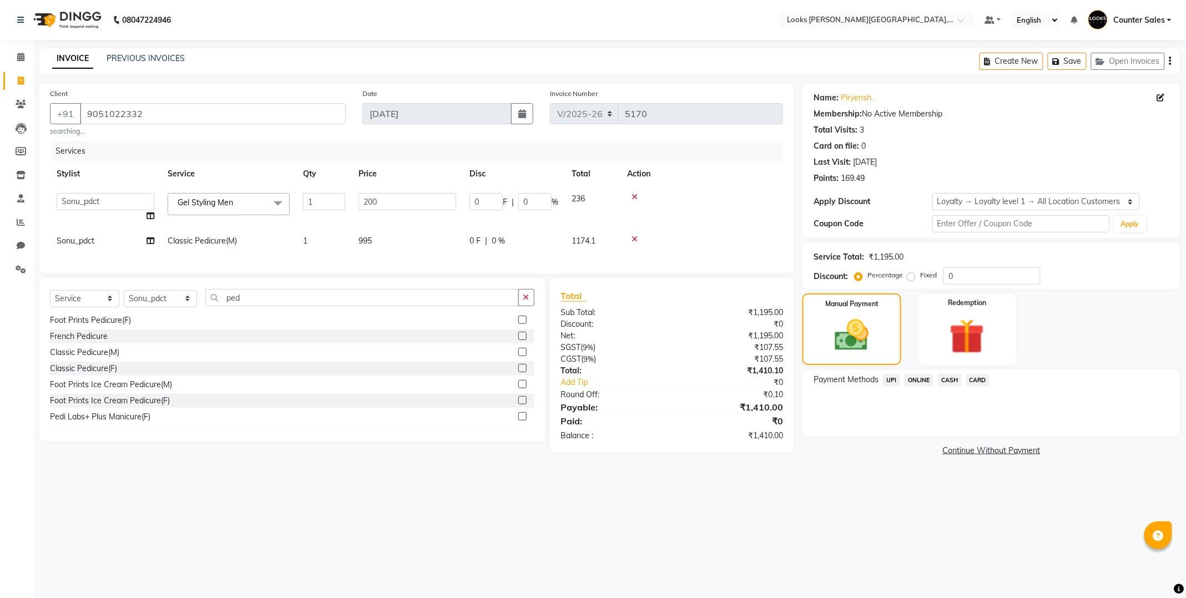
click at [391, 247] on td "995" at bounding box center [407, 241] width 111 height 25
select select "40731"
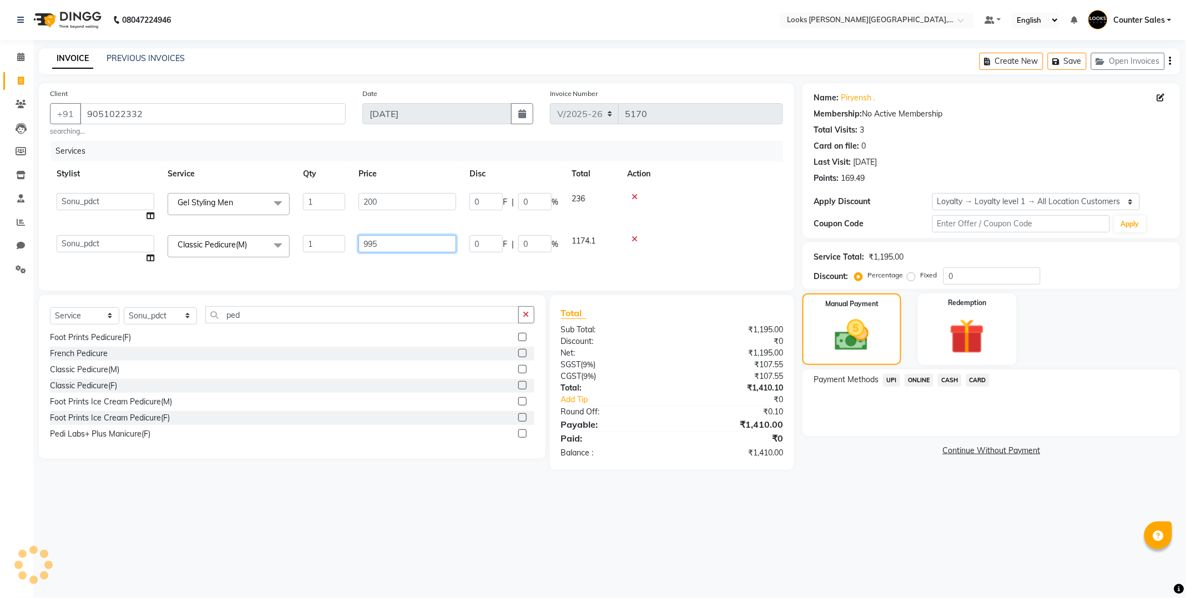
click at [431, 246] on input "995" at bounding box center [407, 243] width 98 height 17
click at [833, 342] on img at bounding box center [852, 335] width 58 height 41
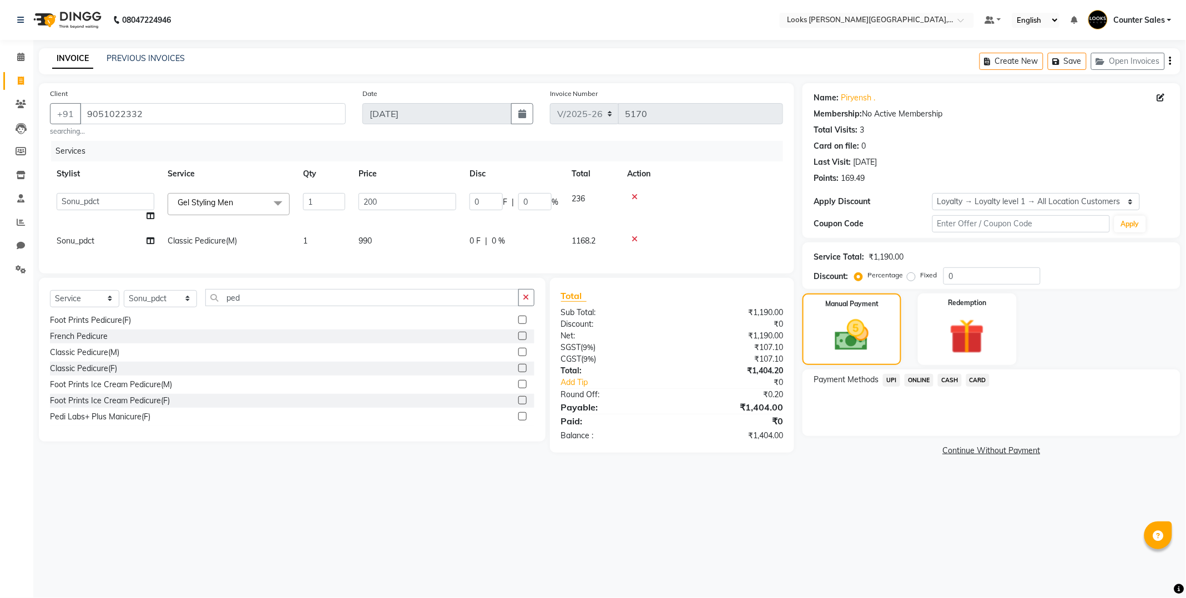
click at [396, 245] on td "990" at bounding box center [407, 241] width 111 height 25
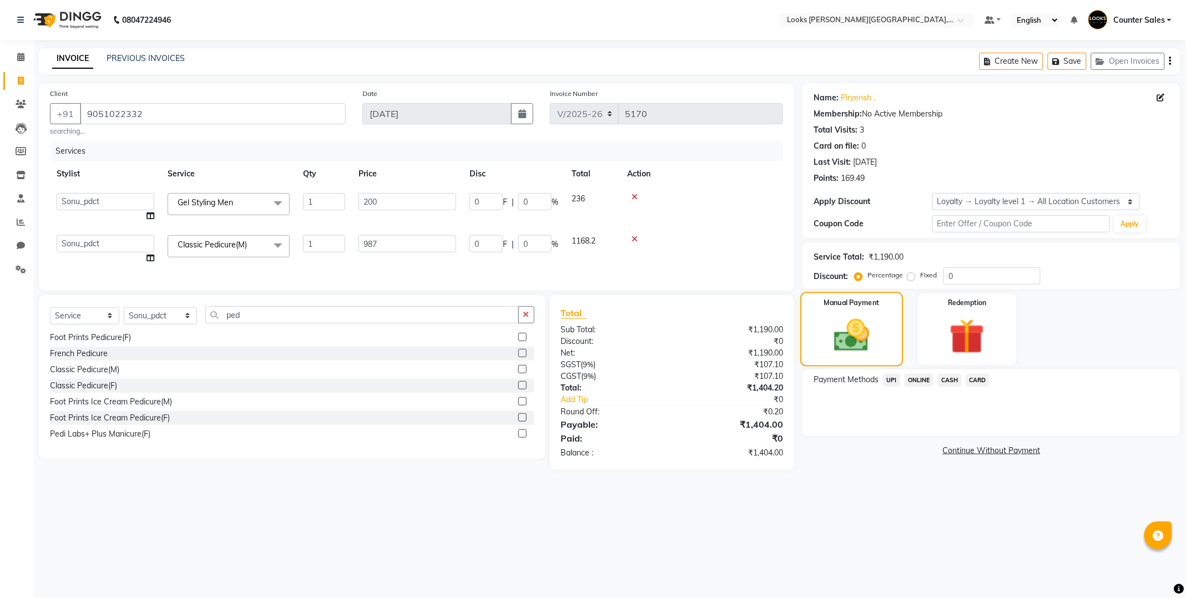
click at [868, 333] on img at bounding box center [852, 335] width 58 height 41
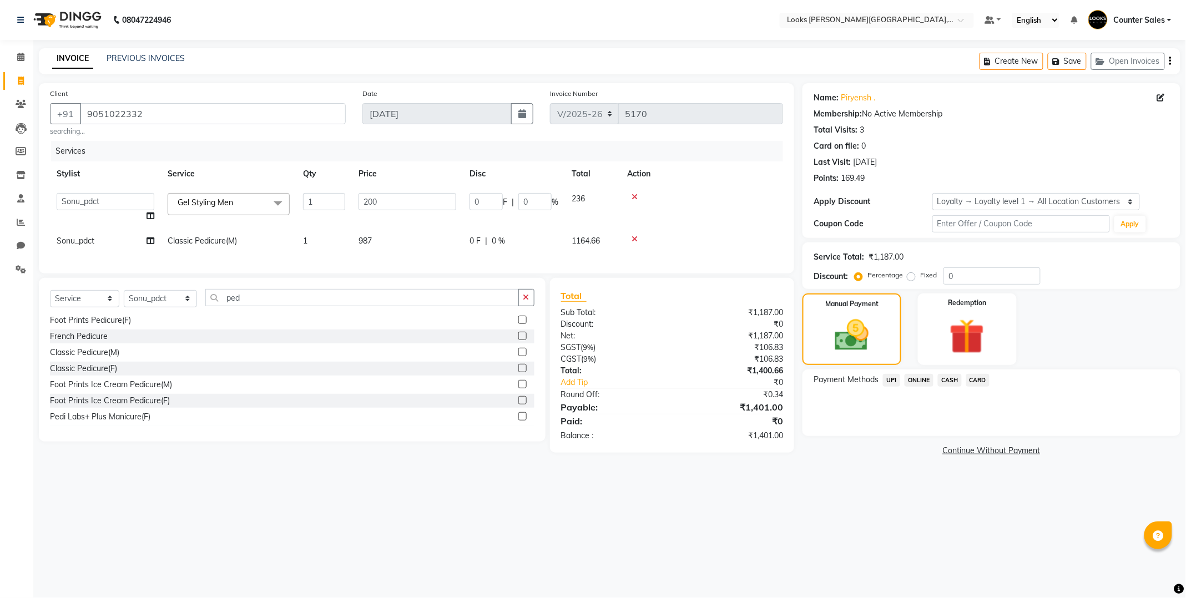
click at [416, 230] on td "987" at bounding box center [407, 241] width 111 height 25
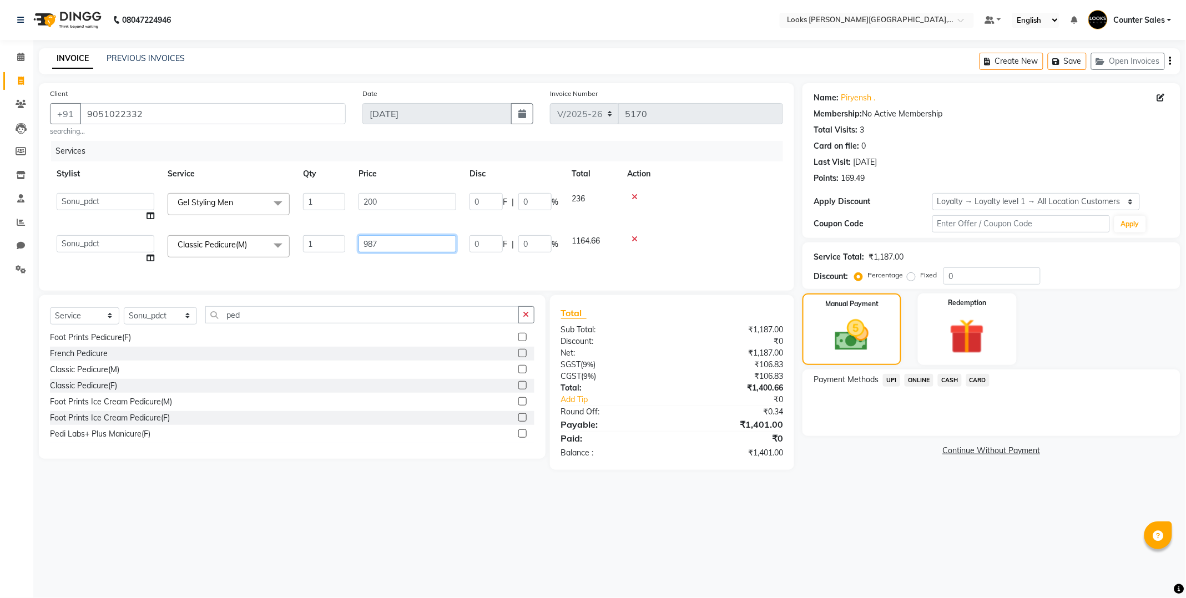
click at [426, 241] on input "987" at bounding box center [407, 243] width 98 height 17
click at [854, 352] on img at bounding box center [852, 335] width 58 height 41
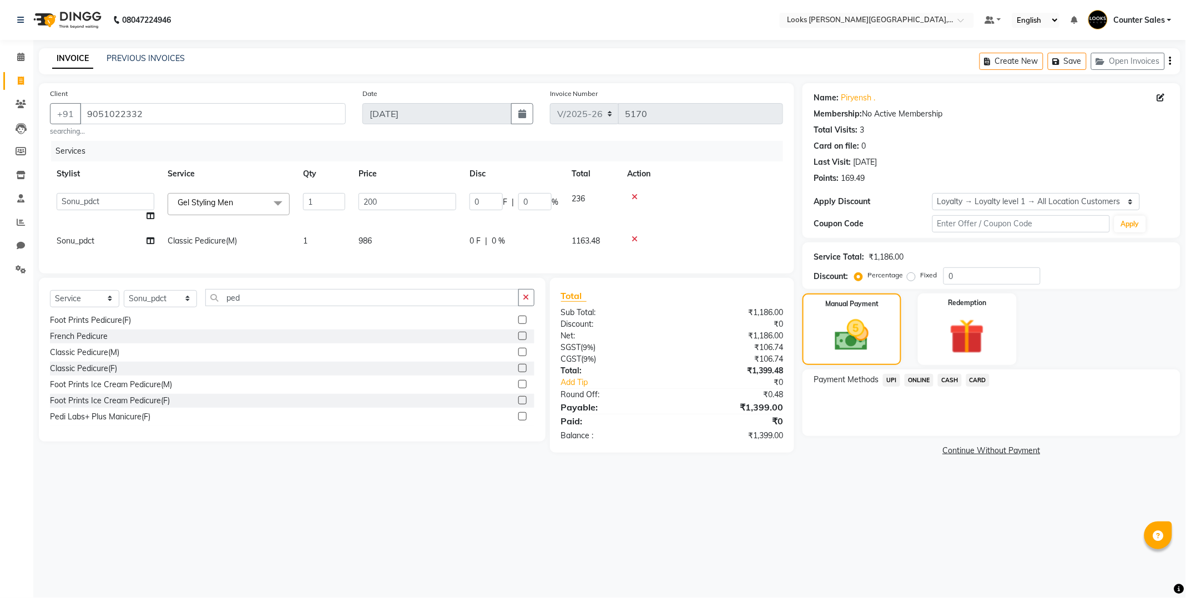
click at [385, 245] on td "986" at bounding box center [407, 241] width 111 height 25
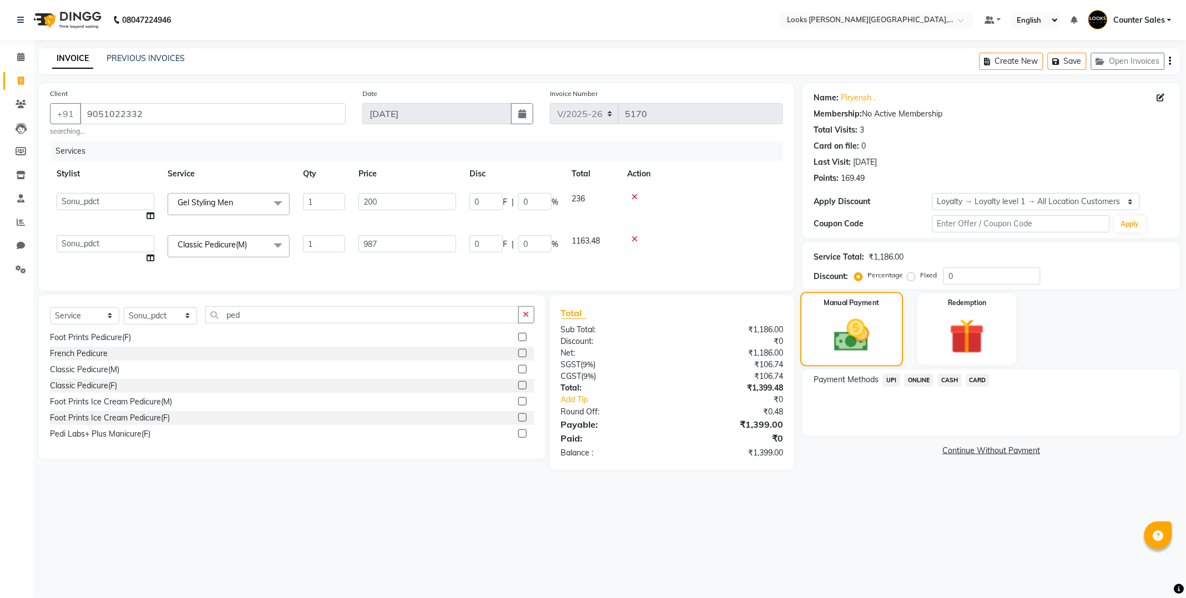
click at [831, 345] on img at bounding box center [852, 335] width 58 height 41
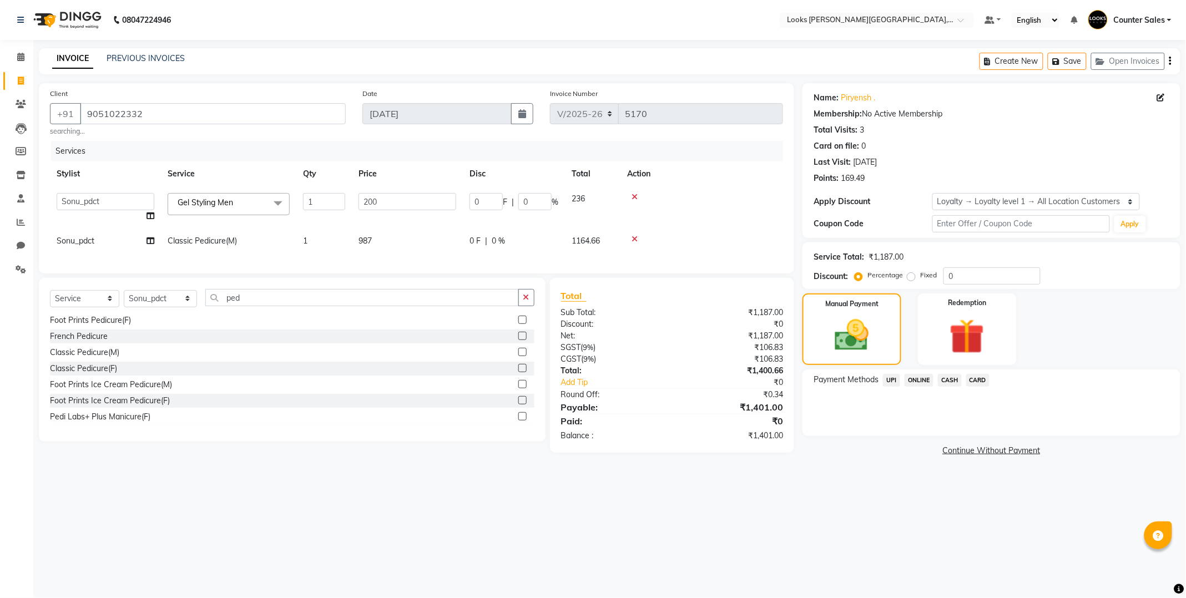
click at [376, 236] on td "987" at bounding box center [407, 241] width 111 height 25
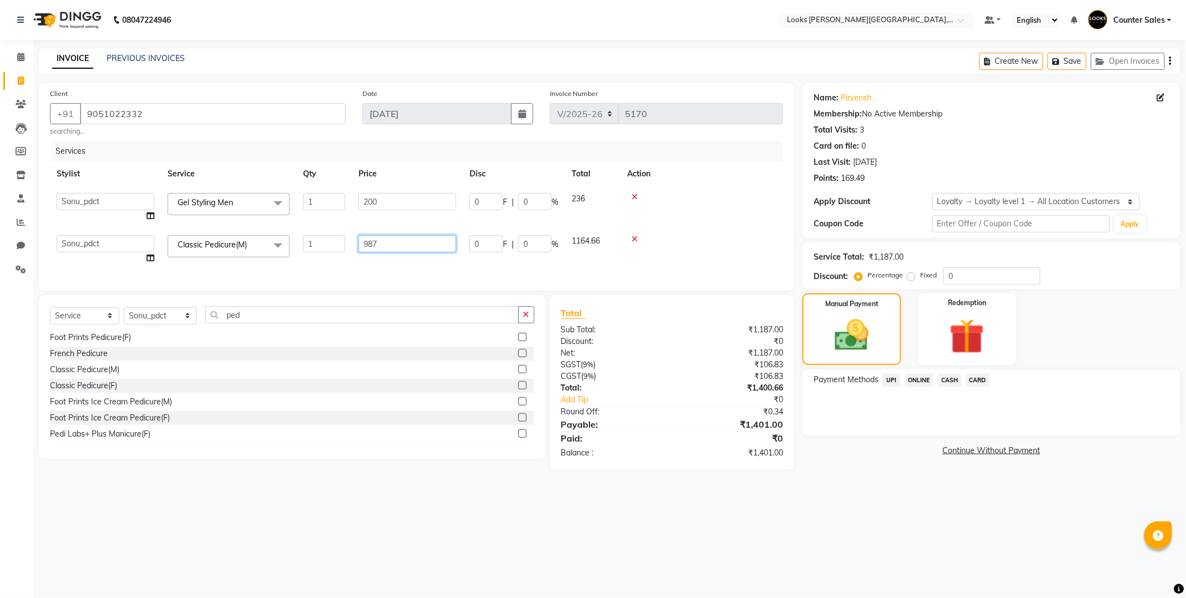
click at [415, 245] on input "987" at bounding box center [407, 243] width 98 height 17
click at [844, 352] on img at bounding box center [852, 335] width 58 height 41
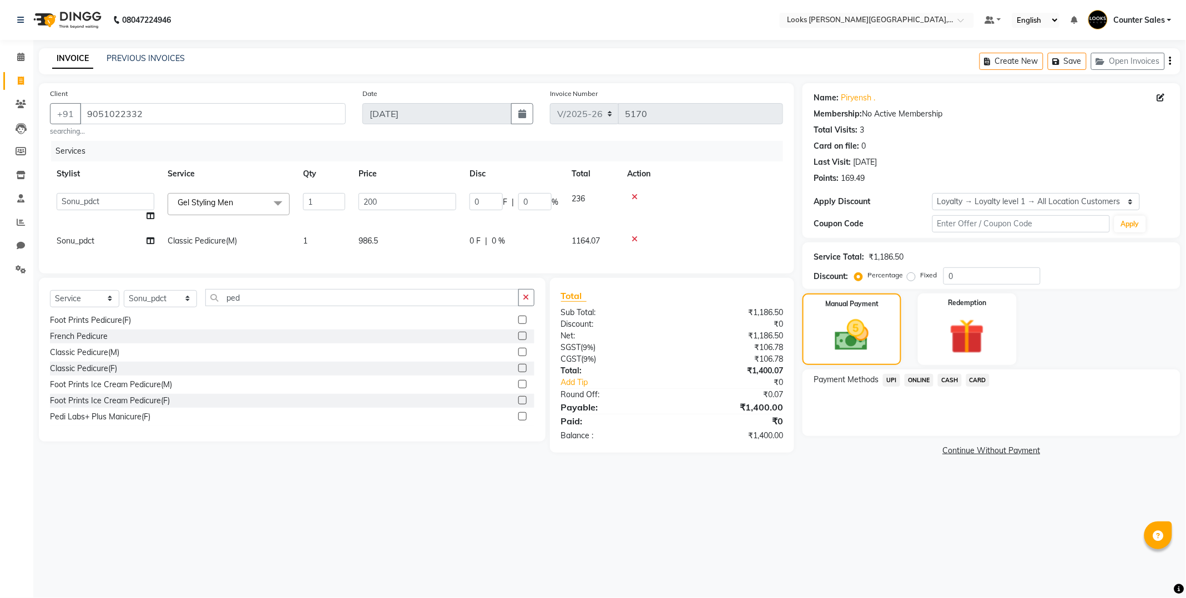
click at [947, 383] on span "CASH" at bounding box center [950, 380] width 24 height 13
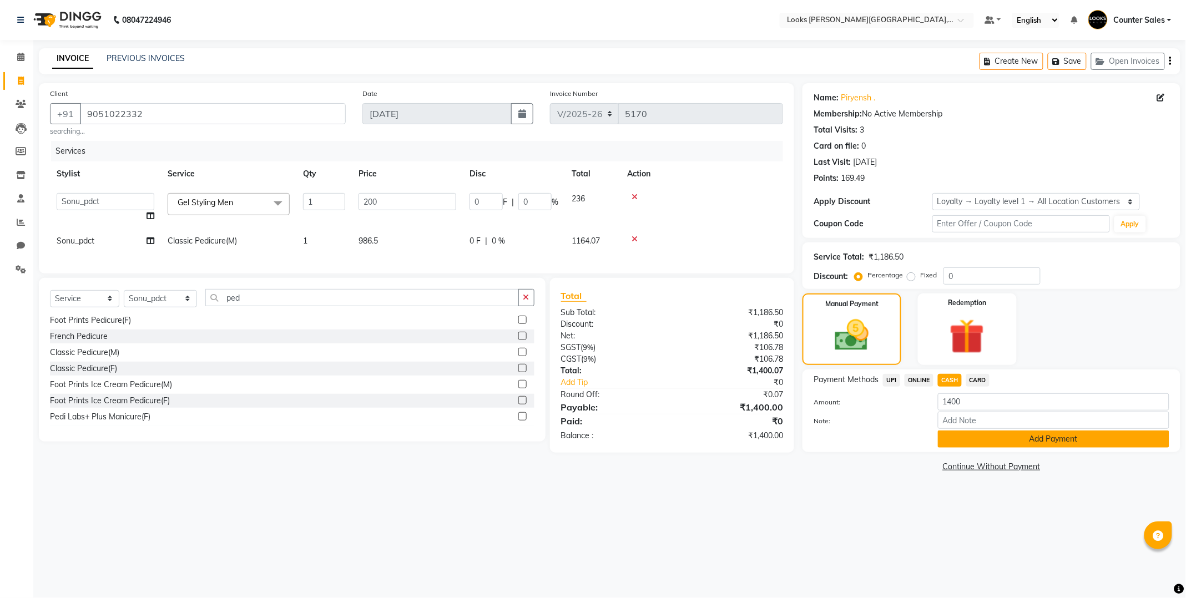
click at [1014, 438] on button "Add Payment" at bounding box center [1053, 439] width 231 height 17
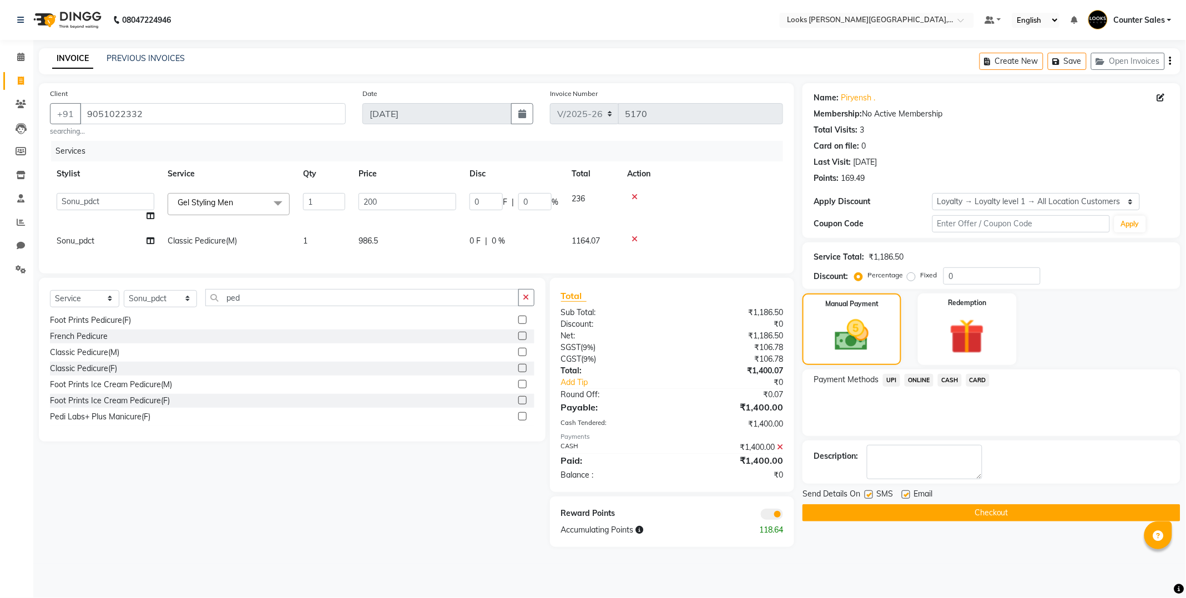
click at [949, 519] on button "Checkout" at bounding box center [991, 512] width 378 height 17
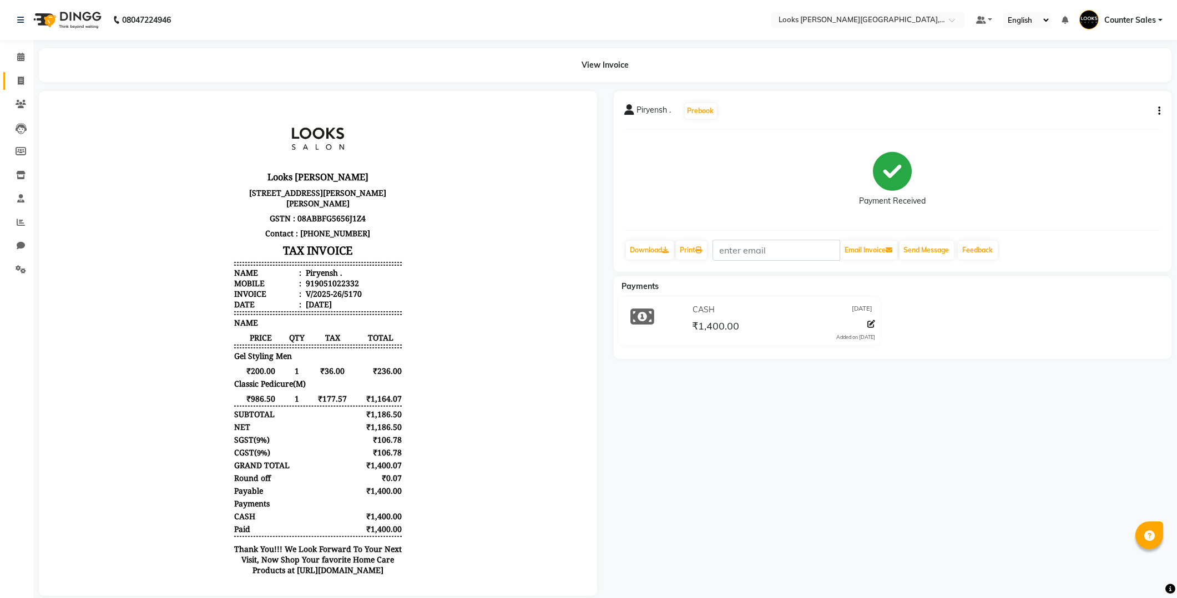
click at [12, 83] on span at bounding box center [20, 81] width 19 height 13
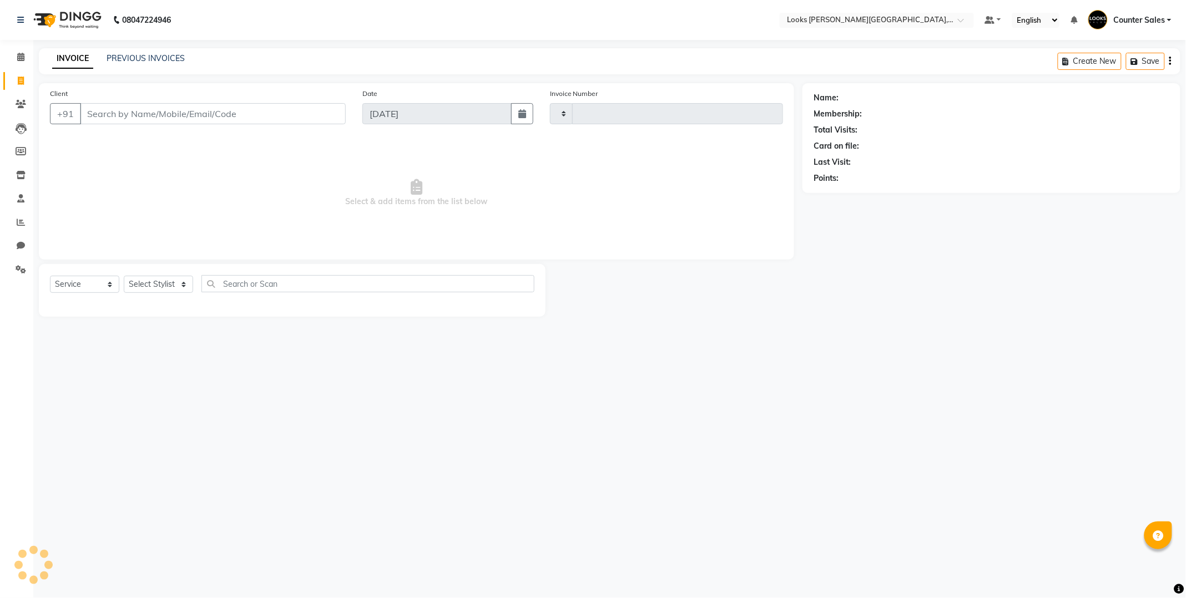
click at [130, 113] on input "Client" at bounding box center [213, 113] width 266 height 21
click at [155, 112] on input "Client" at bounding box center [213, 113] width 266 height 21
click at [315, 105] on button "Add Client" at bounding box center [317, 113] width 57 height 21
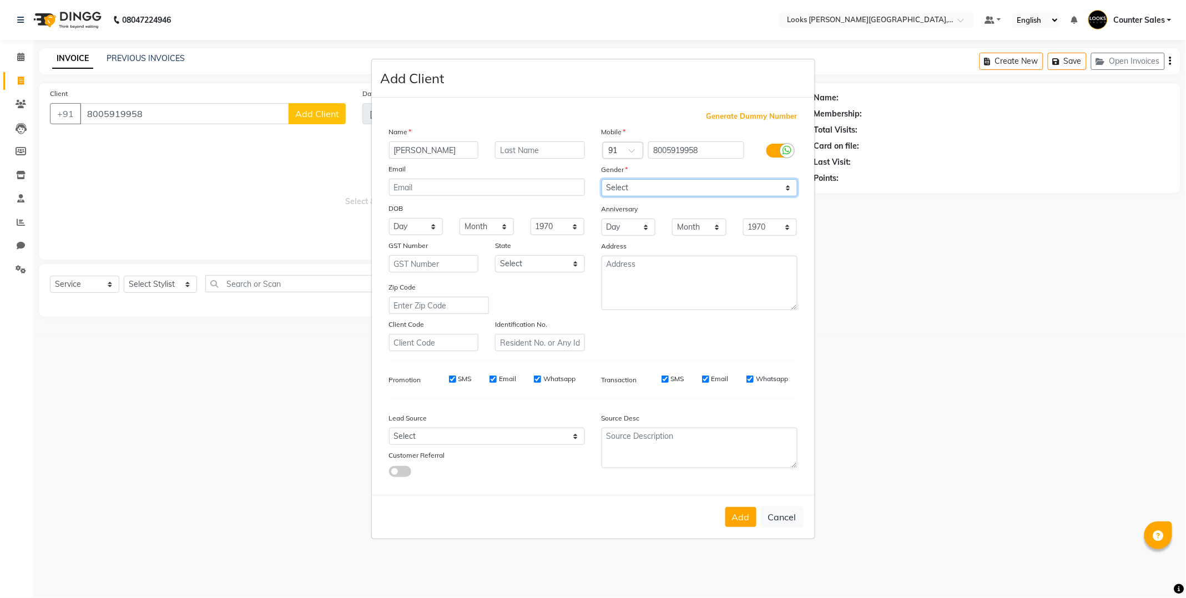
click at [669, 179] on select "Select [DEMOGRAPHIC_DATA] [DEMOGRAPHIC_DATA] Other Prefer Not To Say" at bounding box center [699, 187] width 196 height 17
click at [656, 188] on select "Select [DEMOGRAPHIC_DATA] [DEMOGRAPHIC_DATA] Other Prefer Not To Say" at bounding box center [699, 187] width 196 height 17
click at [657, 182] on select "Select [DEMOGRAPHIC_DATA] [DEMOGRAPHIC_DATA] Other Prefer Not To Say" at bounding box center [699, 187] width 196 height 17
click at [601, 179] on select "Select [DEMOGRAPHIC_DATA] [DEMOGRAPHIC_DATA] Other Prefer Not To Say" at bounding box center [699, 187] width 196 height 17
click at [738, 524] on button "Add" at bounding box center [740, 517] width 31 height 20
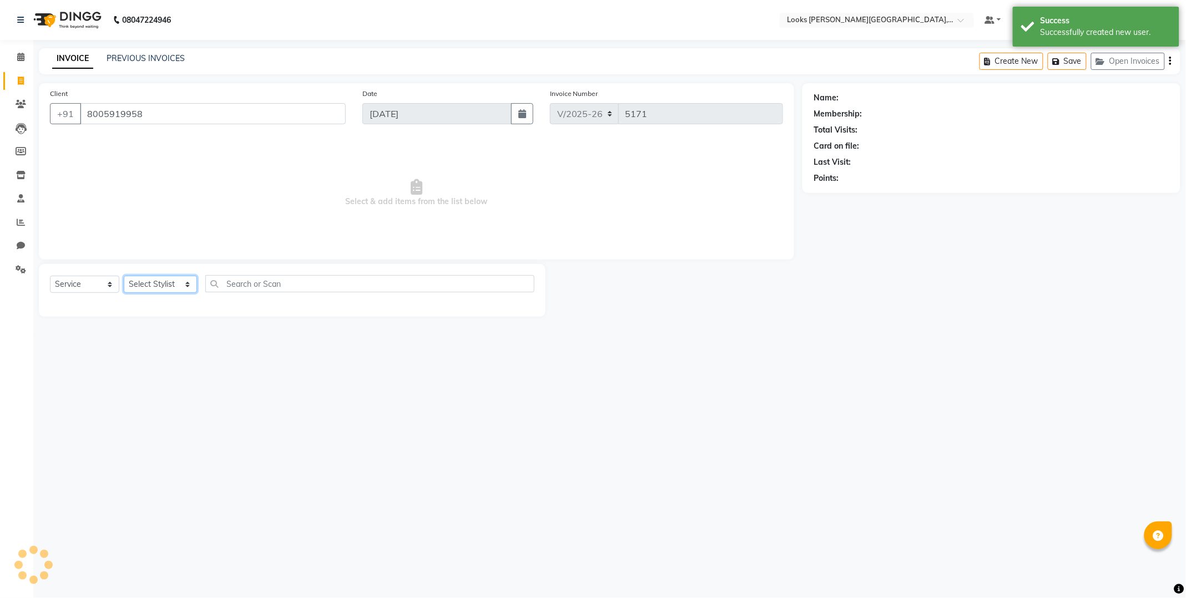
click at [140, 290] on select "Select Stylist Ajay [PERSON_NAME] [PERSON_NAME] Counter Sales [PERSON_NAME] Kri…" at bounding box center [160, 284] width 73 height 17
click at [124, 276] on select "Select Stylist Ajay [PERSON_NAME] [PERSON_NAME] Counter Sales [PERSON_NAME] Kri…" at bounding box center [160, 284] width 73 height 17
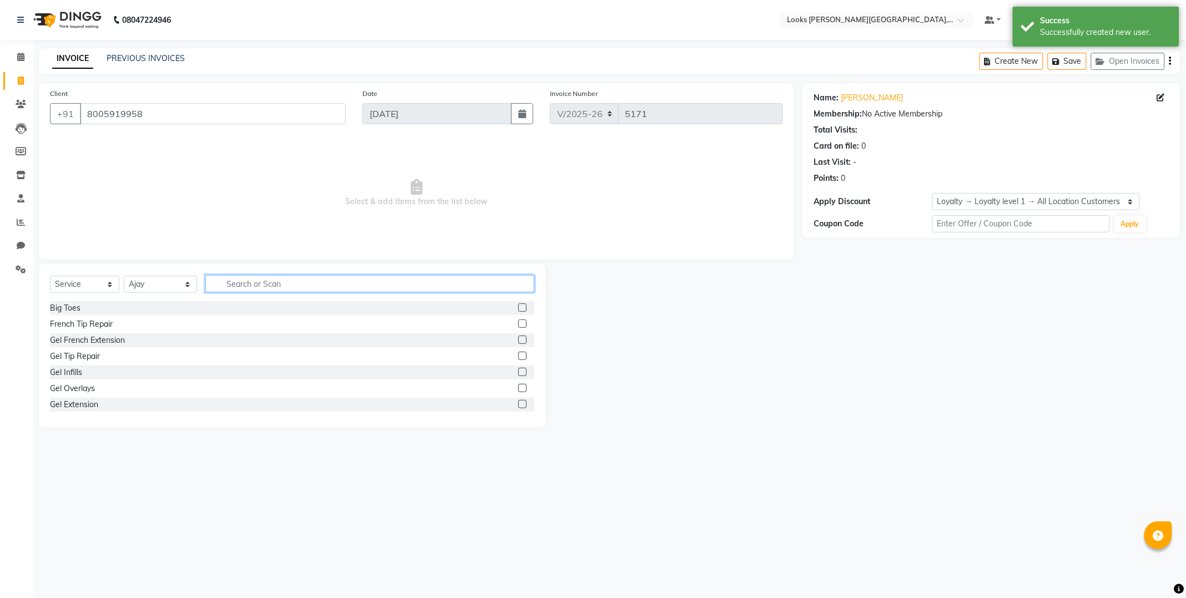
click at [277, 286] on input "text" at bounding box center [369, 283] width 329 height 17
click at [518, 372] on label at bounding box center [522, 372] width 8 height 8
click at [518, 372] on input "checkbox" at bounding box center [521, 372] width 7 height 7
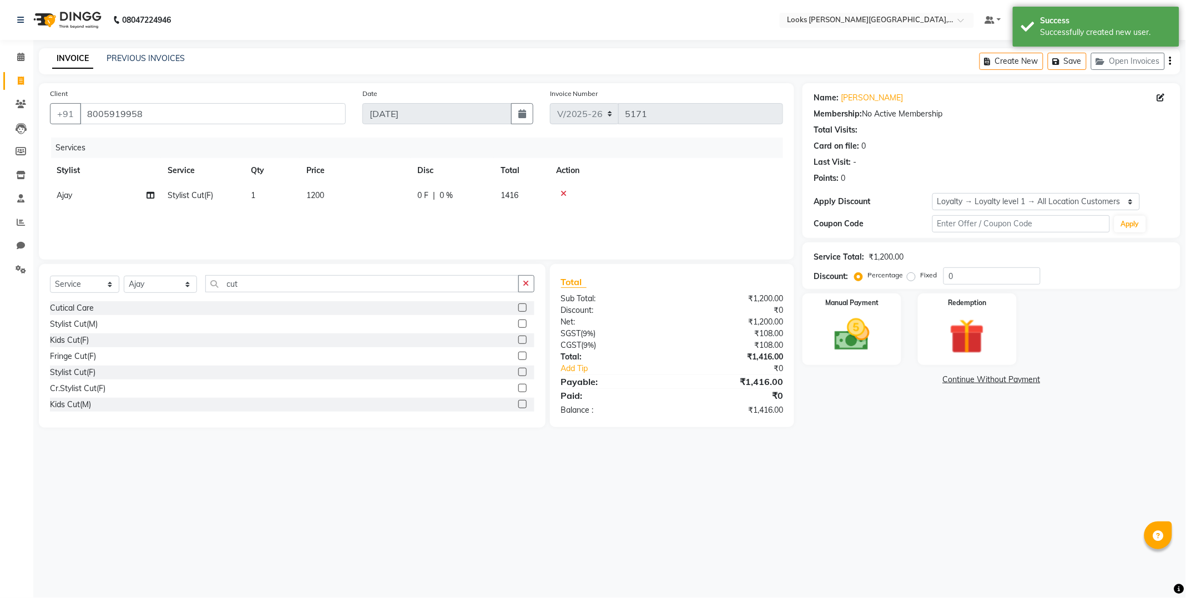
click at [342, 198] on td "1200" at bounding box center [355, 195] width 111 height 25
click at [847, 326] on img at bounding box center [851, 335] width 59 height 42
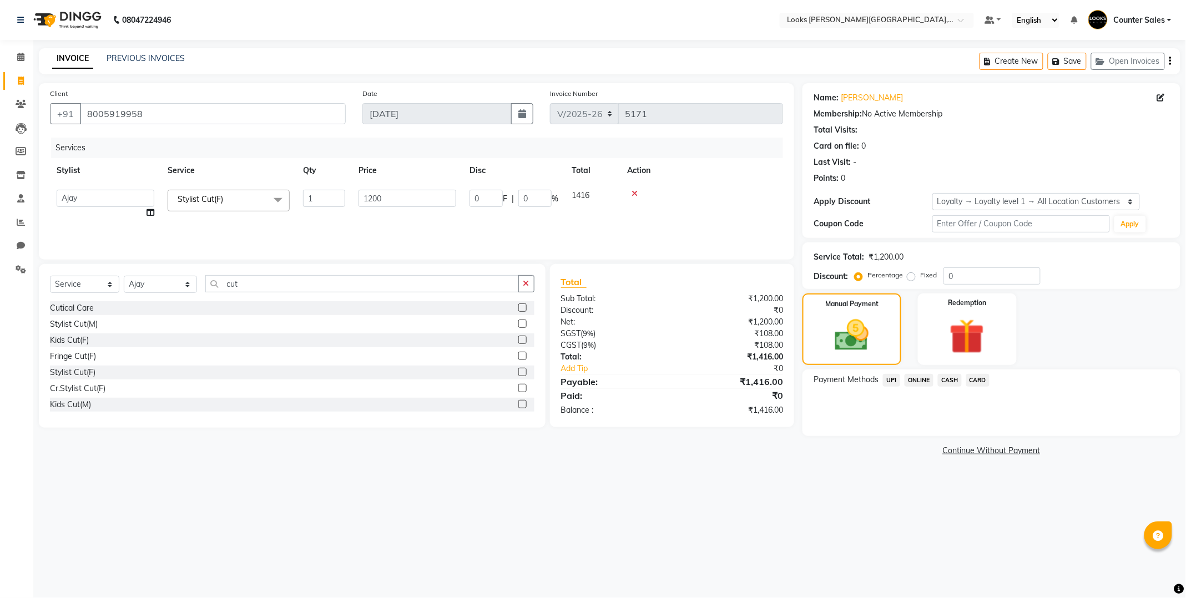
click at [891, 380] on span "UPI" at bounding box center [891, 380] width 17 height 13
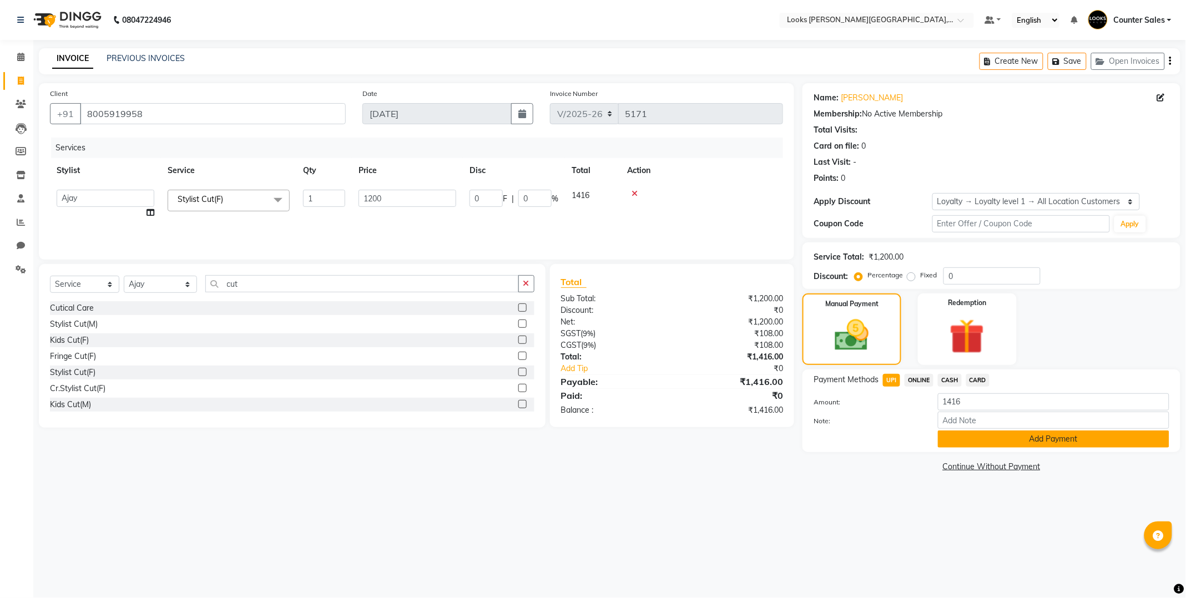
click at [969, 437] on button "Add Payment" at bounding box center [1053, 439] width 231 height 17
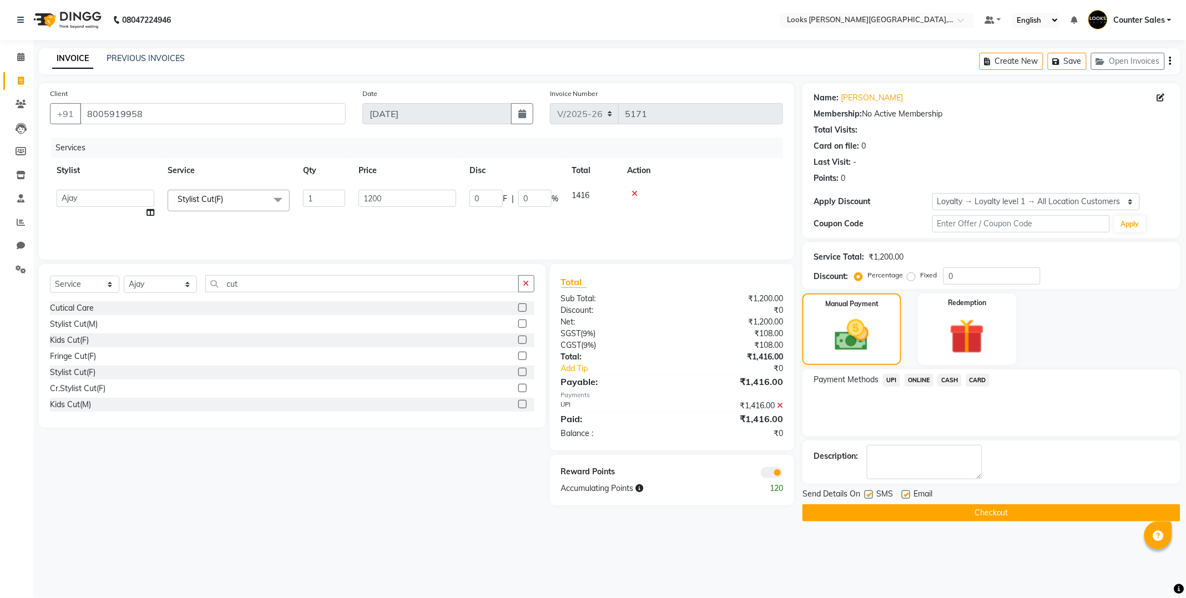
click at [902, 509] on button "Checkout" at bounding box center [991, 512] width 378 height 17
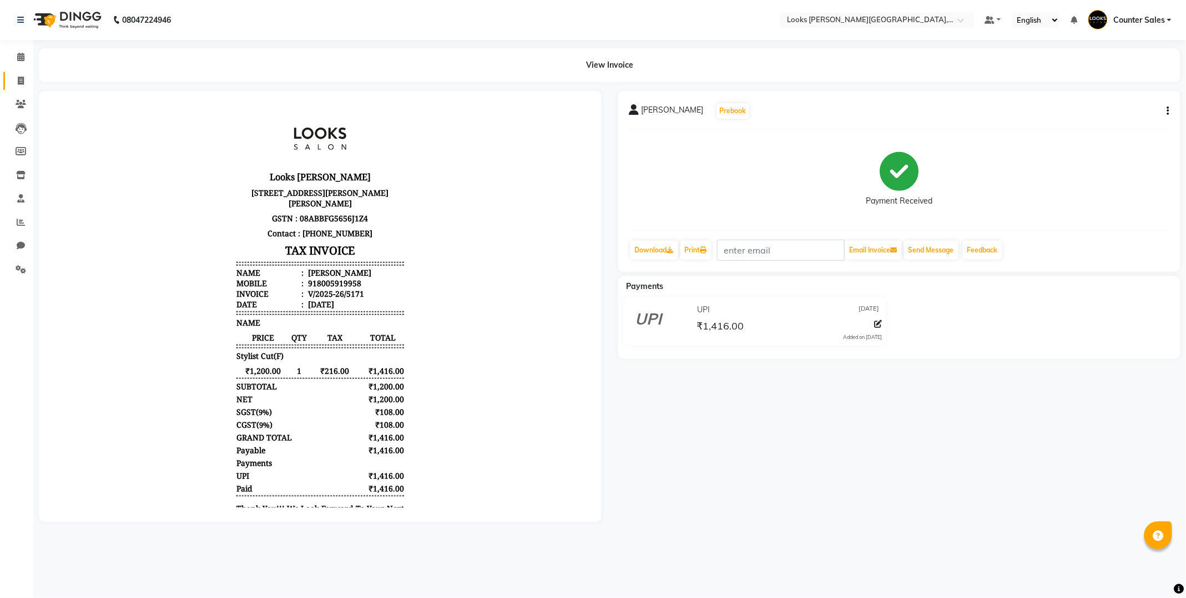
click at [20, 82] on icon at bounding box center [21, 81] width 6 height 8
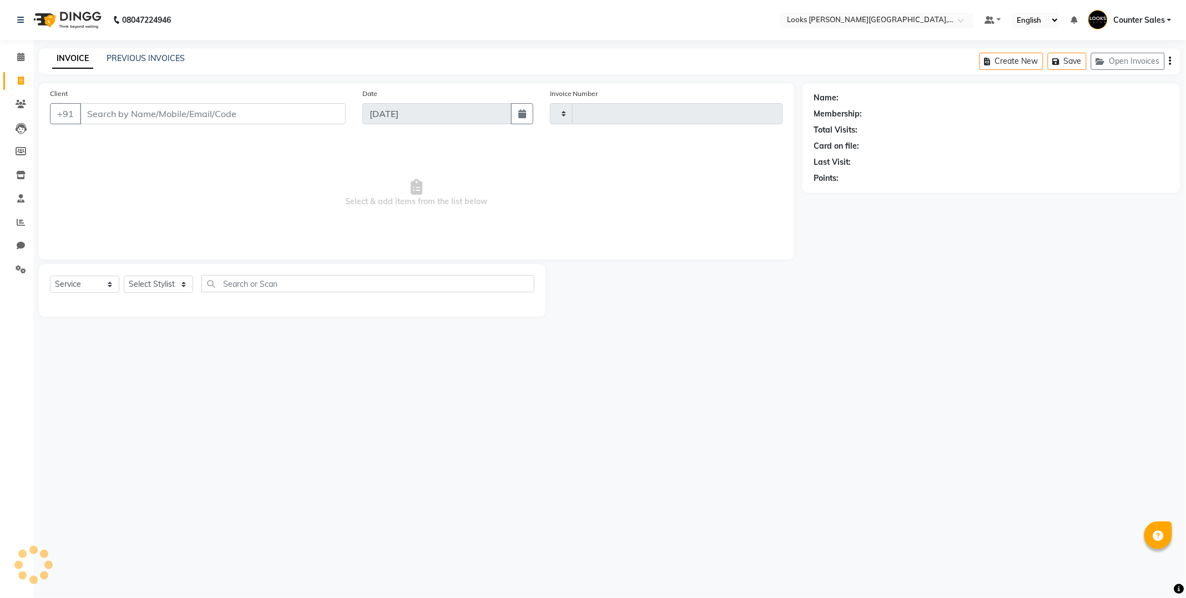
click at [126, 109] on input "Client" at bounding box center [213, 113] width 266 height 21
click at [145, 142] on span "99297023" at bounding box center [143, 139] width 44 height 11
click at [151, 284] on select "Select Stylist Ajay [PERSON_NAME] [PERSON_NAME] Counter Sales [PERSON_NAME] Kri…" at bounding box center [160, 288] width 73 height 17
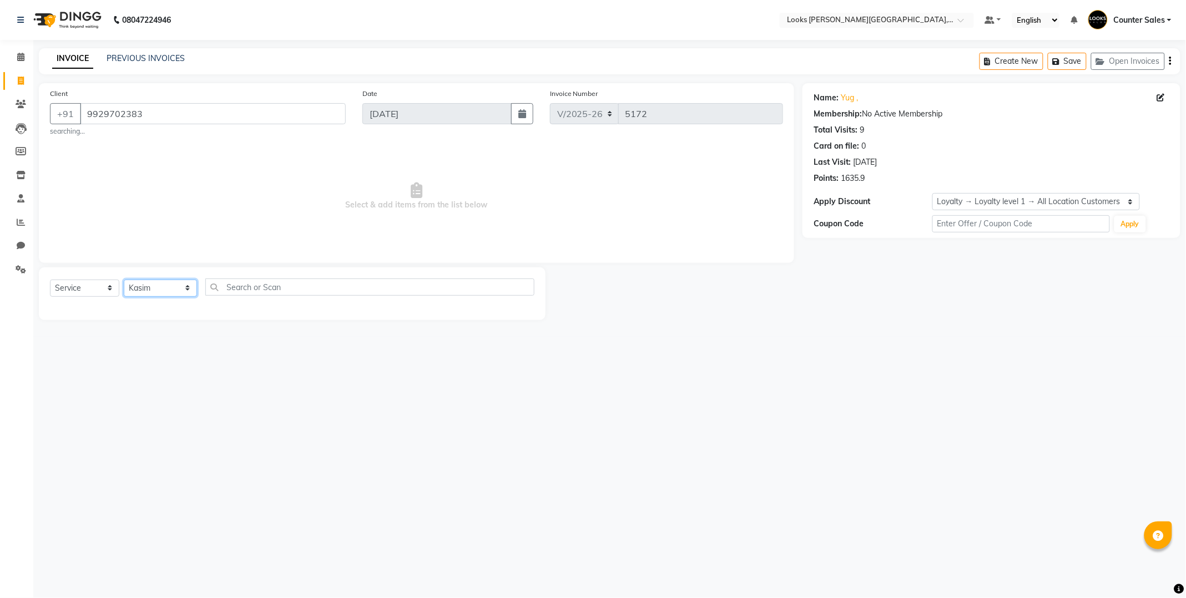
click at [124, 280] on select "Select Stylist Ajay [PERSON_NAME] [PERSON_NAME] Counter Sales [PERSON_NAME] Kri…" at bounding box center [160, 288] width 73 height 17
click at [158, 293] on select "Select Stylist Ajay [PERSON_NAME] [PERSON_NAME] Counter Sales [PERSON_NAME] Kri…" at bounding box center [160, 288] width 73 height 17
click at [124, 280] on select "Select Stylist Ajay [PERSON_NAME] [PERSON_NAME] Counter Sales [PERSON_NAME] Kri…" at bounding box center [160, 288] width 73 height 17
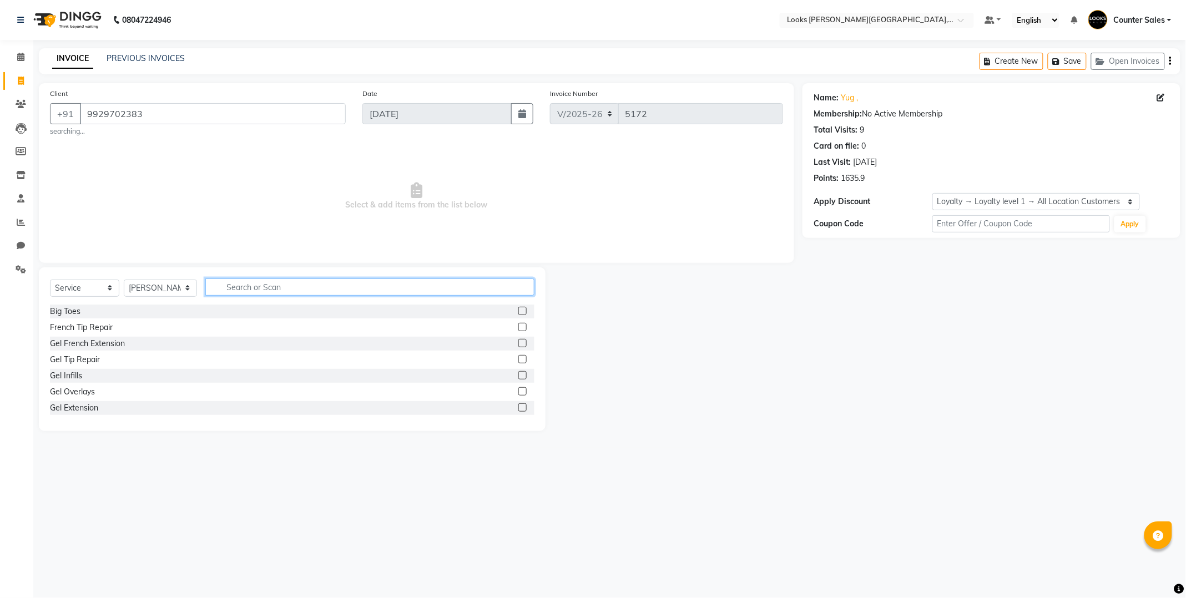
click at [263, 291] on input "text" at bounding box center [369, 287] width 329 height 17
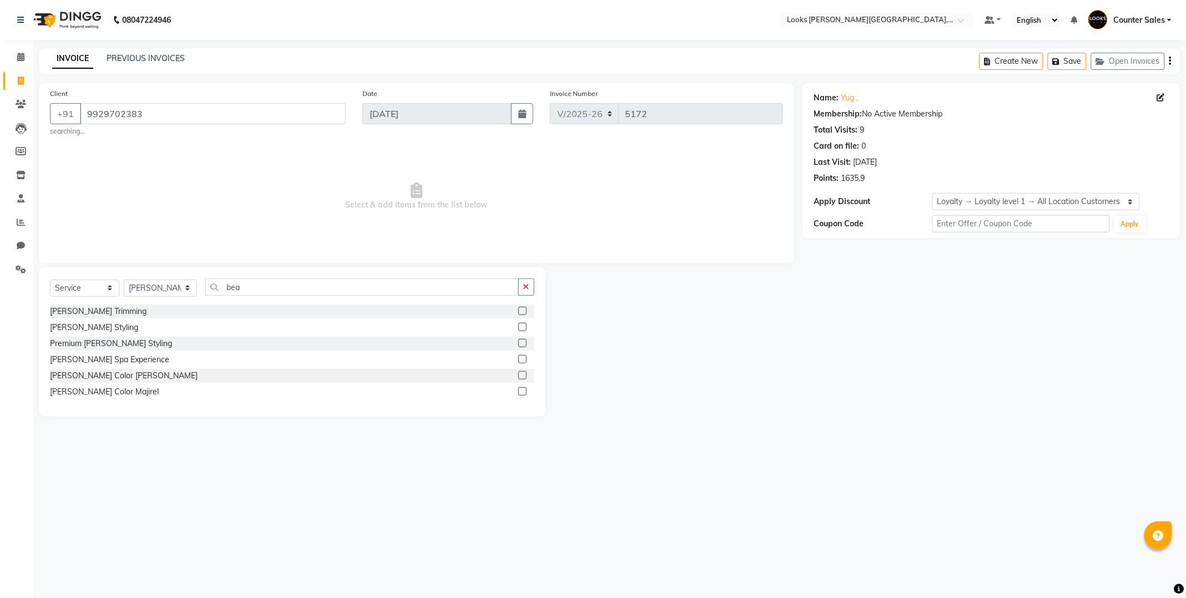
click at [522, 311] on label at bounding box center [522, 311] width 8 height 8
click at [522, 311] on input "checkbox" at bounding box center [521, 311] width 7 height 7
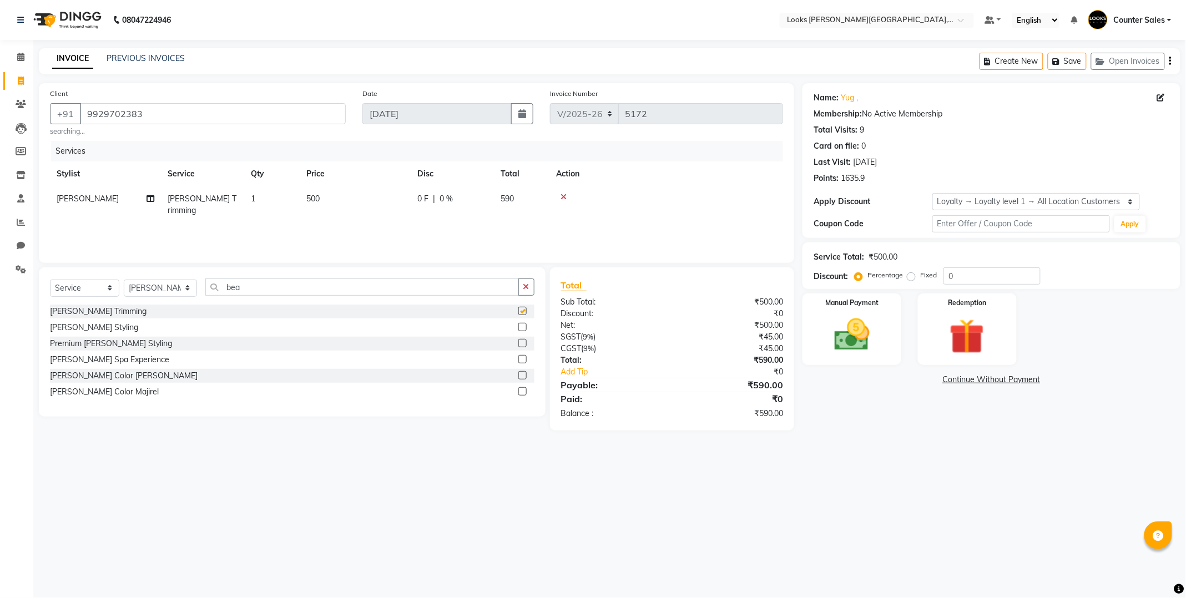
click at [358, 205] on td "500" at bounding box center [355, 204] width 111 height 37
click at [391, 197] on input "500" at bounding box center [407, 201] width 98 height 17
click at [833, 339] on img at bounding box center [851, 335] width 59 height 42
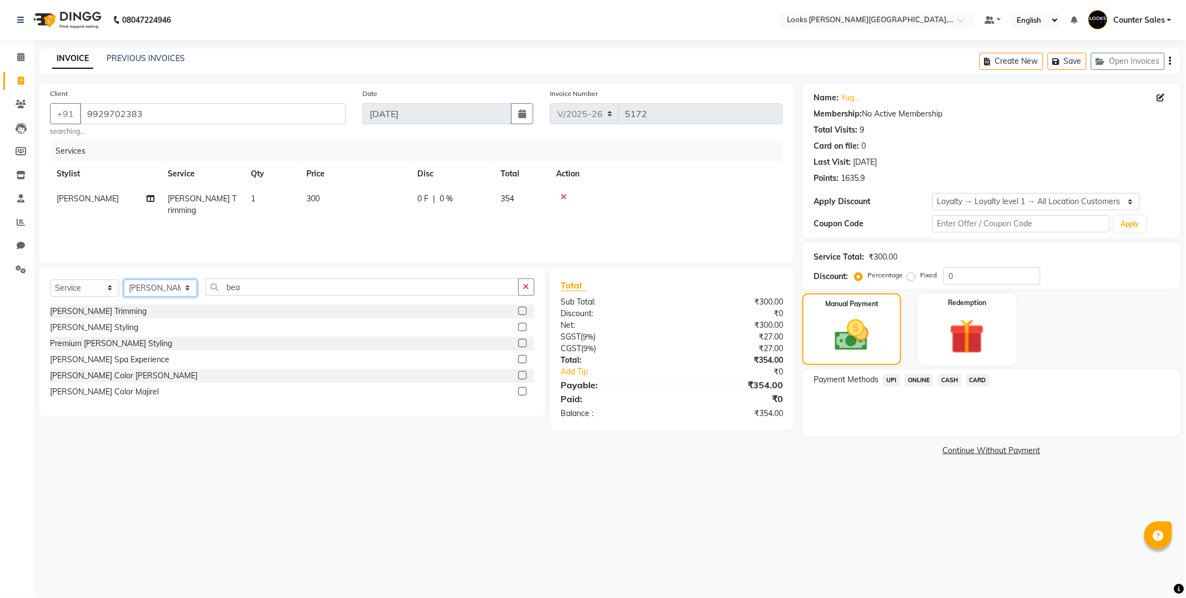
click at [162, 284] on select "Select Stylist Ajay [PERSON_NAME] [PERSON_NAME] Counter Sales [PERSON_NAME] Kri…" at bounding box center [160, 288] width 73 height 17
click at [284, 283] on input "bea" at bounding box center [361, 287] width 313 height 17
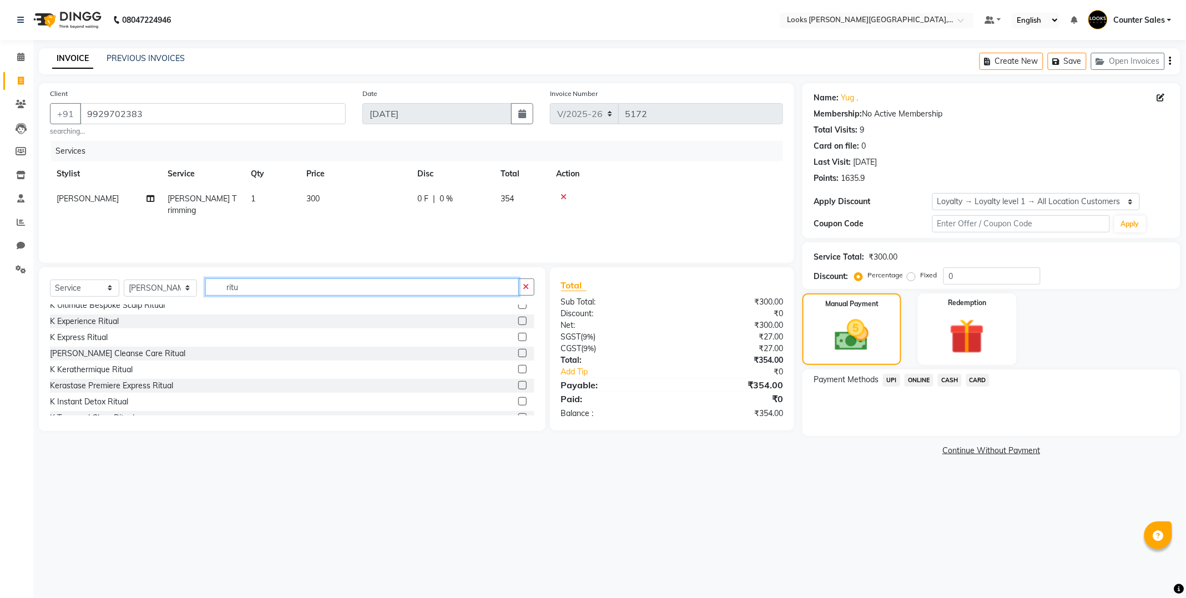
scroll to position [48, 0]
click at [308, 290] on input "ritu" at bounding box center [361, 287] width 313 height 17
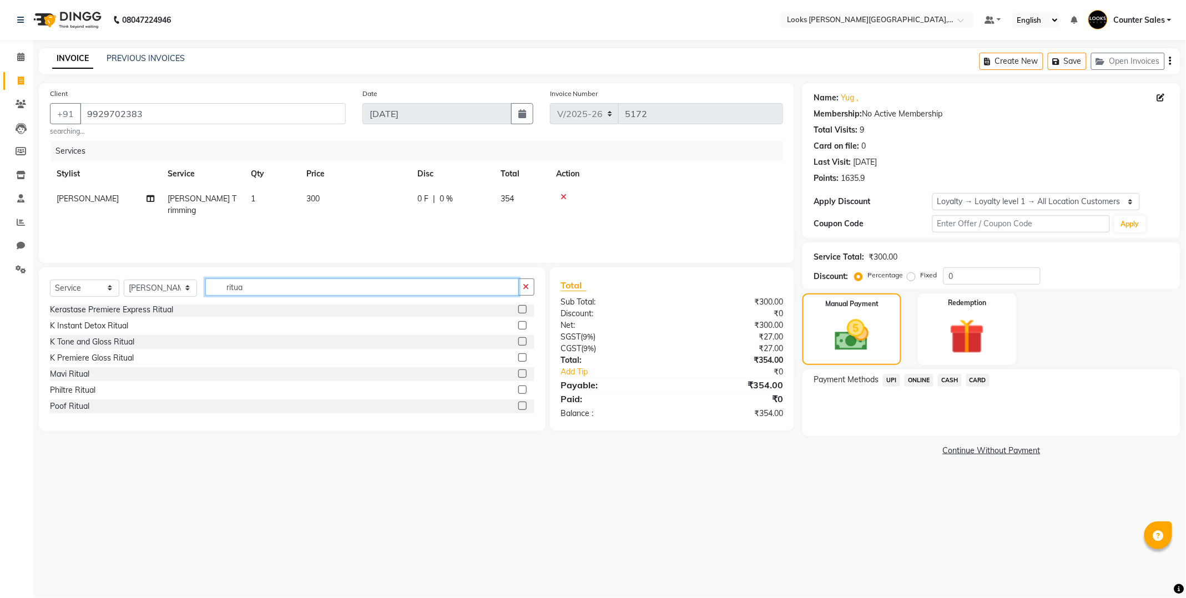
scroll to position [133, 0]
click at [381, 372] on div "Mavi Ritual" at bounding box center [292, 372] width 484 height 14
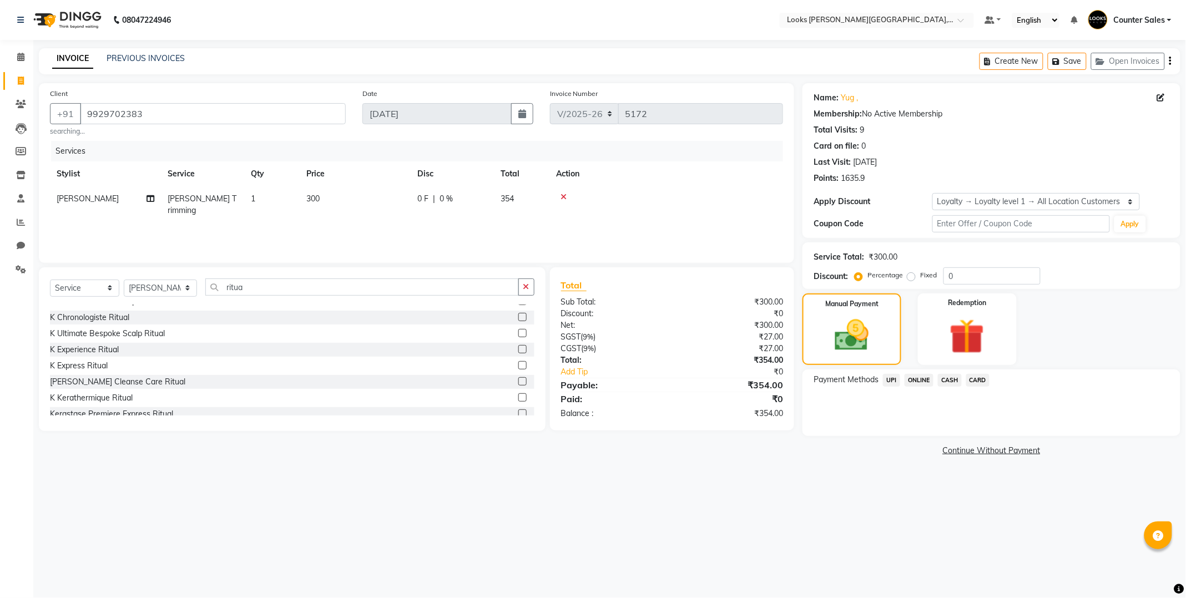
scroll to position [13, 0]
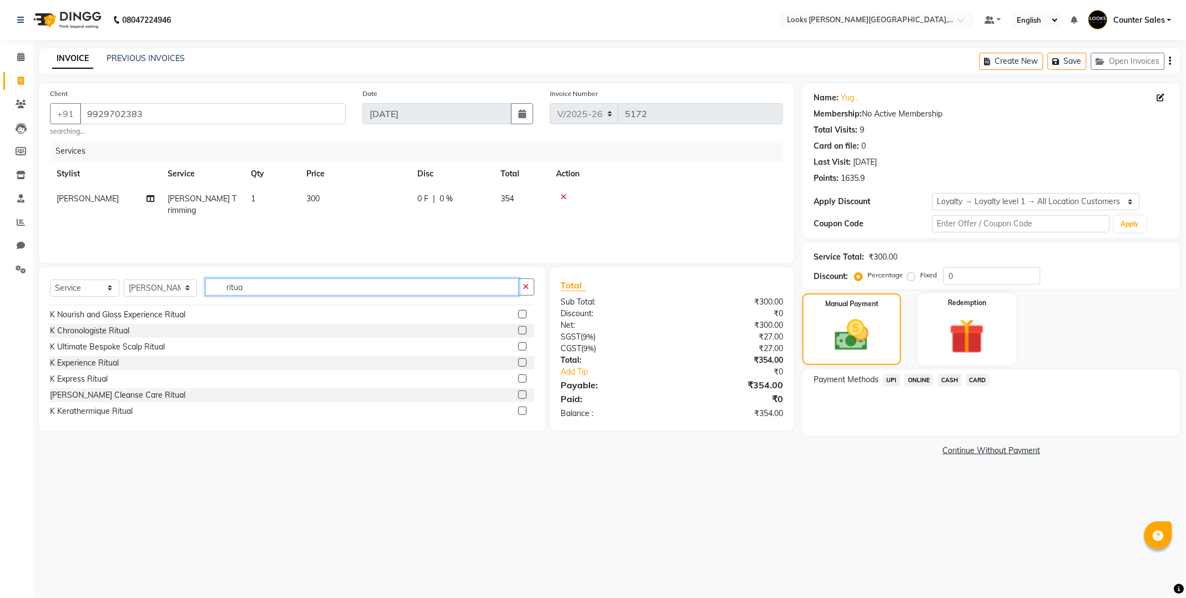
click at [269, 289] on input "ritua" at bounding box center [361, 287] width 313 height 17
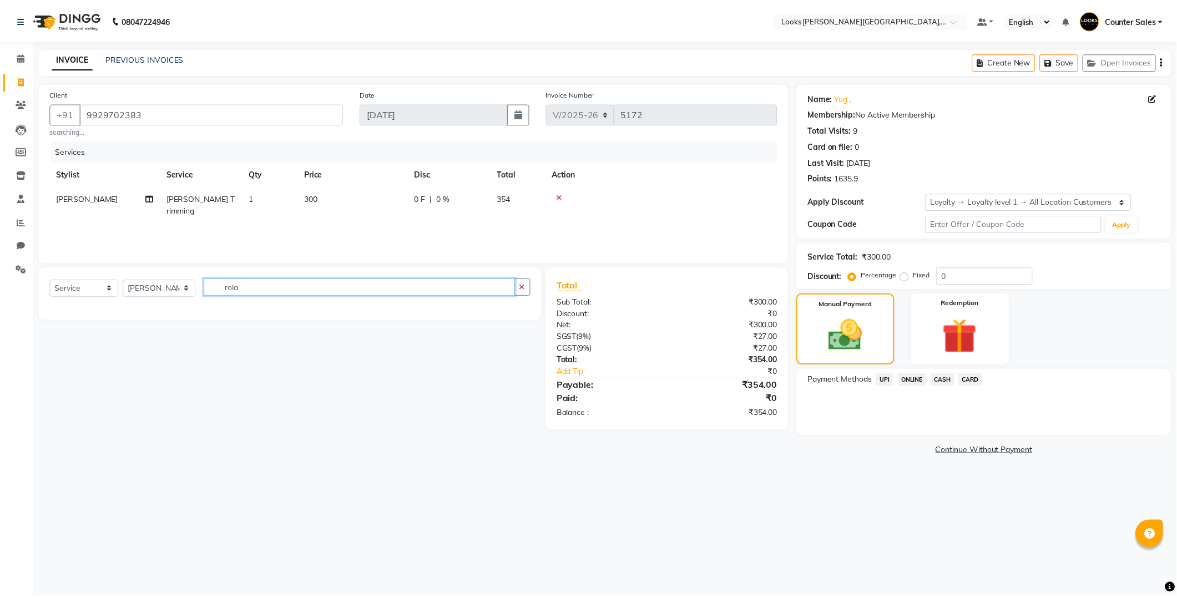
scroll to position [0, 0]
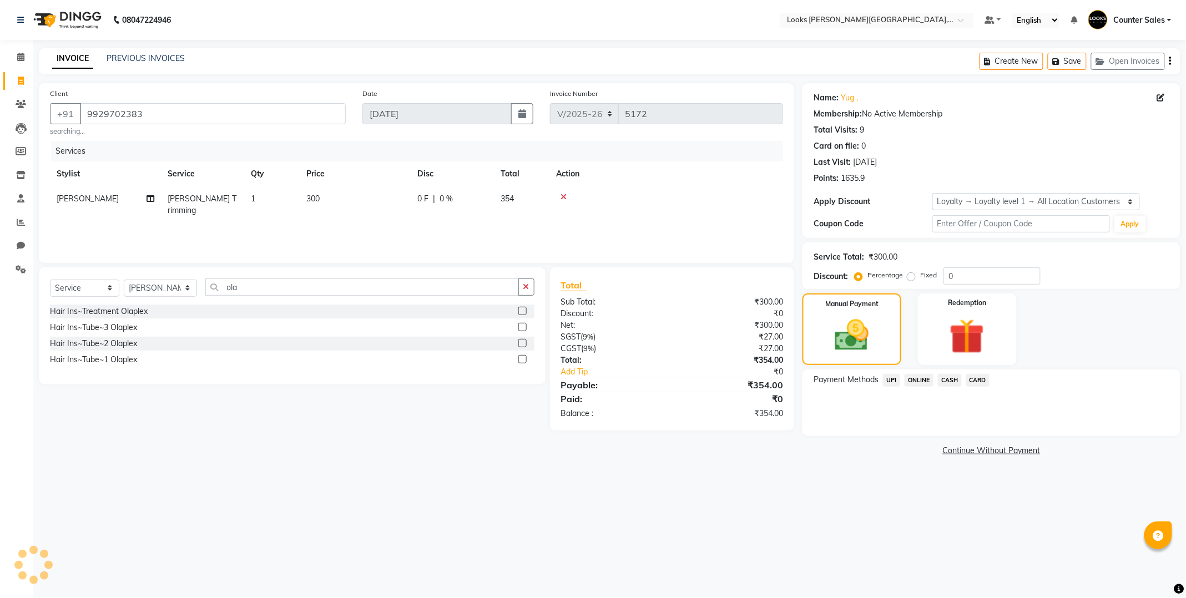
click at [614, 397] on div "Paid:" at bounding box center [612, 398] width 119 height 13
click at [615, 397] on div "Paid:" at bounding box center [612, 398] width 119 height 13
click at [274, 291] on input "ola" at bounding box center [361, 287] width 313 height 17
click at [518, 378] on label at bounding box center [522, 375] width 8 height 8
click at [518, 378] on input "checkbox" at bounding box center [521, 375] width 7 height 7
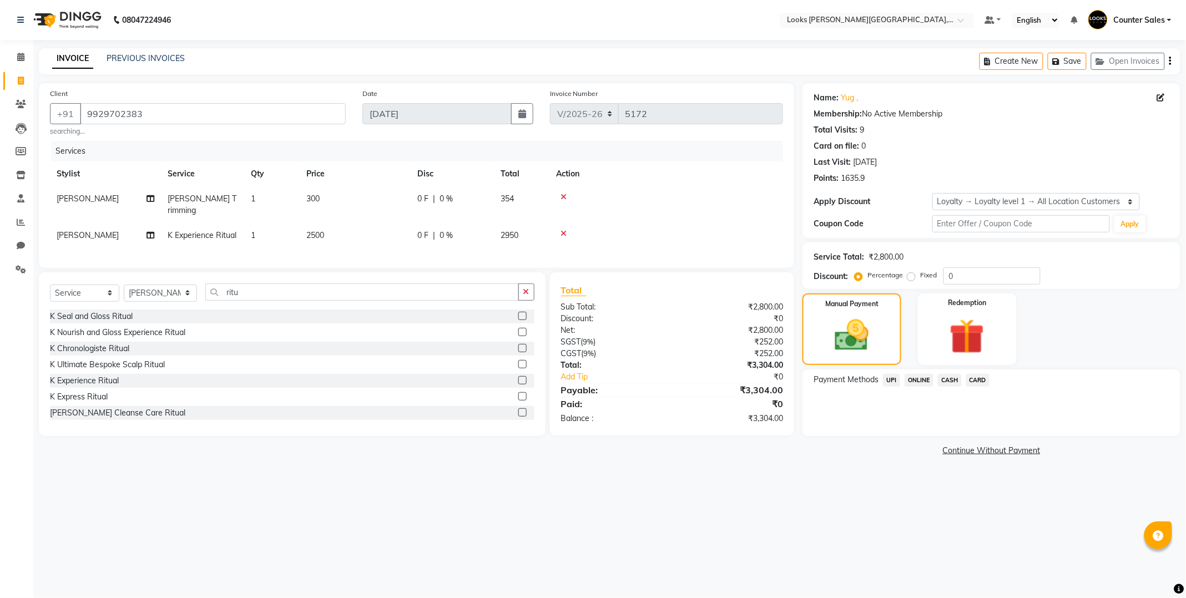
click at [350, 229] on td "2500" at bounding box center [355, 235] width 111 height 25
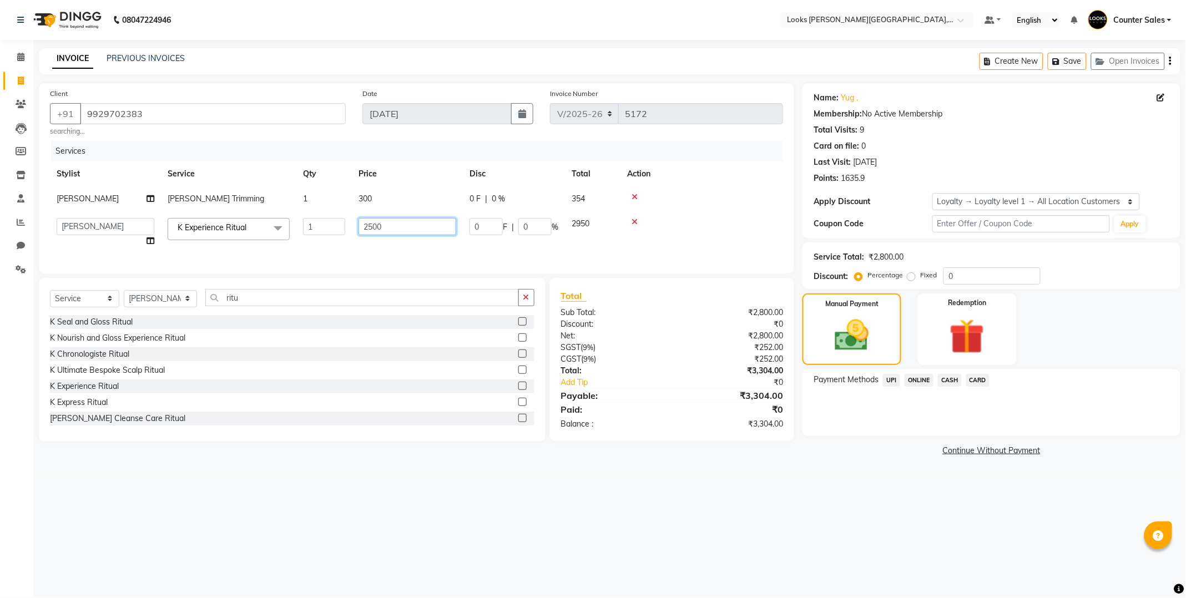
click at [378, 222] on input "2500" at bounding box center [407, 226] width 98 height 17
click at [387, 222] on input "0" at bounding box center [407, 226] width 98 height 17
click at [845, 352] on img at bounding box center [852, 335] width 58 height 41
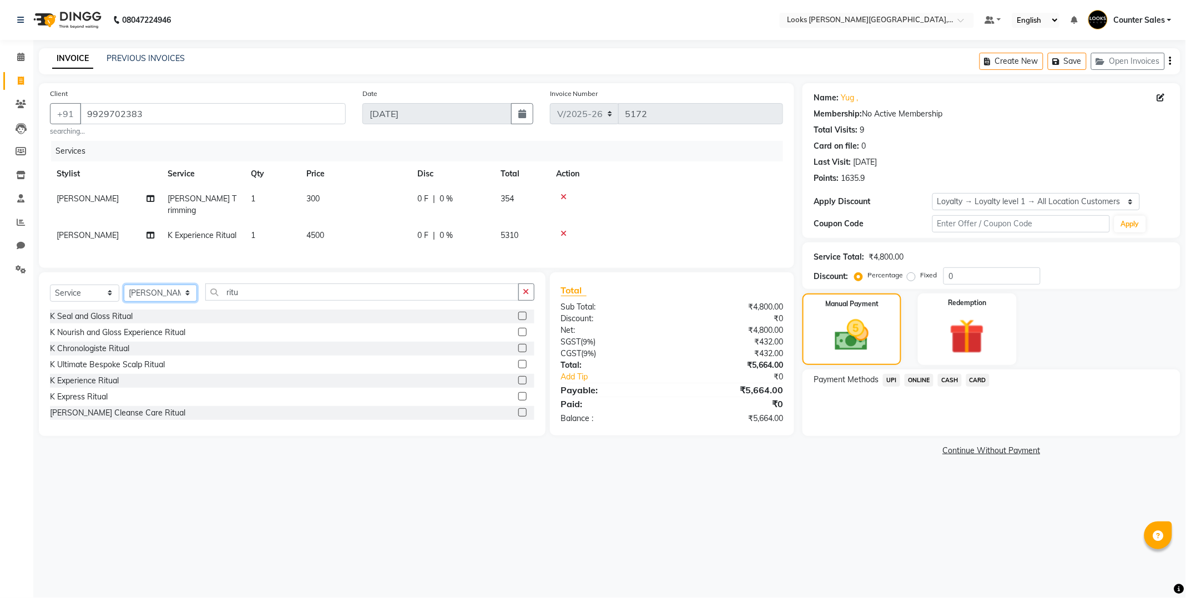
click at [154, 285] on select "Select Stylist Ajay [PERSON_NAME] [PERSON_NAME] Counter Sales [PERSON_NAME] Kri…" at bounding box center [160, 293] width 73 height 17
click at [124, 285] on select "Select Stylist Ajay [PERSON_NAME] [PERSON_NAME] Counter Sales [PERSON_NAME] Kri…" at bounding box center [160, 293] width 73 height 17
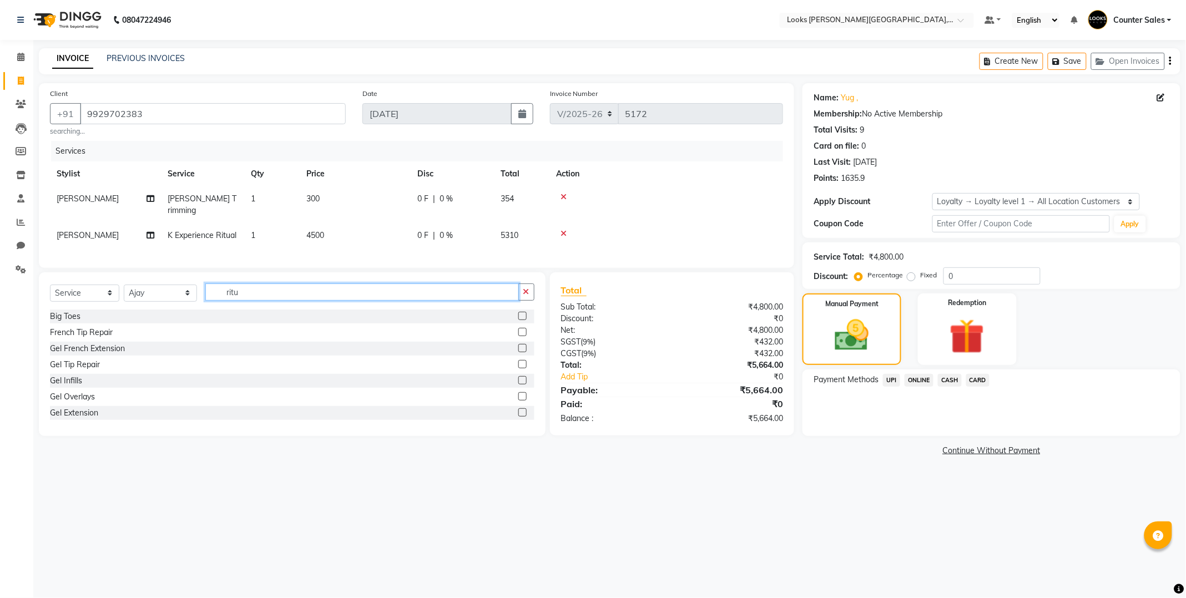
click at [291, 284] on input "ritu" at bounding box center [361, 292] width 313 height 17
click at [518, 330] on label at bounding box center [522, 332] width 8 height 8
click at [518, 330] on input "checkbox" at bounding box center [521, 332] width 7 height 7
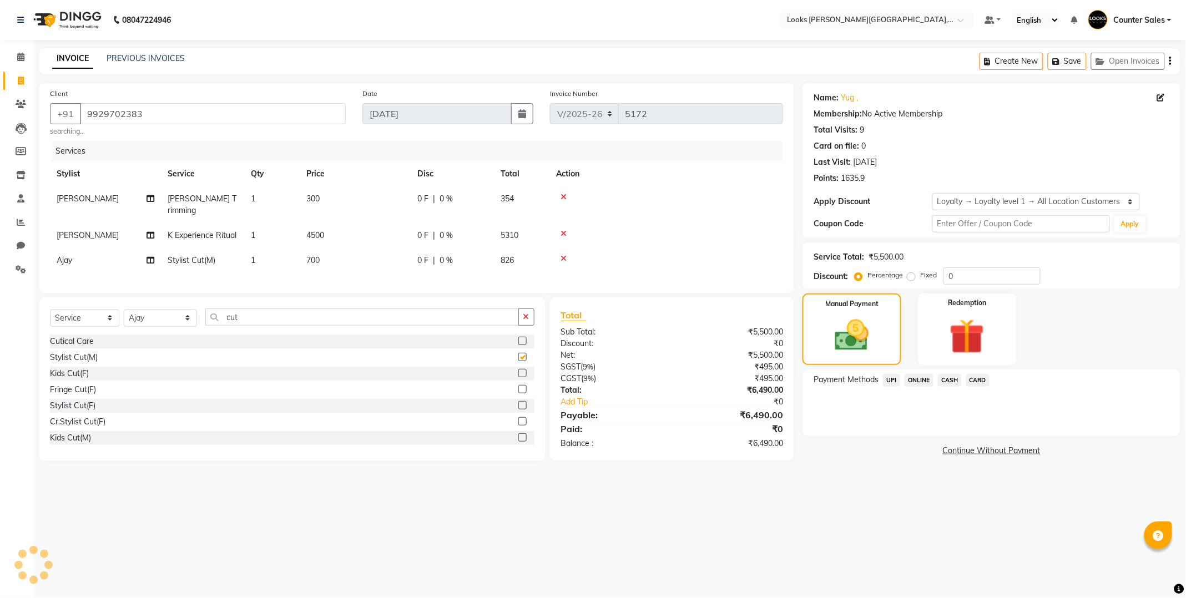
click at [353, 248] on td "700" at bounding box center [355, 260] width 111 height 25
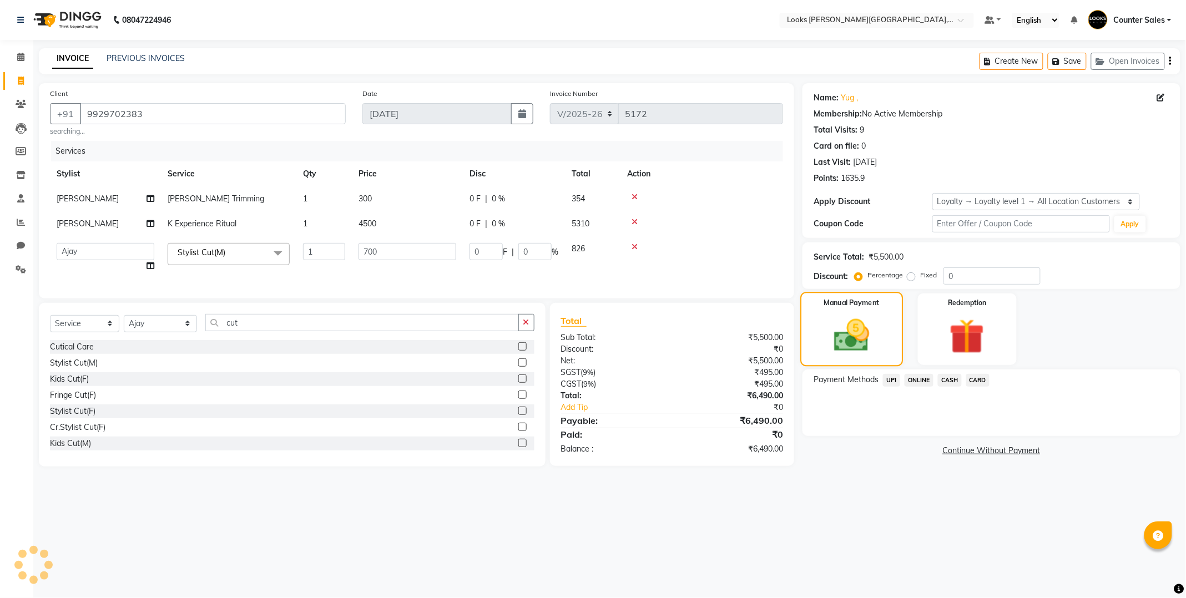
click at [839, 348] on img at bounding box center [852, 335] width 58 height 41
click at [892, 363] on div "Manual Payment" at bounding box center [852, 329] width 103 height 74
click at [886, 376] on span "UPI" at bounding box center [891, 380] width 17 height 13
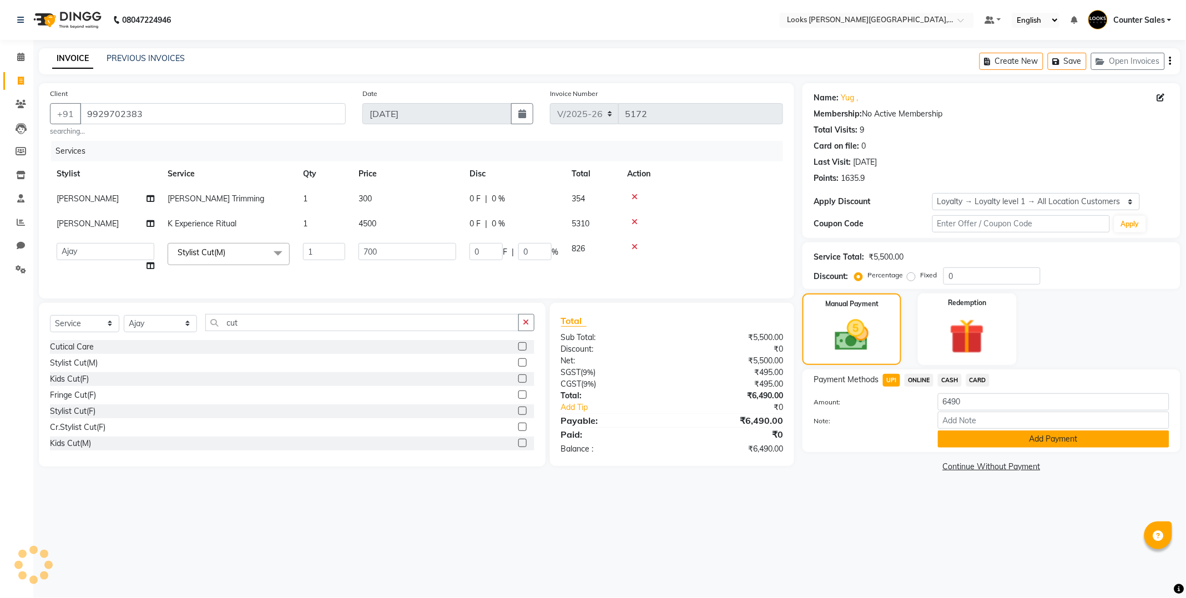
click at [984, 433] on button "Add Payment" at bounding box center [1053, 439] width 231 height 17
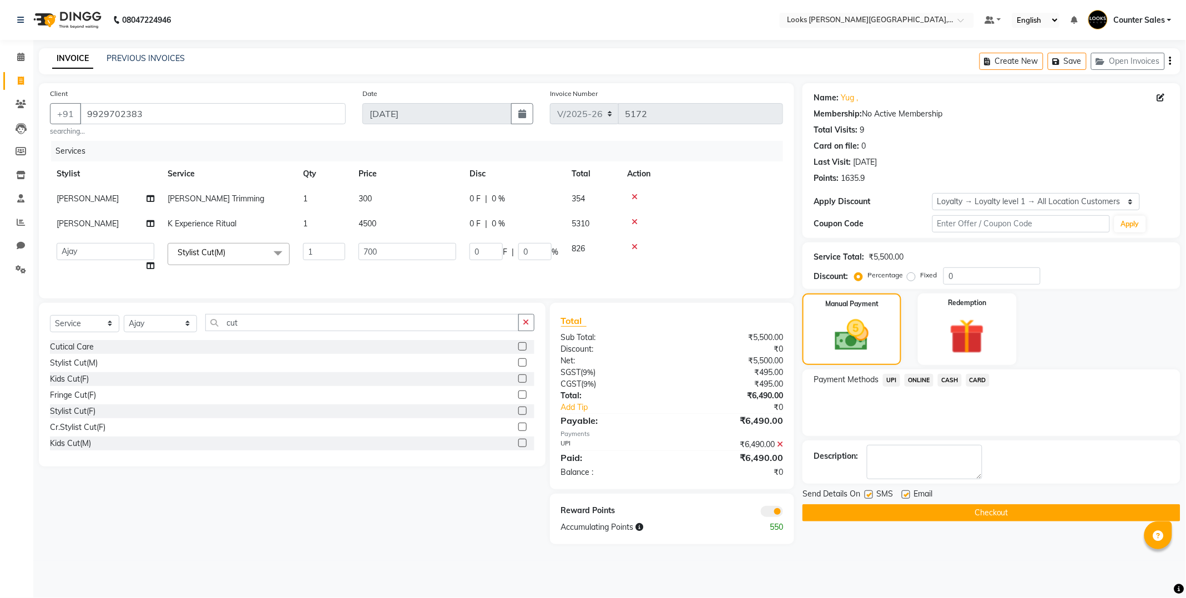
click at [923, 510] on button "Checkout" at bounding box center [991, 512] width 378 height 17
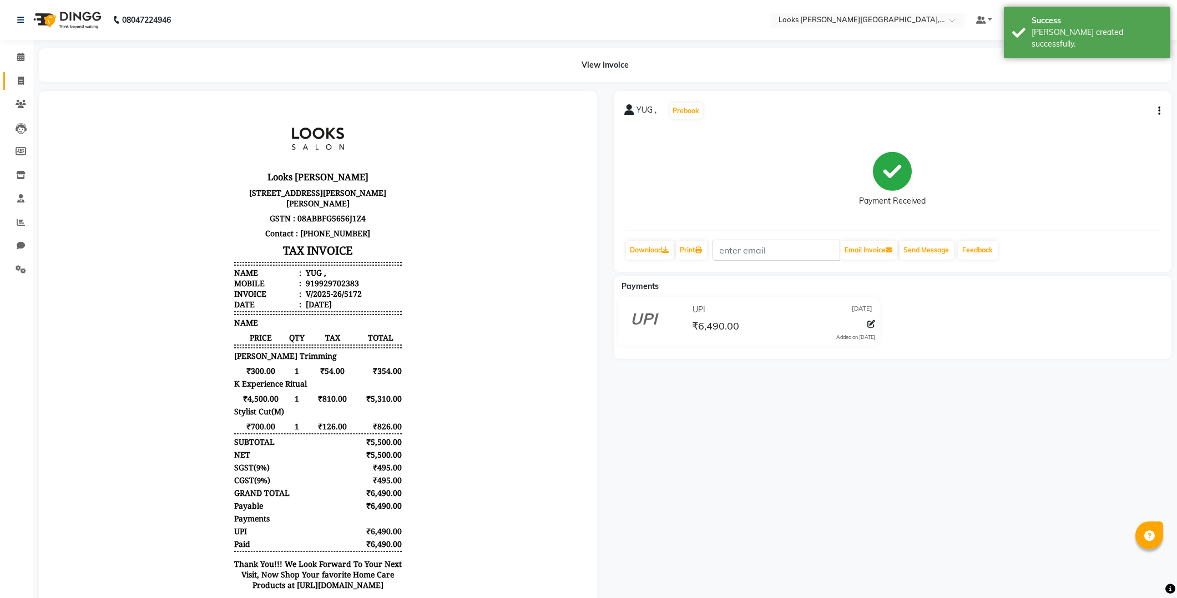
click at [25, 80] on span at bounding box center [20, 81] width 19 height 13
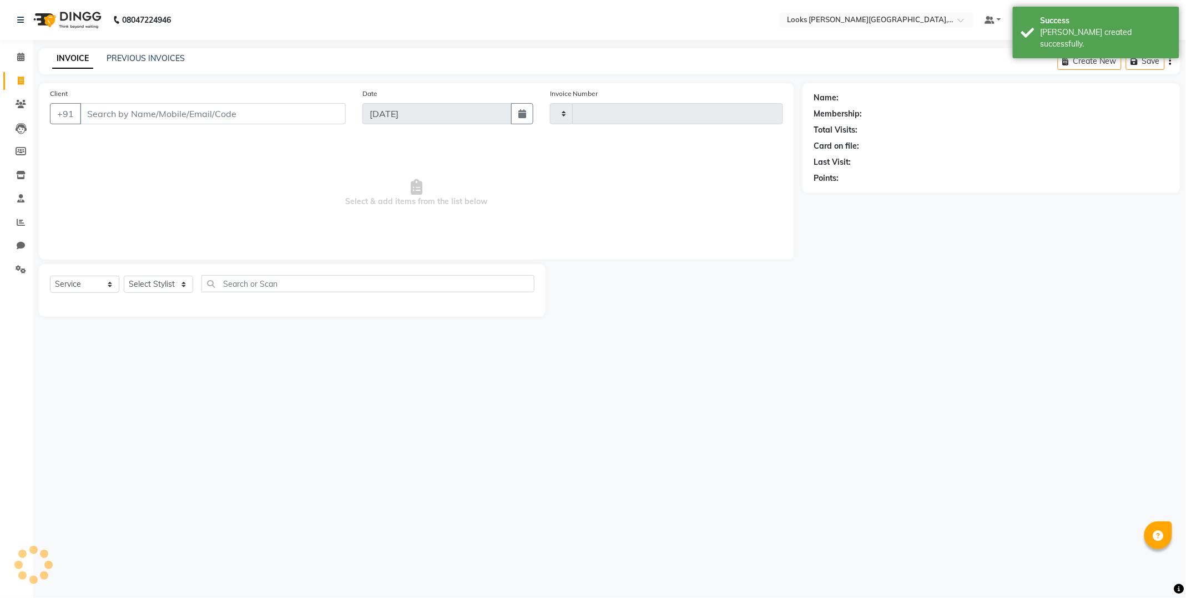
click at [161, 115] on input "Client" at bounding box center [213, 113] width 266 height 21
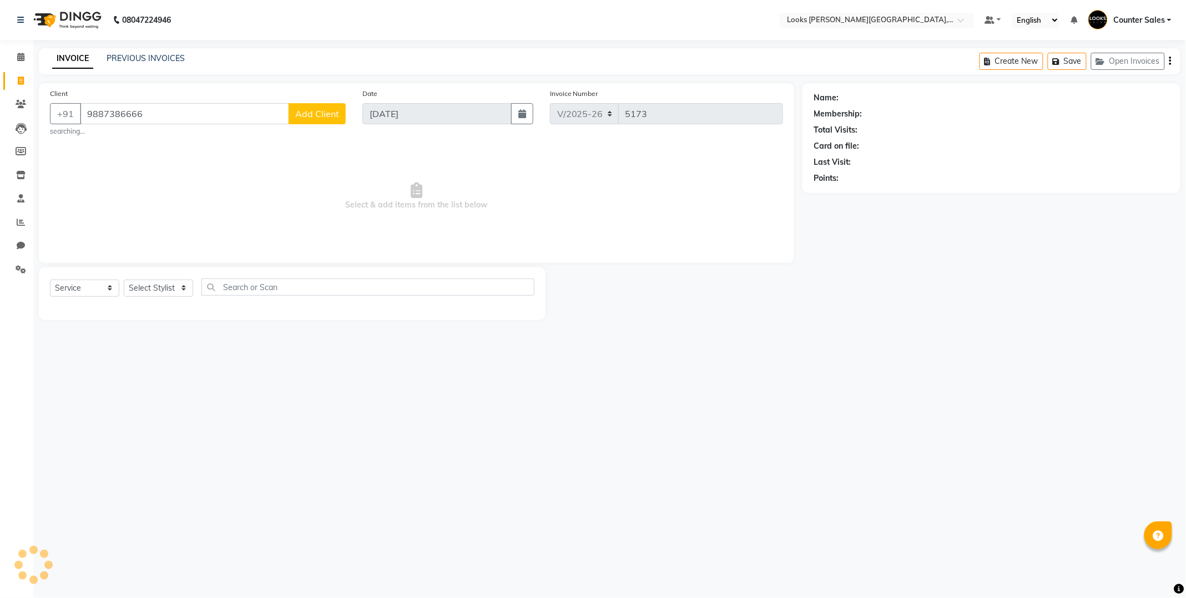
click at [307, 121] on button "Add Client" at bounding box center [317, 113] width 57 height 21
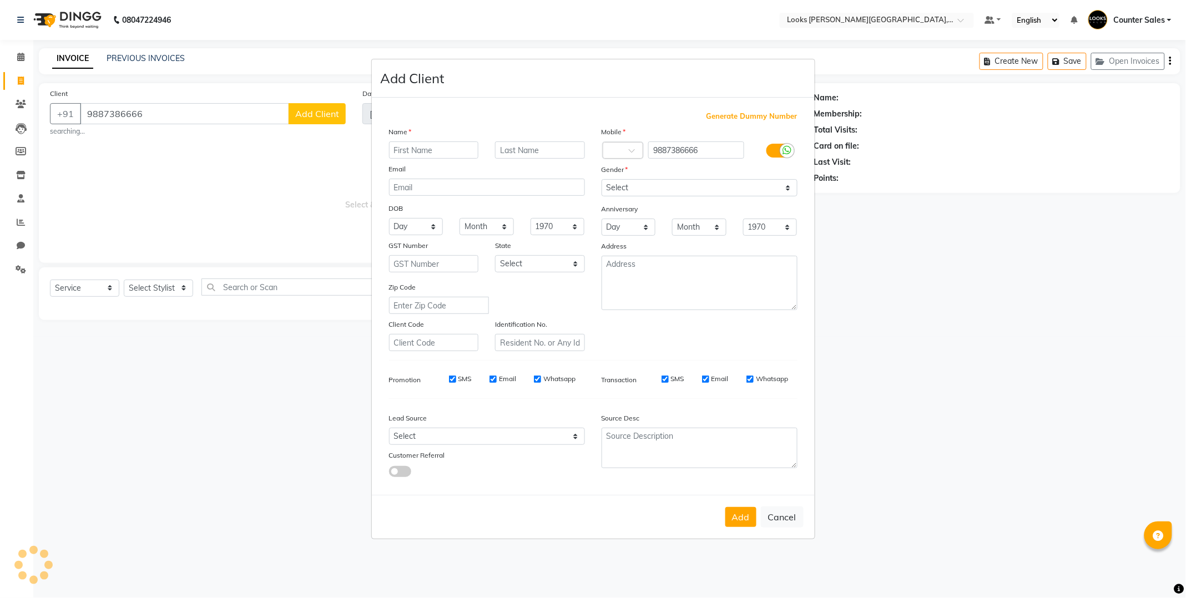
click at [432, 151] on input "text" at bounding box center [434, 149] width 90 height 17
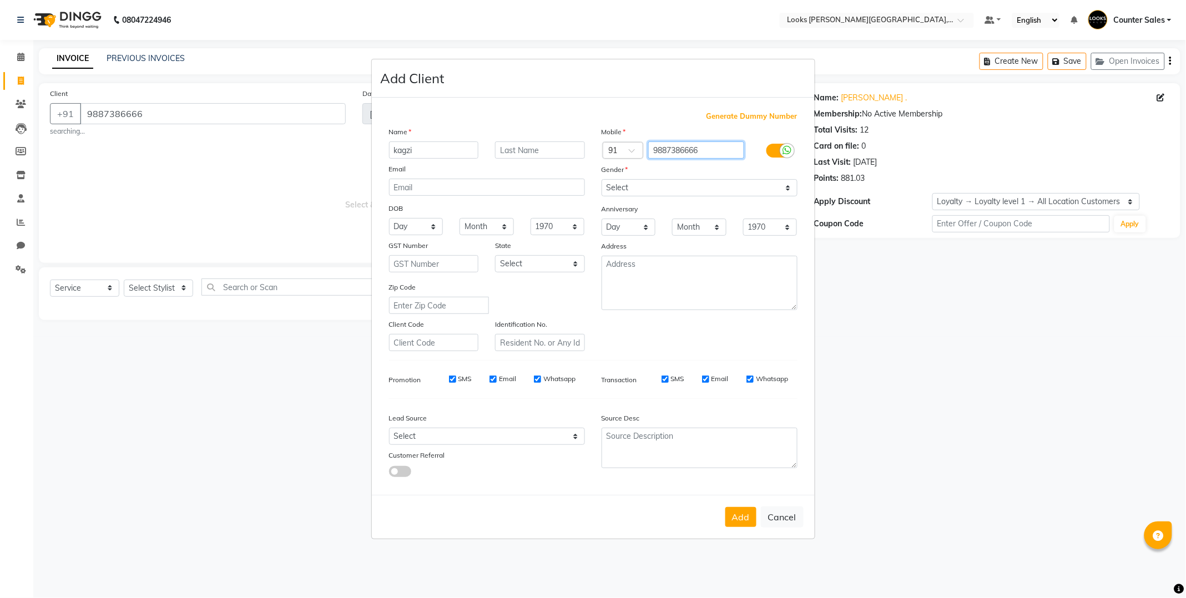
click at [655, 150] on input "9887386666" at bounding box center [696, 149] width 96 height 17
click at [624, 193] on select "Select [DEMOGRAPHIC_DATA] [DEMOGRAPHIC_DATA] Other Prefer Not To Say" at bounding box center [699, 187] width 196 height 17
click at [601, 179] on select "Select [DEMOGRAPHIC_DATA] [DEMOGRAPHIC_DATA] Other Prefer Not To Say" at bounding box center [699, 187] width 196 height 17
click at [745, 514] on button "Add" at bounding box center [740, 517] width 31 height 20
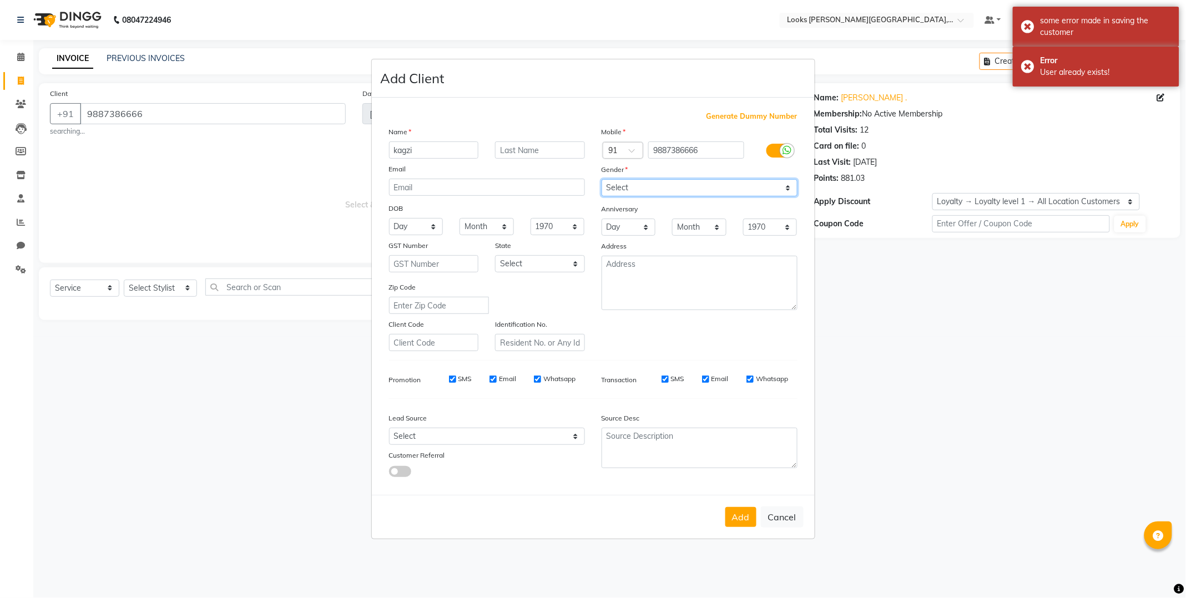
click at [655, 185] on select "Select [DEMOGRAPHIC_DATA] [DEMOGRAPHIC_DATA] Other Prefer Not To Say" at bounding box center [699, 187] width 196 height 17
click at [753, 517] on button "Add" at bounding box center [740, 517] width 31 height 20
click at [739, 520] on button "Add" at bounding box center [740, 517] width 31 height 20
click at [736, 511] on button "Add" at bounding box center [740, 517] width 31 height 20
click at [874, 446] on ngb-modal-window "Add Client Generate Dummy Number Name kagzi Email DOB Day 01 02 03 04 05 06 07 …" at bounding box center [593, 299] width 1186 height 598
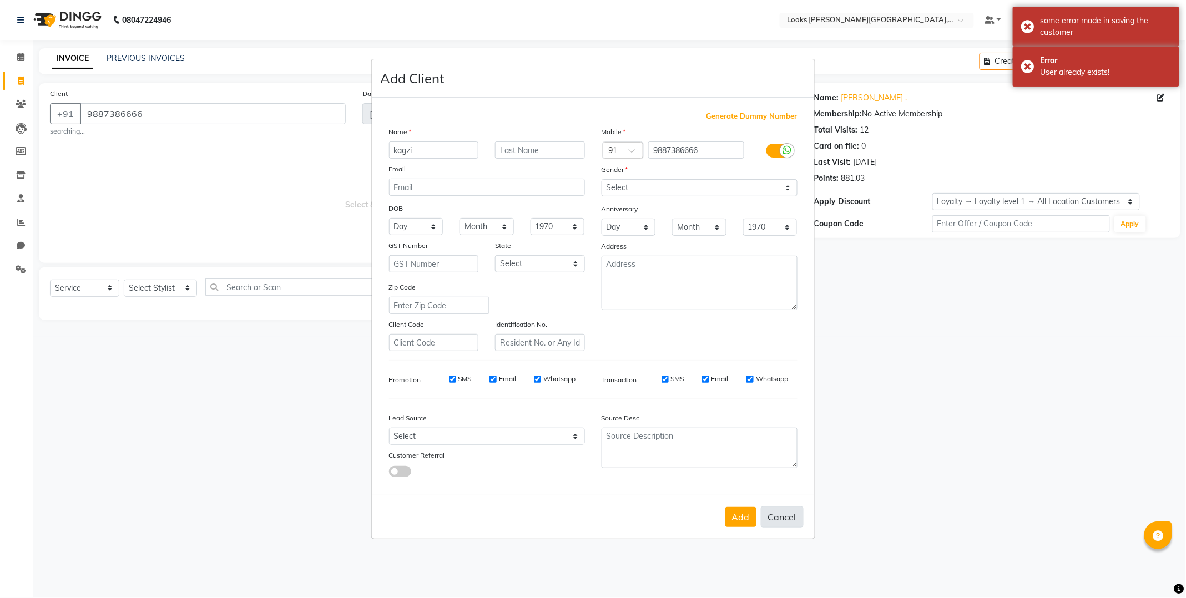
click at [779, 516] on button "Cancel" at bounding box center [782, 517] width 43 height 21
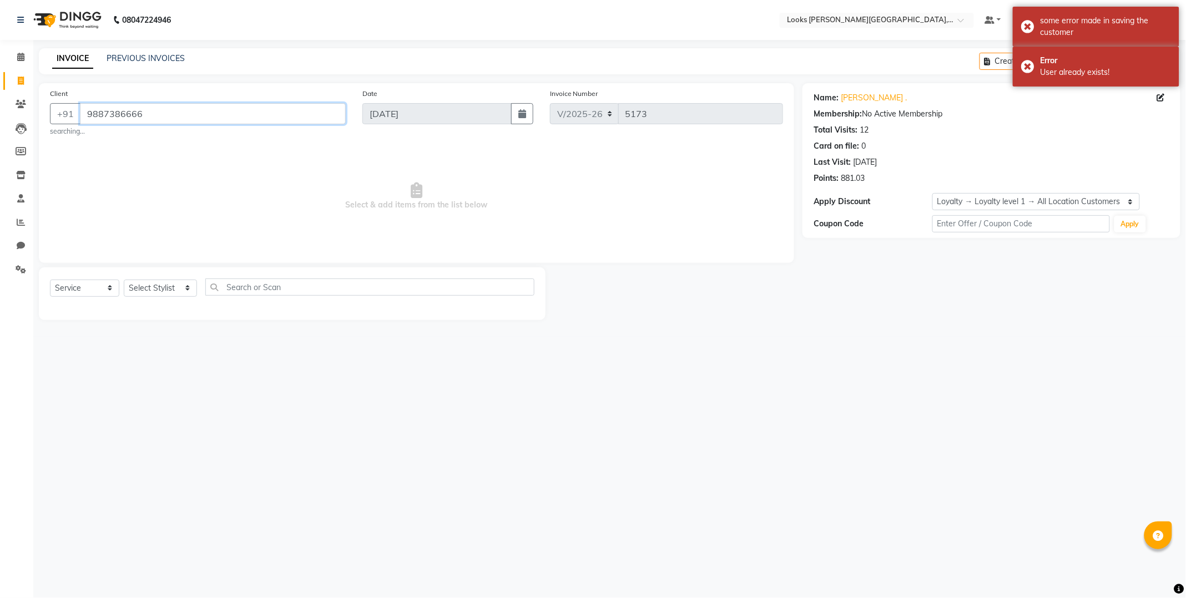
click at [180, 119] on input "9887386666" at bounding box center [213, 113] width 266 height 21
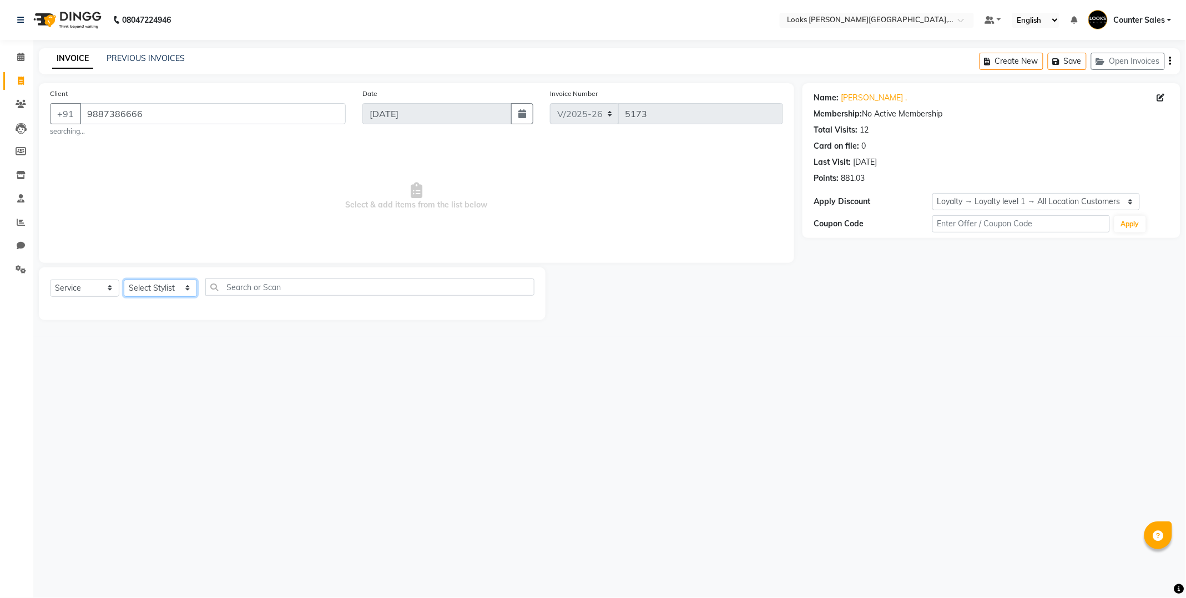
click at [155, 289] on select "Select Stylist Ajay [PERSON_NAME] [PERSON_NAME] Counter Sales [PERSON_NAME] Kri…" at bounding box center [160, 288] width 73 height 17
click at [124, 280] on select "Select Stylist Ajay [PERSON_NAME] [PERSON_NAME] Counter Sales [PERSON_NAME] Kri…" at bounding box center [160, 288] width 73 height 17
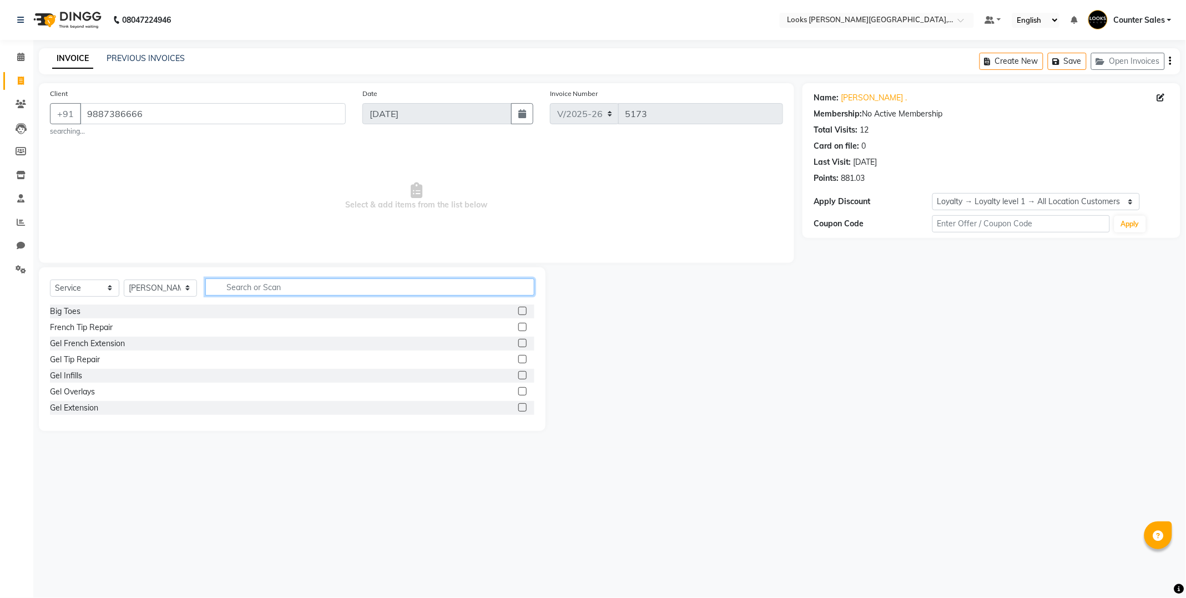
click at [269, 290] on input "text" at bounding box center [369, 287] width 329 height 17
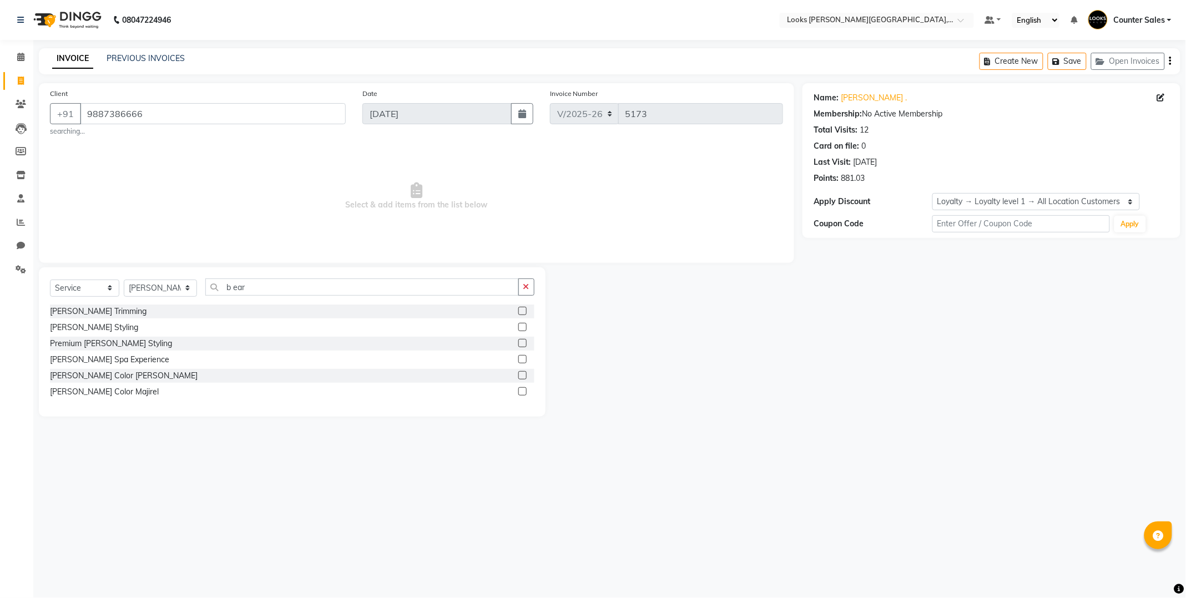
click at [523, 312] on label at bounding box center [522, 311] width 8 height 8
click at [523, 312] on input "checkbox" at bounding box center [521, 311] width 7 height 7
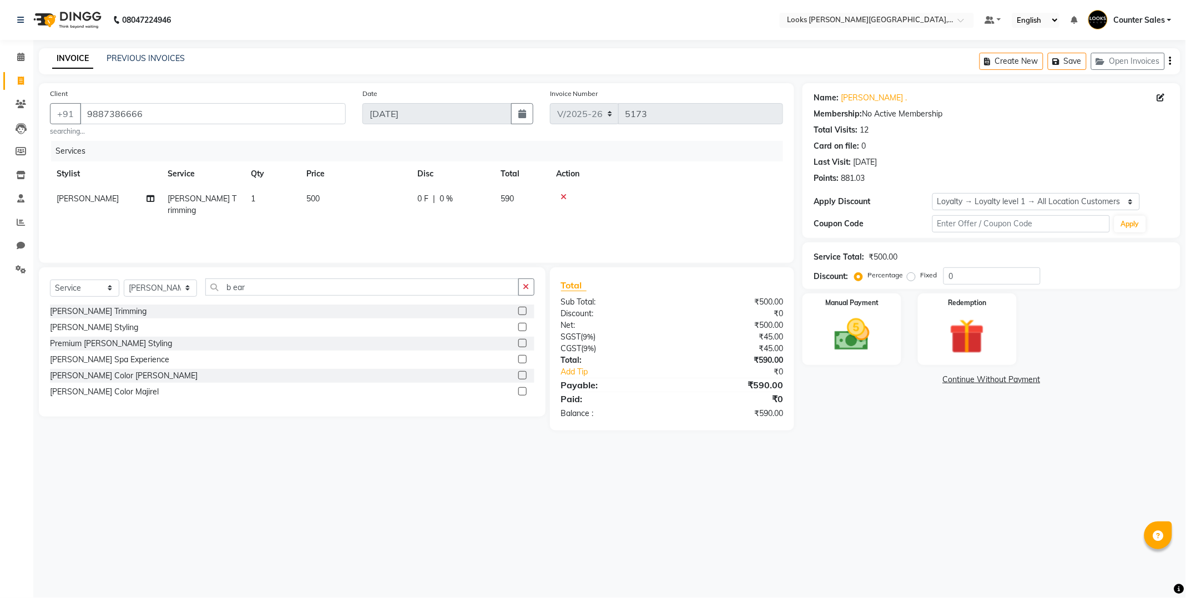
click at [341, 198] on td "500" at bounding box center [355, 204] width 111 height 37
click at [401, 203] on input "500" at bounding box center [407, 201] width 98 height 17
click at [841, 330] on img at bounding box center [851, 335] width 59 height 42
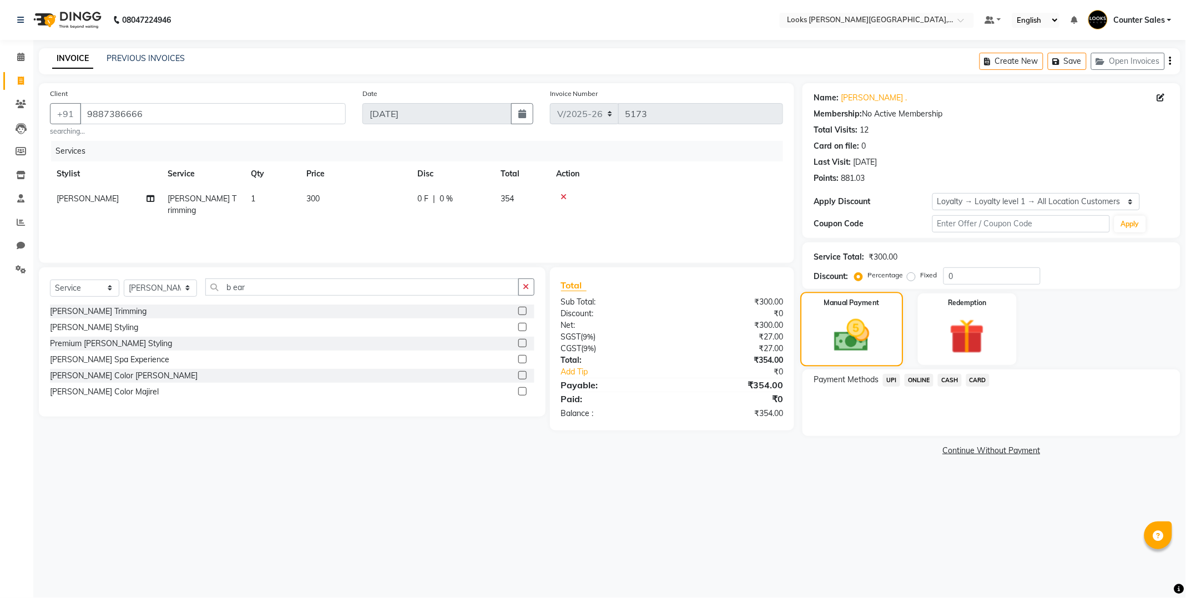
click at [338, 196] on td "300" at bounding box center [355, 204] width 111 height 37
click at [841, 342] on img at bounding box center [852, 335] width 58 height 41
click at [344, 193] on td "296" at bounding box center [355, 204] width 111 height 37
click at [389, 198] on input "296" at bounding box center [407, 201] width 98 height 17
click at [833, 333] on img at bounding box center [852, 335] width 58 height 41
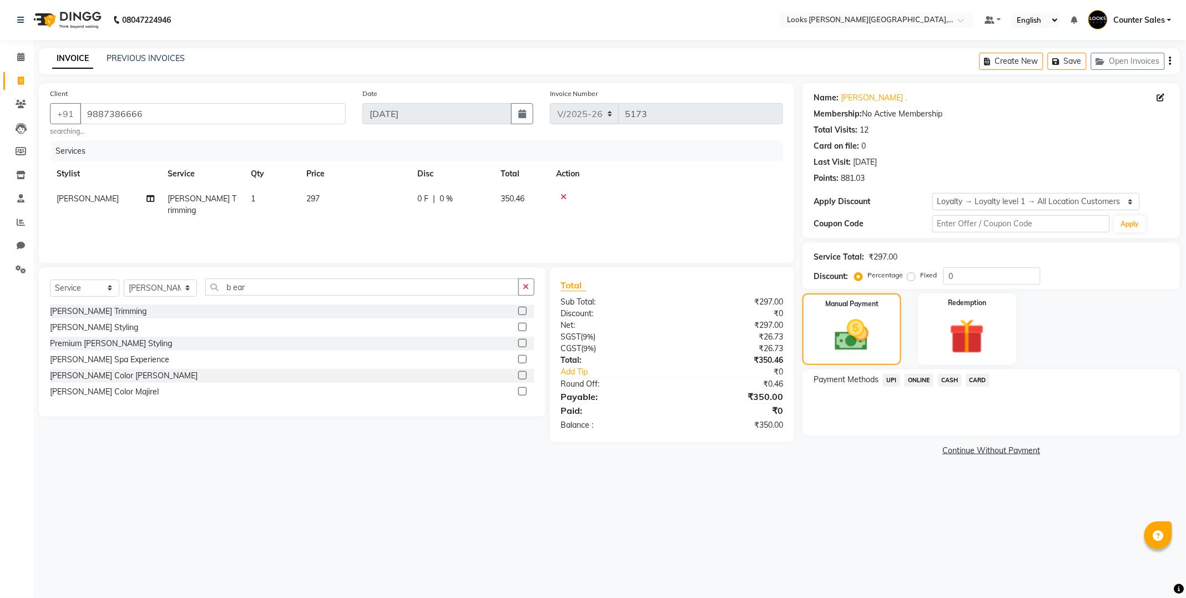
click at [945, 379] on span "CASH" at bounding box center [950, 380] width 24 height 13
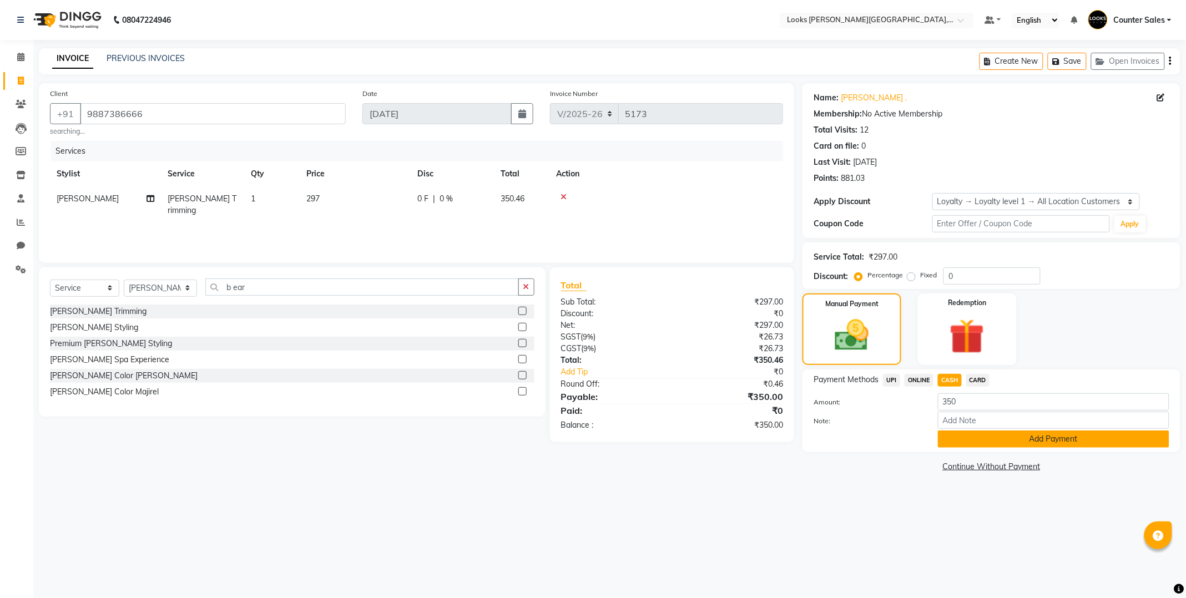
click at [994, 444] on button "Add Payment" at bounding box center [1053, 439] width 231 height 17
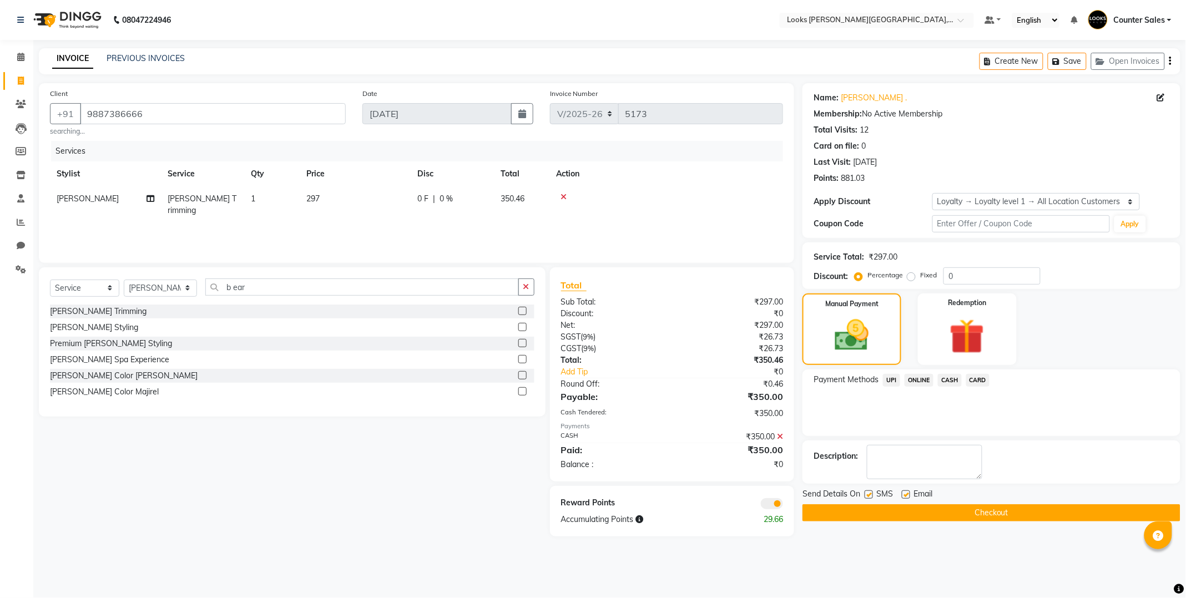
click at [938, 520] on button "Checkout" at bounding box center [991, 512] width 378 height 17
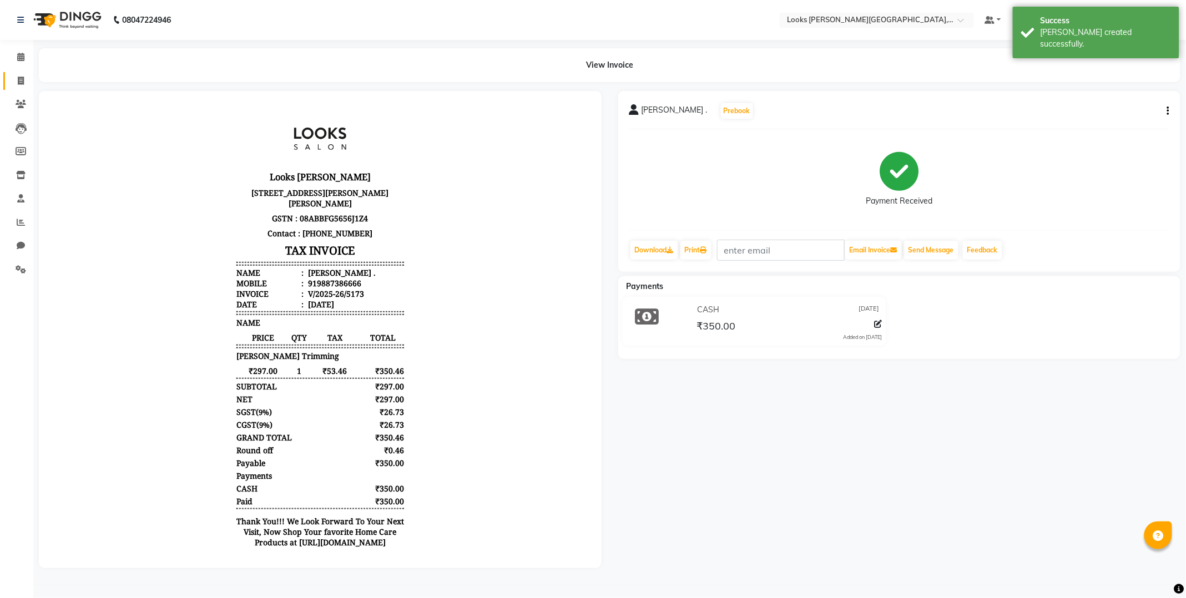
click at [14, 80] on span at bounding box center [20, 81] width 19 height 13
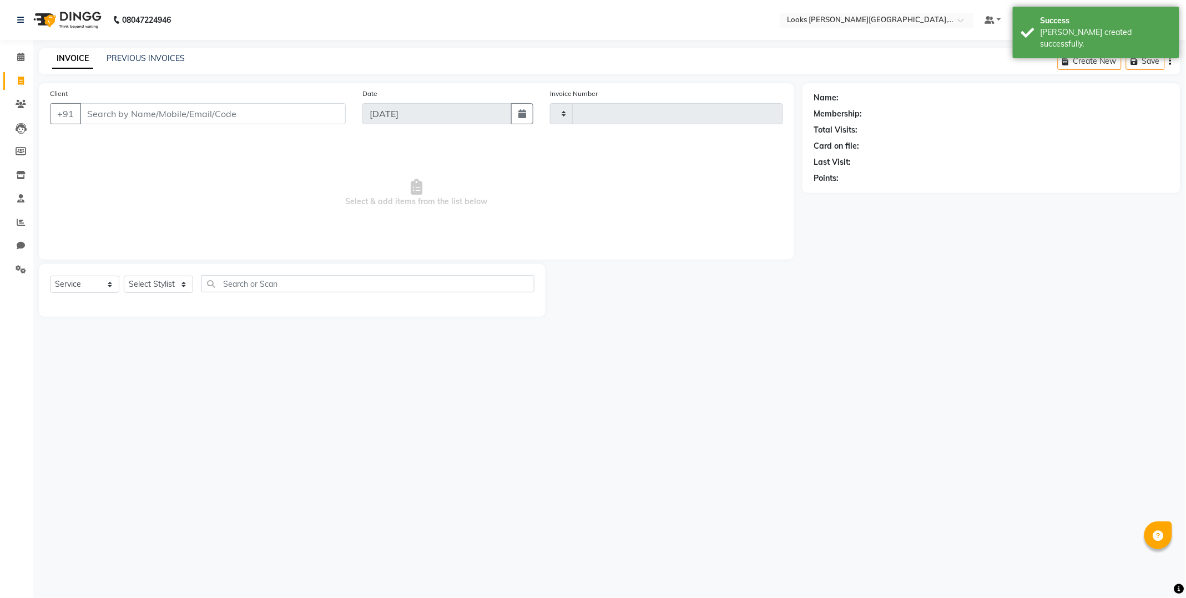
click at [134, 103] on input "Client" at bounding box center [213, 113] width 266 height 21
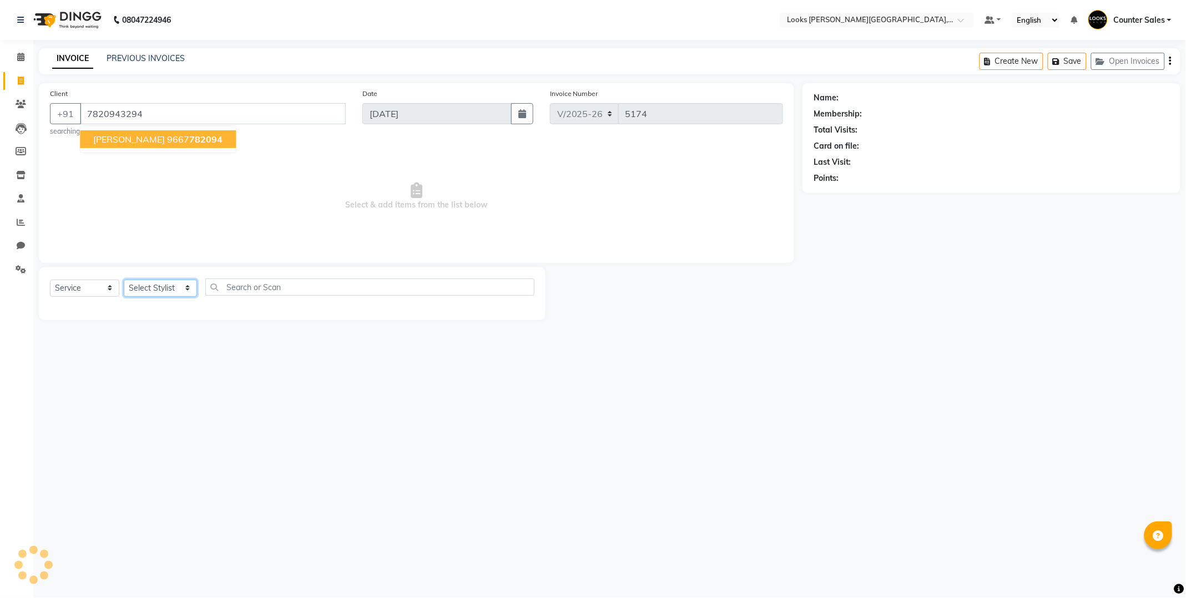
click at [146, 286] on select "Select Stylist Ajay [PERSON_NAME] [PERSON_NAME] Counter Sales [PERSON_NAME] Kri…" at bounding box center [160, 288] width 73 height 17
click at [274, 195] on span "Select & add items from the list below" at bounding box center [416, 196] width 733 height 111
click at [173, 114] on input "7820943294" at bounding box center [213, 113] width 266 height 21
click at [312, 114] on span "Add Client" at bounding box center [317, 113] width 44 height 11
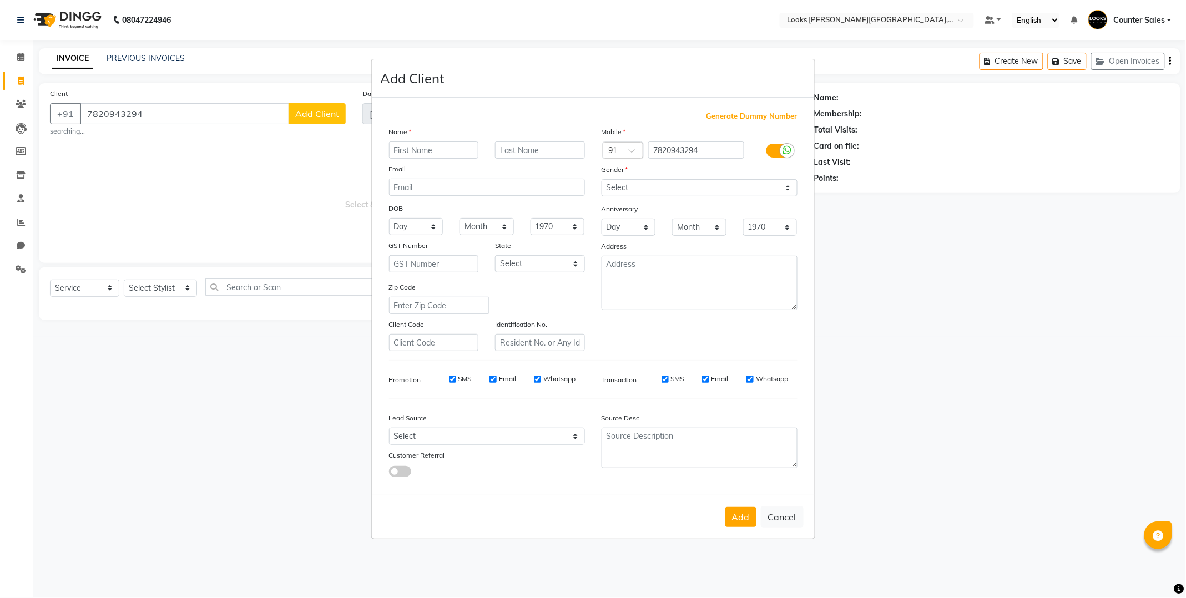
click at [425, 151] on input "text" at bounding box center [434, 149] width 90 height 17
click at [661, 186] on select "Select [DEMOGRAPHIC_DATA] [DEMOGRAPHIC_DATA] Other Prefer Not To Say" at bounding box center [699, 187] width 196 height 17
click at [601, 179] on select "Select [DEMOGRAPHIC_DATA] [DEMOGRAPHIC_DATA] Other Prefer Not To Say" at bounding box center [699, 187] width 196 height 17
click at [738, 520] on button "Add" at bounding box center [740, 517] width 31 height 20
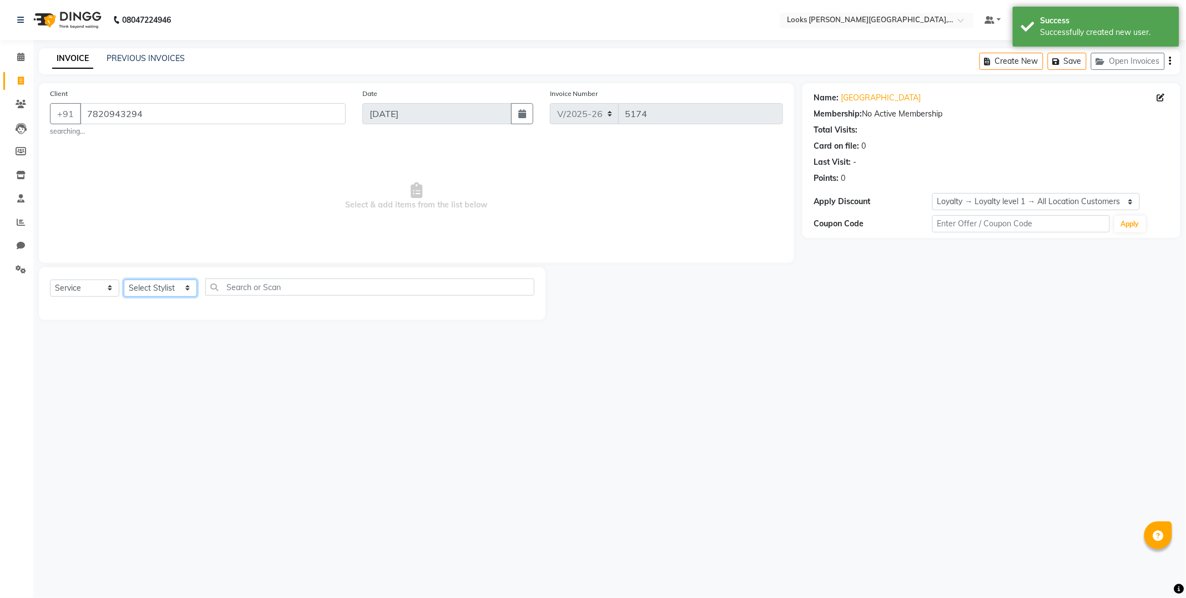
click at [141, 292] on select "Select Stylist Ajay [PERSON_NAME] [PERSON_NAME] Counter Sales [PERSON_NAME] Kri…" at bounding box center [160, 288] width 73 height 17
click at [124, 280] on select "Select Stylist Ajay [PERSON_NAME] [PERSON_NAME] Counter Sales [PERSON_NAME] Kri…" at bounding box center [160, 288] width 73 height 17
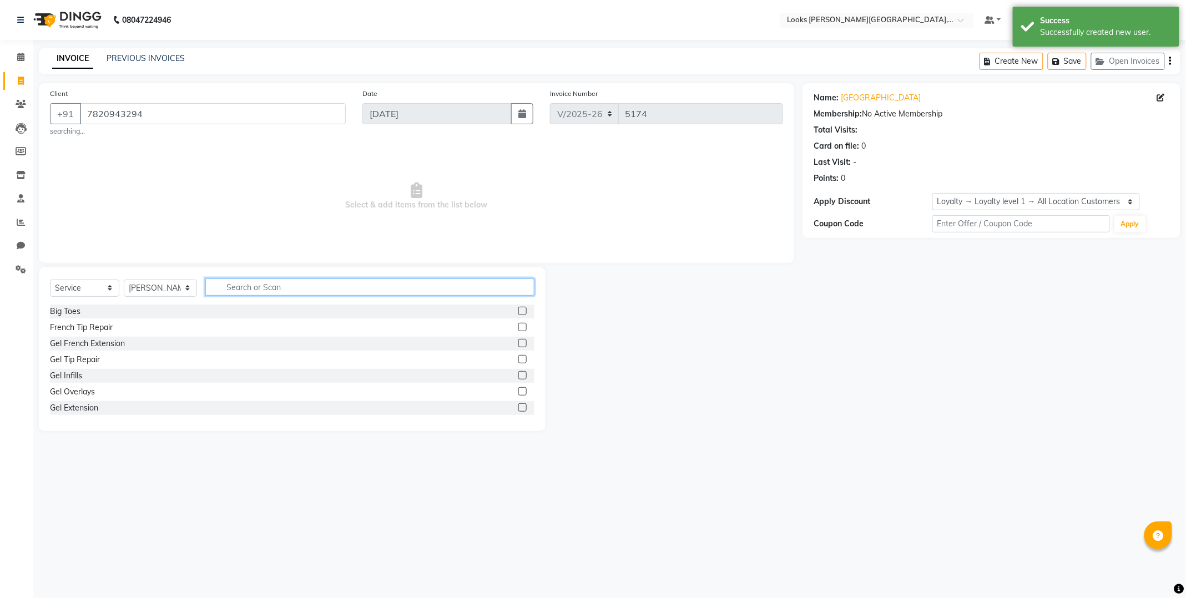
click at [281, 290] on input "text" at bounding box center [369, 287] width 329 height 17
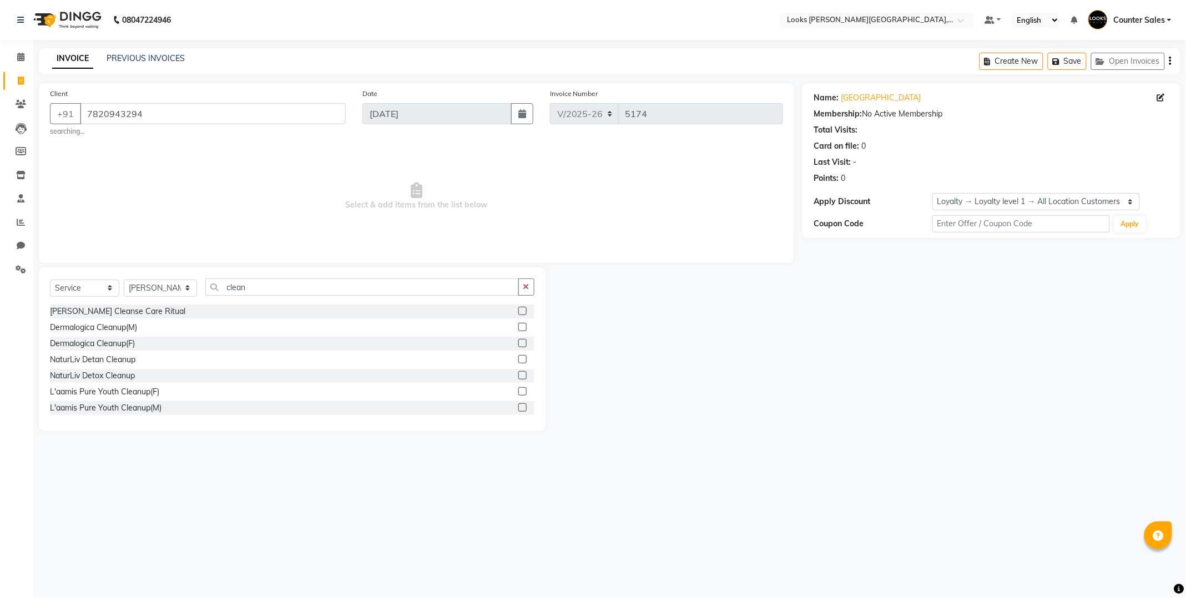
click at [518, 361] on label at bounding box center [522, 359] width 8 height 8
click at [518, 361] on input "checkbox" at bounding box center [521, 359] width 7 height 7
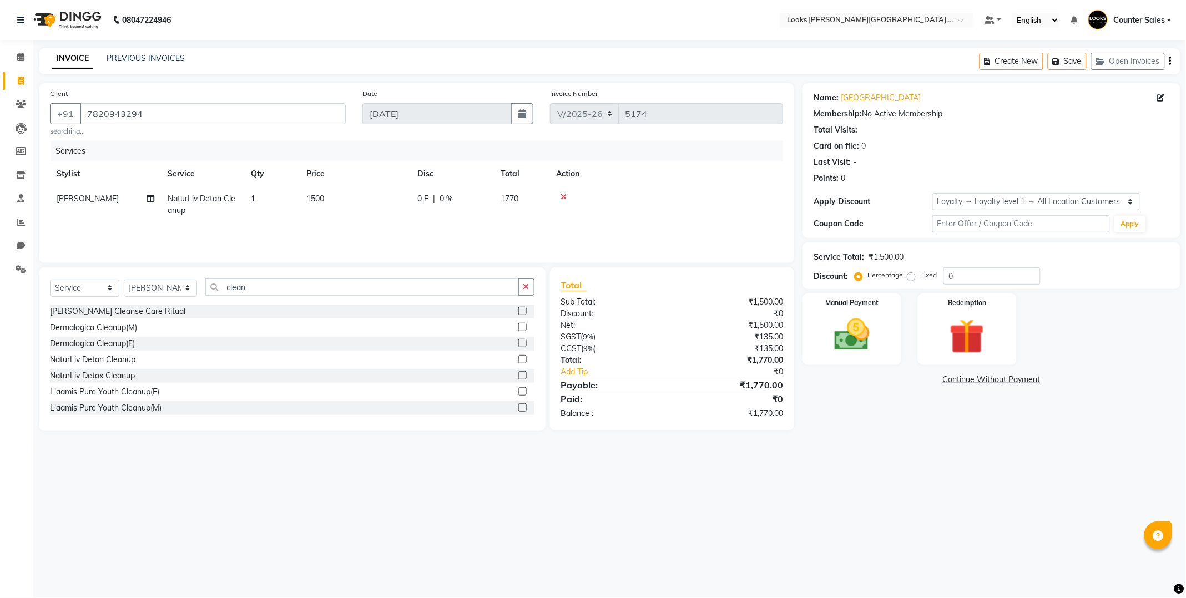
click at [351, 191] on td "1500" at bounding box center [355, 204] width 111 height 37
click at [383, 201] on input "1500" at bounding box center [407, 201] width 98 height 17
click at [401, 199] on input "1500" at bounding box center [407, 201] width 98 height 17
click at [830, 340] on img at bounding box center [851, 335] width 59 height 42
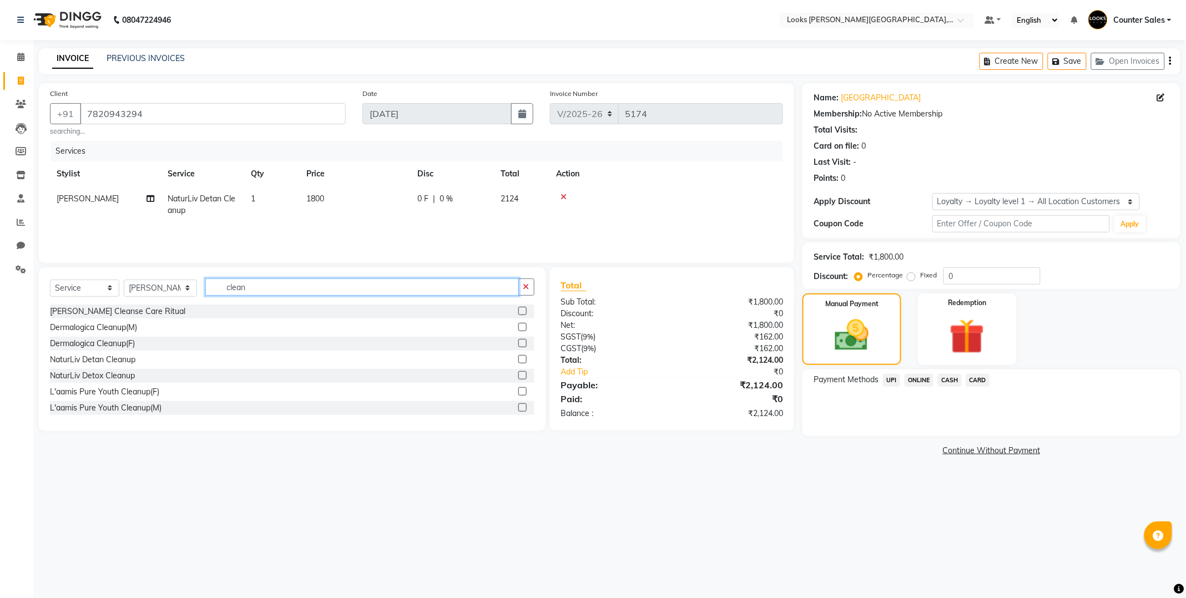
click at [282, 287] on input "clean" at bounding box center [361, 287] width 313 height 17
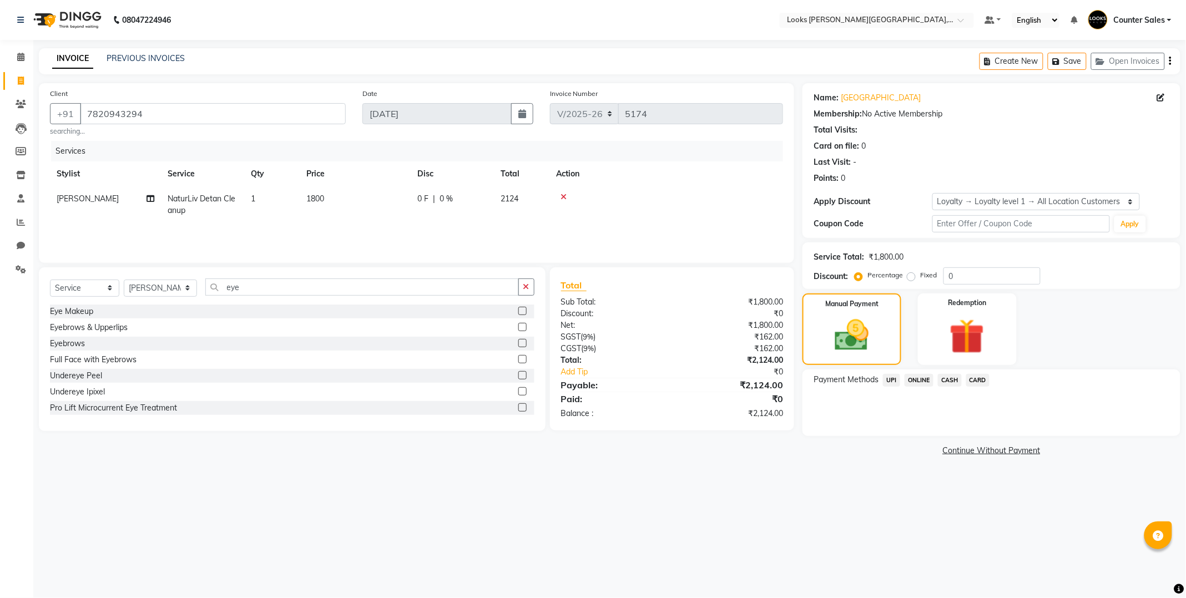
click at [518, 347] on div at bounding box center [521, 345] width 7 height 12
click at [518, 344] on label at bounding box center [522, 343] width 8 height 8
click at [518, 344] on input "checkbox" at bounding box center [521, 343] width 7 height 7
click at [339, 242] on td "200" at bounding box center [355, 235] width 111 height 25
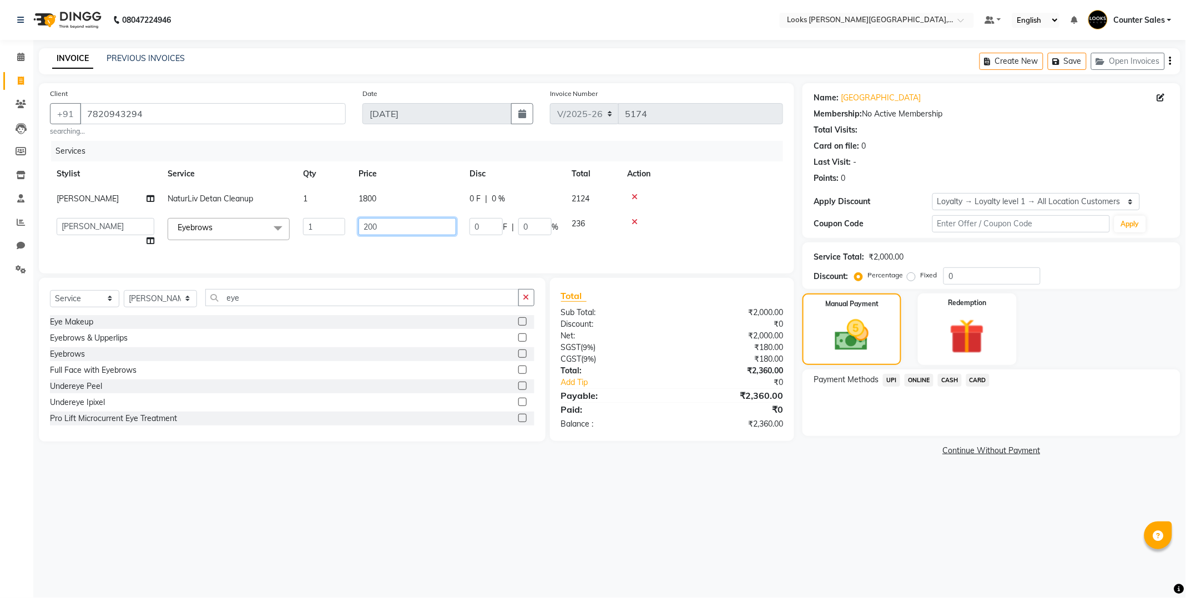
click at [367, 231] on input "200" at bounding box center [407, 226] width 98 height 17
click at [391, 230] on input "200" at bounding box center [407, 226] width 98 height 17
click at [822, 340] on div "Manual Payment" at bounding box center [852, 329] width 103 height 74
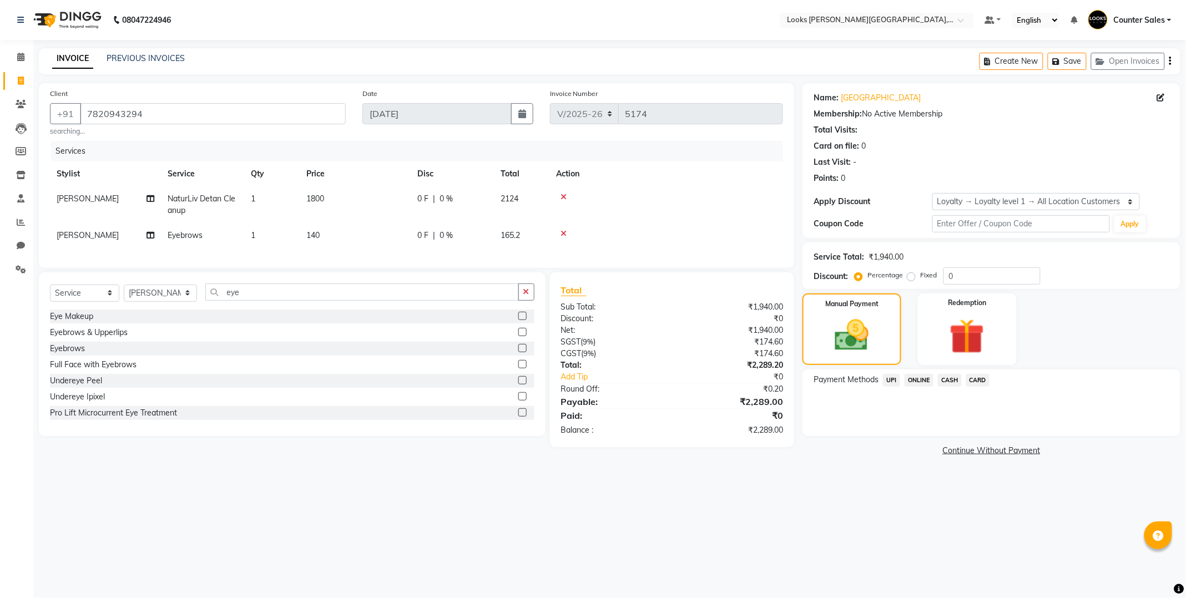
click at [895, 378] on span "UPI" at bounding box center [891, 380] width 17 height 13
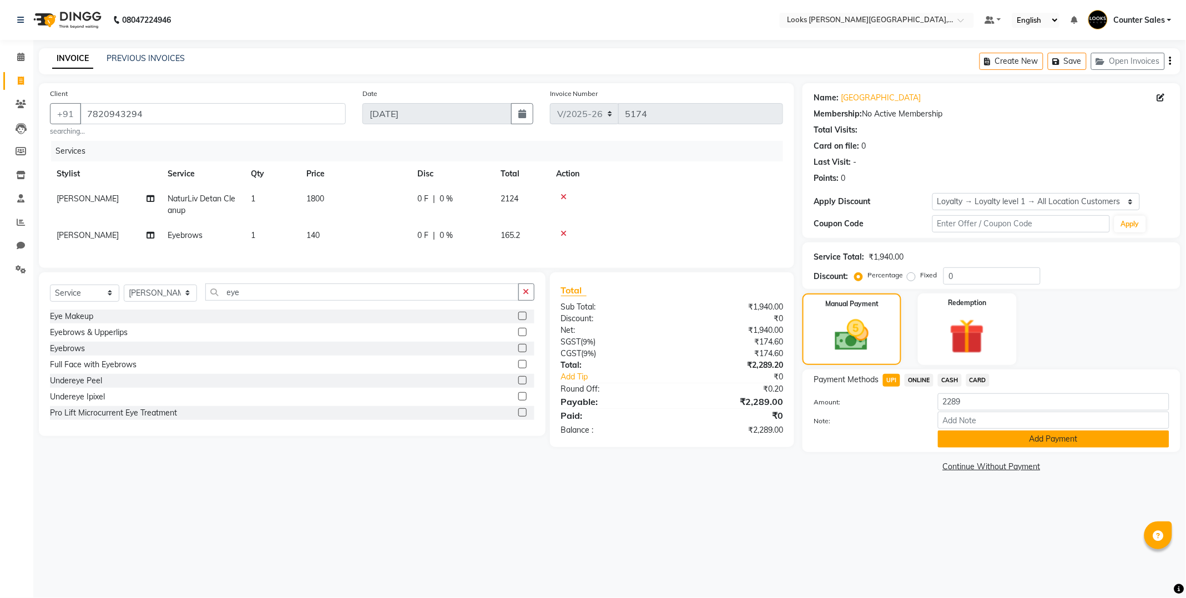
click at [973, 436] on button "Add Payment" at bounding box center [1053, 439] width 231 height 17
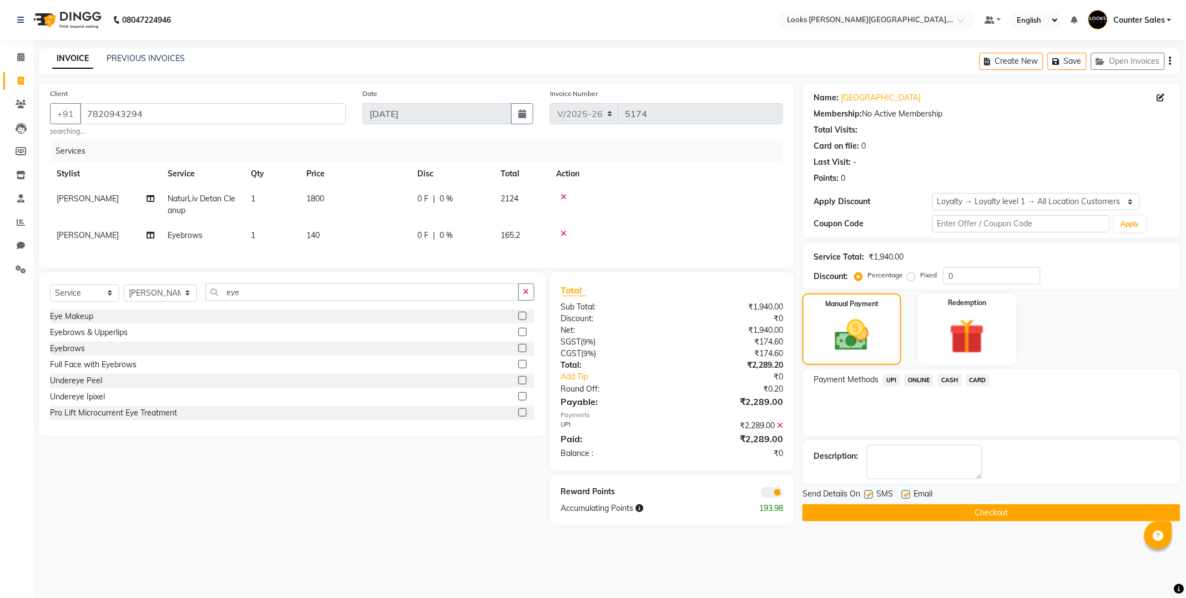
click at [937, 511] on button "Checkout" at bounding box center [991, 512] width 378 height 17
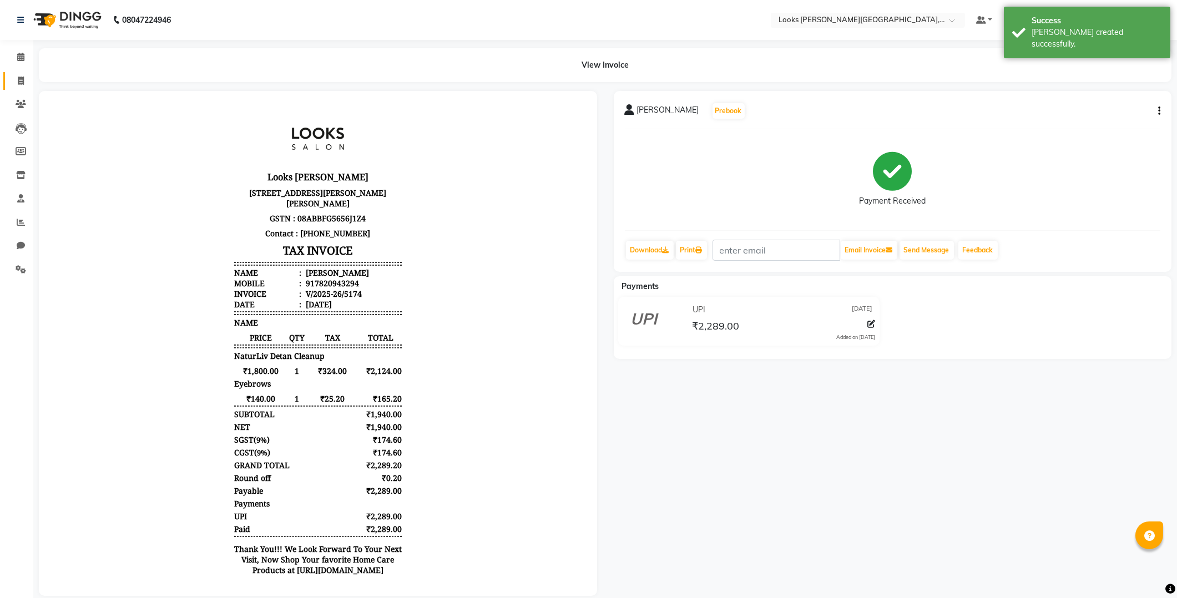
click at [20, 80] on icon at bounding box center [21, 81] width 6 height 8
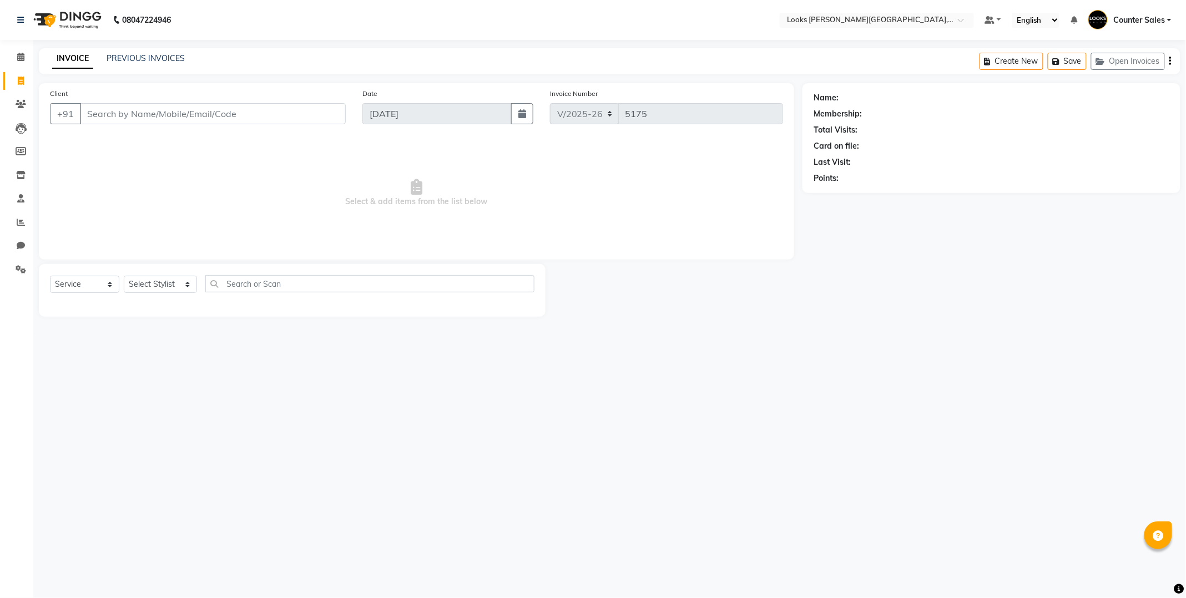
click at [171, 115] on input "Client" at bounding box center [213, 113] width 266 height 21
click at [158, 137] on span "78384089" at bounding box center [150, 139] width 44 height 11
click at [151, 287] on select "Select Stylist Ajay [PERSON_NAME] [PERSON_NAME] Counter Sales [PERSON_NAME] Kri…" at bounding box center [160, 288] width 73 height 17
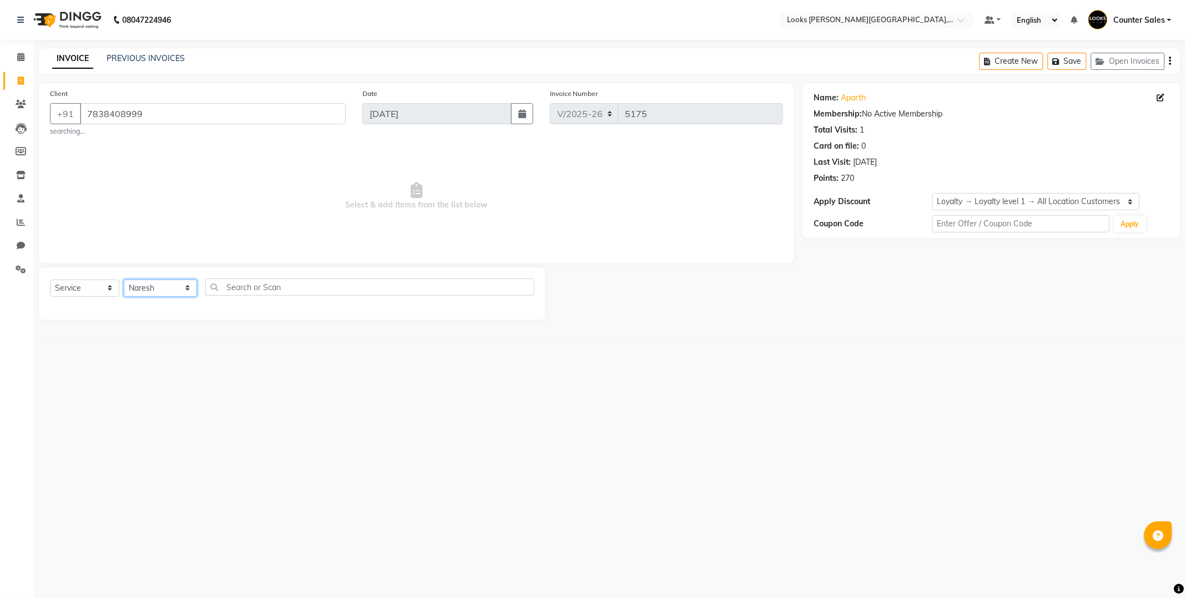
click at [124, 280] on select "Select Stylist Ajay [PERSON_NAME] [PERSON_NAME] Counter Sales [PERSON_NAME] Kri…" at bounding box center [160, 288] width 73 height 17
click at [151, 294] on select "Select Stylist Ajay [PERSON_NAME] [PERSON_NAME] Counter Sales [PERSON_NAME] Kri…" at bounding box center [160, 288] width 73 height 17
click at [124, 280] on select "Select Stylist Ajay [PERSON_NAME] [PERSON_NAME] Counter Sales [PERSON_NAME] Kri…" at bounding box center [160, 288] width 73 height 17
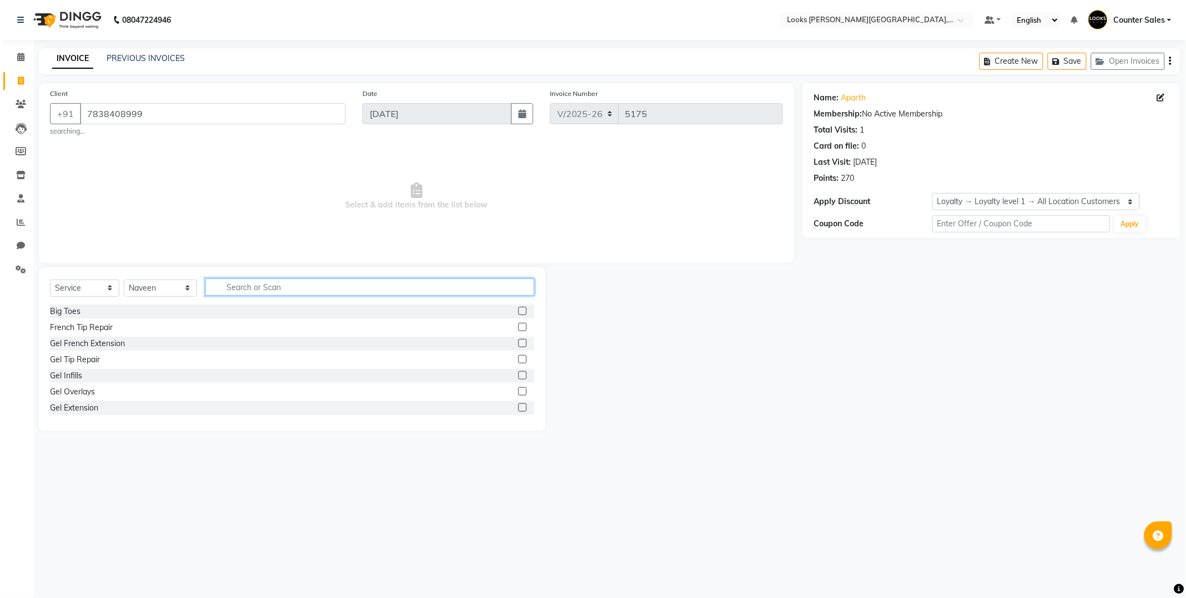
click at [250, 291] on input "text" at bounding box center [369, 287] width 329 height 17
click at [518, 328] on label at bounding box center [522, 327] width 8 height 8
click at [518, 328] on input "checkbox" at bounding box center [521, 327] width 7 height 7
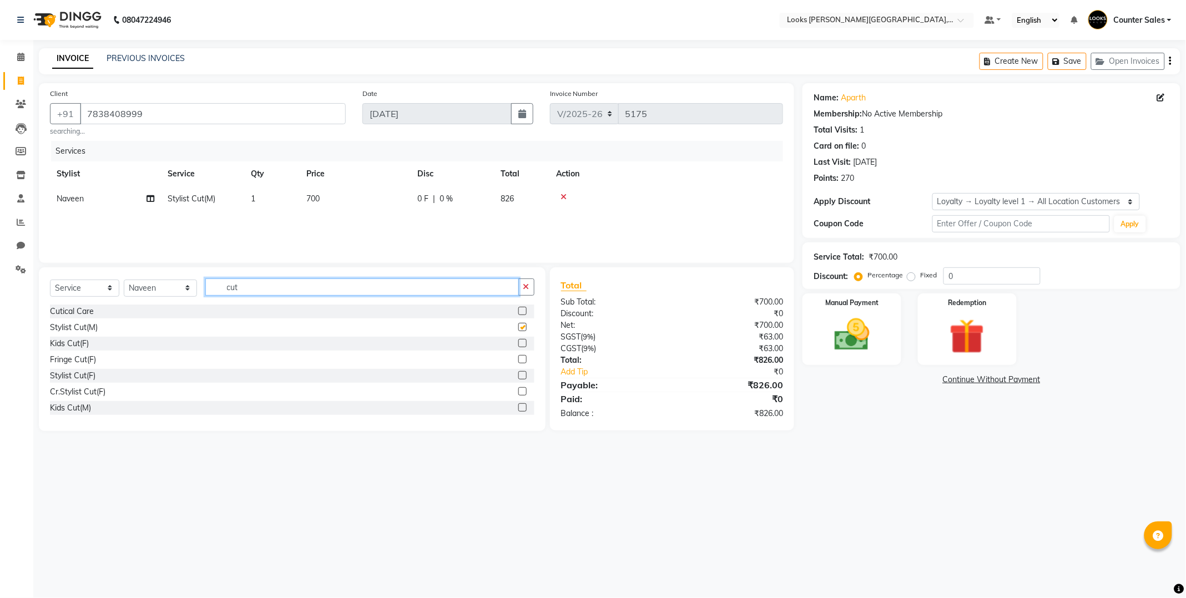
click at [317, 292] on input "cut" at bounding box center [361, 287] width 313 height 17
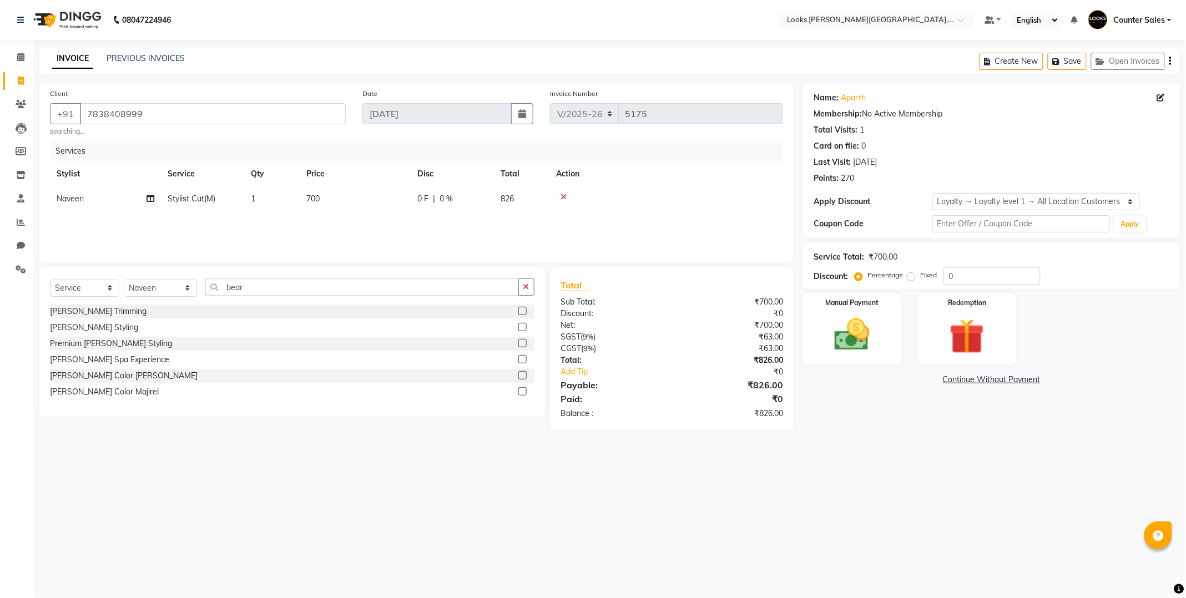
click at [520, 311] on label at bounding box center [522, 311] width 8 height 8
click at [520, 311] on input "checkbox" at bounding box center [521, 311] width 7 height 7
click at [352, 225] on td "500" at bounding box center [355, 229] width 111 height 37
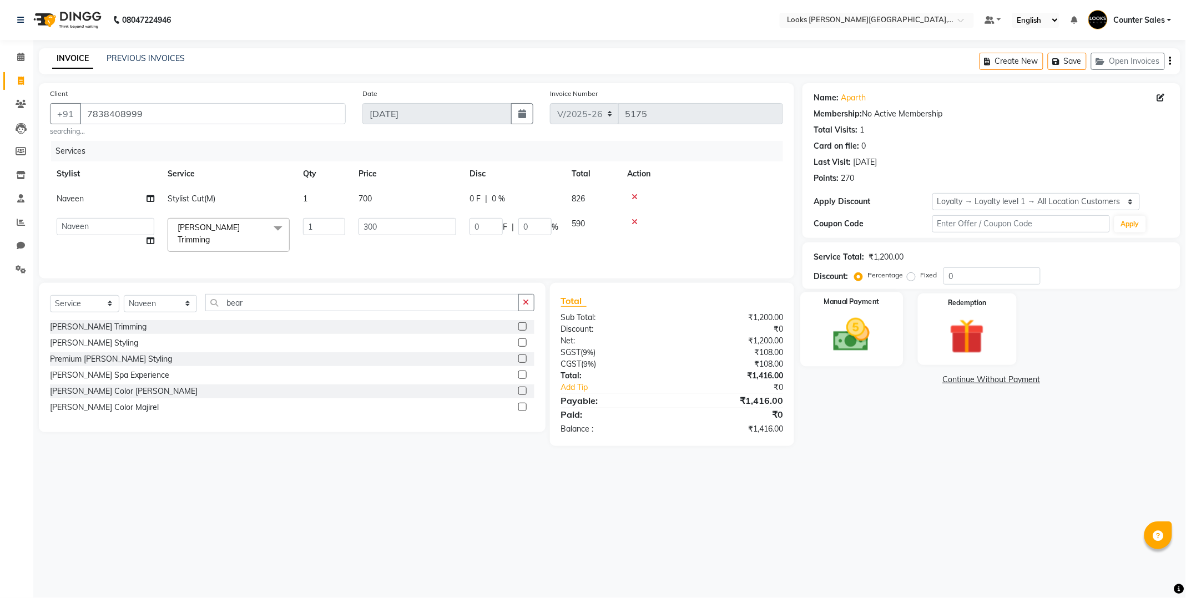
click at [839, 340] on img at bounding box center [851, 335] width 59 height 42
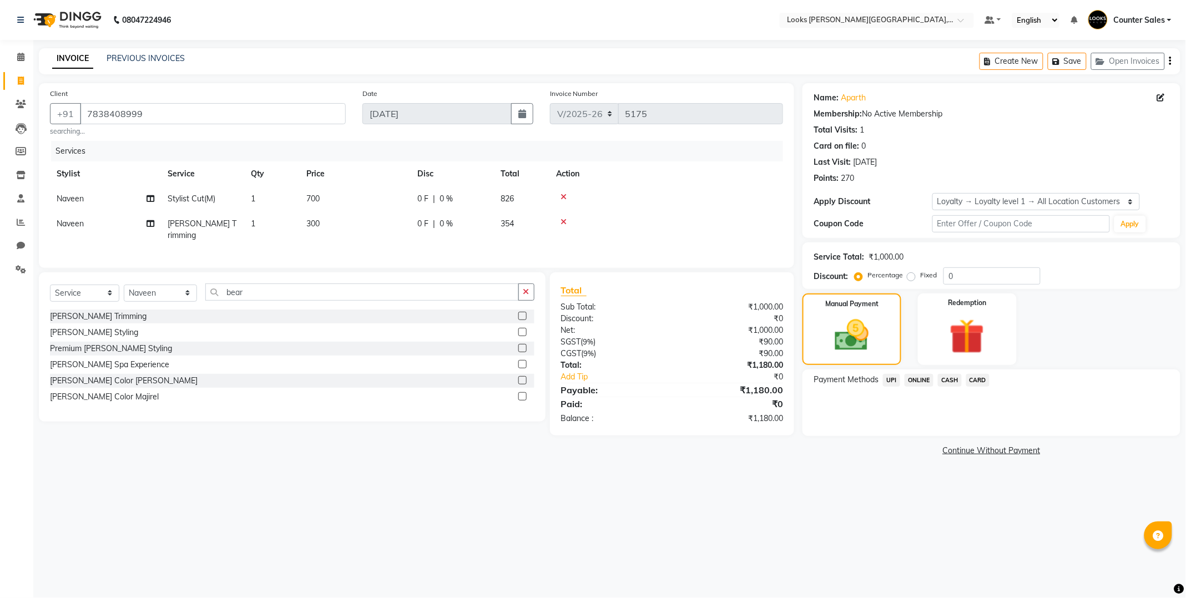
click at [978, 380] on span "CARD" at bounding box center [978, 380] width 24 height 13
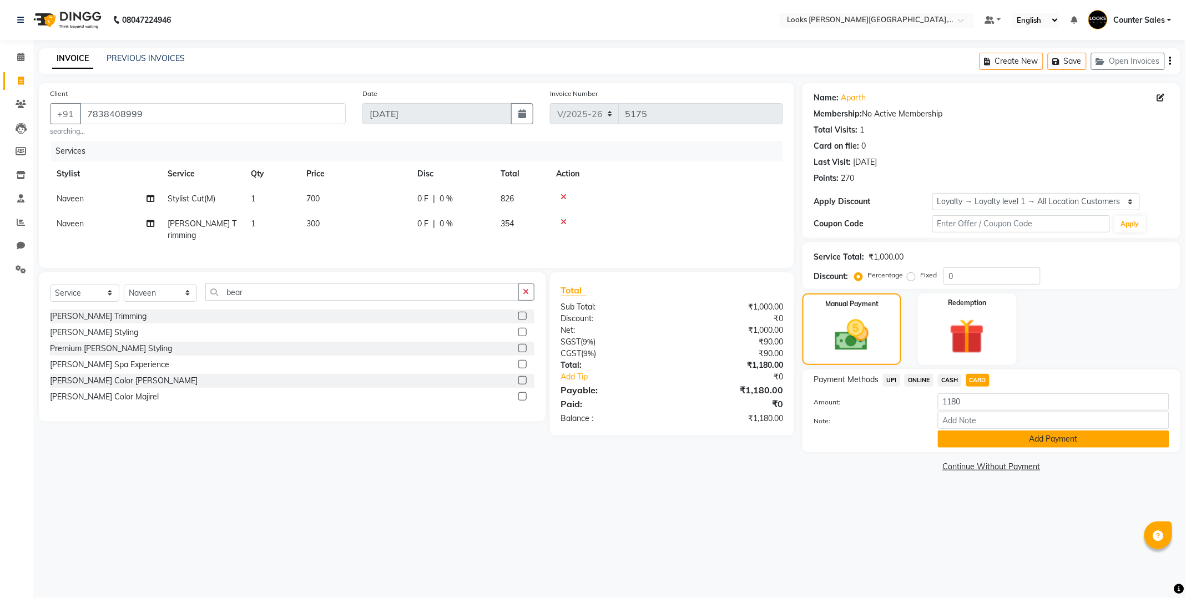
click at [973, 444] on button "Add Payment" at bounding box center [1053, 439] width 231 height 17
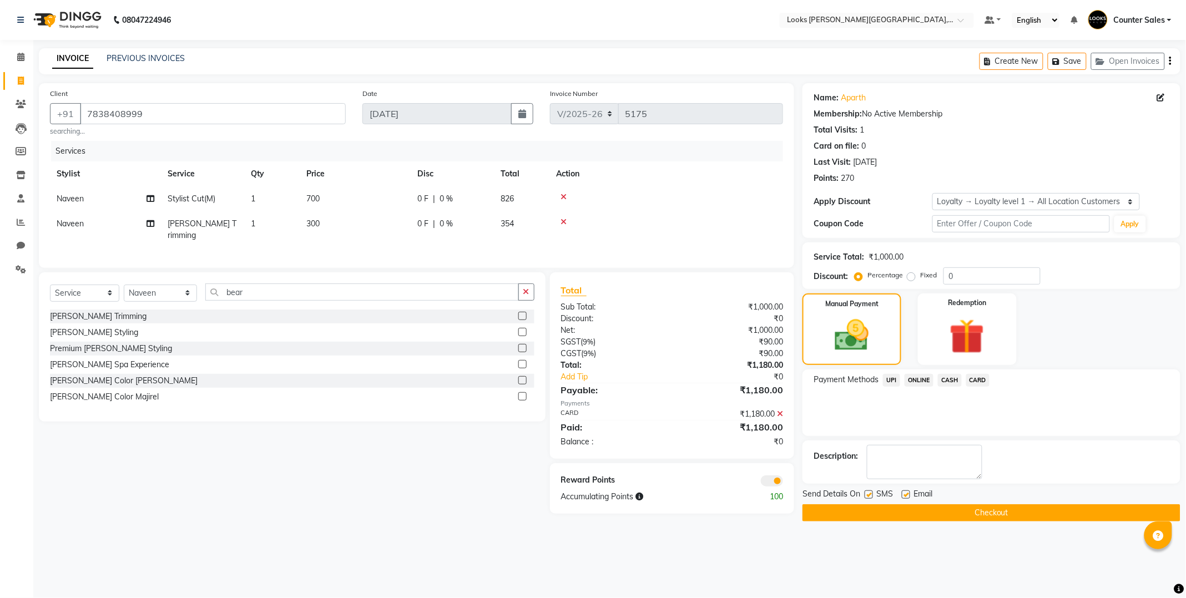
click at [952, 509] on button "Checkout" at bounding box center [991, 512] width 378 height 17
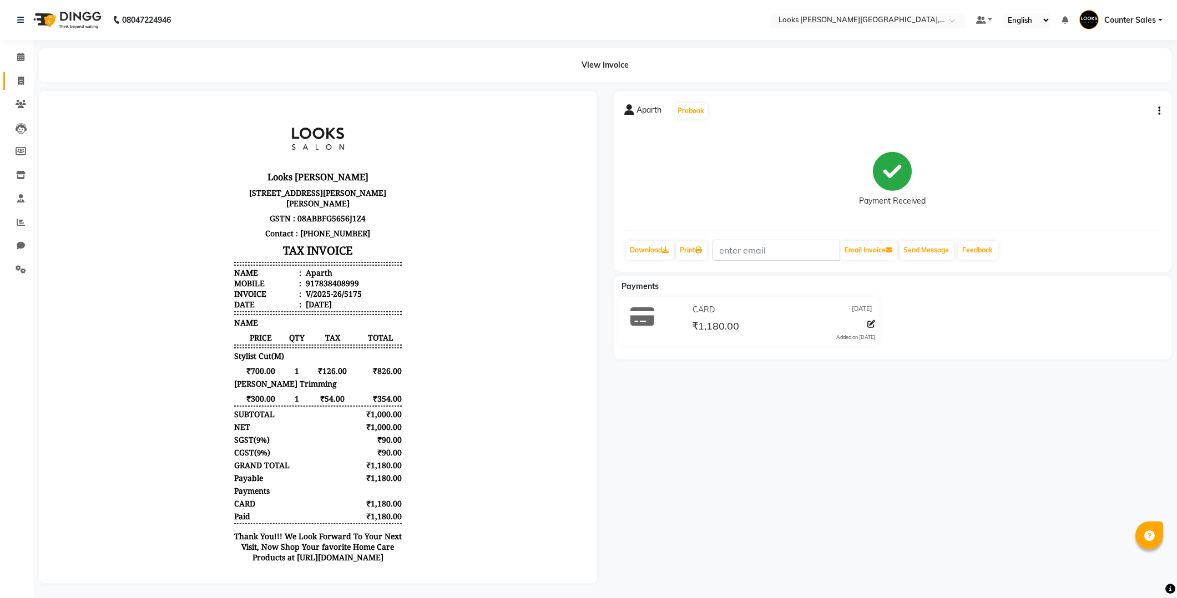
click at [18, 72] on link "Invoice" at bounding box center [16, 81] width 27 height 18
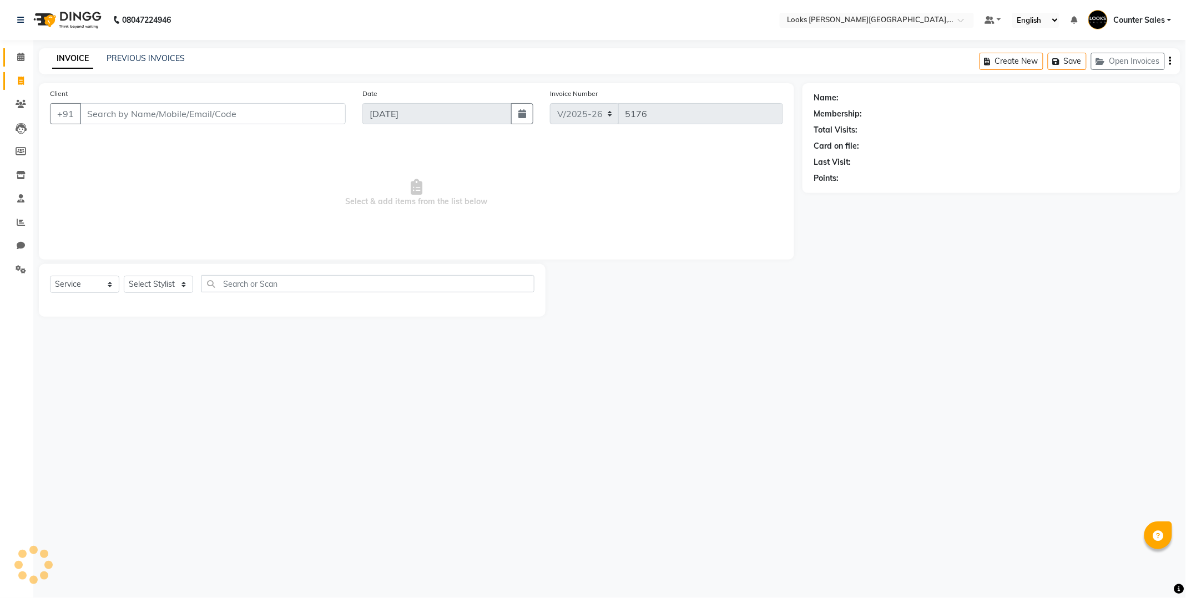
click at [21, 54] on icon at bounding box center [20, 57] width 7 height 8
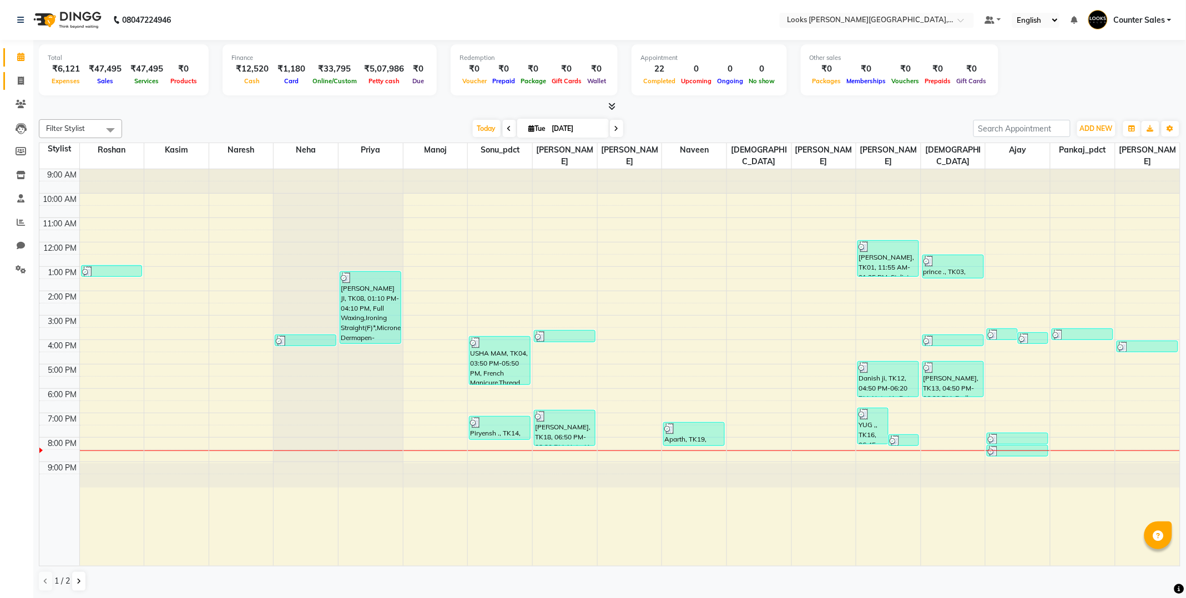
click at [21, 72] on link "Invoice" at bounding box center [16, 81] width 27 height 18
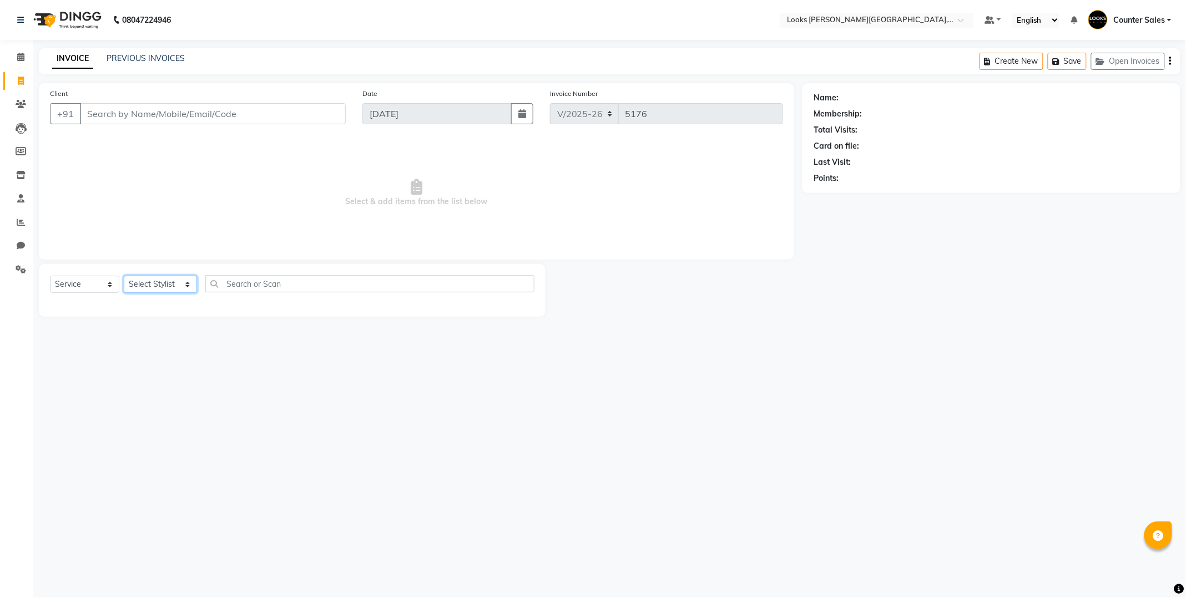
click at [158, 281] on select "Select Stylist Ajay [PERSON_NAME] [PERSON_NAME] Counter Sales [PERSON_NAME] Kri…" at bounding box center [160, 284] width 73 height 17
click at [124, 276] on select "Select Stylist Ajay [PERSON_NAME] [PERSON_NAME] Counter Sales [PERSON_NAME] Kri…" at bounding box center [160, 284] width 73 height 17
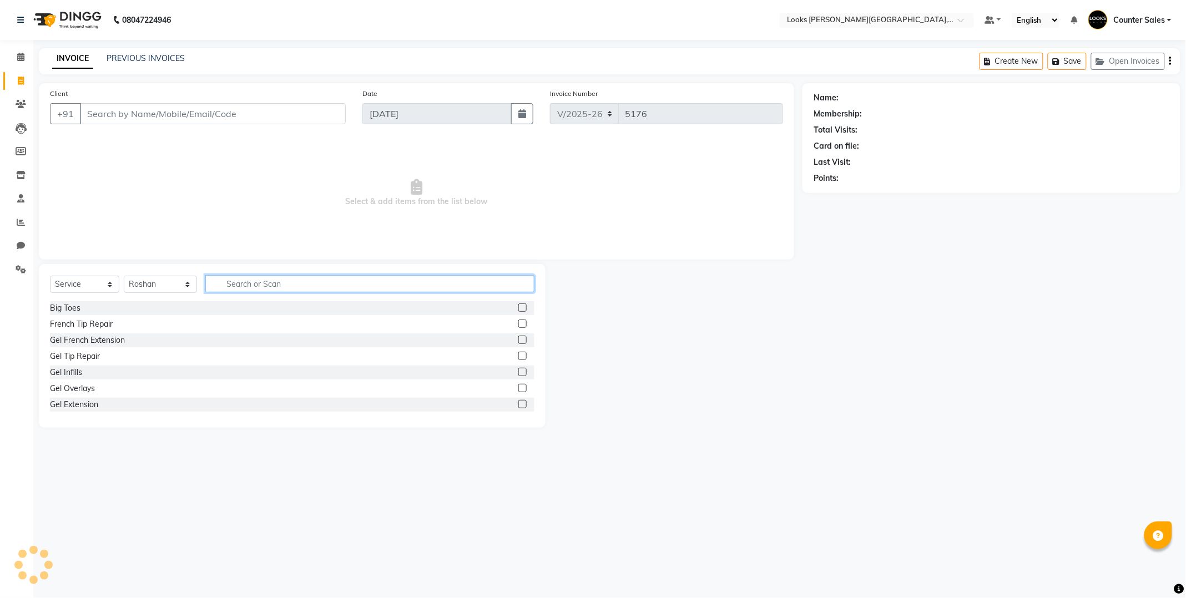
click at [240, 281] on input "text" at bounding box center [369, 283] width 329 height 17
click at [518, 323] on label at bounding box center [522, 324] width 8 height 8
click at [518, 323] on input "checkbox" at bounding box center [521, 324] width 7 height 7
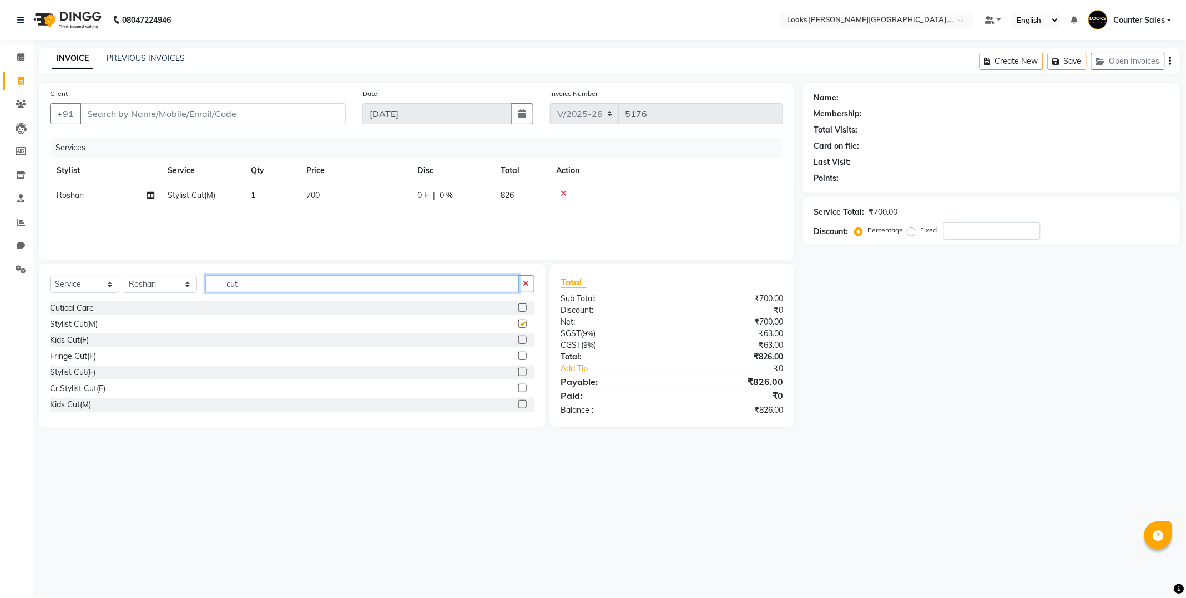
click at [338, 284] on input "cut" at bounding box center [361, 283] width 313 height 17
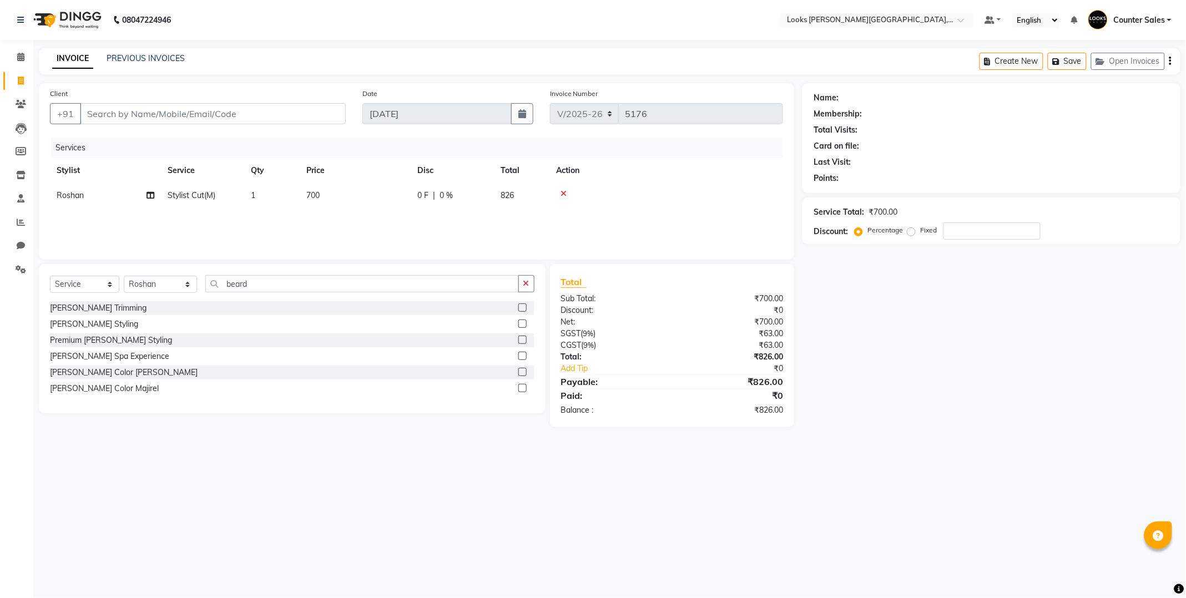
click at [523, 308] on label at bounding box center [522, 307] width 8 height 8
click at [523, 308] on input "checkbox" at bounding box center [521, 308] width 7 height 7
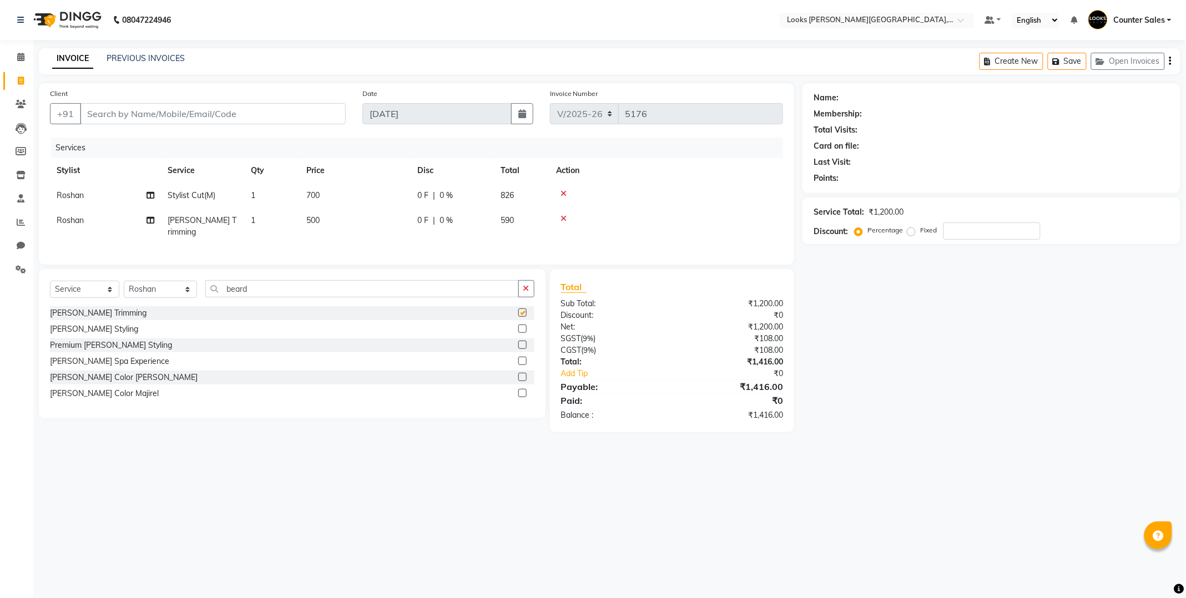
click at [363, 215] on td "500" at bounding box center [355, 226] width 111 height 37
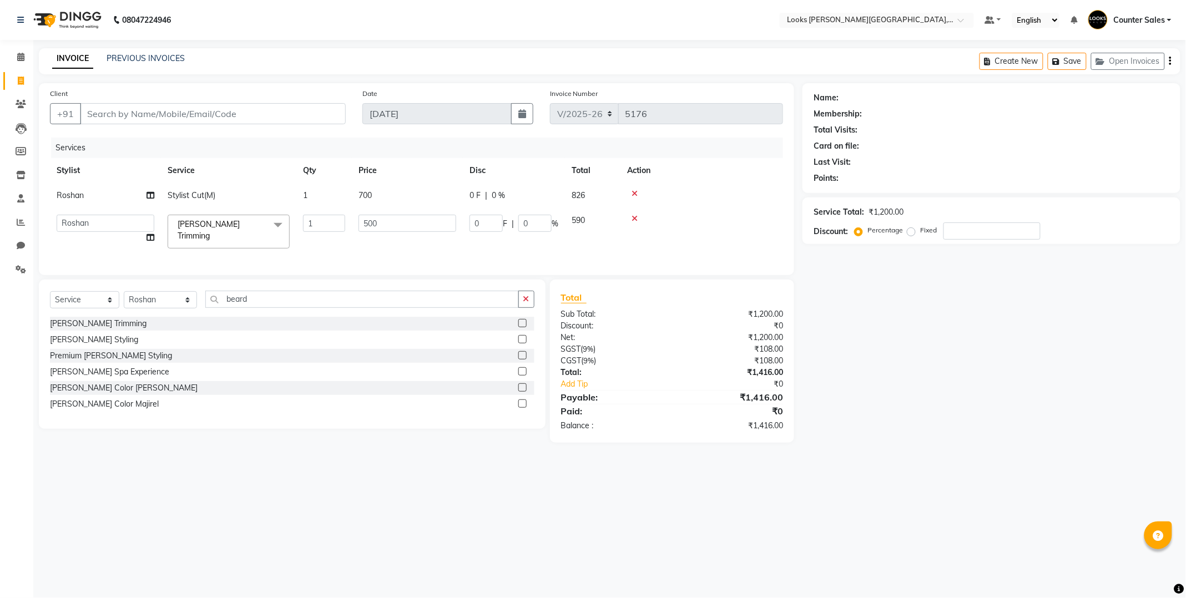
click at [395, 205] on td "700" at bounding box center [407, 195] width 111 height 25
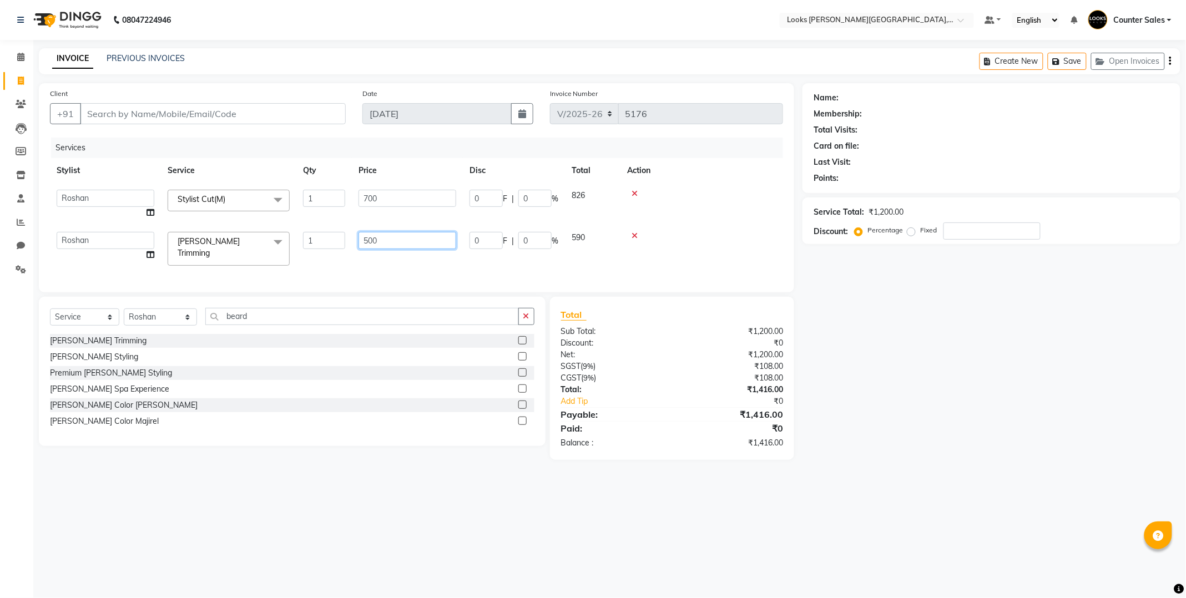
click at [392, 241] on input "500" at bounding box center [407, 240] width 98 height 17
click at [269, 323] on div "Select Service Product Membership Package Voucher Prepaid Gift Card Select Styl…" at bounding box center [292, 371] width 507 height 149
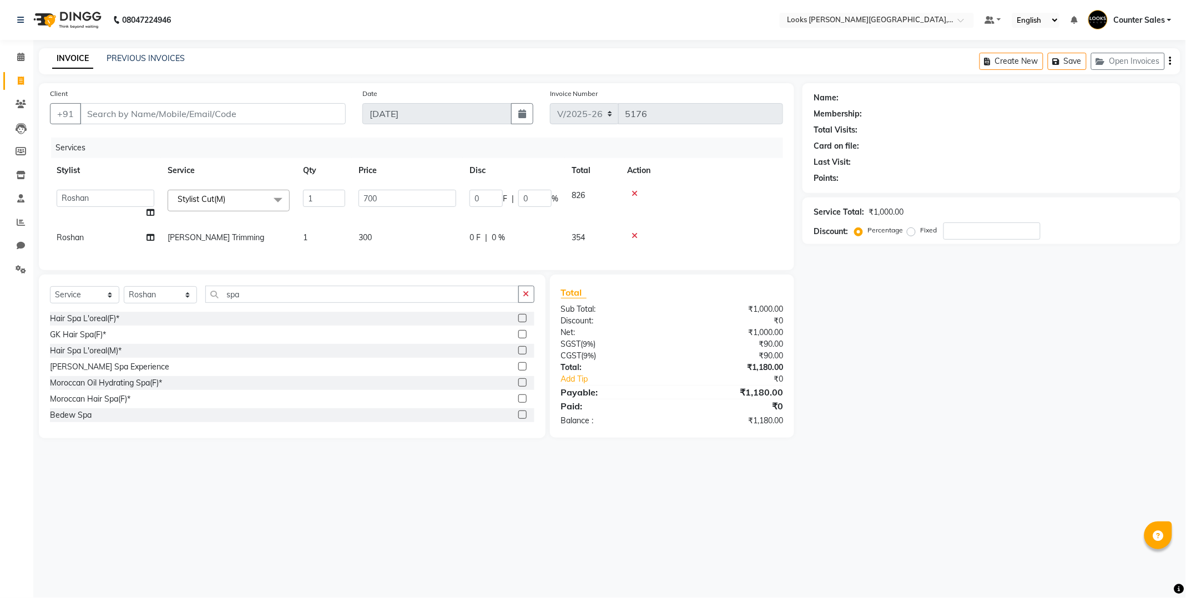
click at [518, 355] on label at bounding box center [522, 350] width 8 height 8
click at [518, 355] on input "checkbox" at bounding box center [521, 350] width 7 height 7
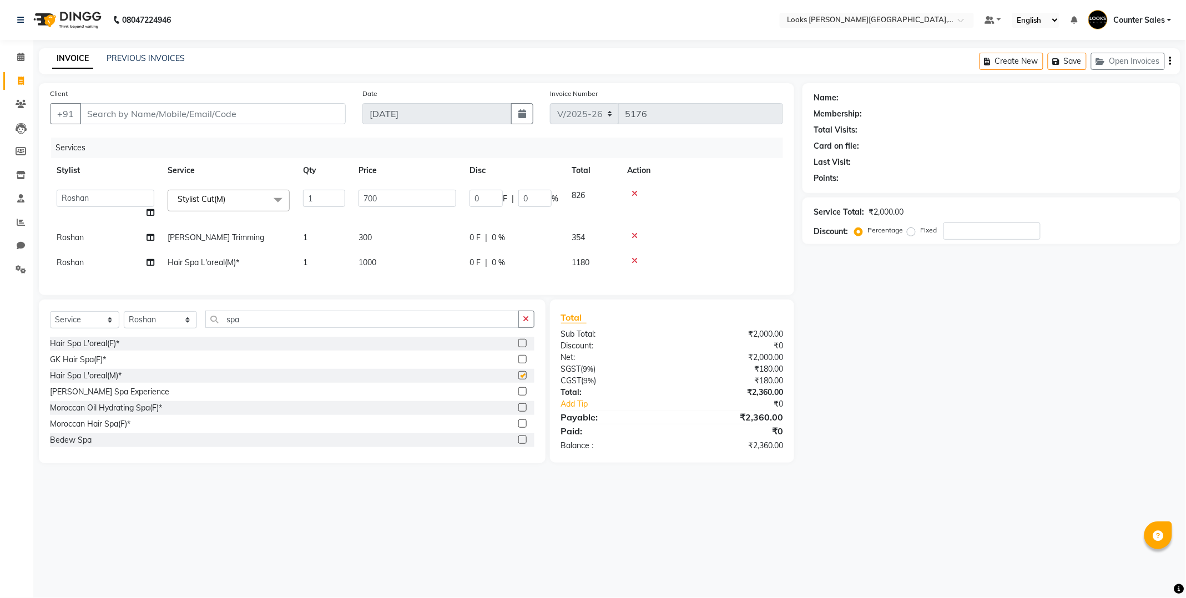
click at [391, 236] on td "300" at bounding box center [407, 237] width 111 height 25
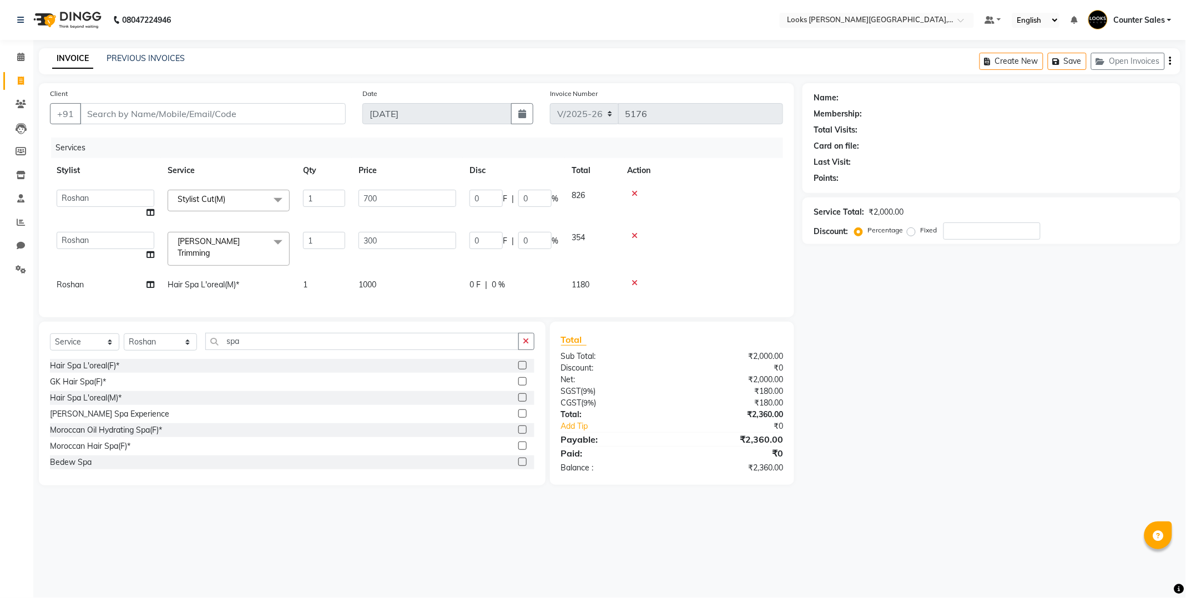
click at [393, 276] on td "1000" at bounding box center [407, 284] width 111 height 25
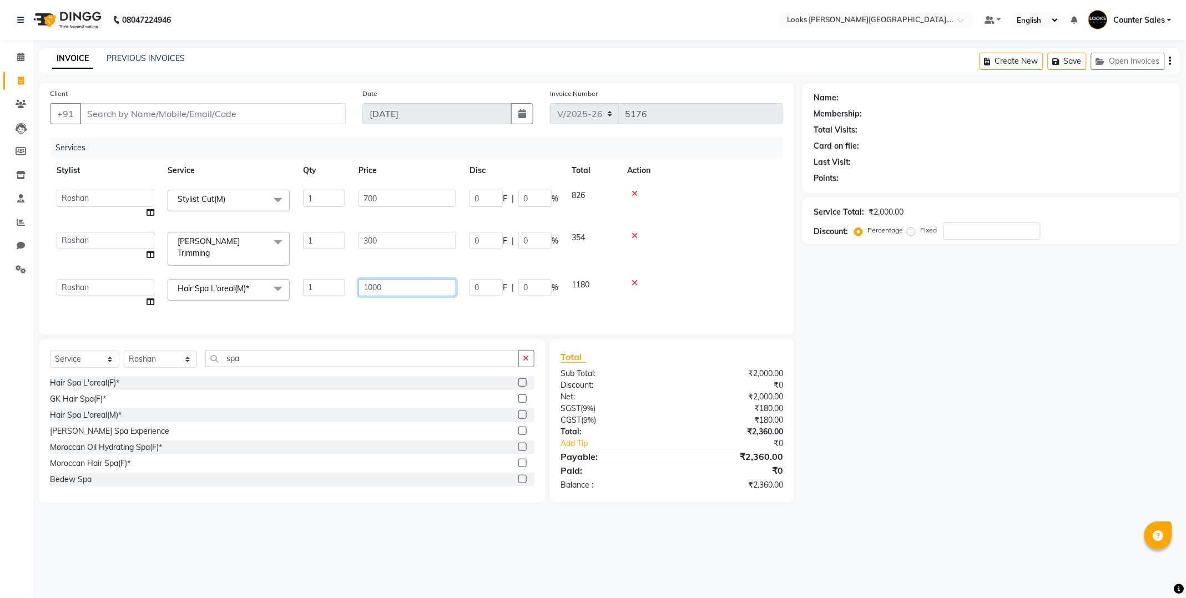
click at [386, 281] on input "1000" at bounding box center [407, 287] width 98 height 17
click at [854, 341] on div "Name: Membership: Total Visits: Card on file: Last Visit: Points: Service Total…" at bounding box center [995, 292] width 386 height 419
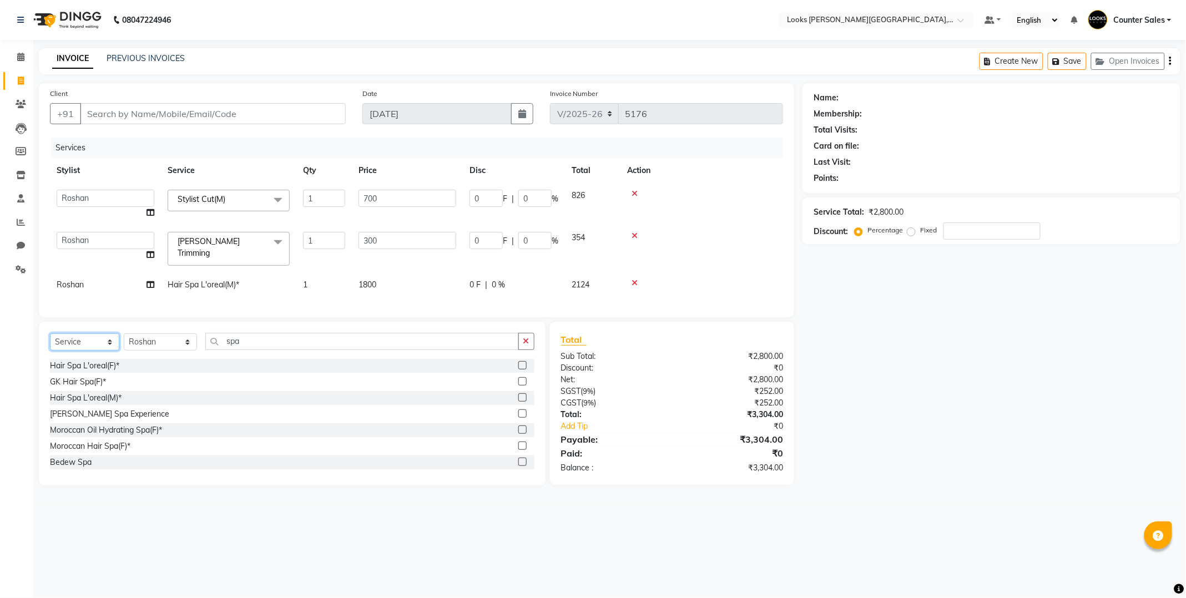
click at [84, 345] on select "Select Service Product Membership Package Voucher Prepaid Gift Card" at bounding box center [84, 341] width 69 height 17
click at [106, 350] on select "Select Service Product Membership Package Voucher Prepaid Gift Card" at bounding box center [84, 341] width 69 height 17
click at [104, 338] on select "Select Service Product Membership Package Voucher Prepaid Gift Card" at bounding box center [84, 341] width 69 height 17
click at [148, 104] on input "Client" at bounding box center [213, 113] width 266 height 21
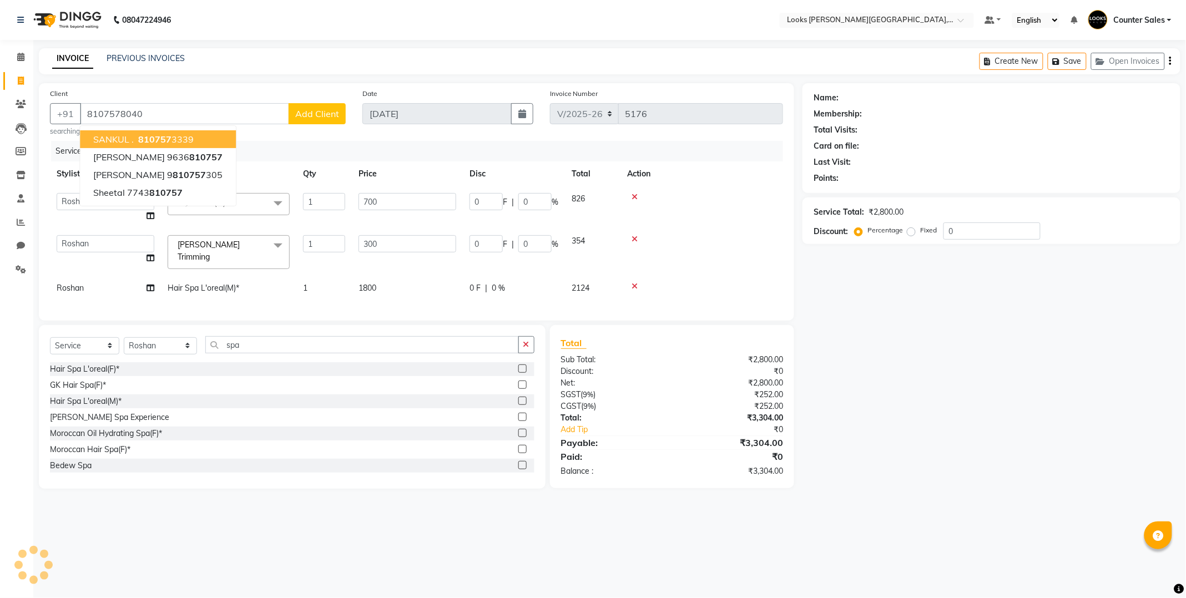
click at [321, 114] on span "Add Client" at bounding box center [317, 113] width 44 height 11
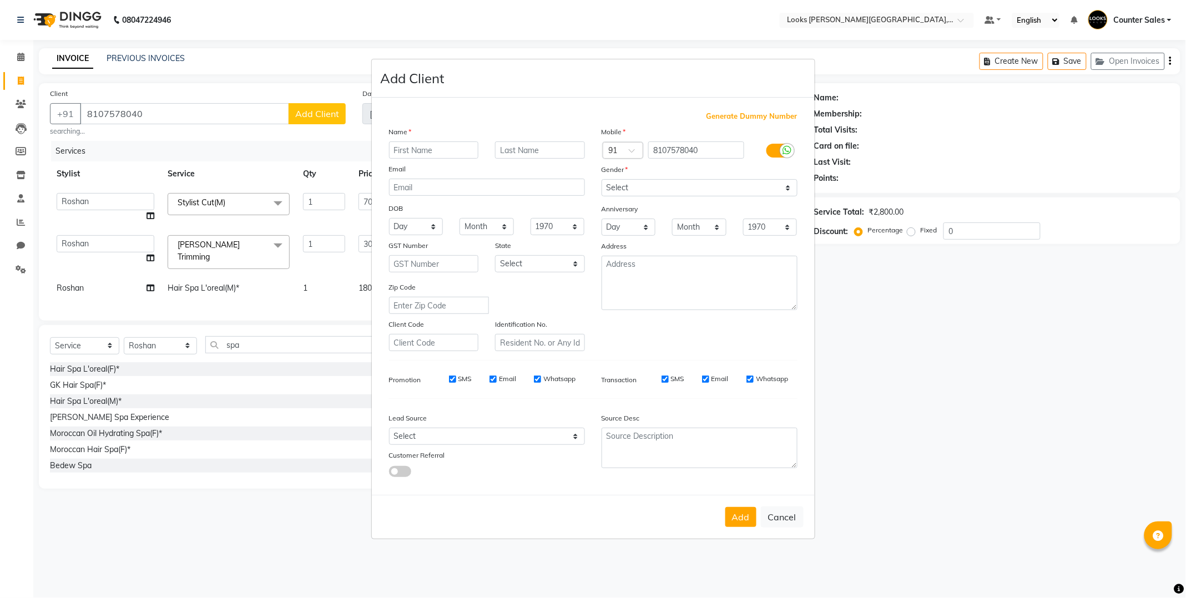
click at [417, 146] on input "text" at bounding box center [434, 149] width 90 height 17
click at [672, 187] on select "Select [DEMOGRAPHIC_DATA] [DEMOGRAPHIC_DATA] Other Prefer Not To Say" at bounding box center [699, 187] width 196 height 17
click at [601, 179] on select "Select [DEMOGRAPHIC_DATA] [DEMOGRAPHIC_DATA] Other Prefer Not To Say" at bounding box center [699, 187] width 196 height 17
click at [654, 186] on select "Select [DEMOGRAPHIC_DATA] [DEMOGRAPHIC_DATA] Other Prefer Not To Say" at bounding box center [699, 187] width 196 height 17
click at [601, 179] on select "Select [DEMOGRAPHIC_DATA] [DEMOGRAPHIC_DATA] Other Prefer Not To Say" at bounding box center [699, 187] width 196 height 17
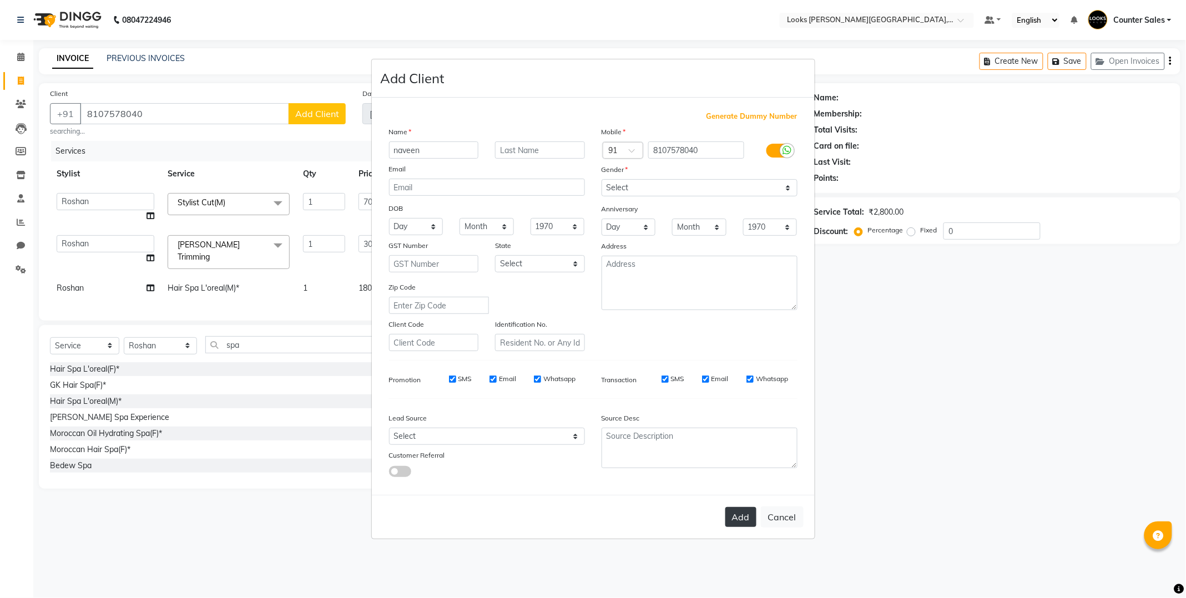
click at [742, 512] on button "Add" at bounding box center [740, 517] width 31 height 20
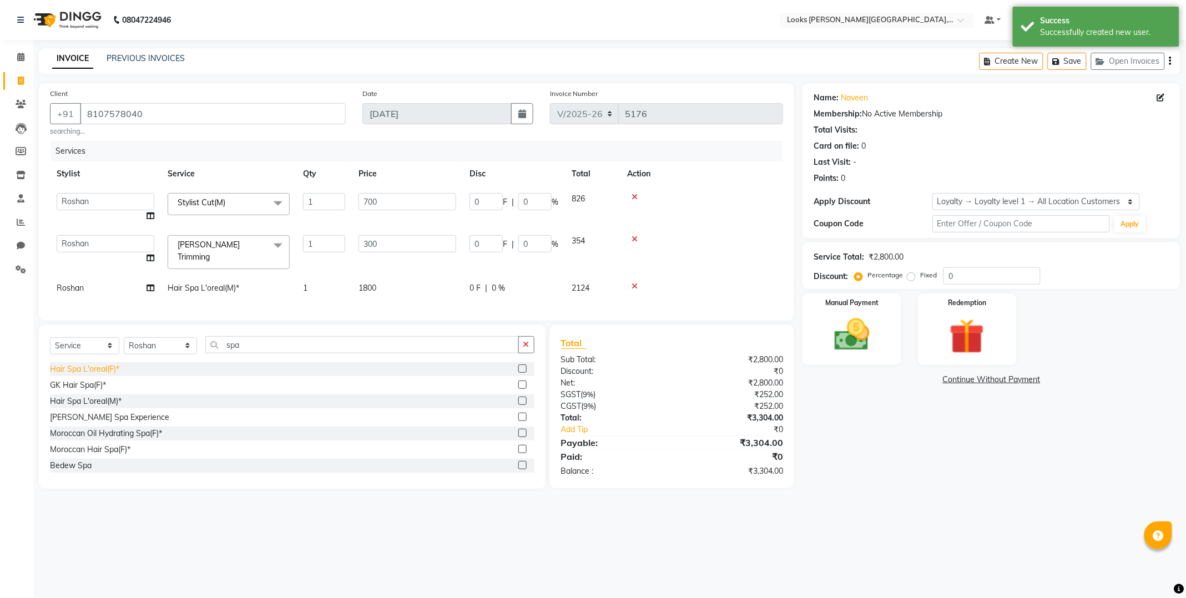
click at [87, 372] on div "Hair Spa L'oreal(F)*" at bounding box center [84, 369] width 69 height 12
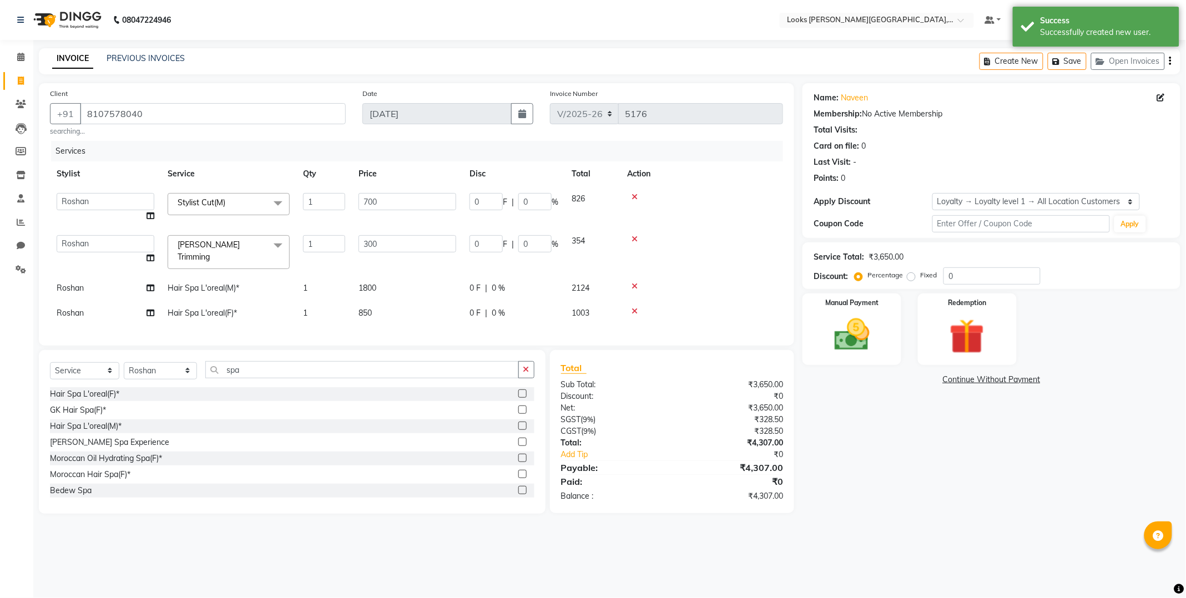
click at [92, 344] on div "Client [PHONE_NUMBER] searching... Date [DATE] Invoice Number V/2025 V/[PHONE_N…" at bounding box center [416, 214] width 755 height 262
click at [91, 373] on select "Select Service Product Membership Package Voucher Prepaid Gift Card" at bounding box center [84, 370] width 69 height 17
click at [50, 367] on select "Select Service Product Membership Package Voucher Prepaid Gift Card" at bounding box center [84, 370] width 69 height 17
click at [262, 370] on input "spa" at bounding box center [361, 369] width 313 height 17
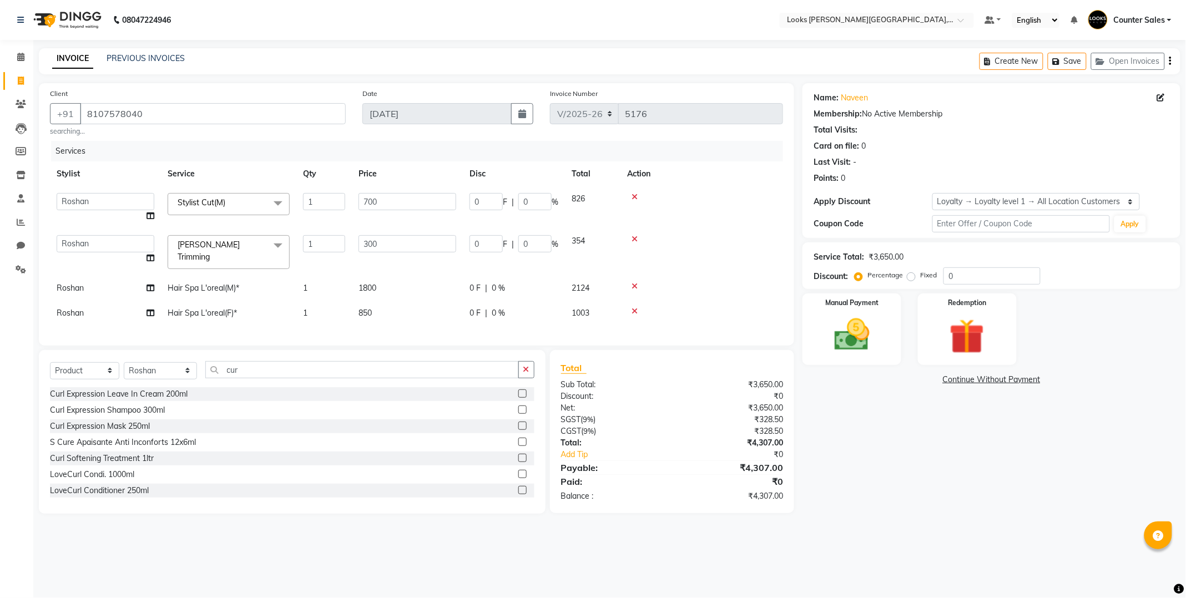
click at [518, 398] on label at bounding box center [522, 393] width 8 height 8
click at [518, 398] on input "checkbox" at bounding box center [521, 394] width 7 height 7
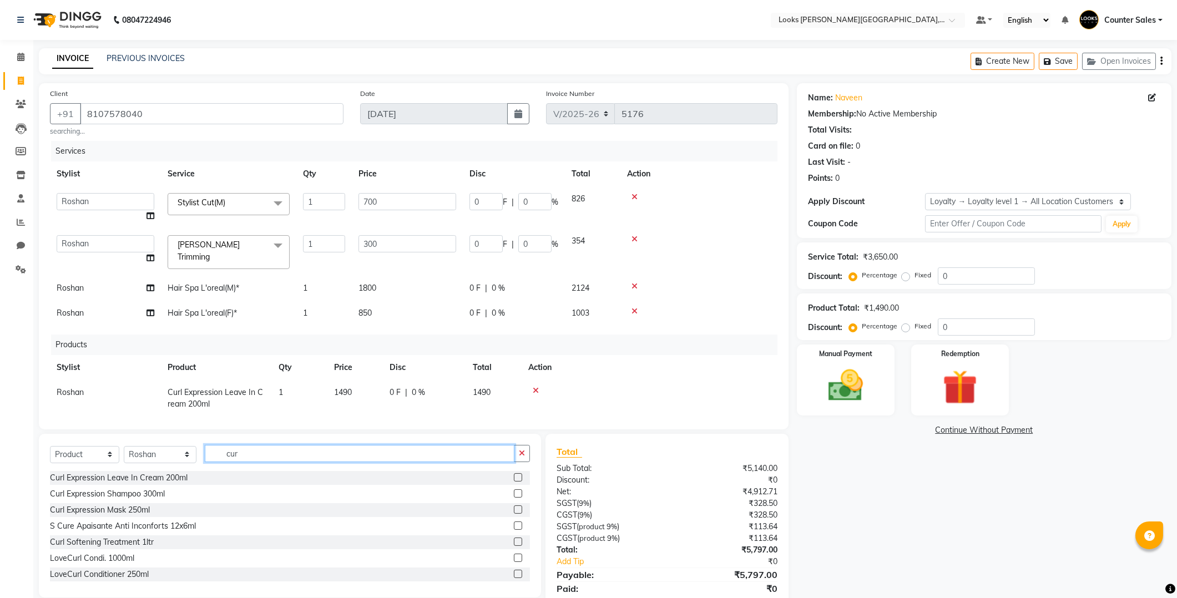
click at [318, 457] on input "cur" at bounding box center [360, 453] width 310 height 17
click at [514, 494] on label at bounding box center [518, 493] width 8 height 8
click at [514, 494] on input "checkbox" at bounding box center [517, 493] width 7 height 7
click at [514, 494] on label at bounding box center [518, 493] width 8 height 8
click at [514, 494] on input "checkbox" at bounding box center [517, 493] width 7 height 7
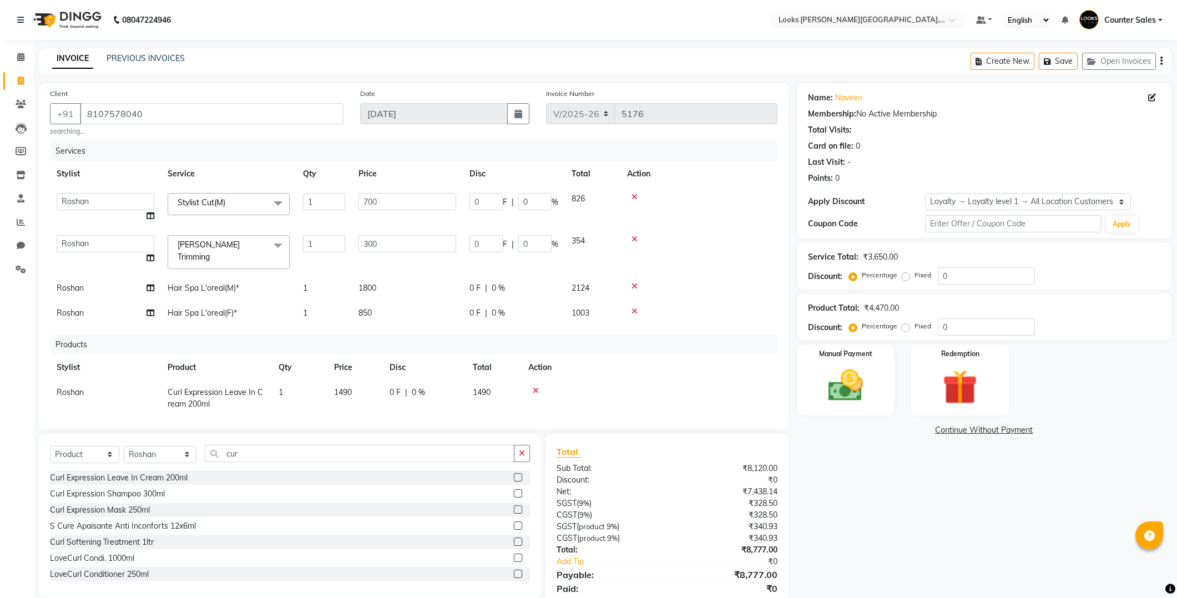
scroll to position [84, 0]
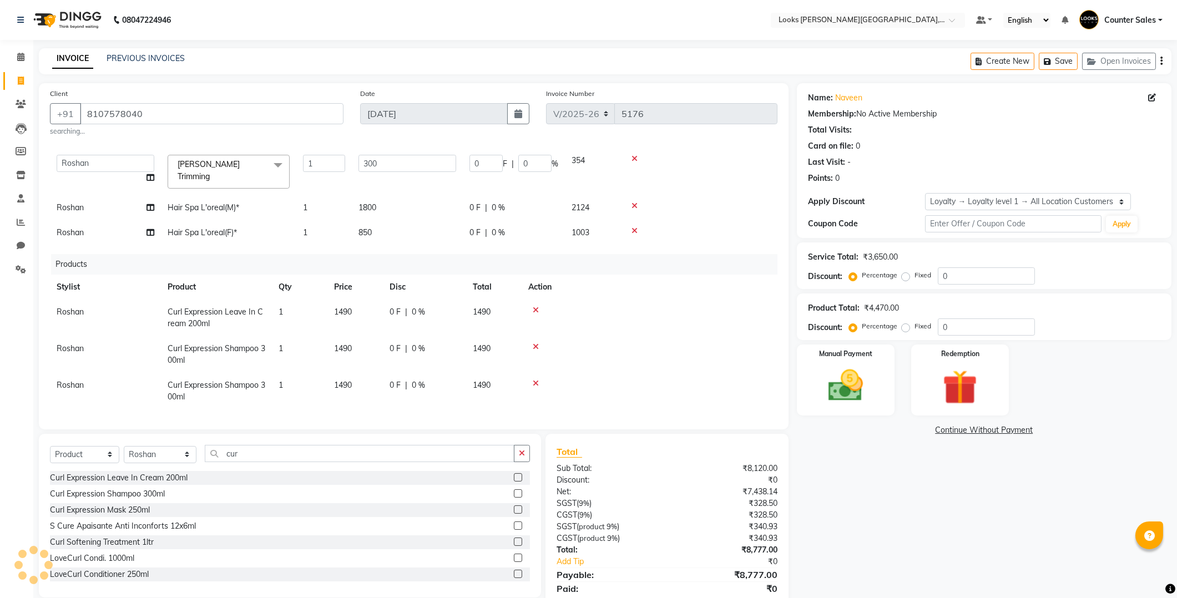
click at [533, 343] on icon at bounding box center [536, 347] width 6 height 8
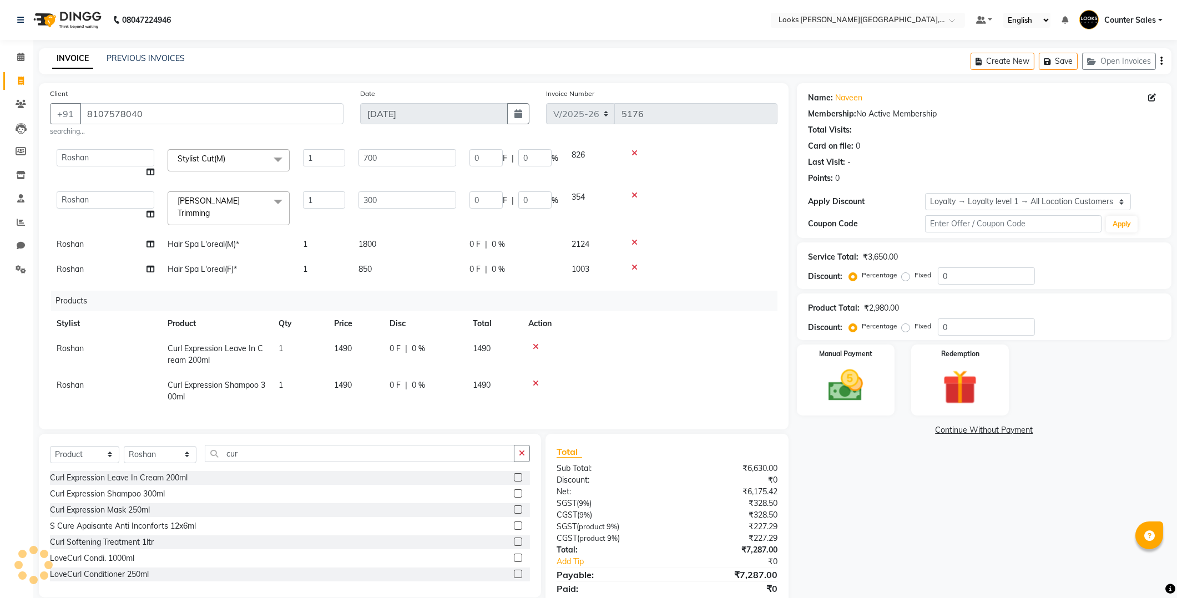
scroll to position [48, 0]
click at [302, 457] on input "cur" at bounding box center [360, 453] width 310 height 17
click at [514, 509] on label at bounding box center [518, 509] width 8 height 8
click at [514, 509] on input "checkbox" at bounding box center [517, 510] width 7 height 7
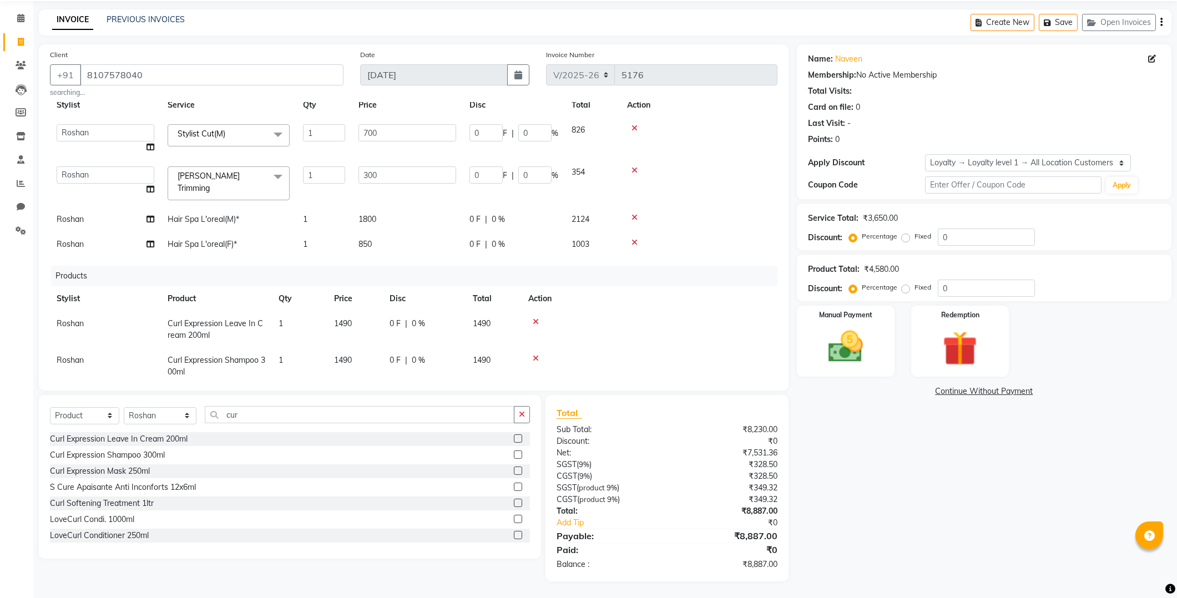
scroll to position [24, 0]
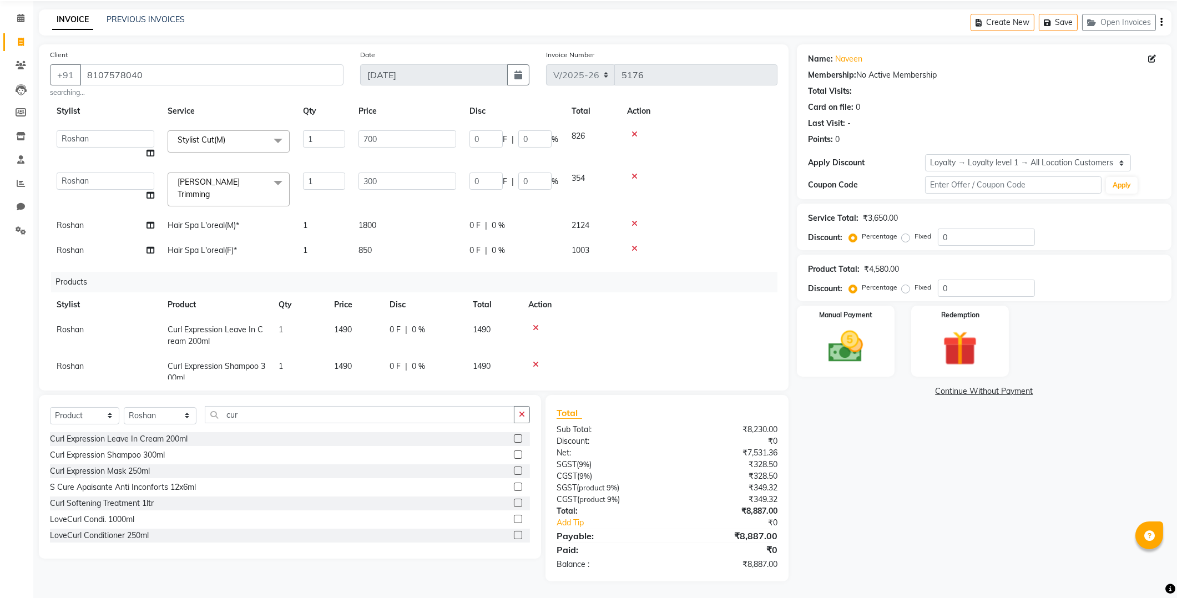
click at [634, 245] on icon at bounding box center [634, 249] width 6 height 8
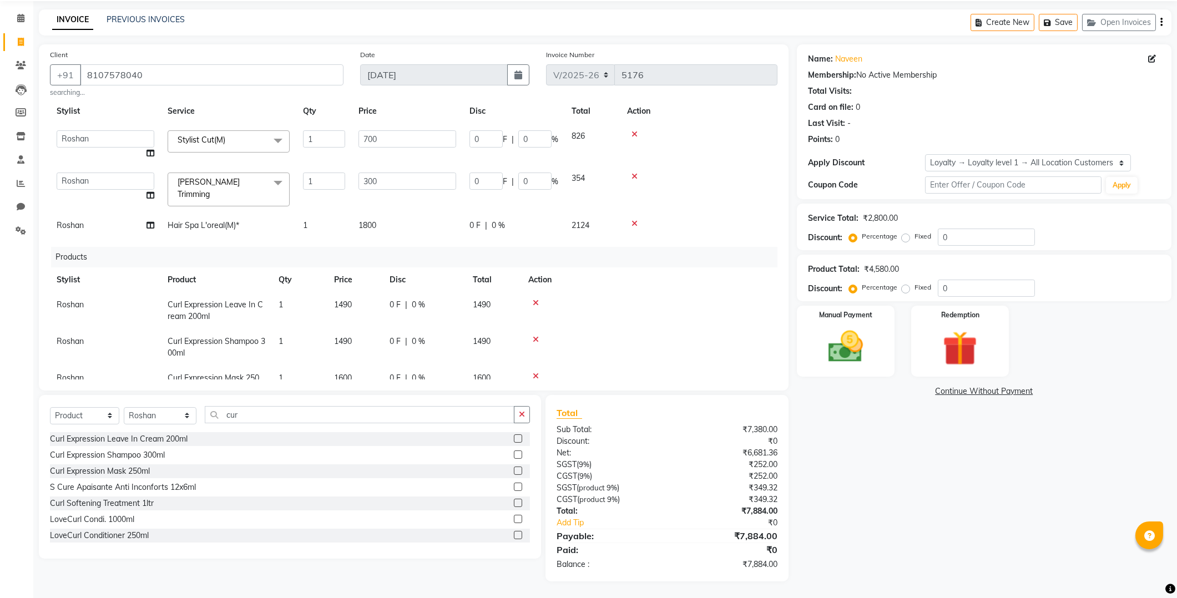
scroll to position [59, 0]
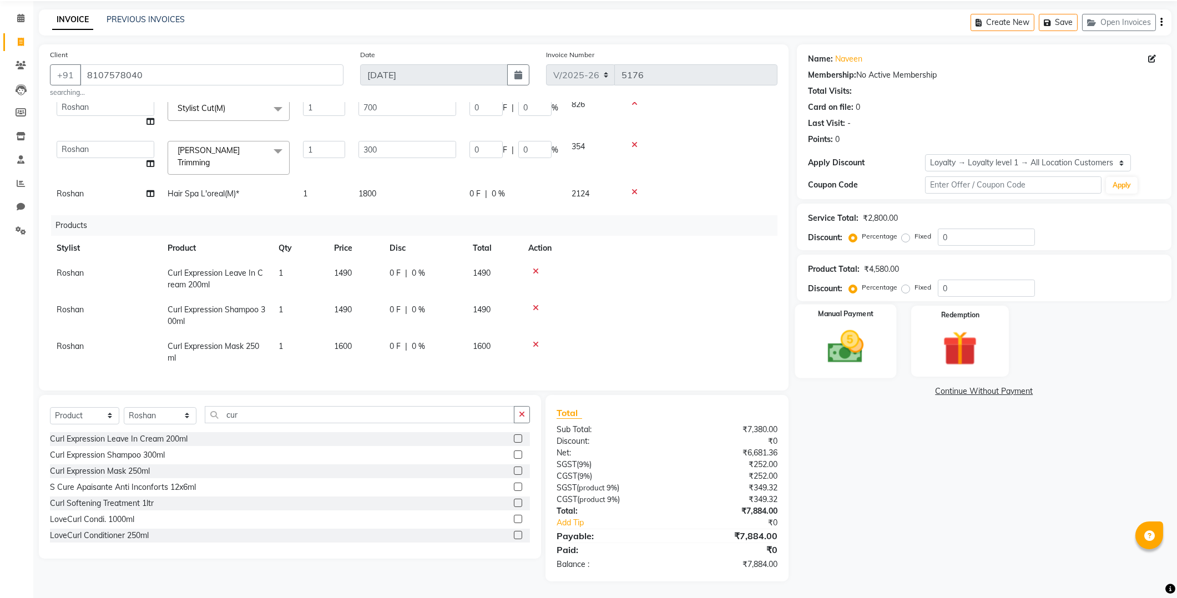
click at [838, 343] on img at bounding box center [845, 347] width 59 height 42
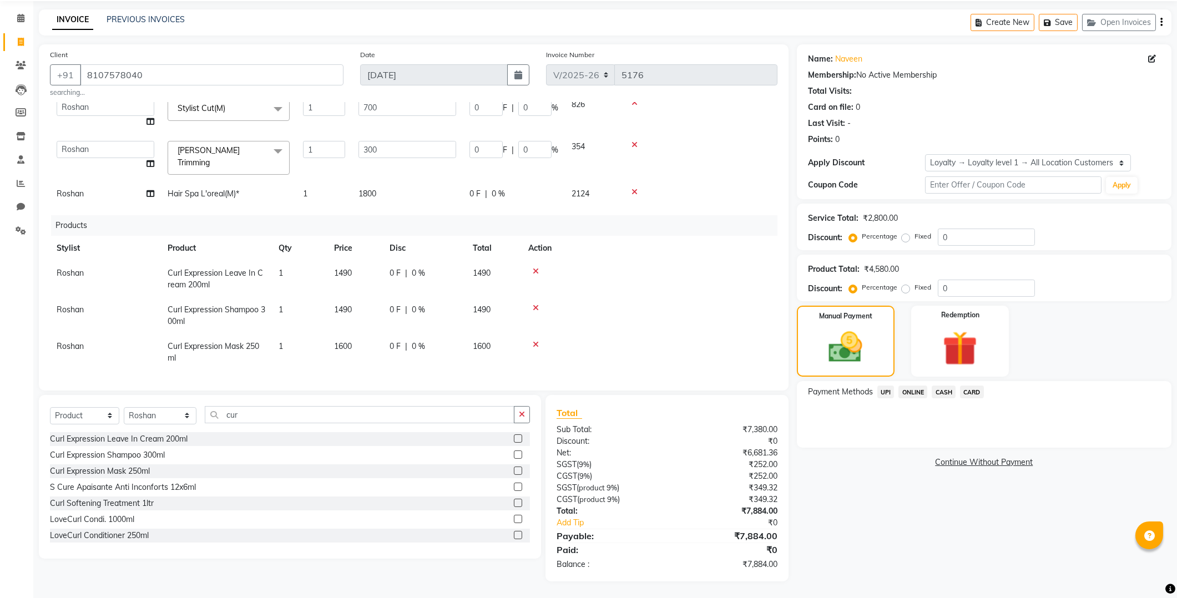
click at [372, 336] on td "1600" at bounding box center [354, 352] width 55 height 37
click at [362, 325] on td "1490" at bounding box center [354, 315] width 55 height 37
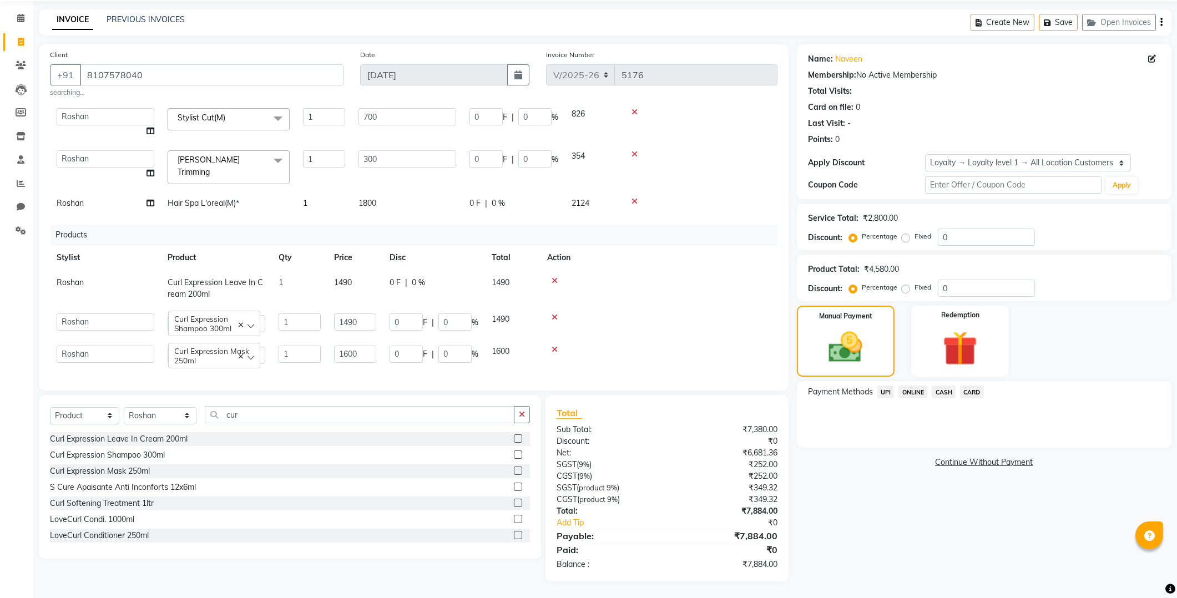
click at [389, 191] on td "1800" at bounding box center [407, 203] width 111 height 25
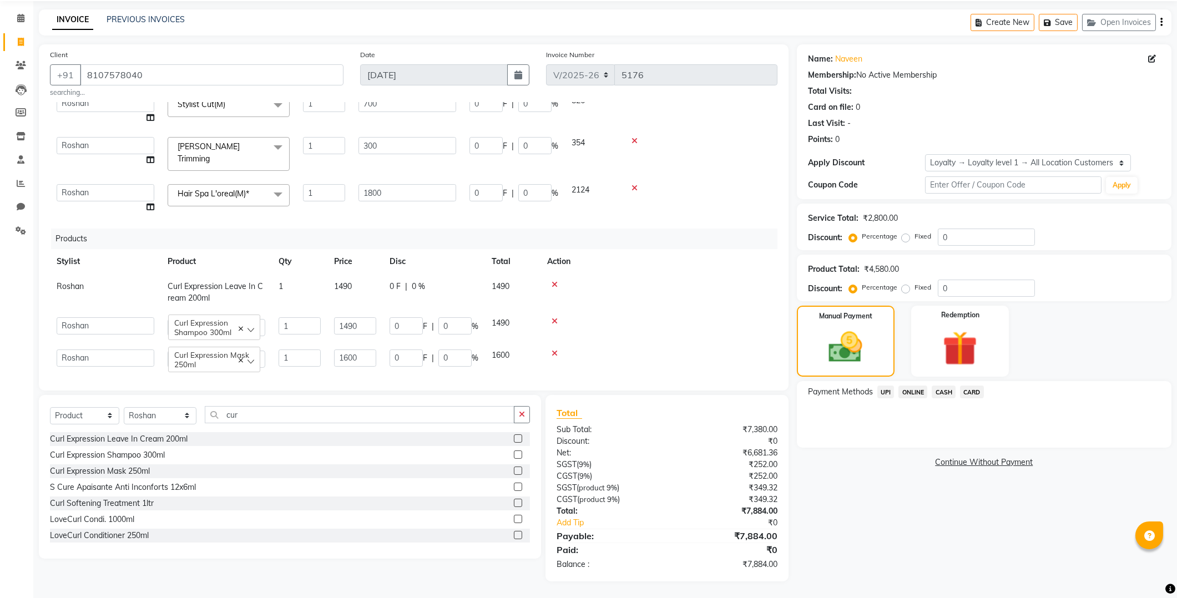
scroll to position [8, 0]
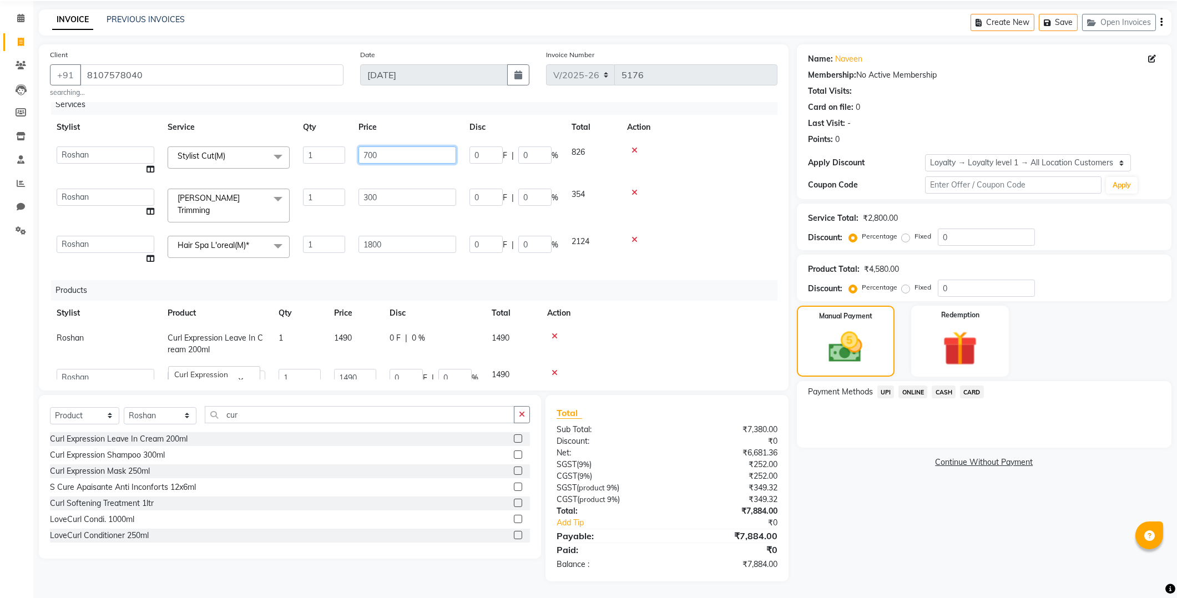
click at [390, 150] on input "700" at bounding box center [407, 154] width 98 height 17
click at [864, 342] on img at bounding box center [845, 347] width 57 height 41
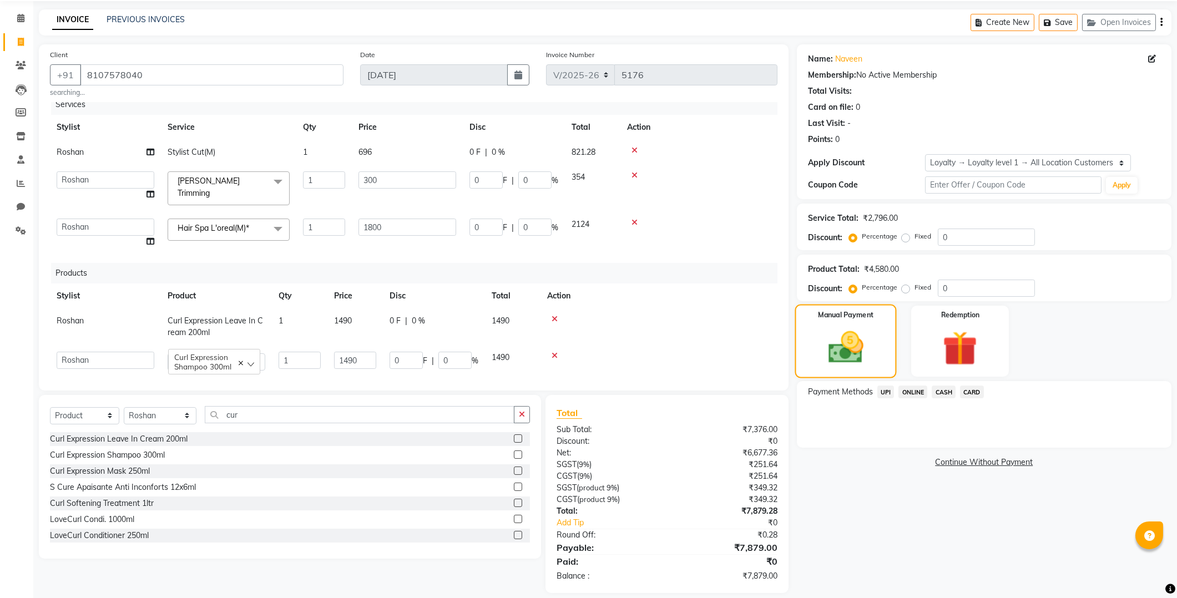
scroll to position [50, 0]
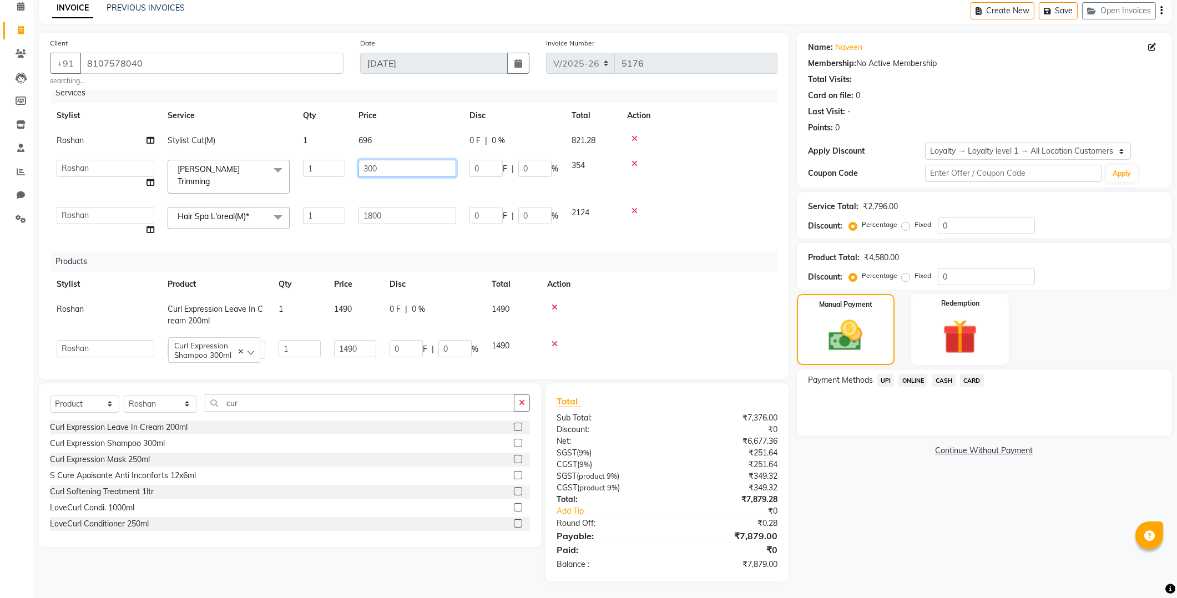
click at [398, 166] on input "300" at bounding box center [407, 168] width 98 height 17
click at [846, 332] on img at bounding box center [845, 336] width 57 height 41
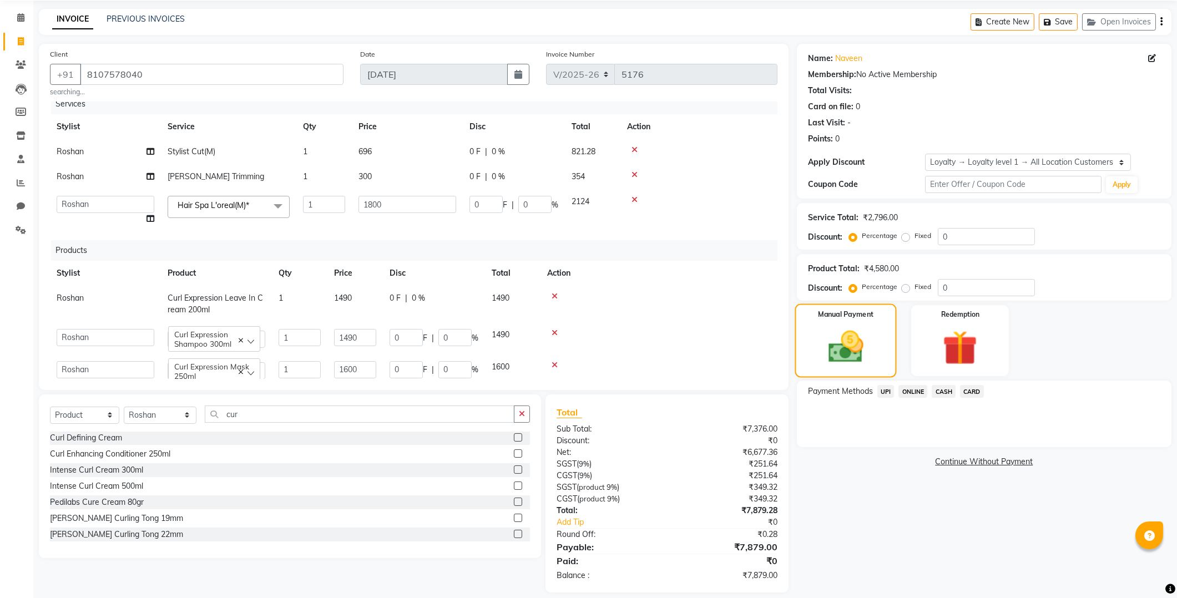
scroll to position [38, 0]
click at [702, 291] on td at bounding box center [658, 305] width 237 height 37
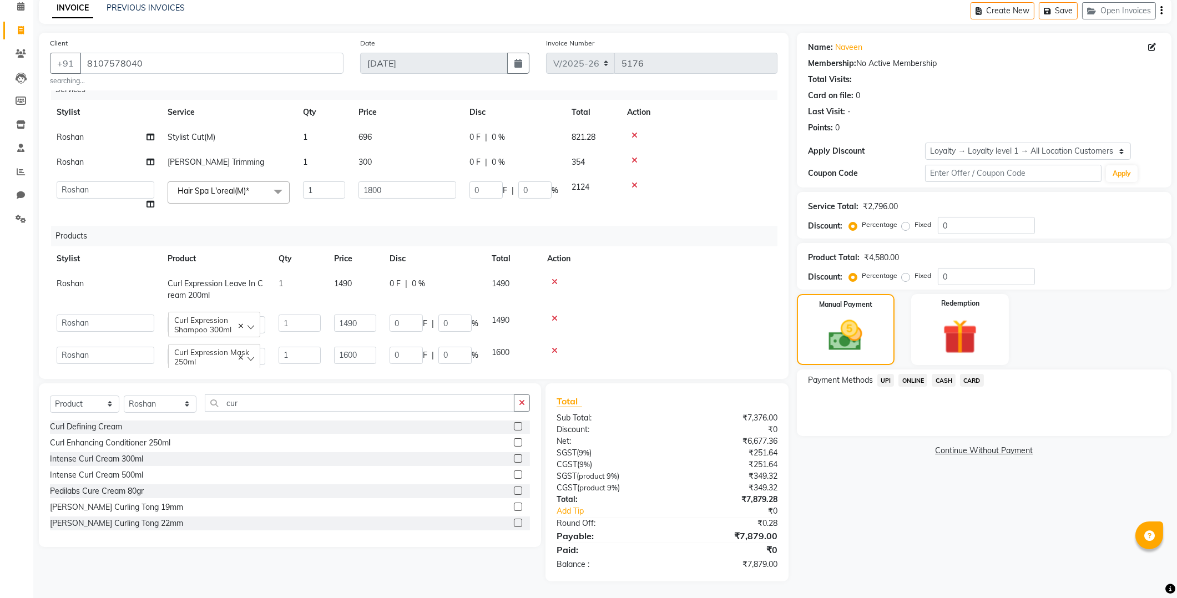
scroll to position [0, 0]
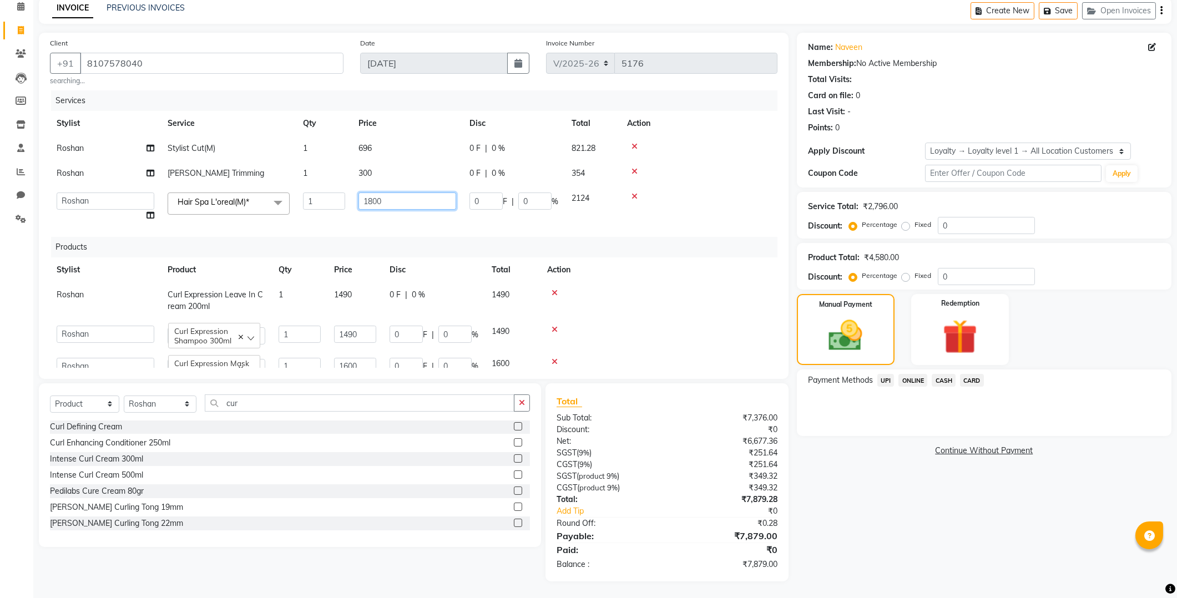
click at [403, 203] on input "1800" at bounding box center [407, 201] width 98 height 17
click at [842, 335] on img at bounding box center [845, 336] width 57 height 41
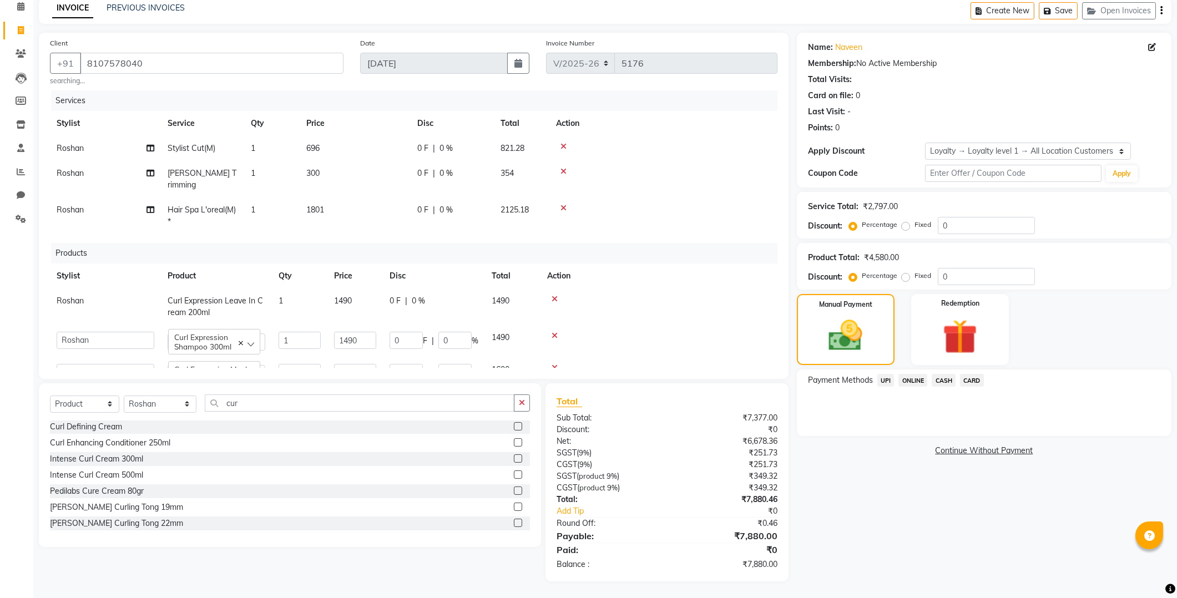
click at [886, 378] on span "UPI" at bounding box center [885, 380] width 17 height 13
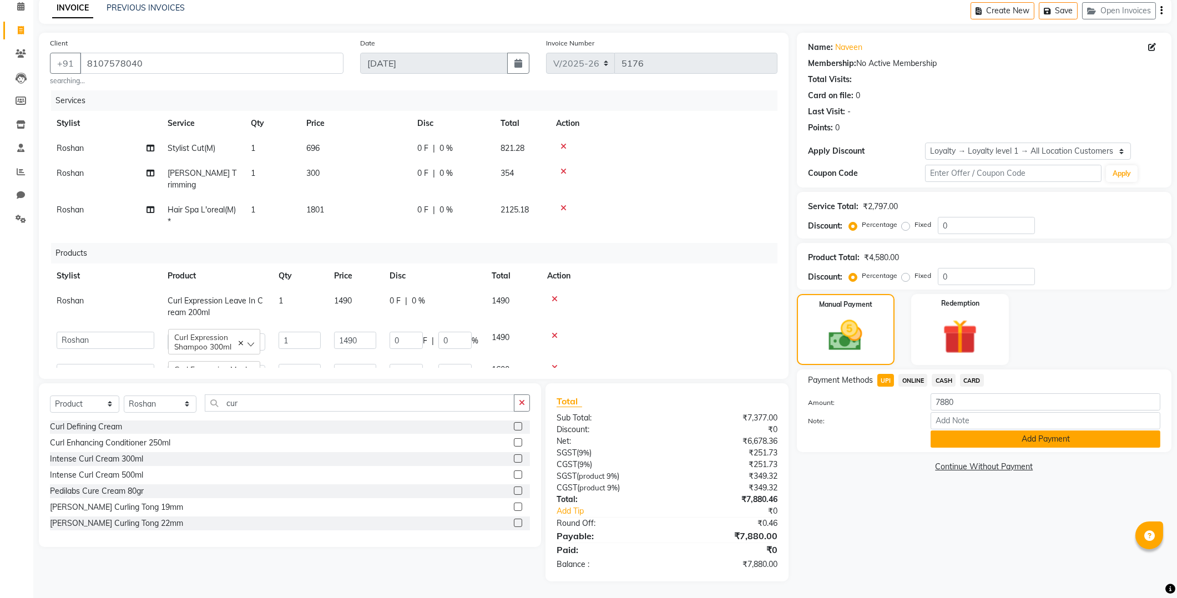
click at [1006, 443] on button "Add Payment" at bounding box center [1045, 439] width 230 height 17
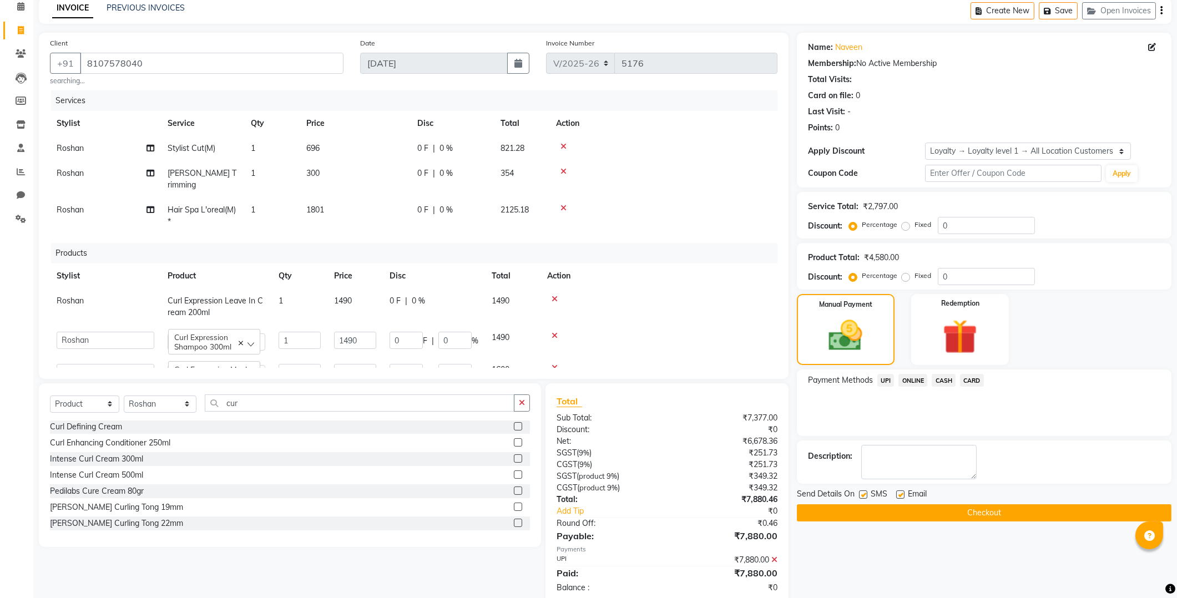
click at [981, 513] on button "Checkout" at bounding box center [984, 512] width 374 height 17
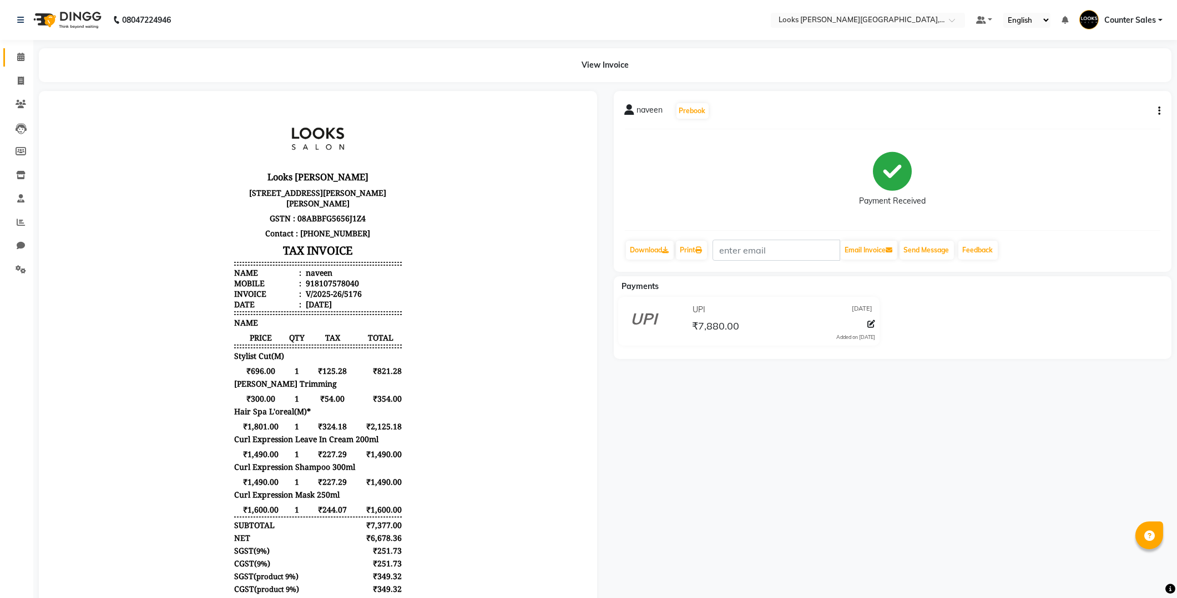
click at [15, 52] on span at bounding box center [20, 57] width 19 height 13
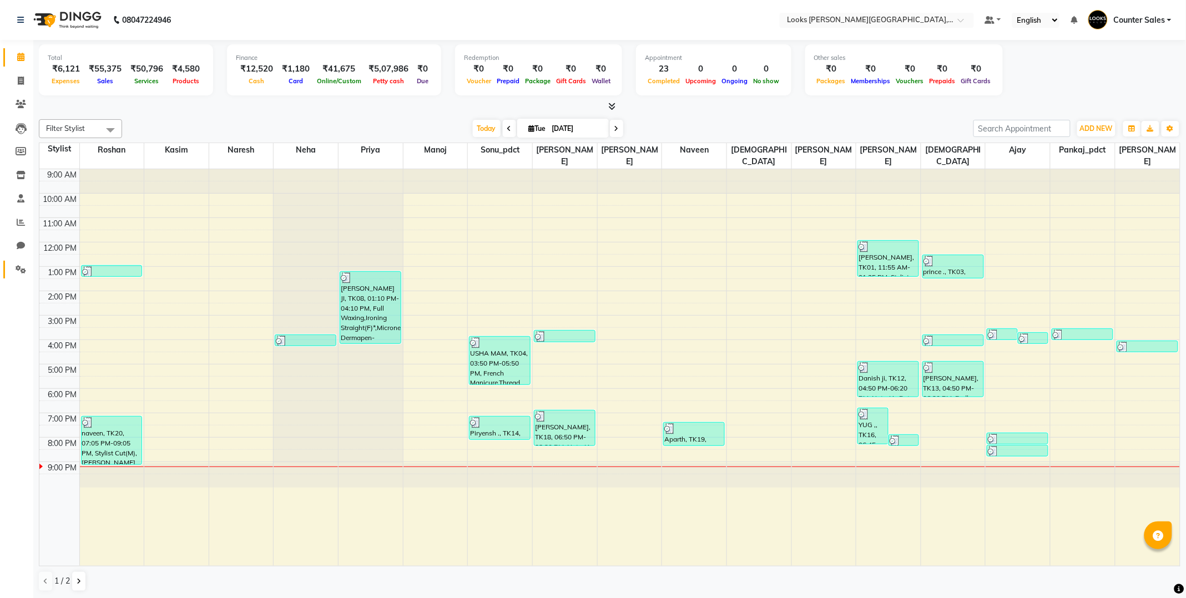
click at [21, 268] on icon at bounding box center [21, 269] width 11 height 8
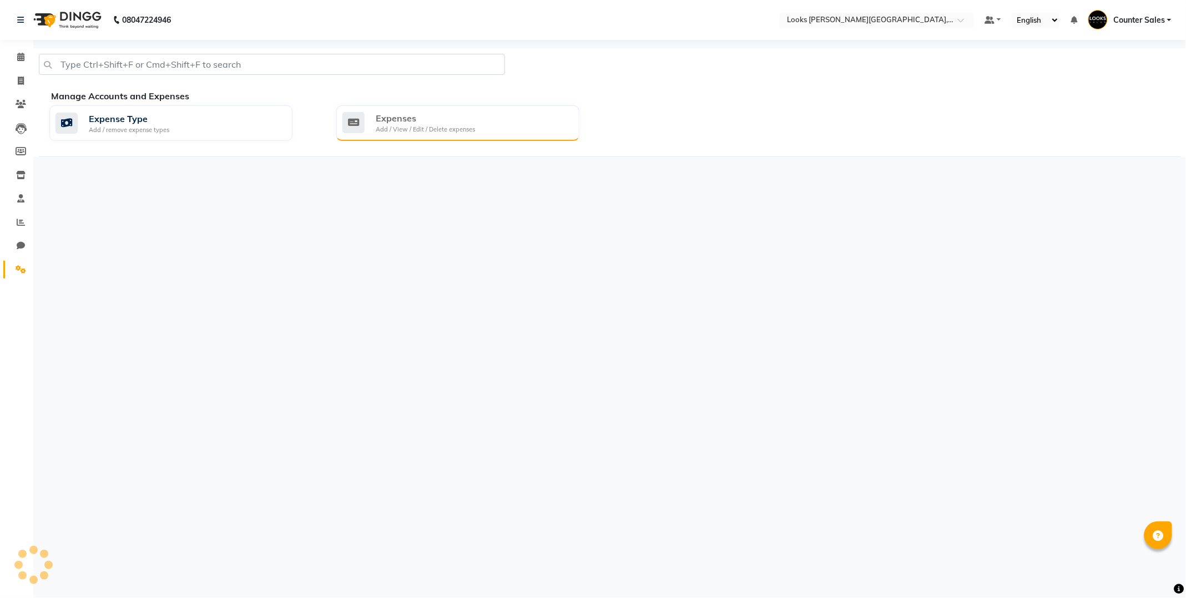
click at [411, 126] on div "Add / View / Edit / Delete expenses" at bounding box center [425, 129] width 99 height 9
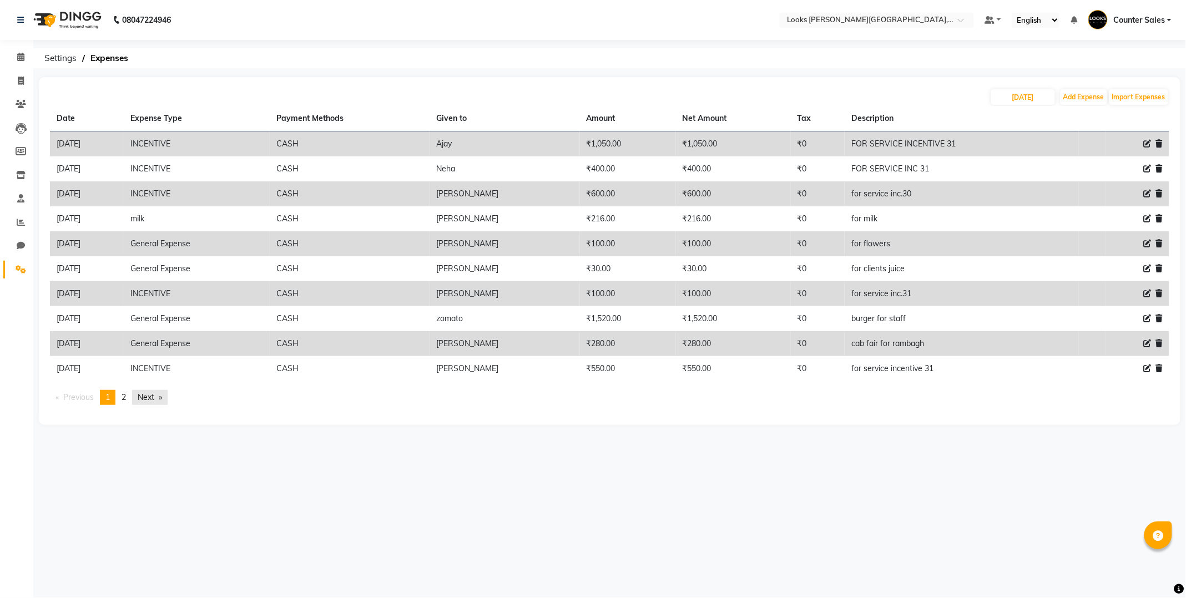
click at [146, 394] on link "Next page" at bounding box center [150, 397] width 36 height 15
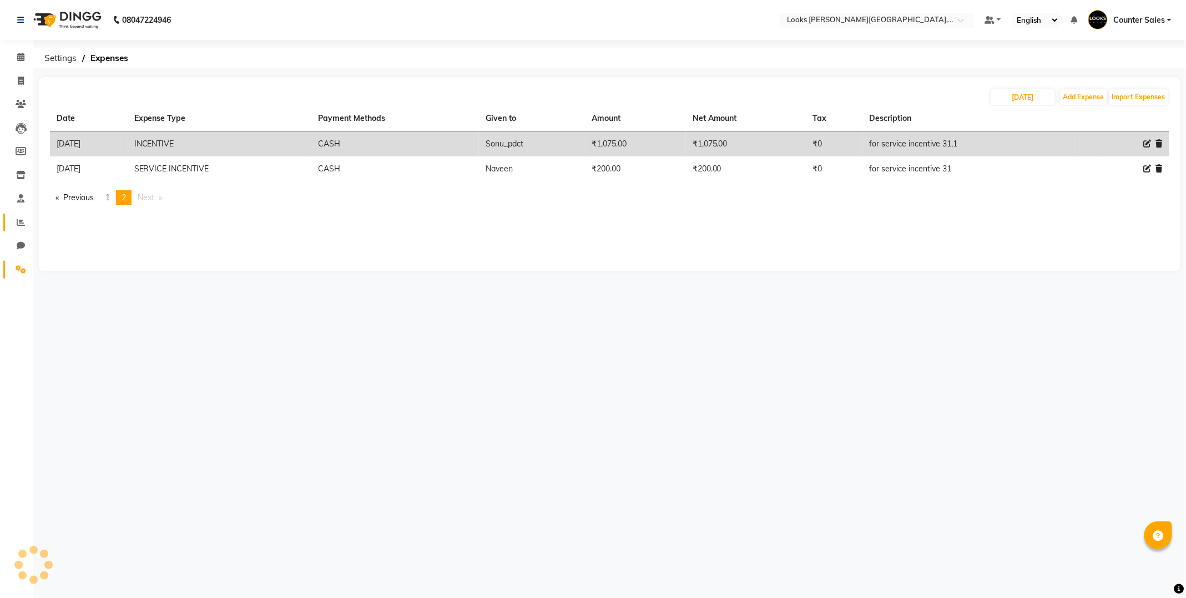
click at [18, 220] on icon at bounding box center [21, 222] width 8 height 8
